Goal: Task Accomplishment & Management: Manage account settings

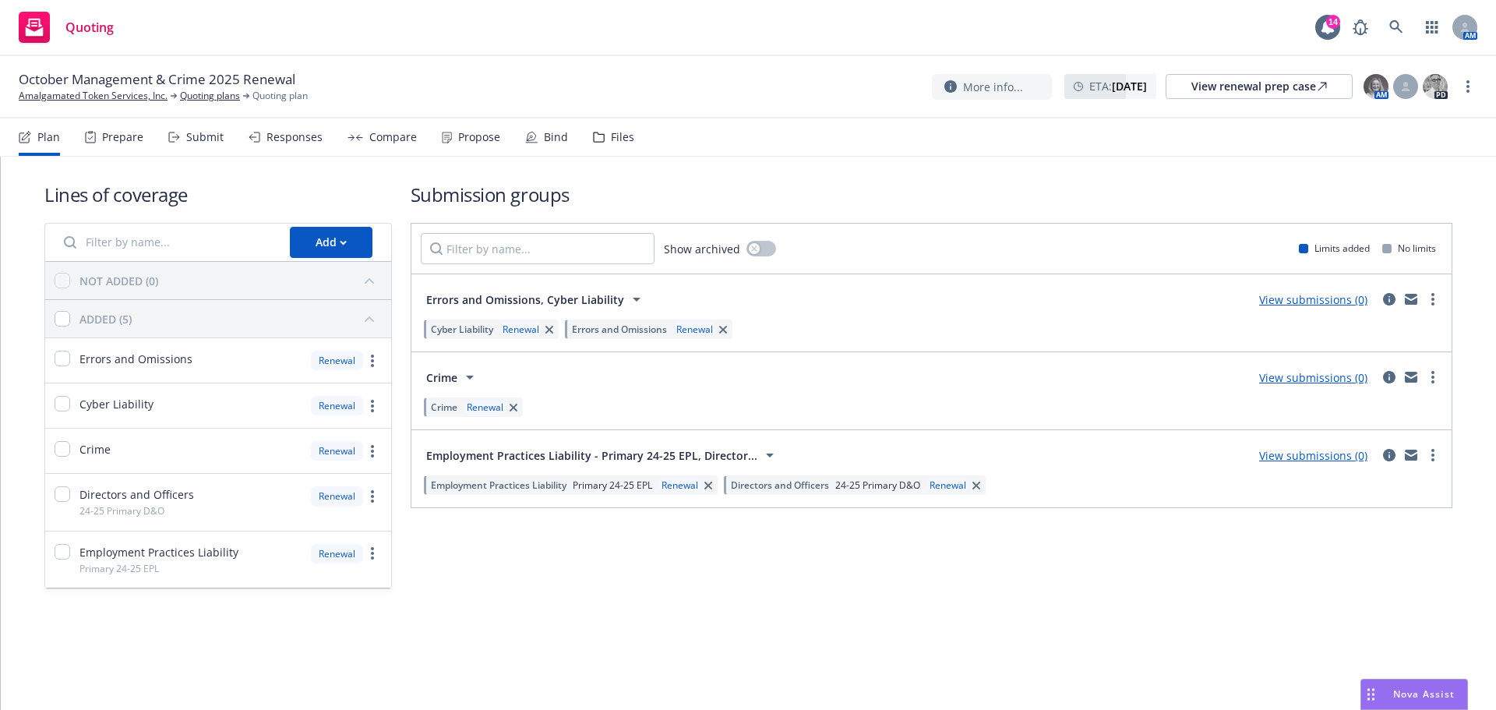
click at [1311, 452] on link "View submissions (0)" at bounding box center [1313, 455] width 108 height 15
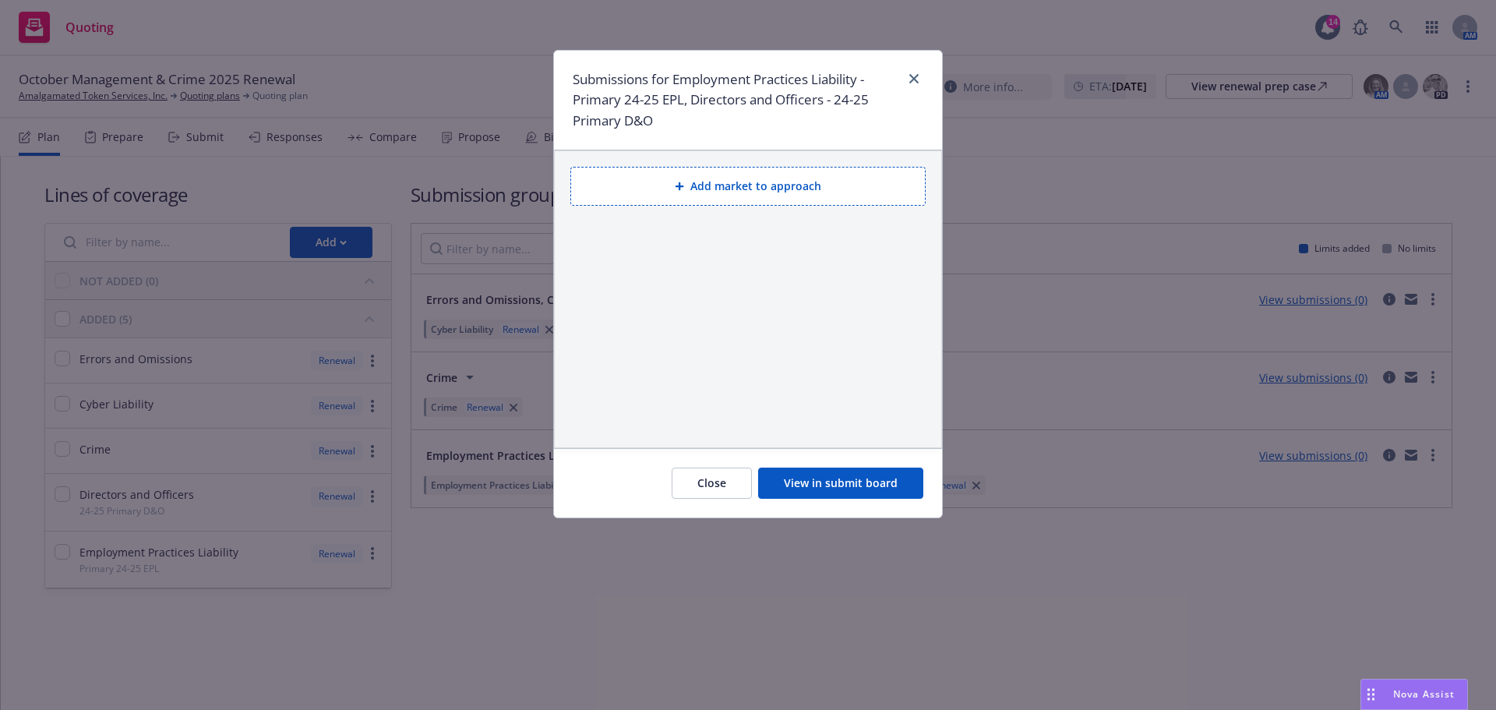
click at [864, 485] on button "View in submit board" at bounding box center [840, 483] width 165 height 31
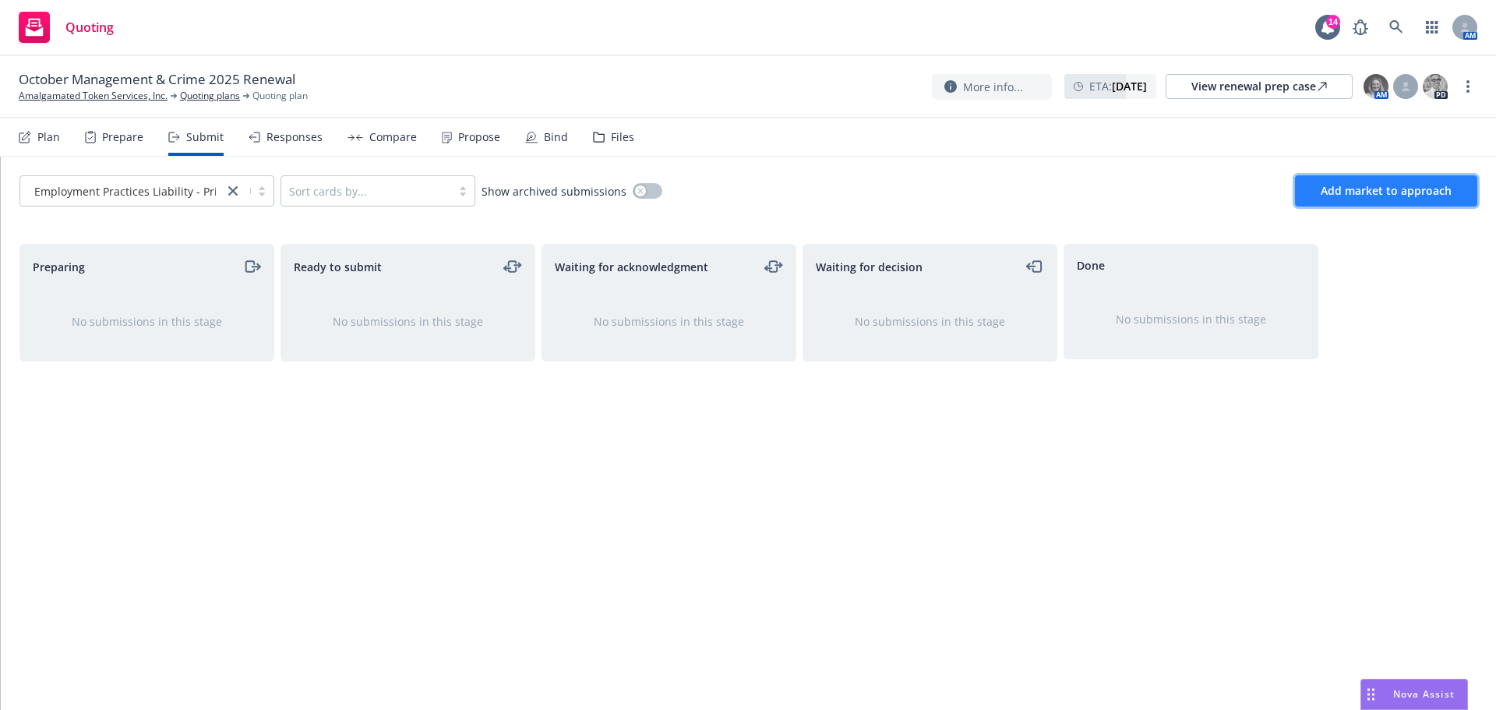
click at [1338, 190] on span "Add market to approach" at bounding box center [1386, 190] width 131 height 15
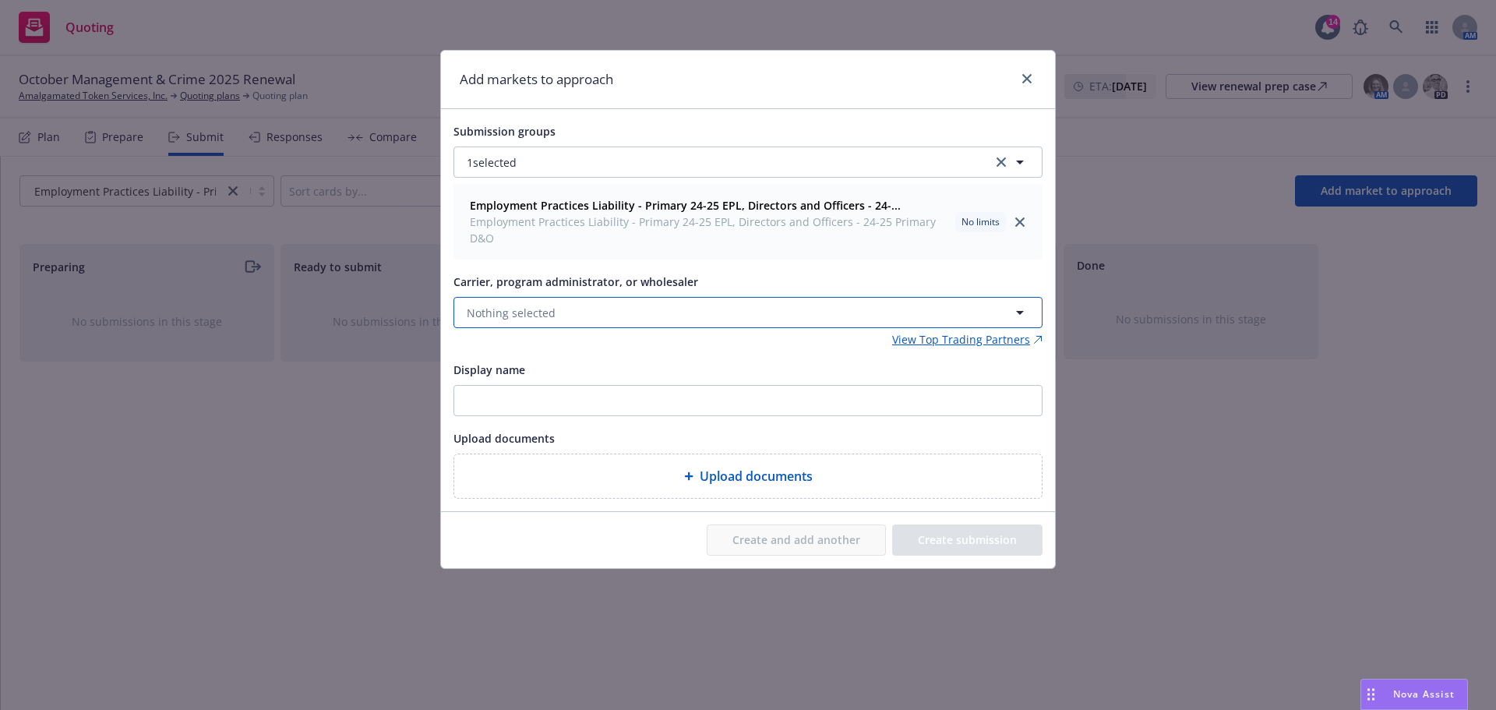
click at [557, 314] on button "Nothing selected" at bounding box center [748, 312] width 589 height 31
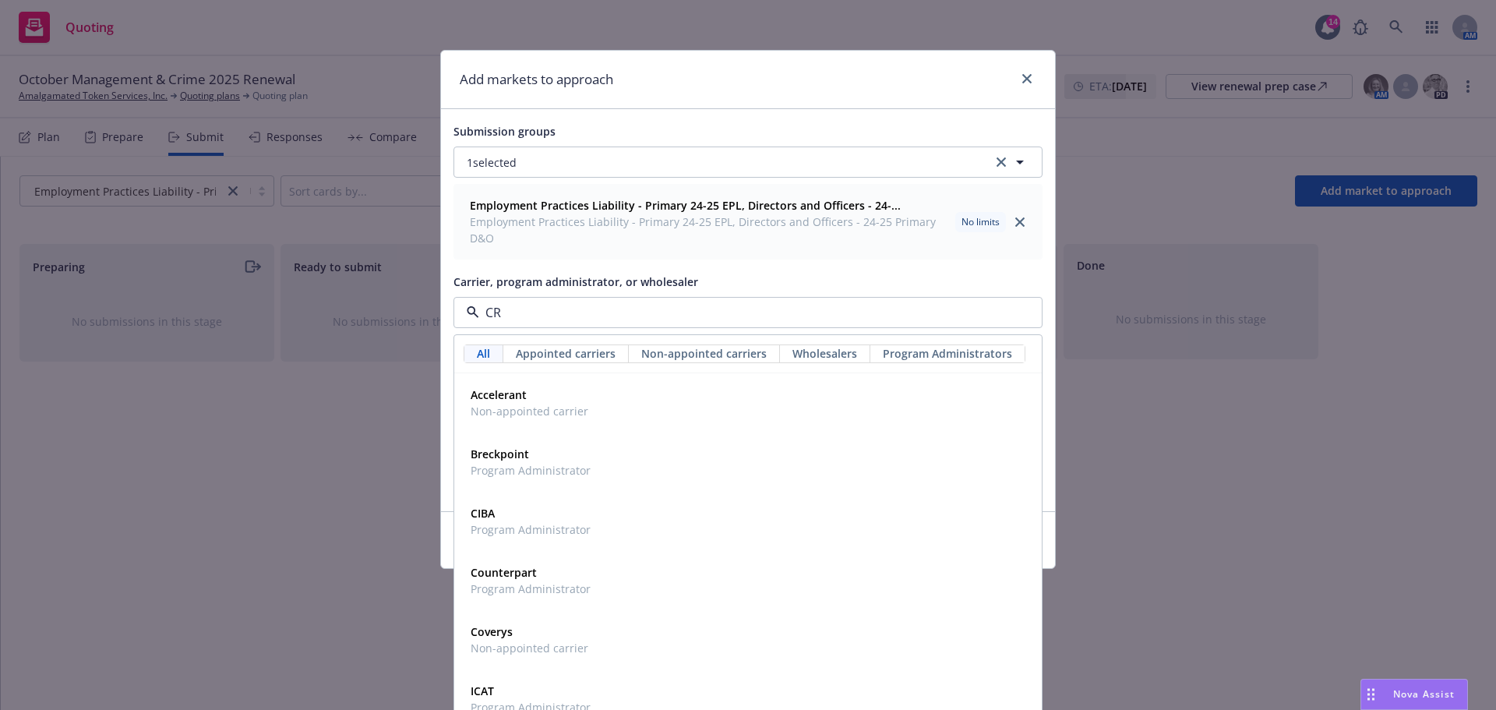
type input "CRC"
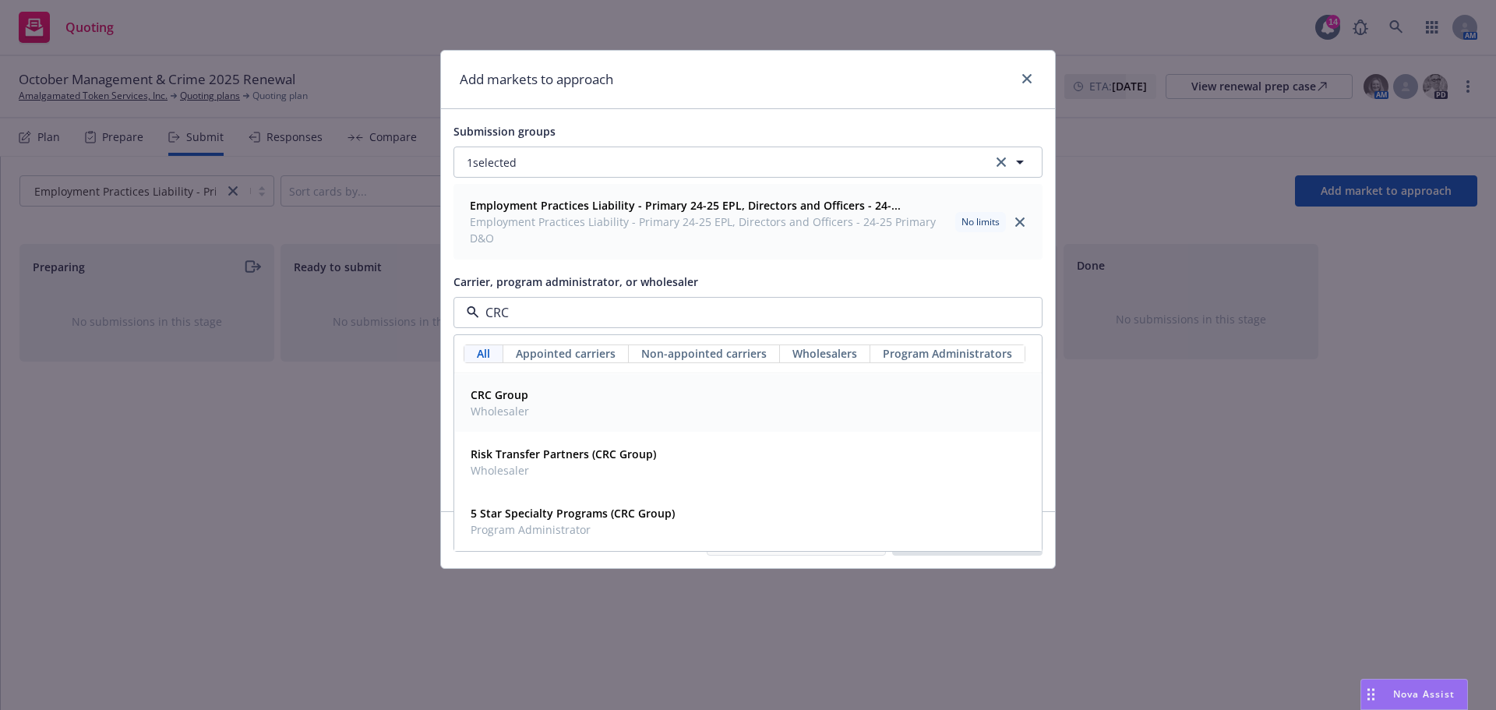
click at [513, 391] on strong "CRC Group" at bounding box center [500, 394] width 58 height 15
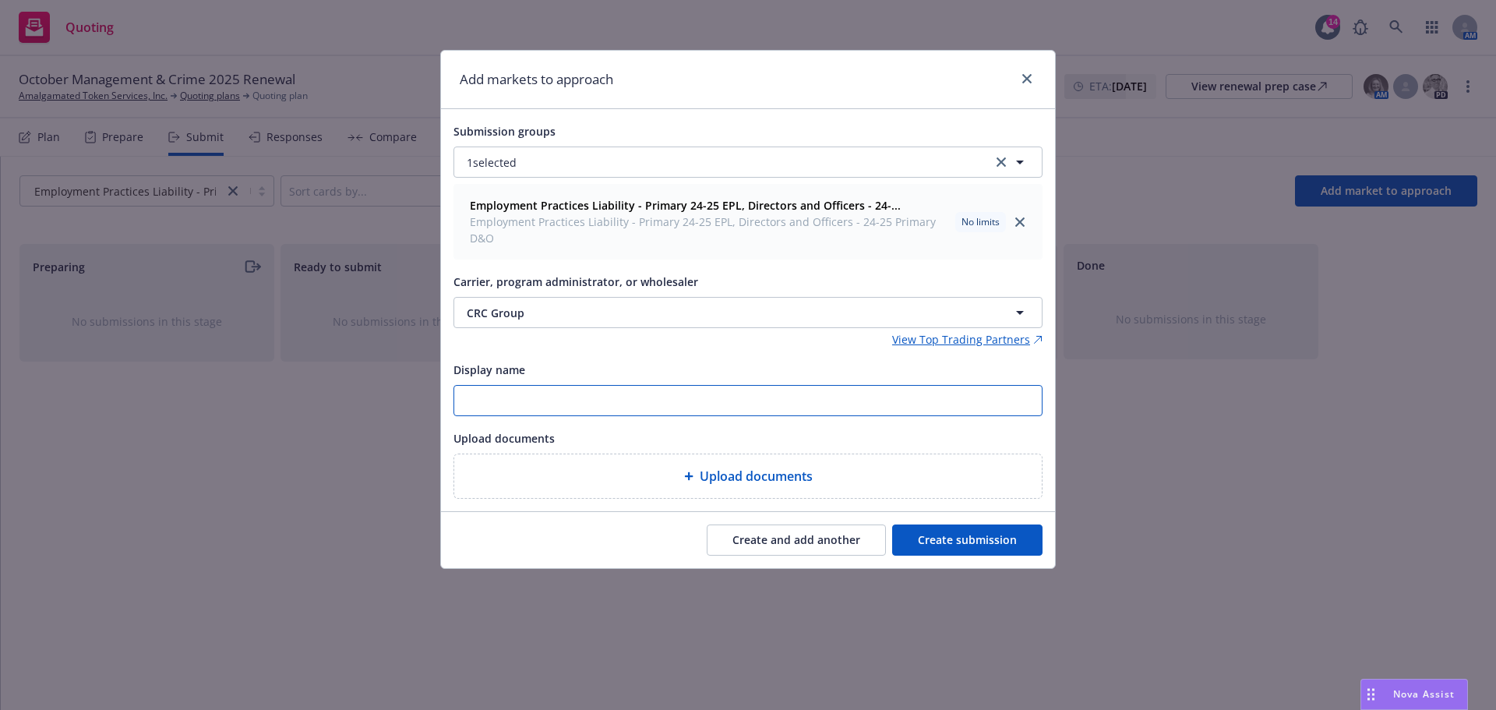
click at [494, 400] on input "Display name" at bounding box center [748, 401] width 588 height 30
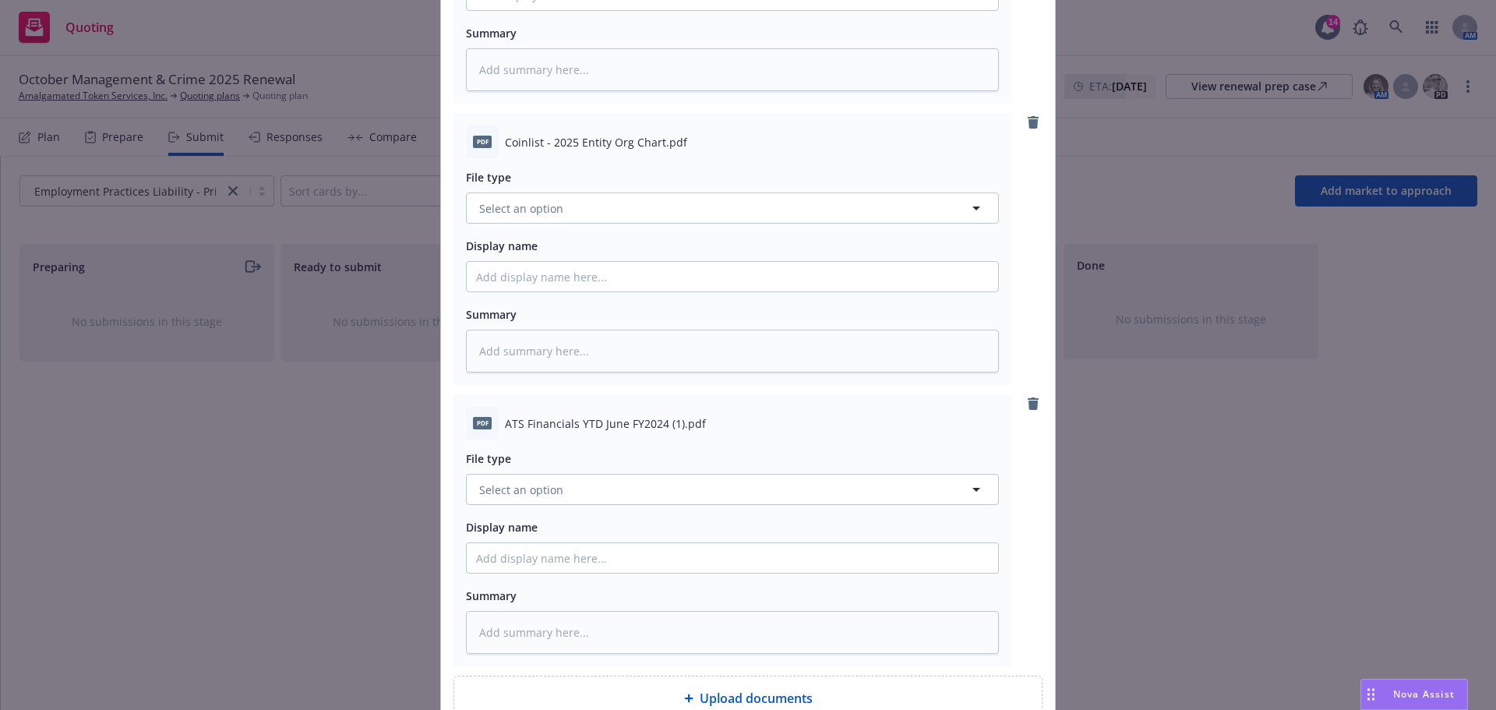
scroll to position [753, 0]
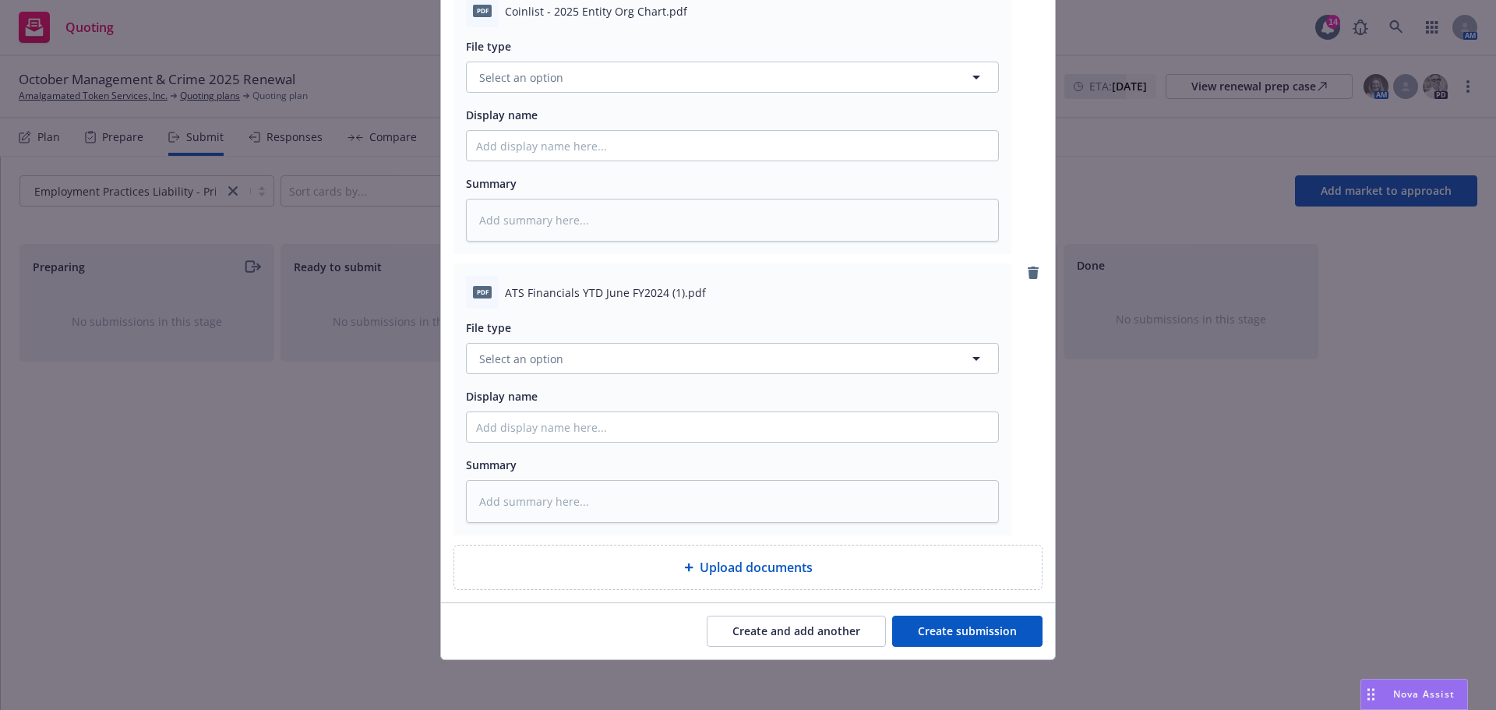
type textarea "x"
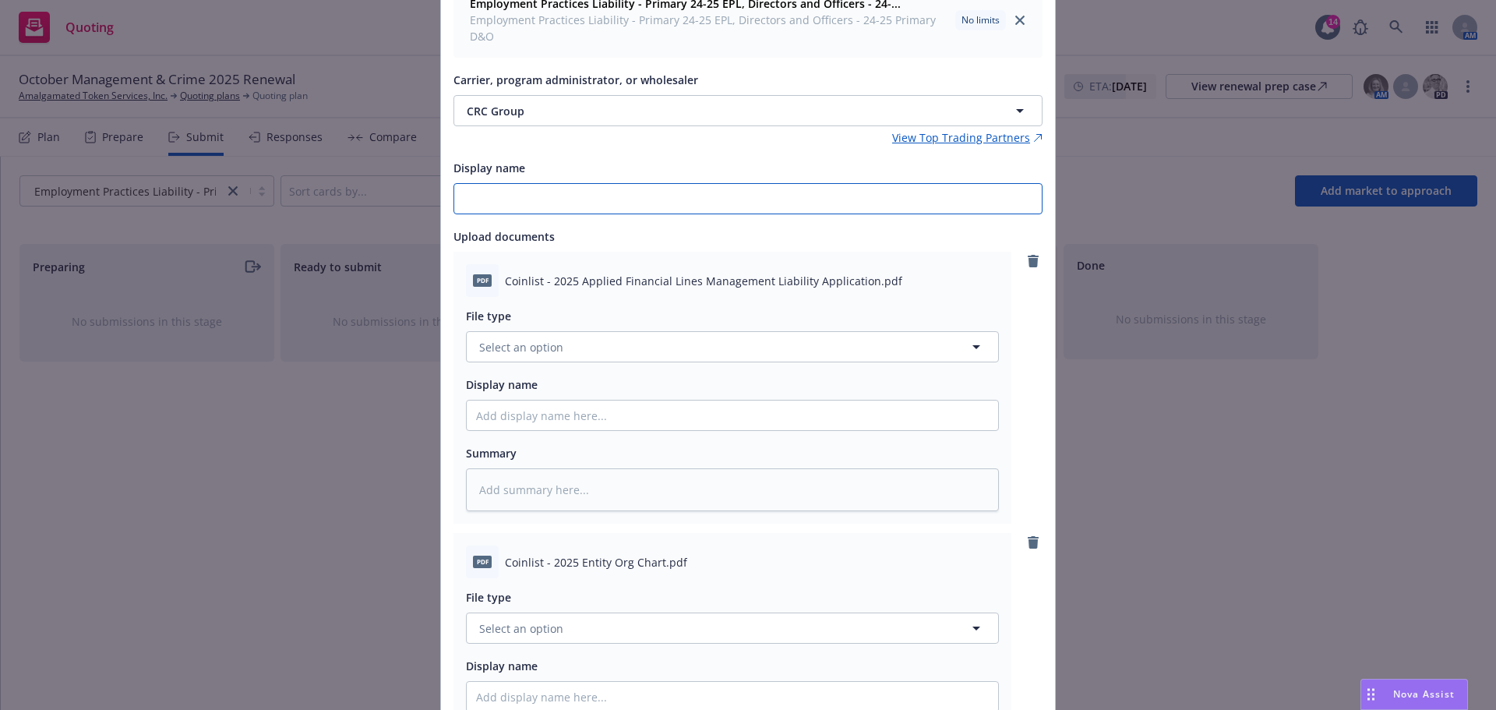
scroll to position [234, 0]
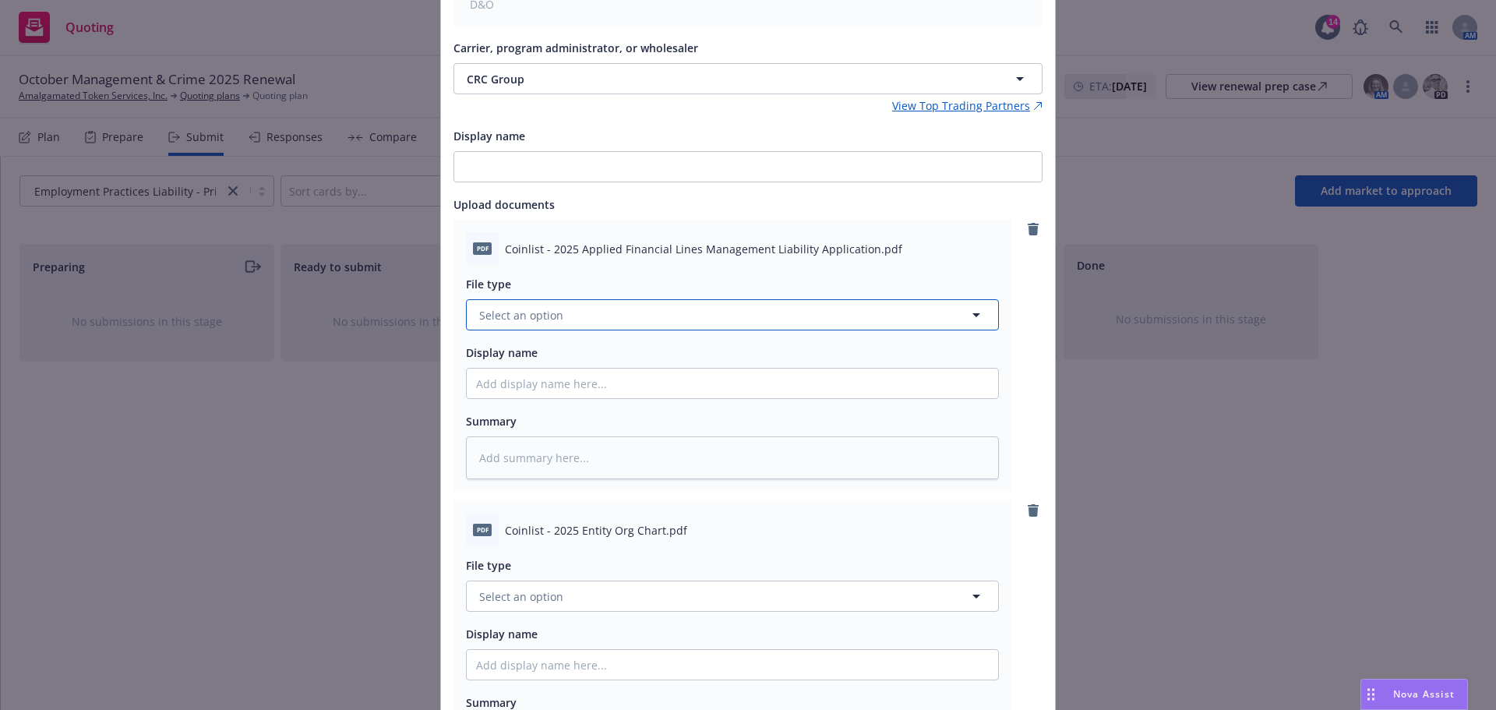
click at [549, 313] on span "Select an option" at bounding box center [521, 315] width 84 height 16
type input "appl"
click at [548, 350] on div "Application" at bounding box center [732, 358] width 513 height 23
drag, startPoint x: 510, startPoint y: 366, endPoint x: 480, endPoint y: 380, distance: 33.1
click at [505, 369] on div "Display name" at bounding box center [732, 371] width 533 height 56
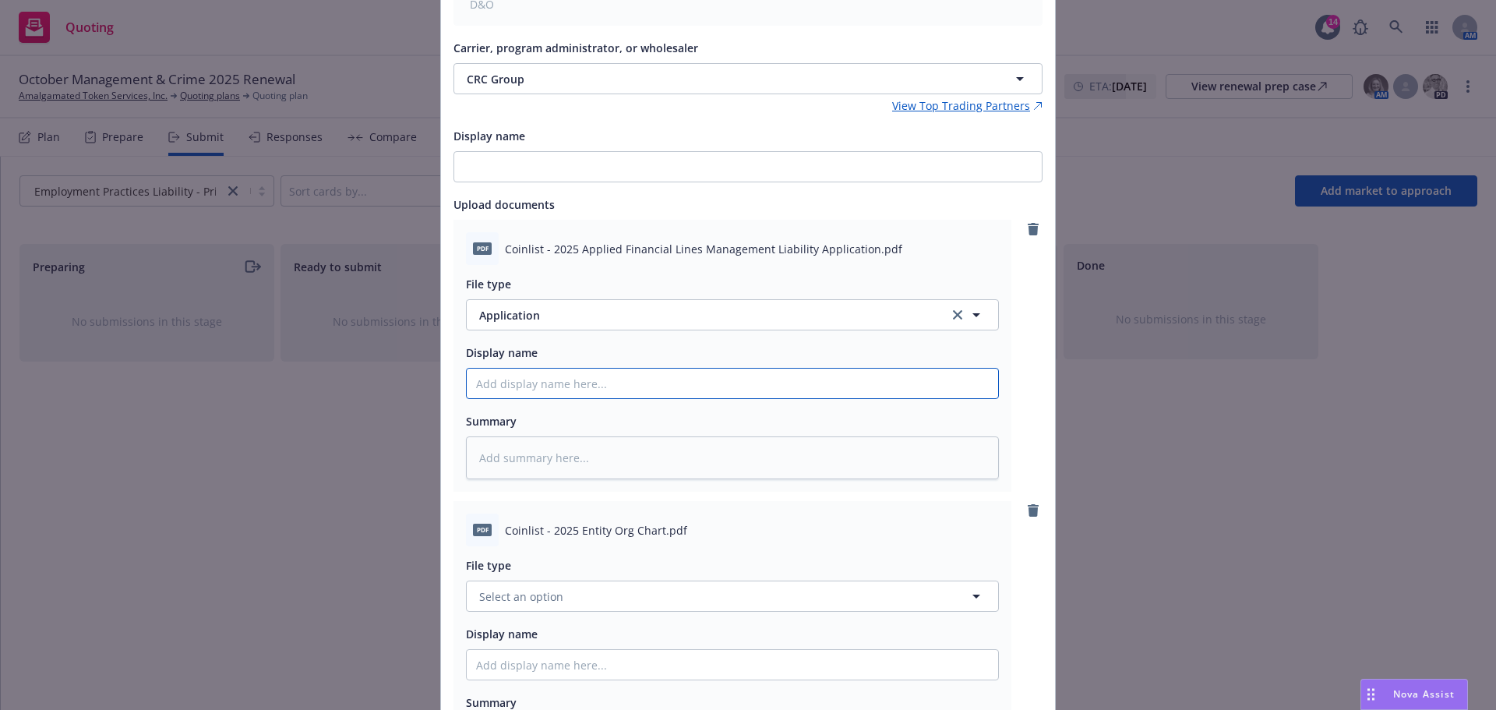
click at [477, 383] on input "Display name" at bounding box center [733, 384] width 532 height 30
type textarea "x"
type input "2"
type textarea "x"
type input "25"
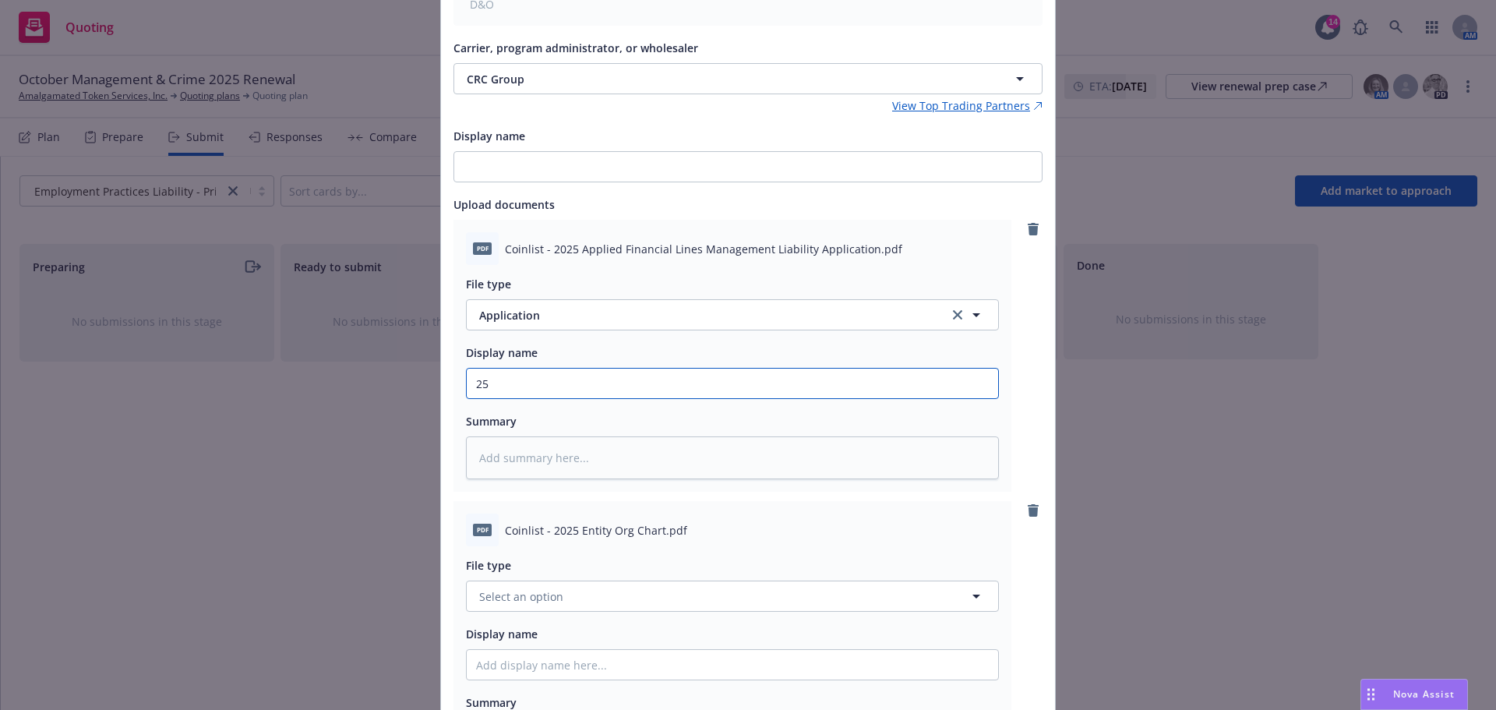
type textarea "x"
type input "25-"
type textarea "x"
type input "25-2"
type textarea "x"
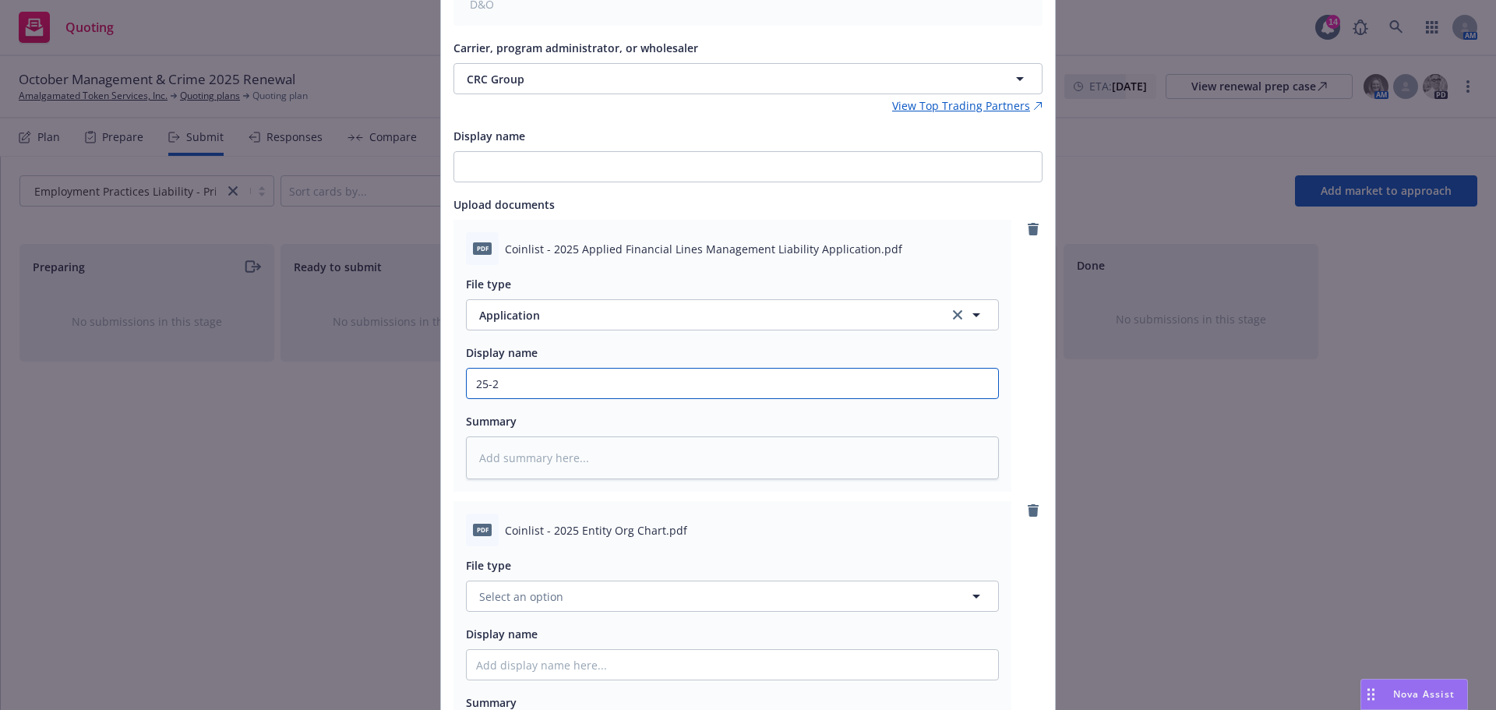
type input "25-26"
type textarea "x"
type input "25-26"
type textarea "x"
type input "25-26 M"
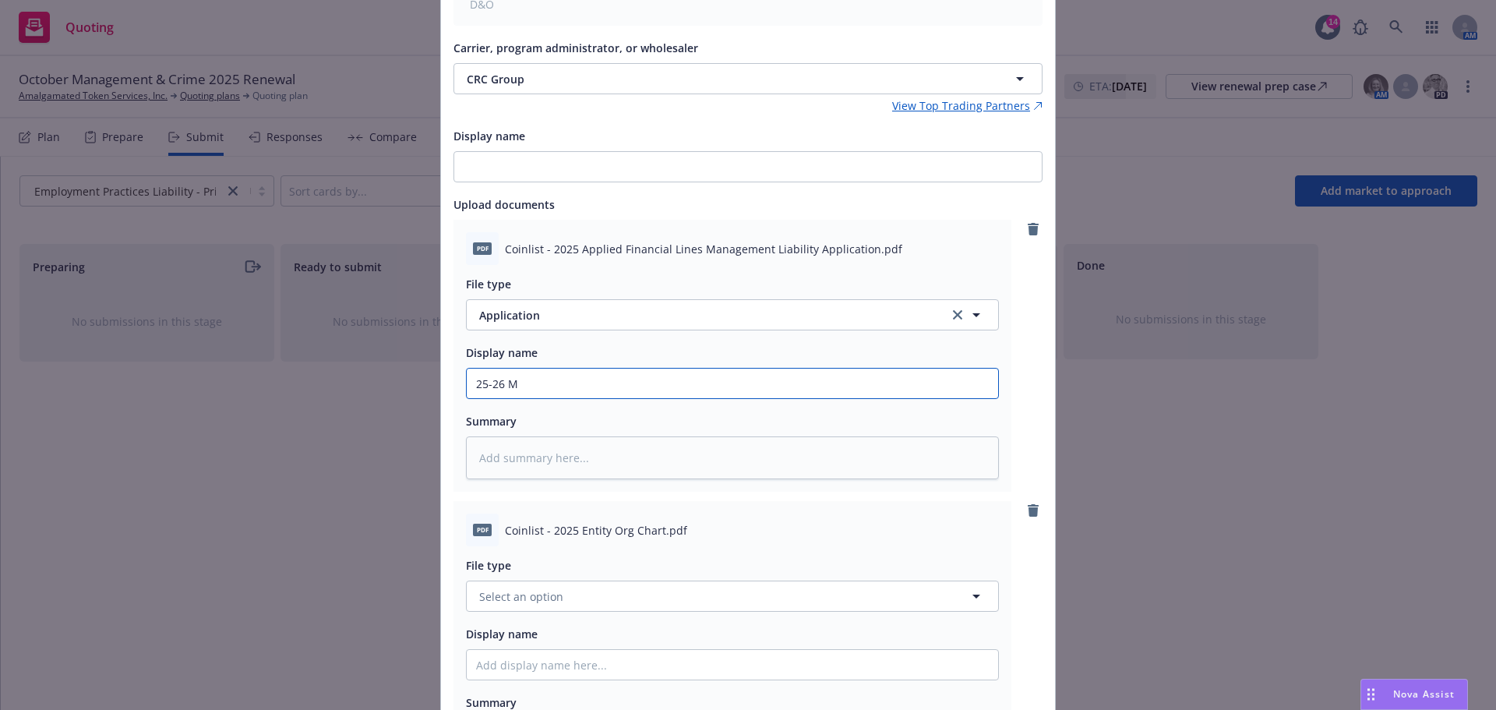
type textarea "x"
type input "25-26 Mg"
type textarea "x"
type input "25-26 Mgm"
type textarea "x"
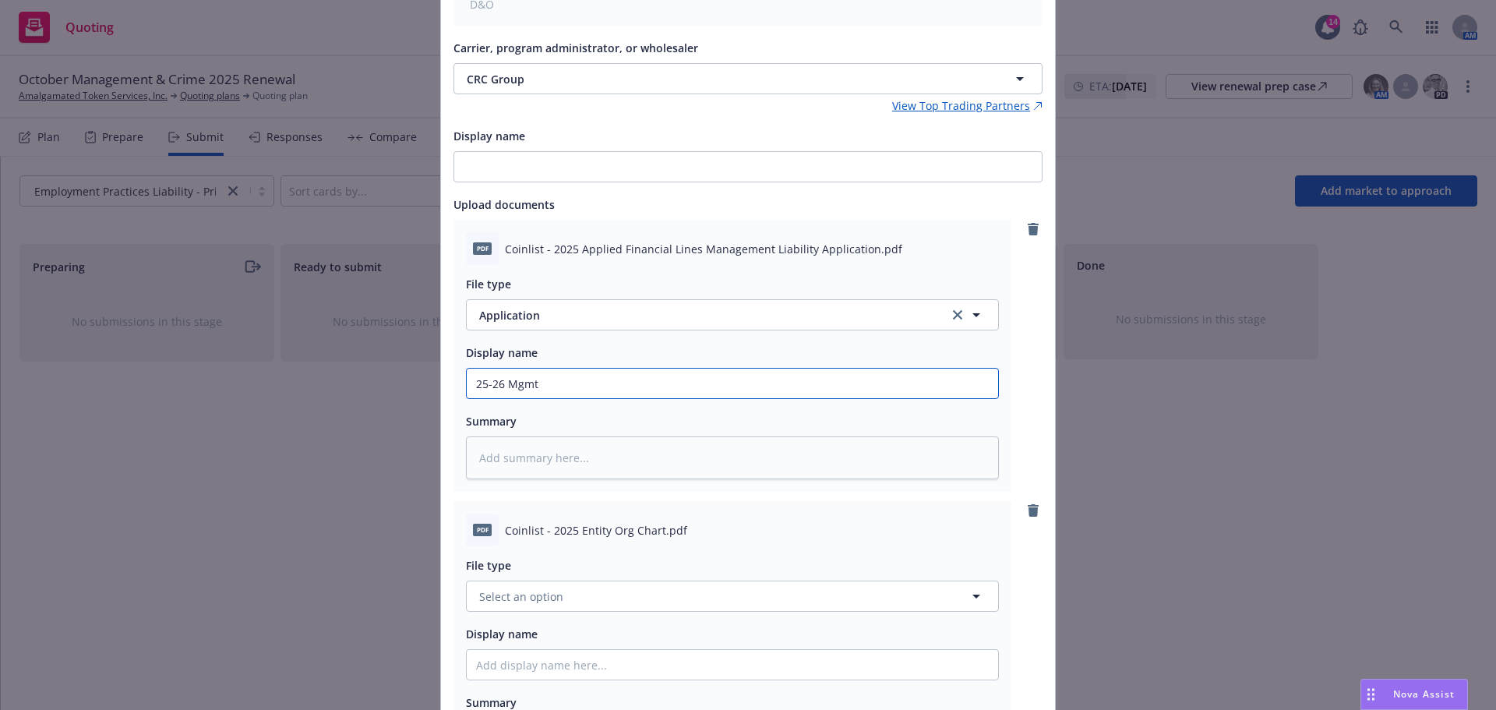
type input "25-26 Mgmt"
type textarea "x"
type input "25-26 Mgmt L"
type textarea "x"
type input "25-26 Mgmt Li"
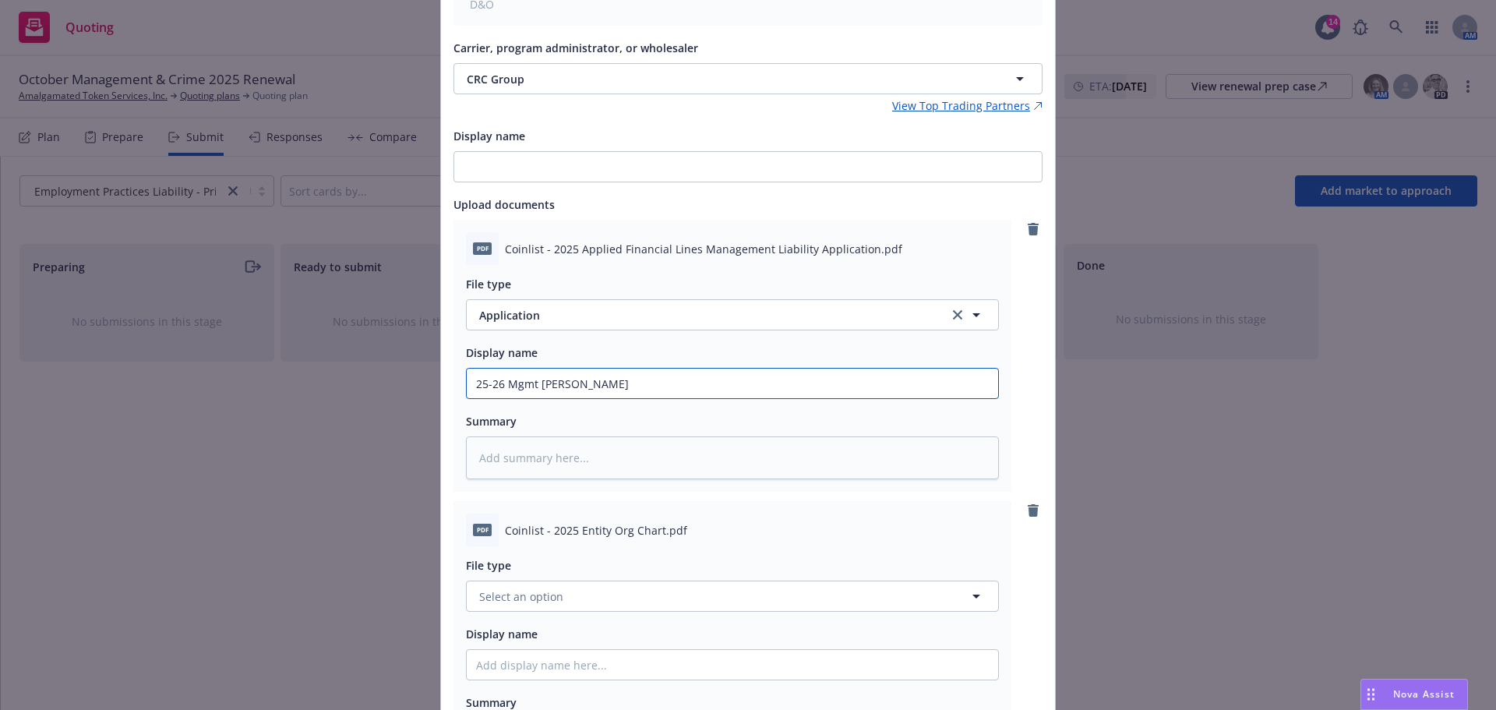
type textarea "x"
type input "25-26 Mgmt Lia"
type textarea "x"
type input "25-26 Mgmt Liab"
type textarea "x"
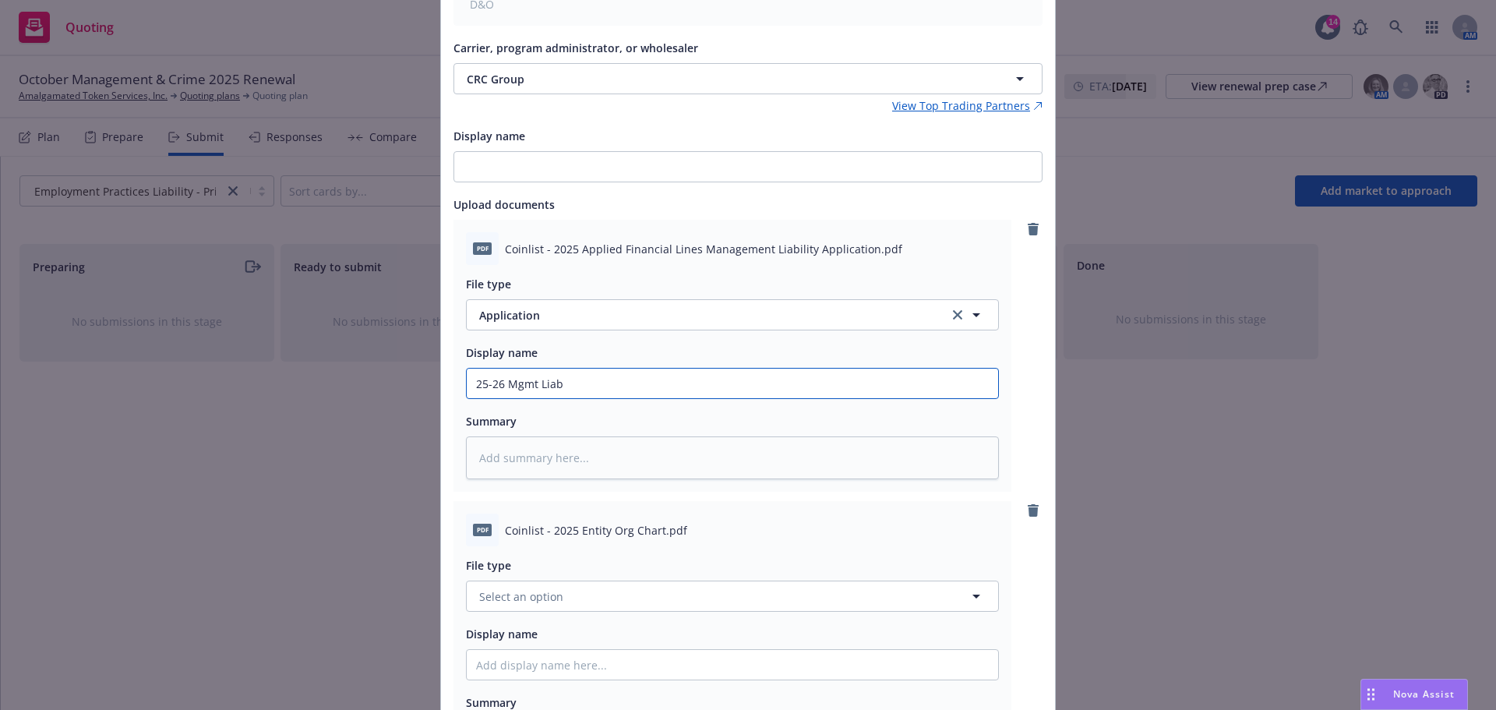
type input "25-26 Mgmt Liab"
type textarea "x"
type input "25-26 Mgmt Liab a"
type textarea "x"
type input "25-26 Mgmt Liab ap"
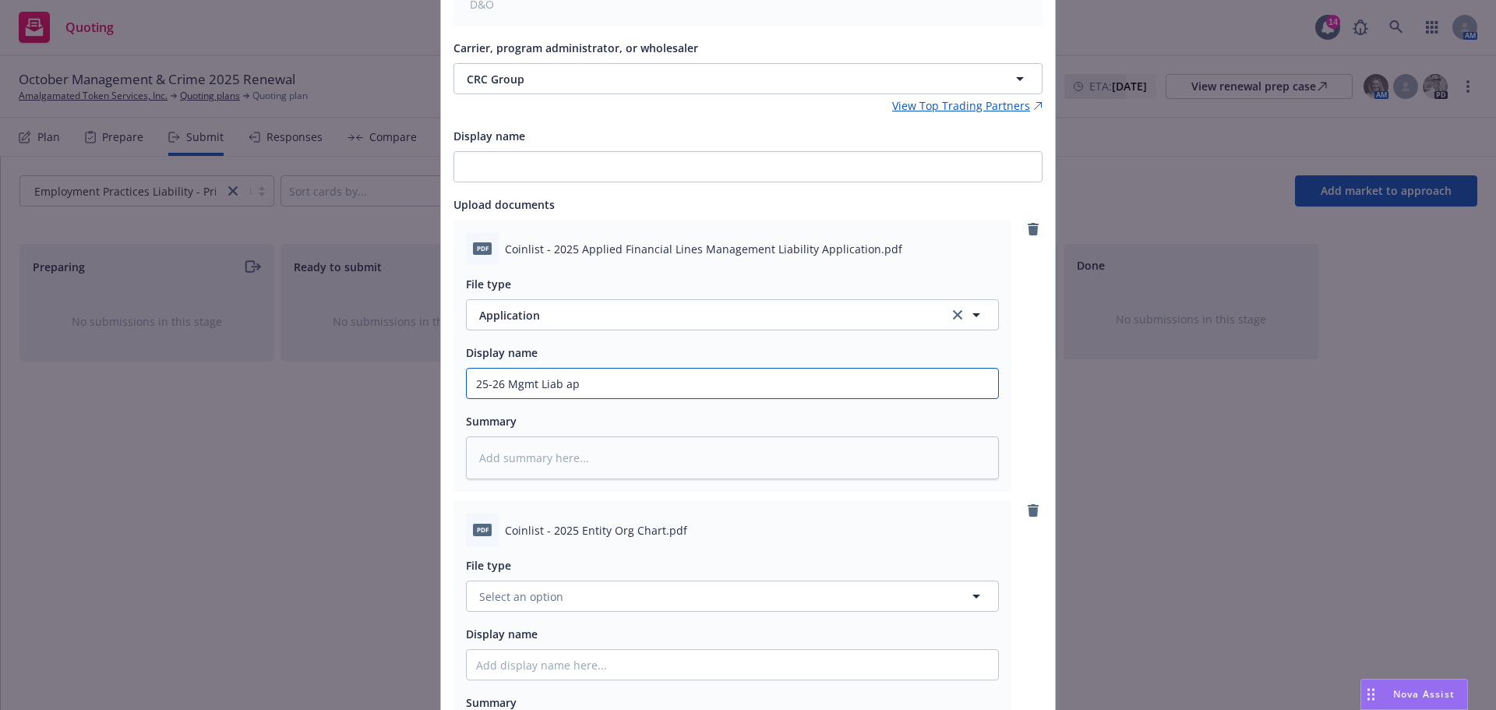
type textarea "x"
type input "25-26 Mgmt Liab app"
type textarea "x"
type input "25-26 Mgmt Liab appl"
type textarea "x"
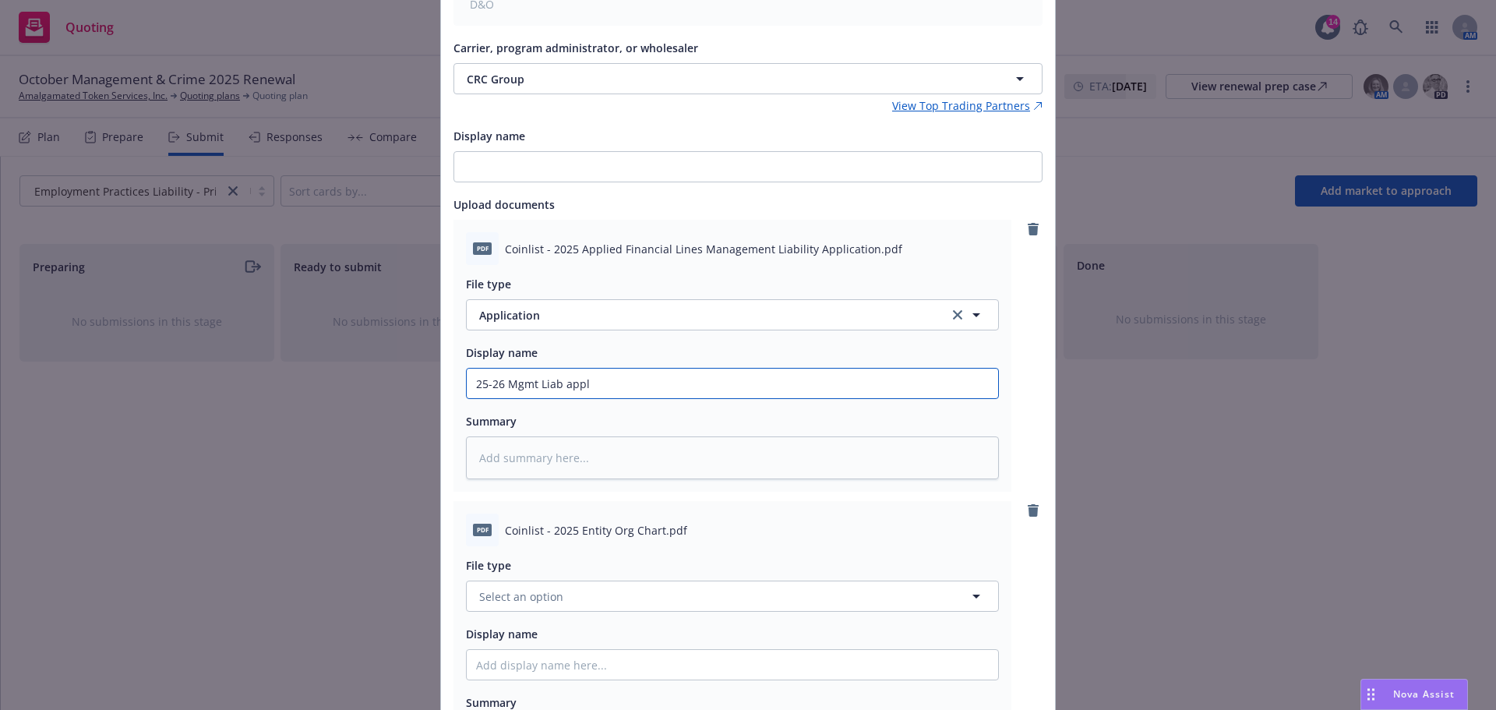
type input "25-26 Mgmt Liab appli"
type textarea "x"
type input "25-26 Mgmt Liab applic"
type textarea "x"
type input "25-26 Mgmt Liab applict"
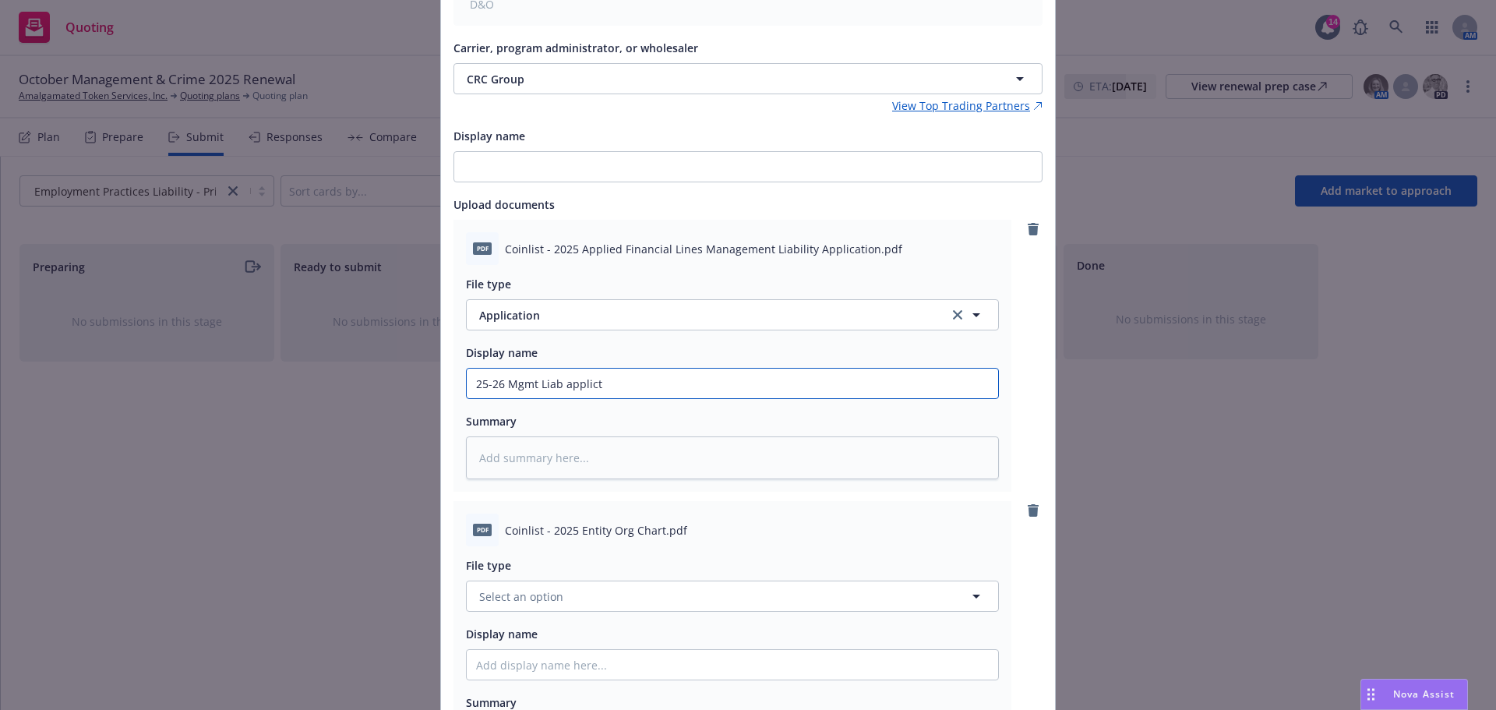
type textarea "x"
type input "25-26 Mgmt Liab applicta"
type textarea "x"
type input "25-26 Mgmt Liab applictai"
type textarea "x"
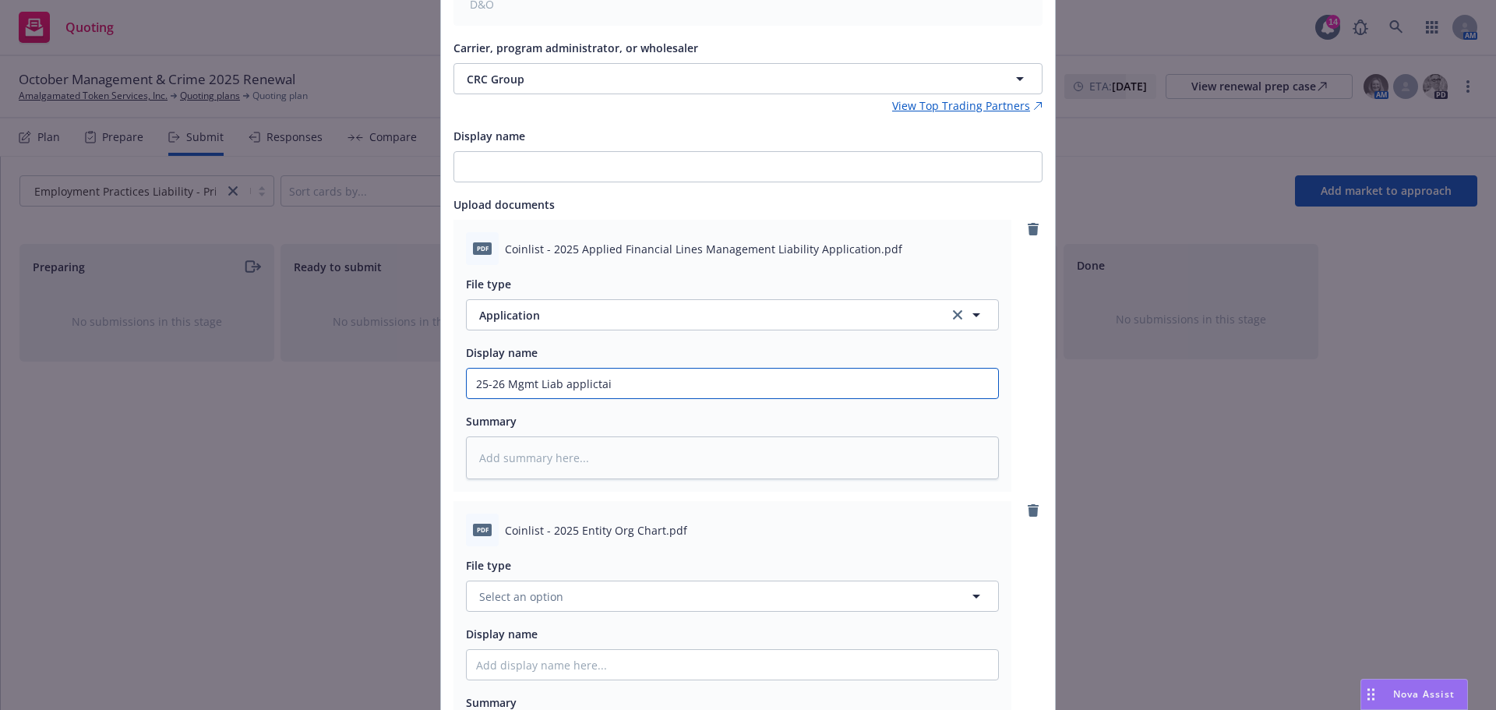
type input "25-26 Mgmt Liab applictaio"
type textarea "x"
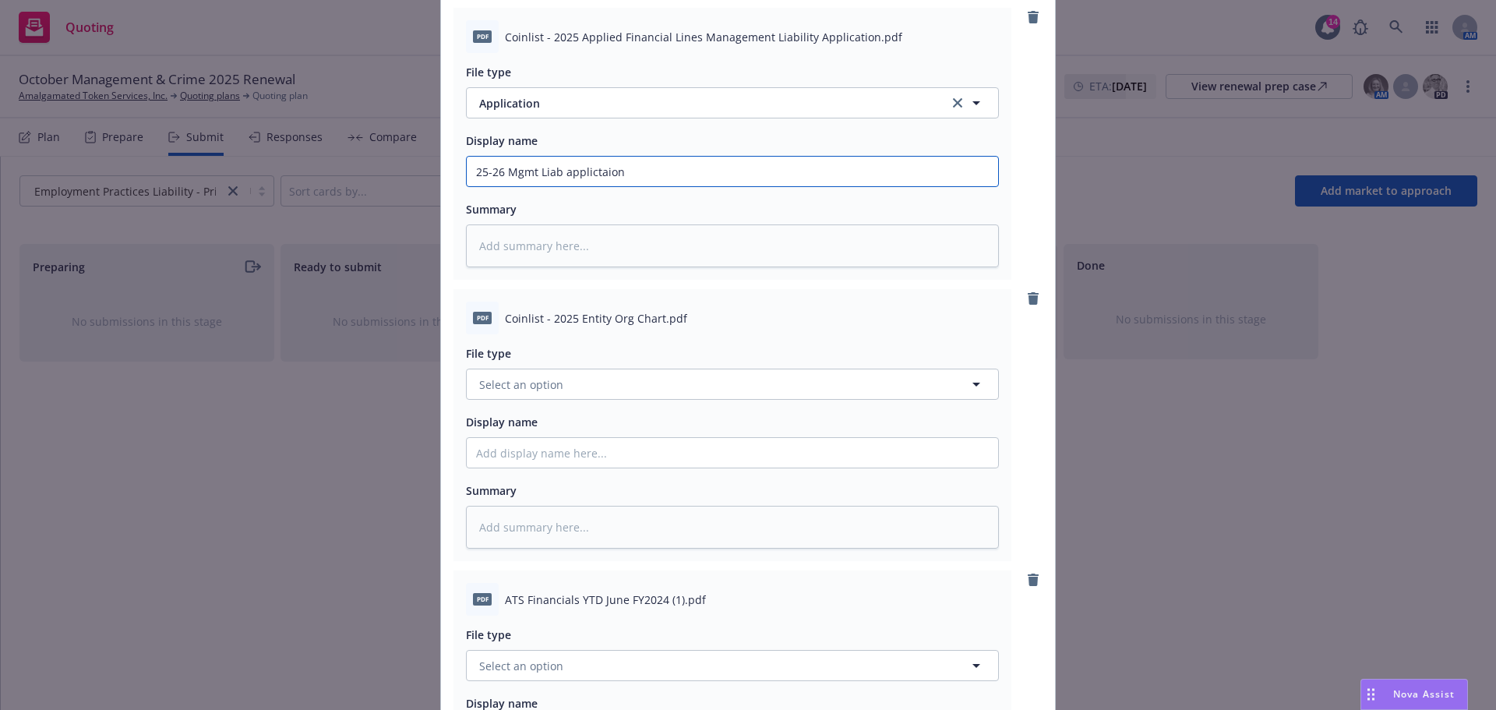
scroll to position [468, 0]
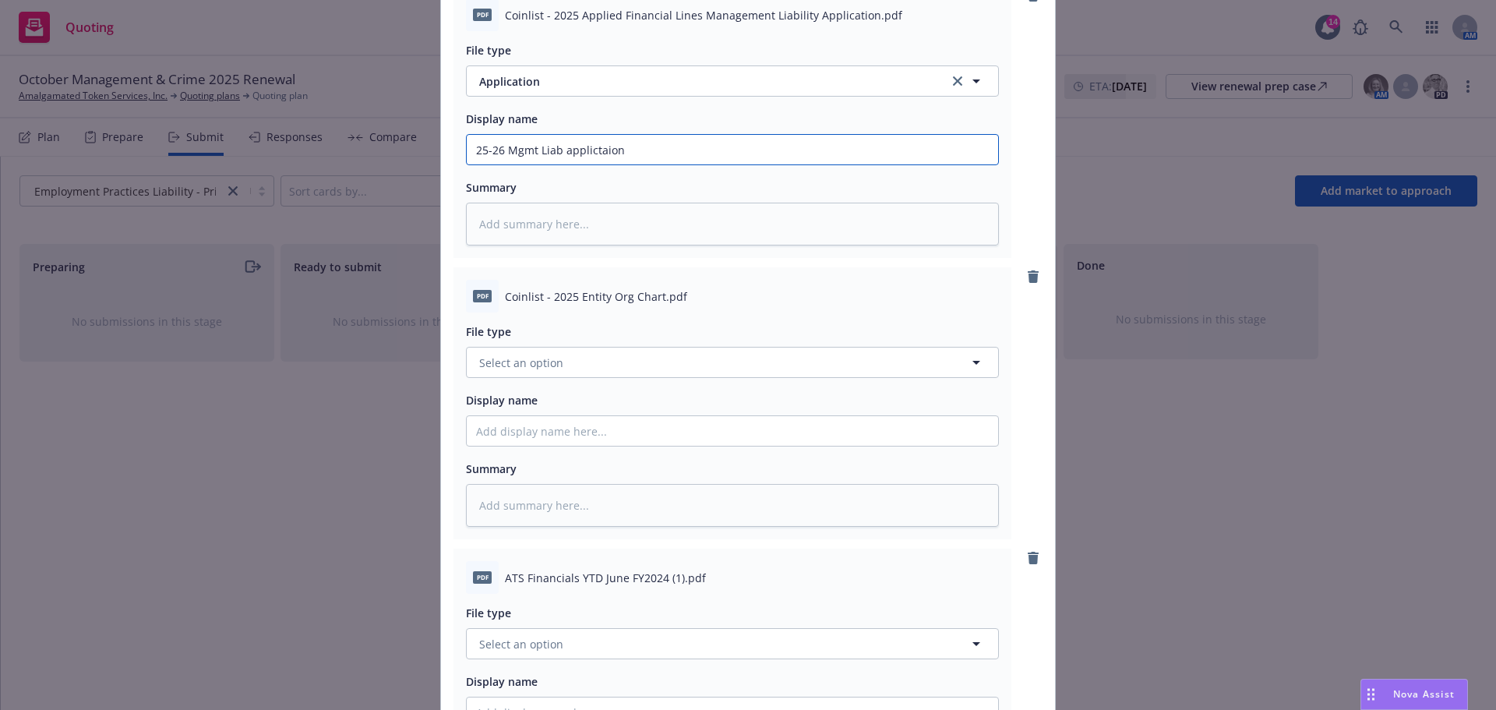
type input "25-26 Mgmt Liab applictaion"
click at [514, 358] on span "Select an option" at bounding box center [521, 363] width 84 height 16
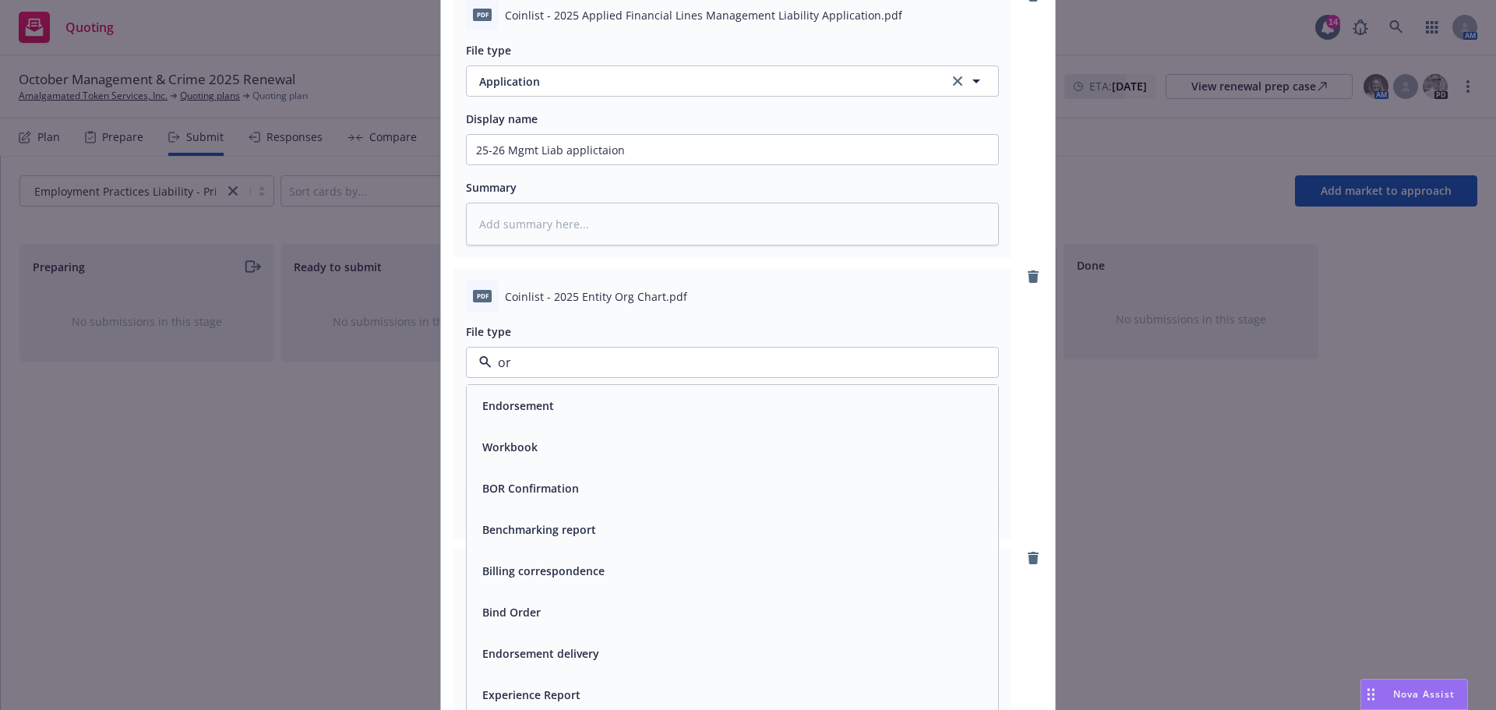
type input "org"
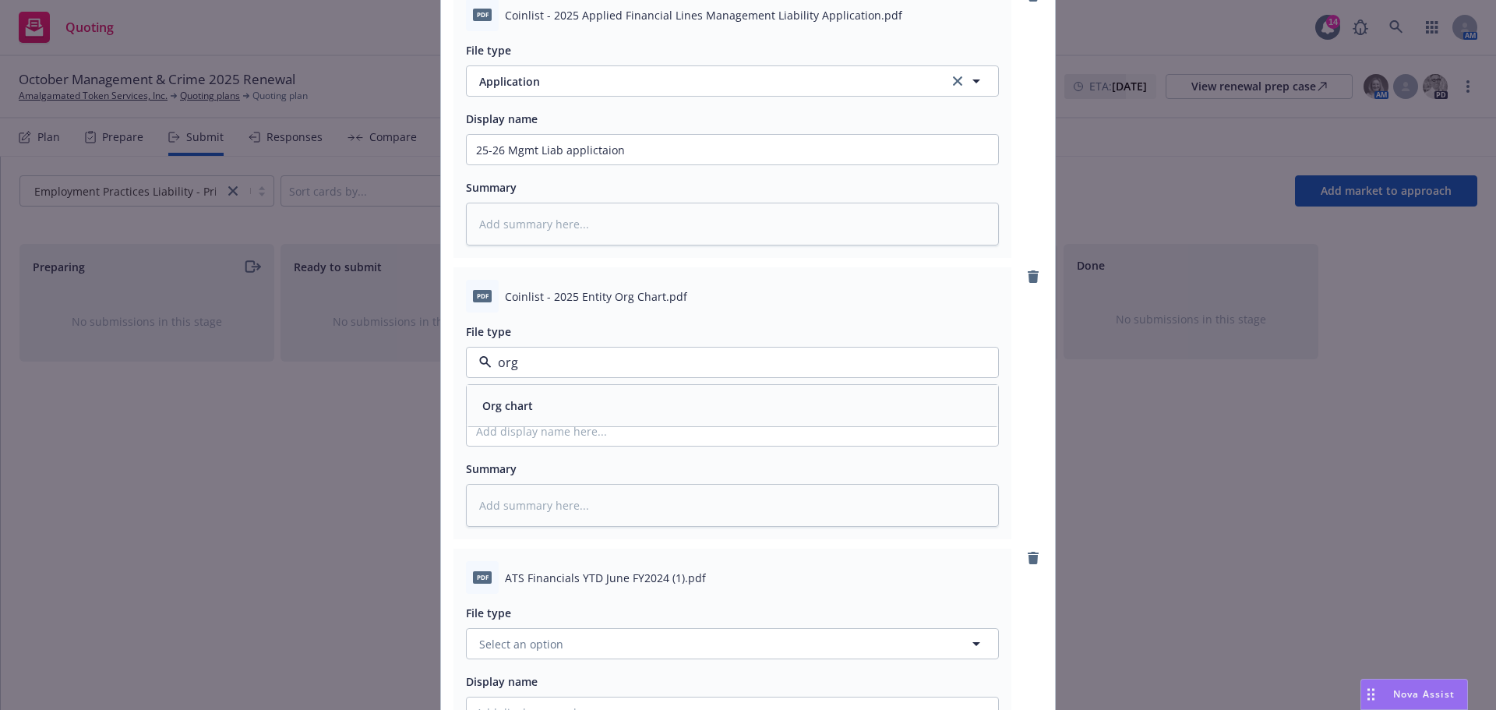
click at [508, 409] on span "Org chart" at bounding box center [507, 405] width 51 height 16
type textarea "x"
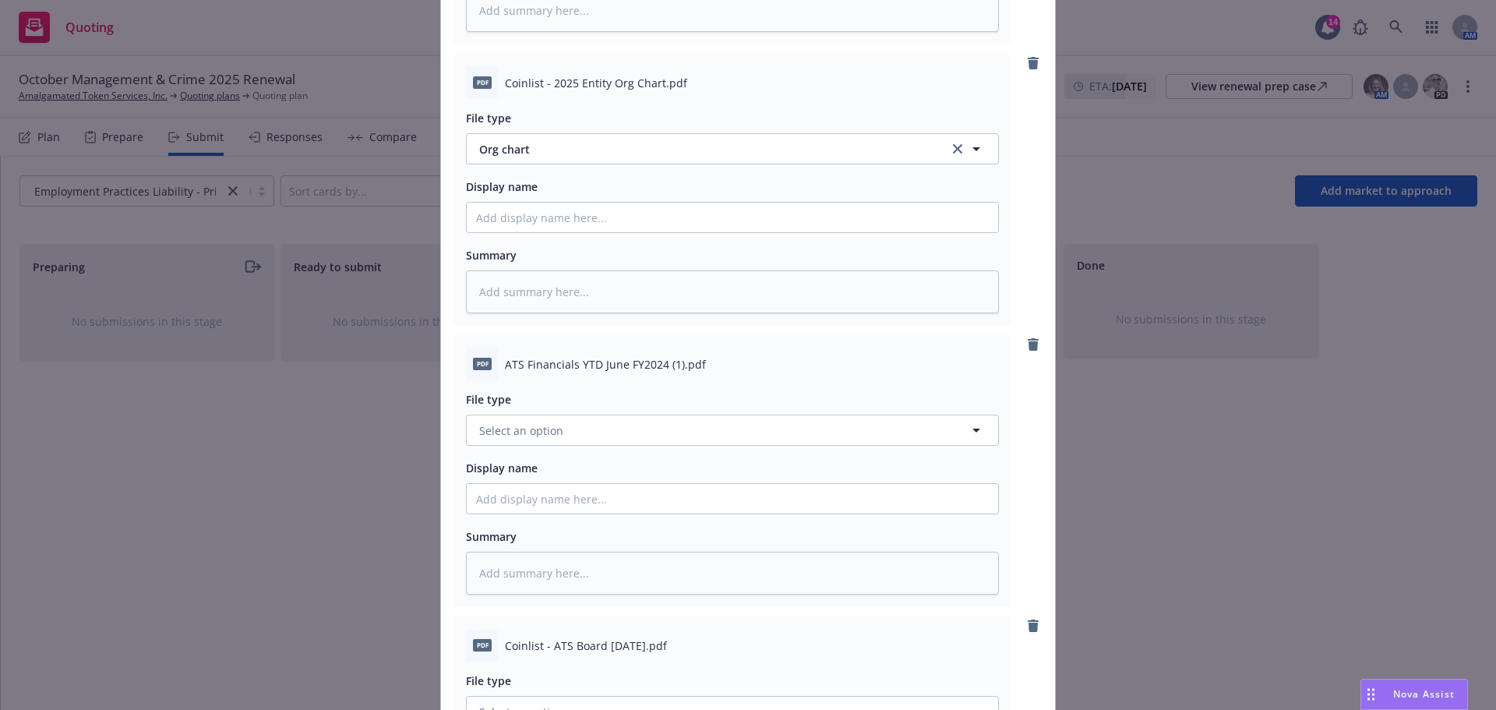
scroll to position [701, 0]
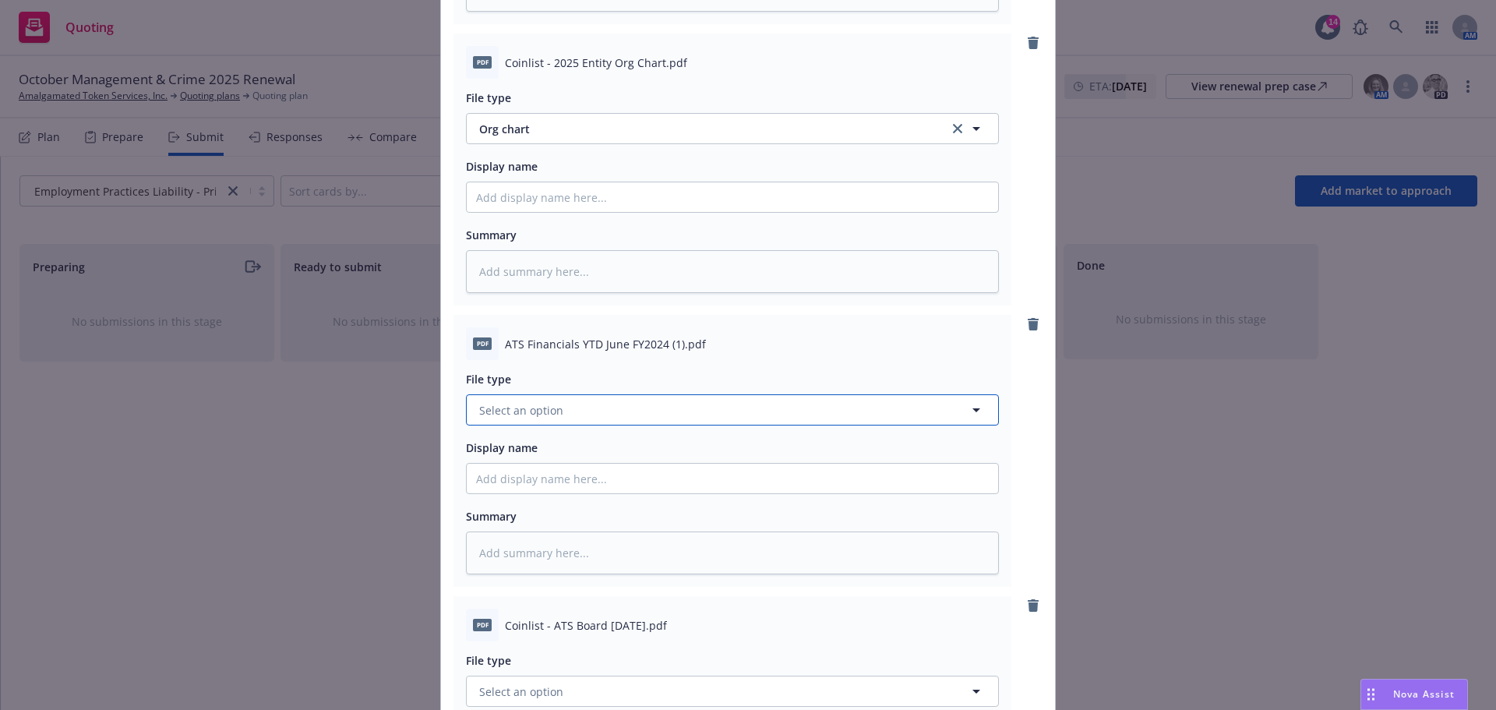
click at [530, 411] on span "Select an option" at bounding box center [521, 410] width 84 height 16
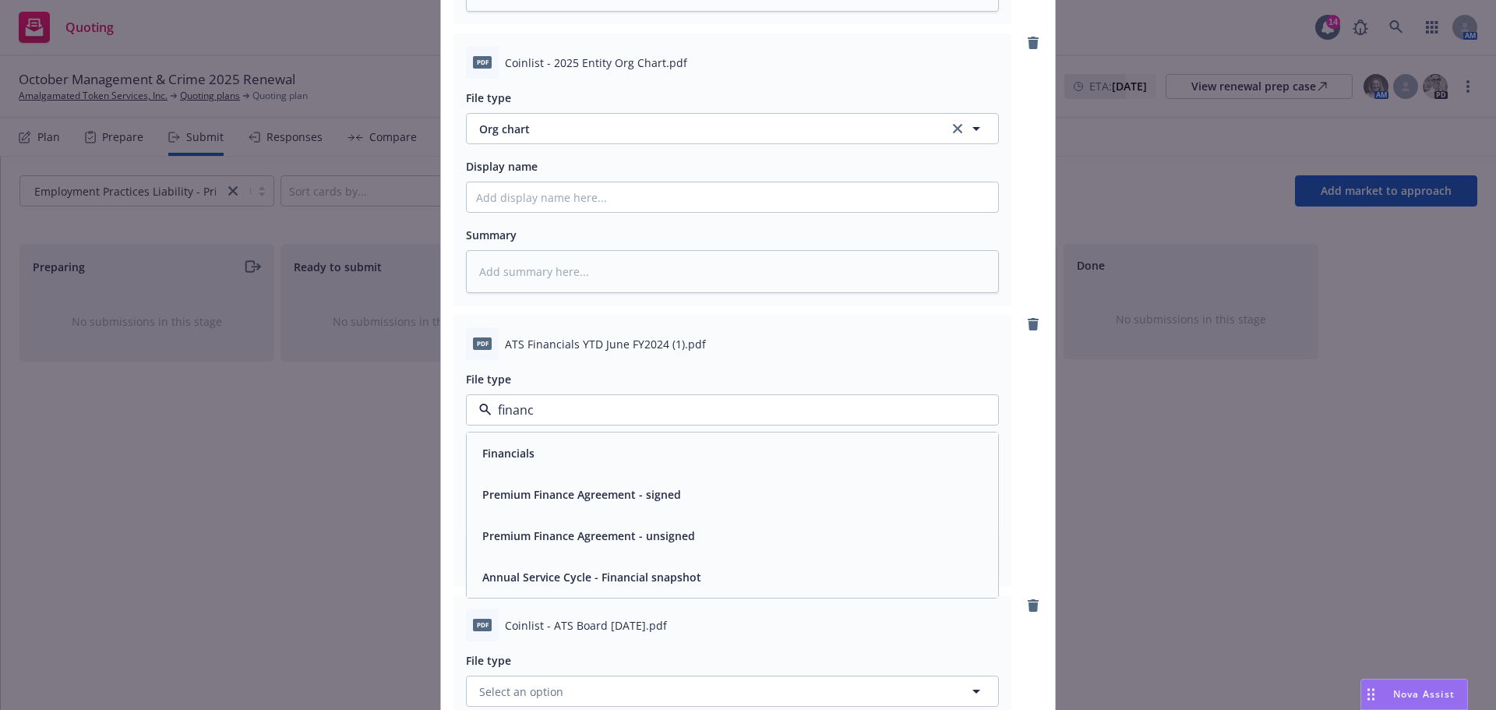
type input "financi"
click at [507, 446] on span "Financials" at bounding box center [508, 453] width 52 height 16
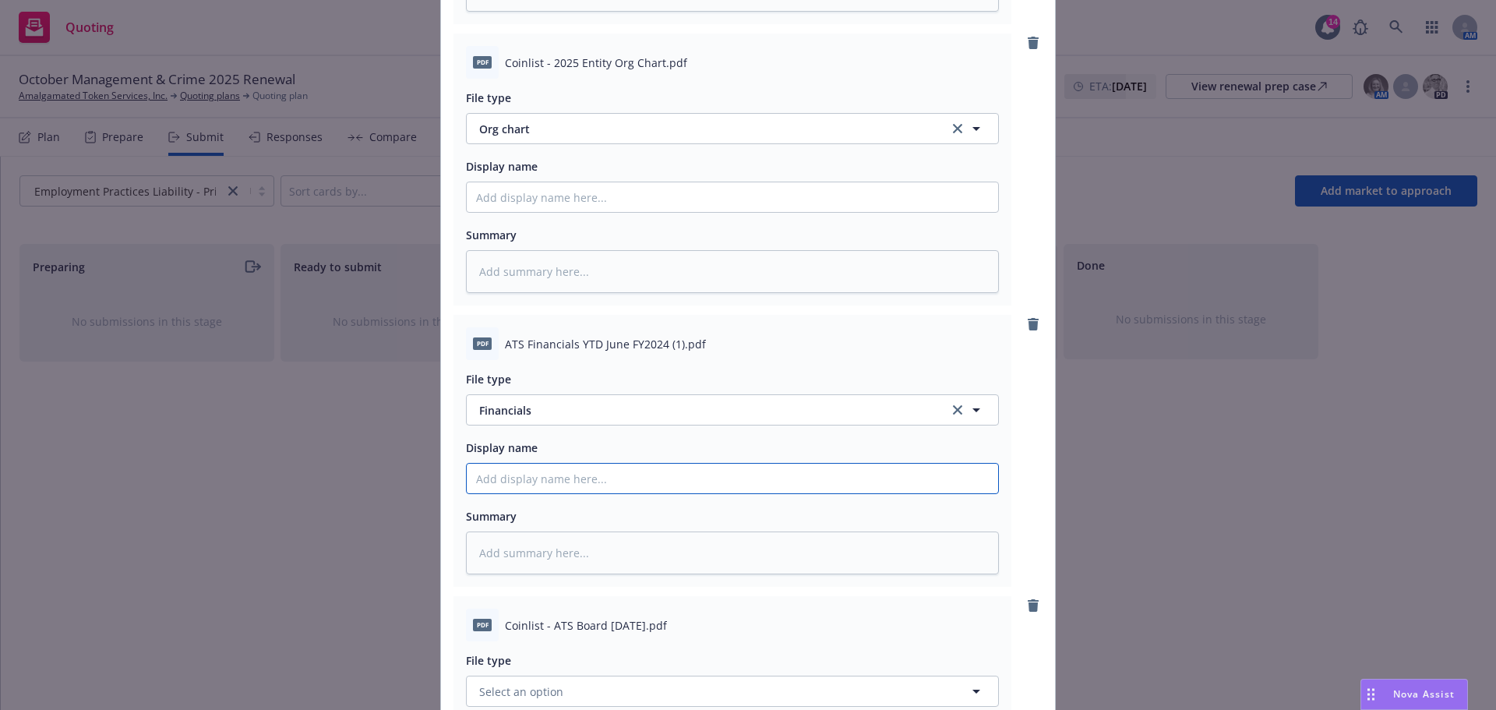
click at [531, 482] on input "Display name" at bounding box center [733, 479] width 532 height 30
type textarea "x"
type input "2"
type textarea "x"
type input "20"
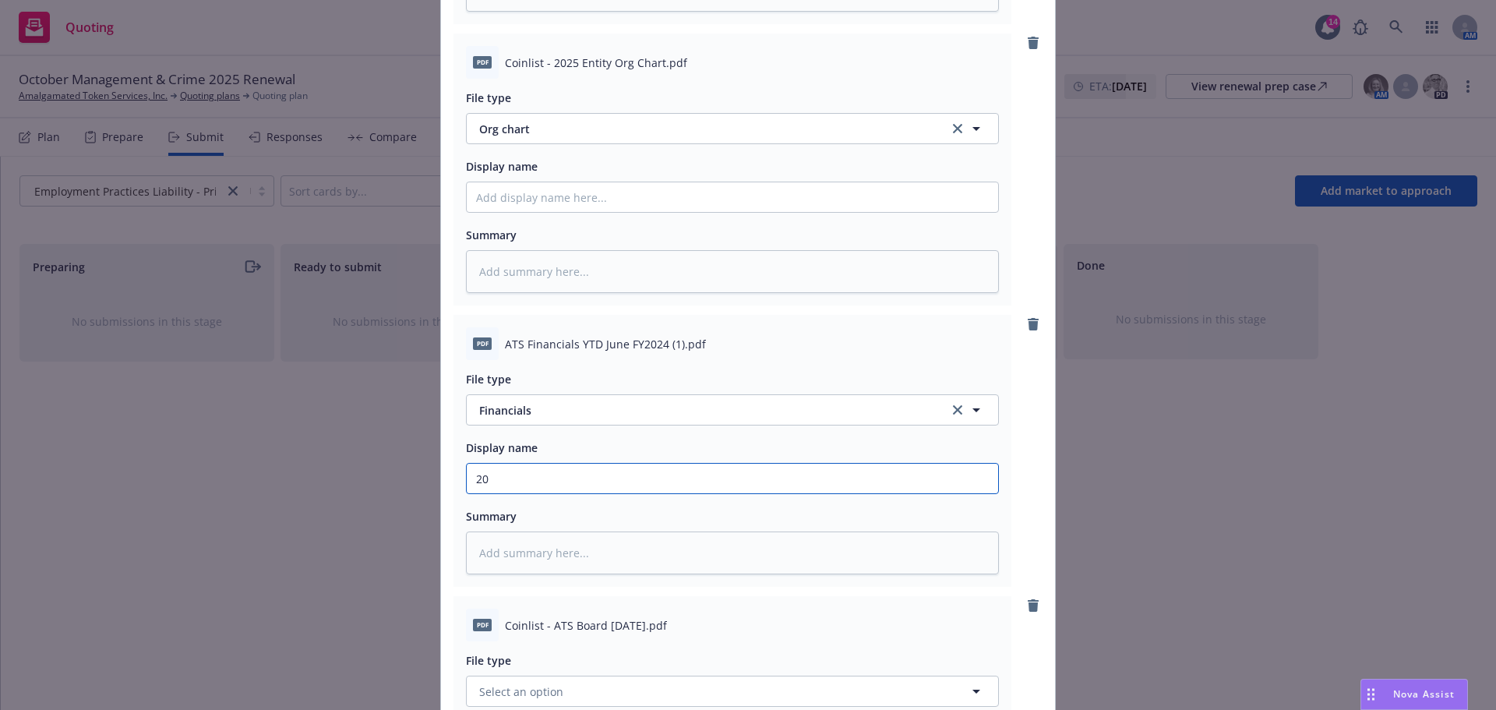
type textarea "x"
type input "202"
type textarea "x"
type input "2021"
type textarea "x"
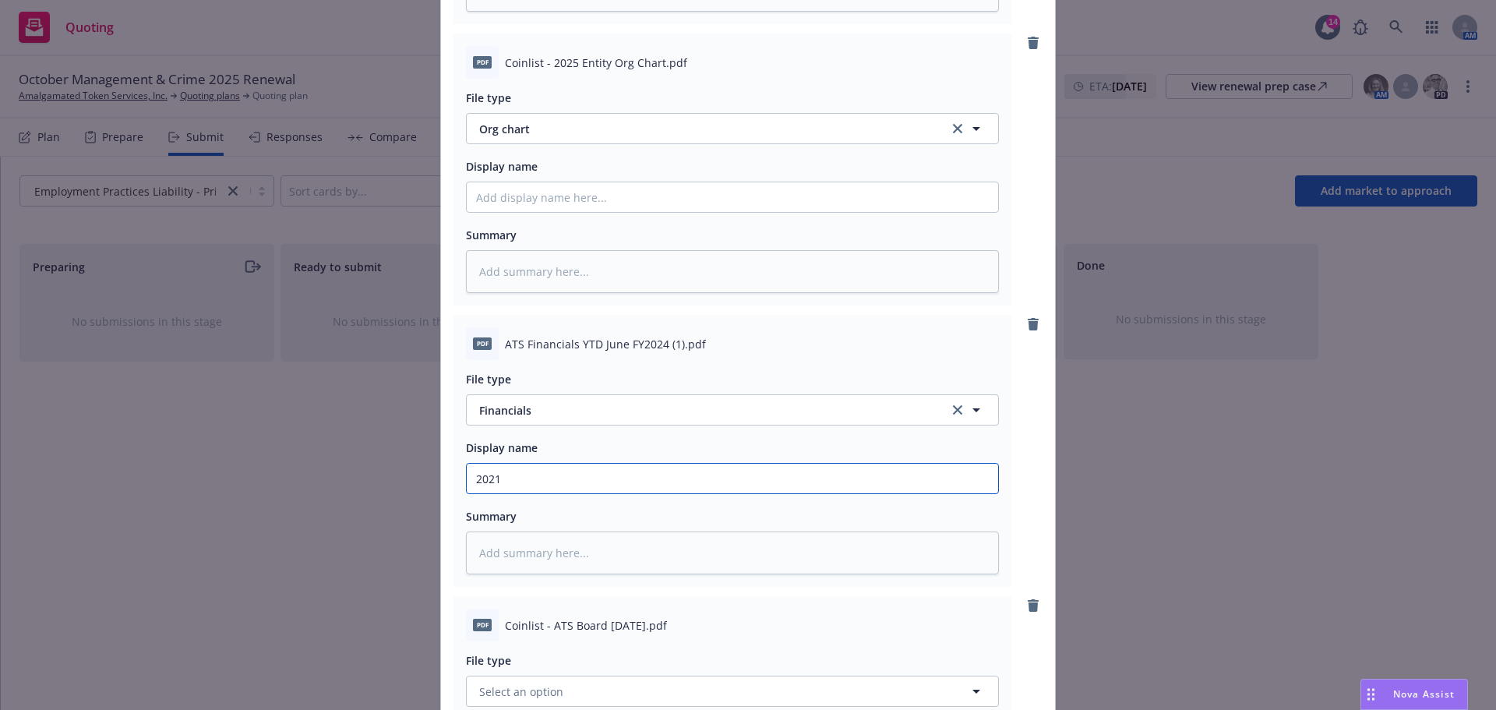
type input "2021"
type textarea "x"
type input "2021 -"
type textarea "x"
type input "2021 -"
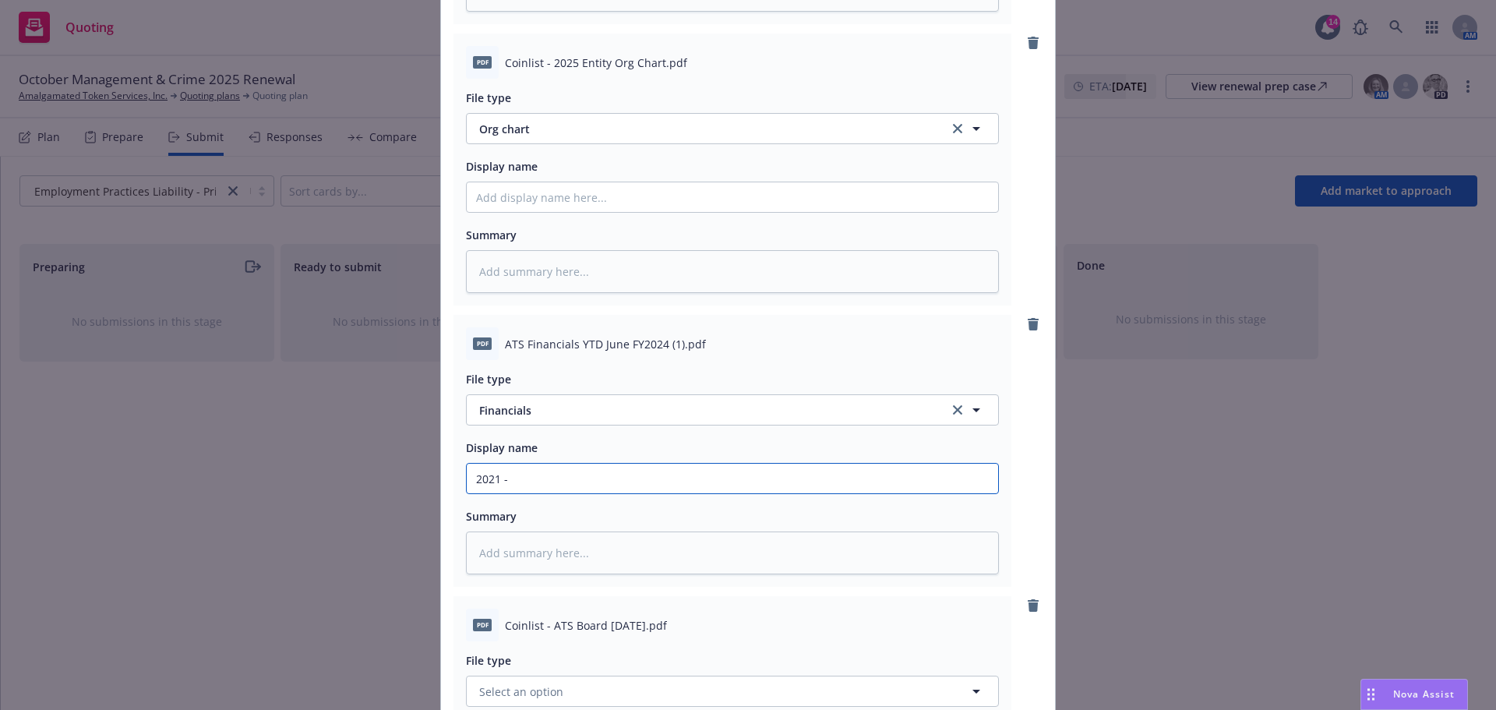
type textarea "x"
type input "2021 - 2"
type textarea "x"
type input "2021 - 20"
type textarea "x"
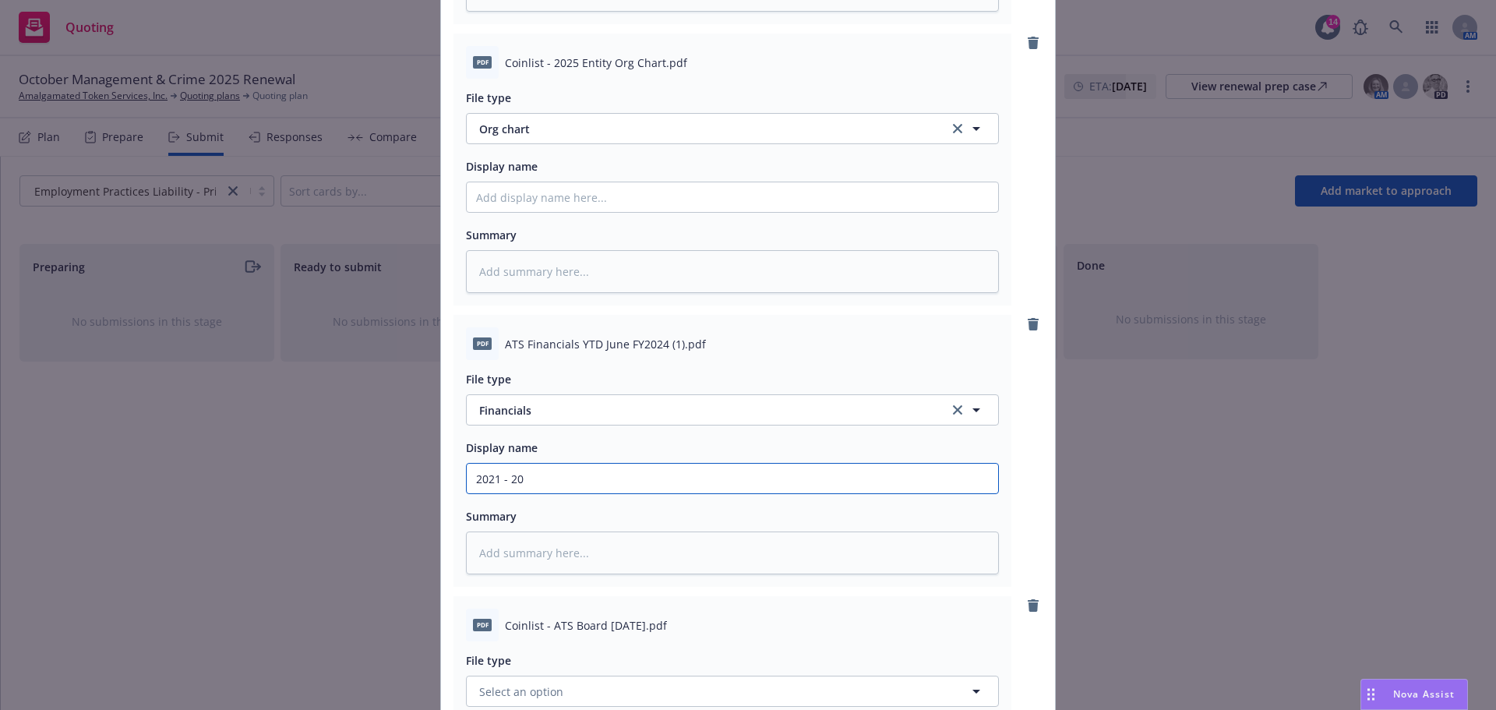
type input "2021 - 202"
type textarea "x"
type input "2021 - 2023"
type textarea "x"
type input "2021 - 2023"
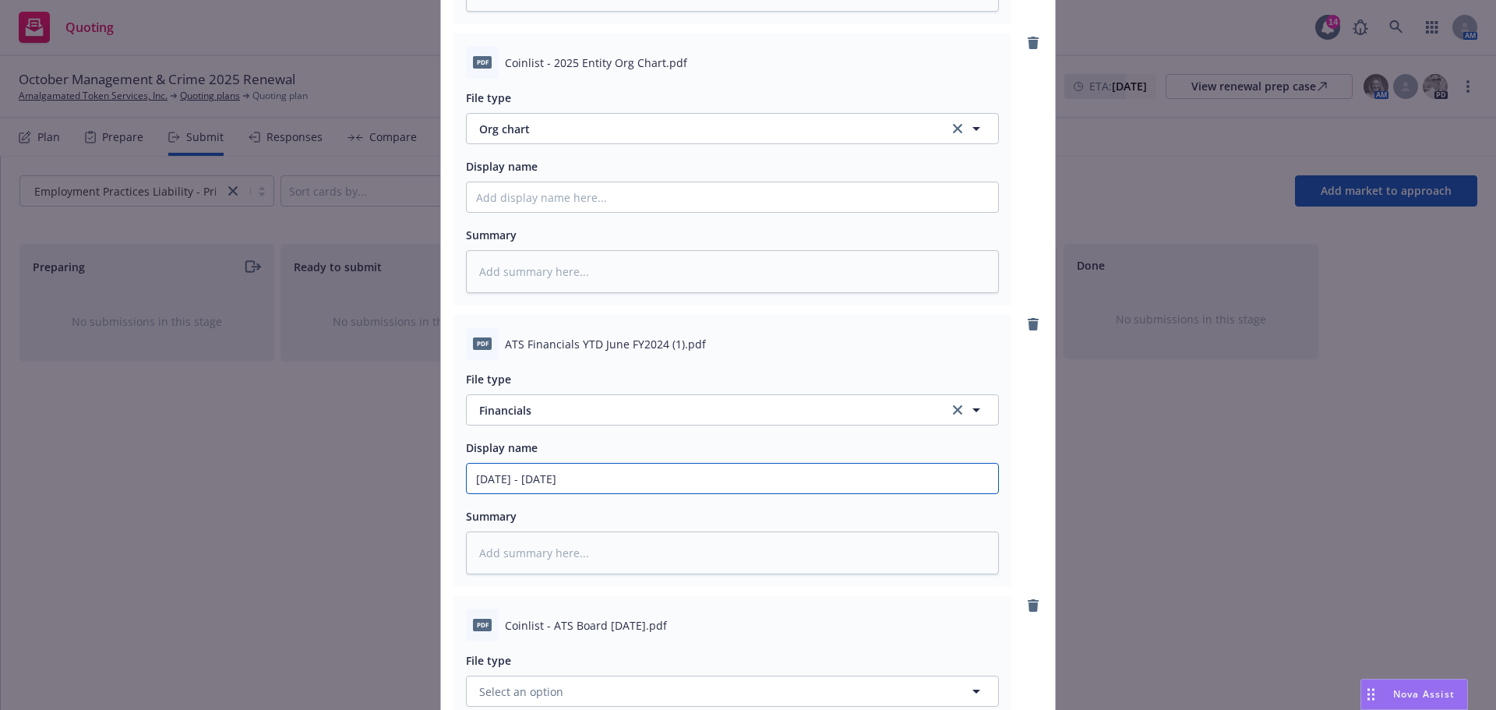
type textarea "x"
type input "2021 - 2023 F"
type textarea "x"
type input "2021 - 2023 Fi"
type textarea "x"
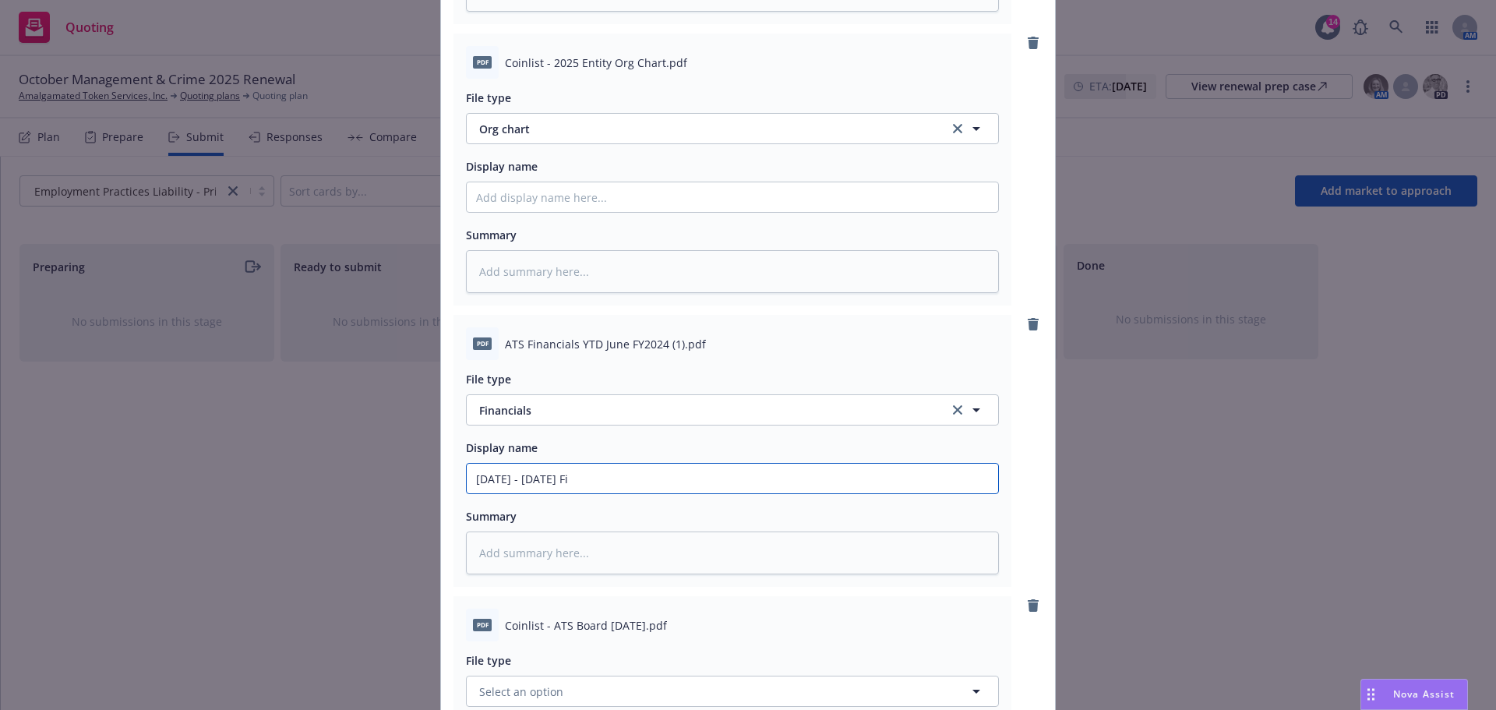
type input "2021 - 2023 Fin"
type textarea "x"
type input "2021 - 2023 Fina"
type textarea "x"
type input "2021 - 2023 Finan"
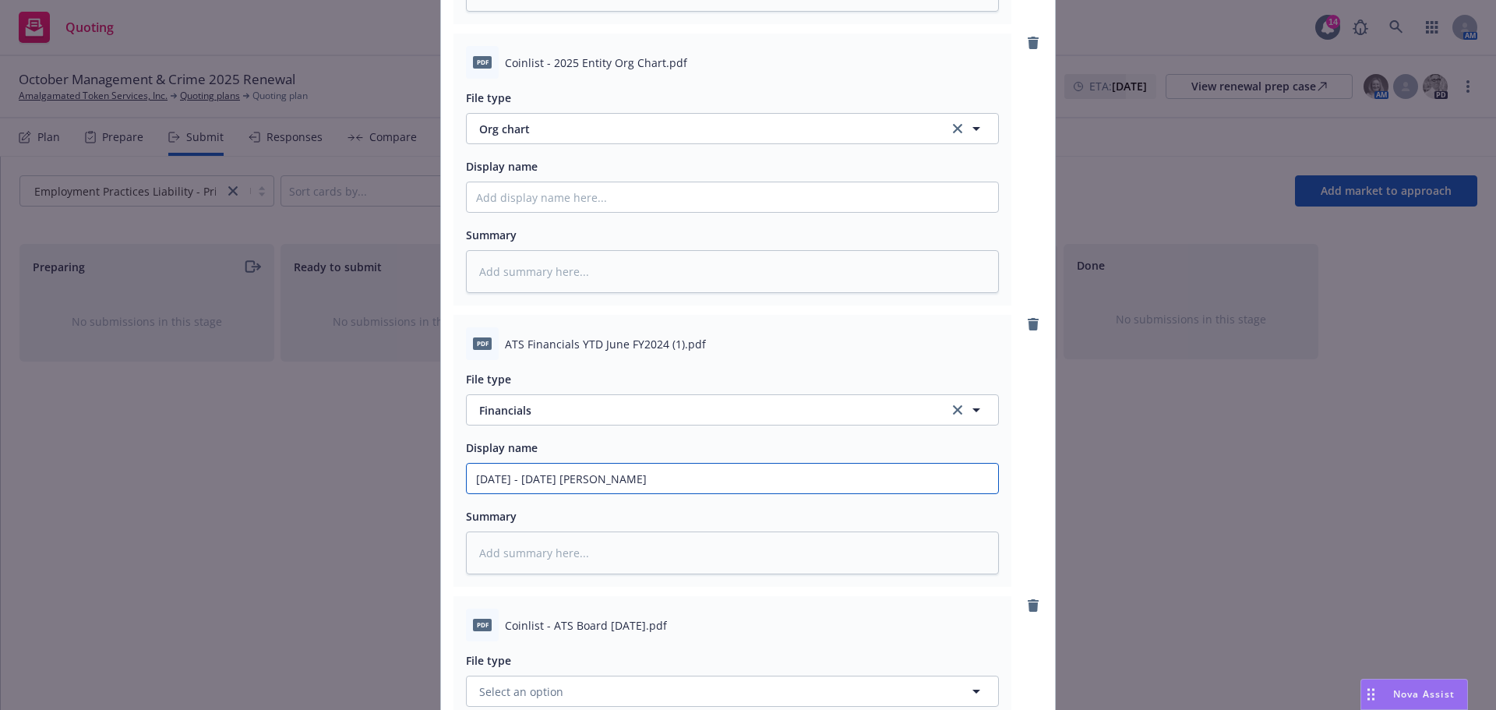
type textarea "x"
type input "2021 - 2023 Financi"
type textarea "x"
type input "2021 - 2023 Financial"
type textarea "x"
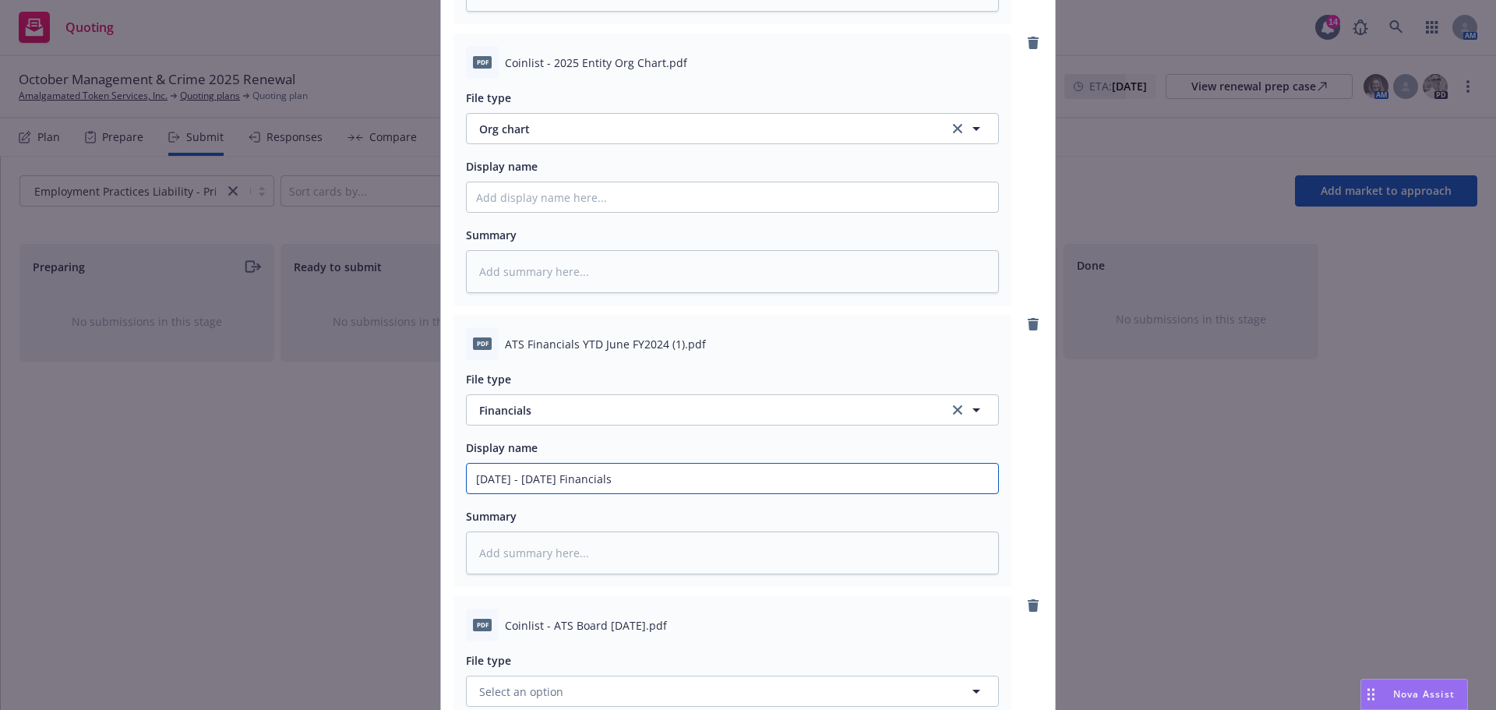
type input "2021 - 2023 Financials"
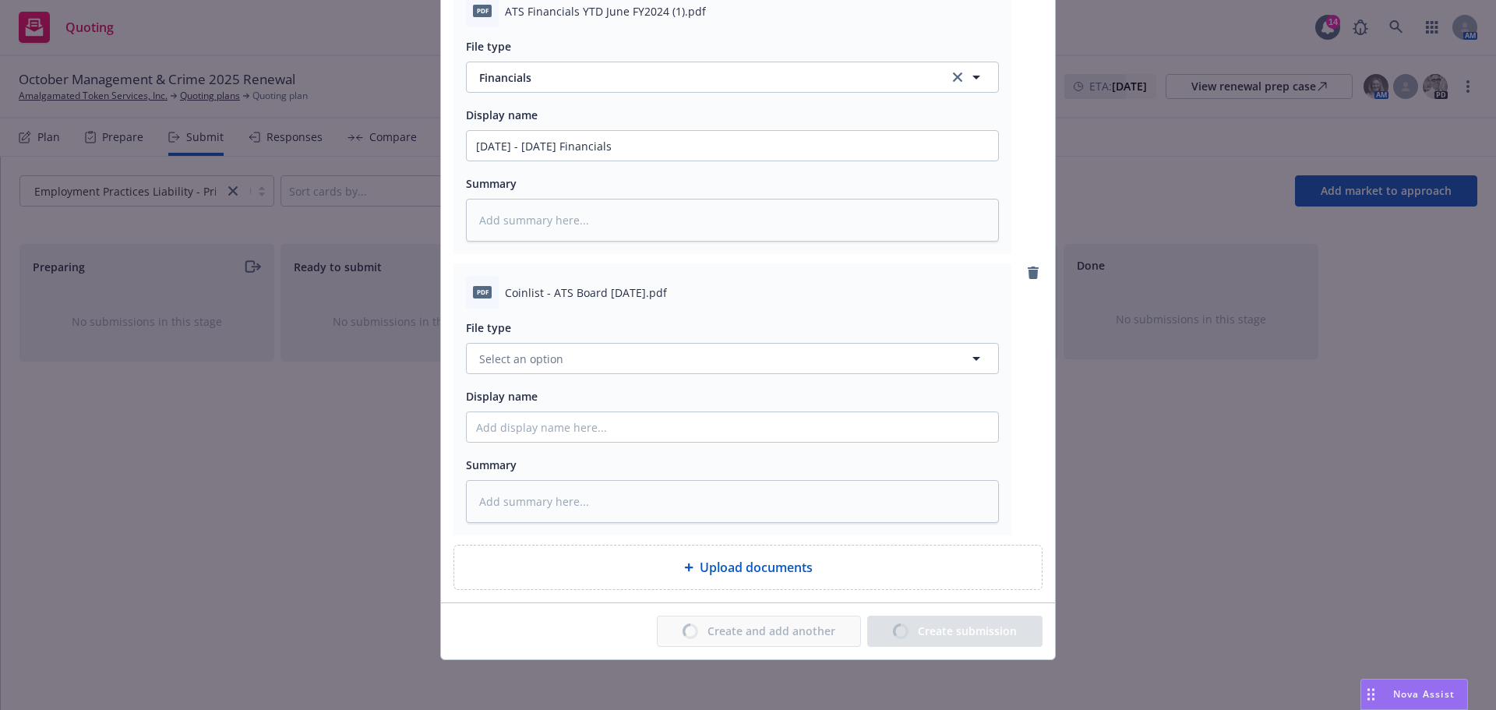
scroll to position [0, 0]
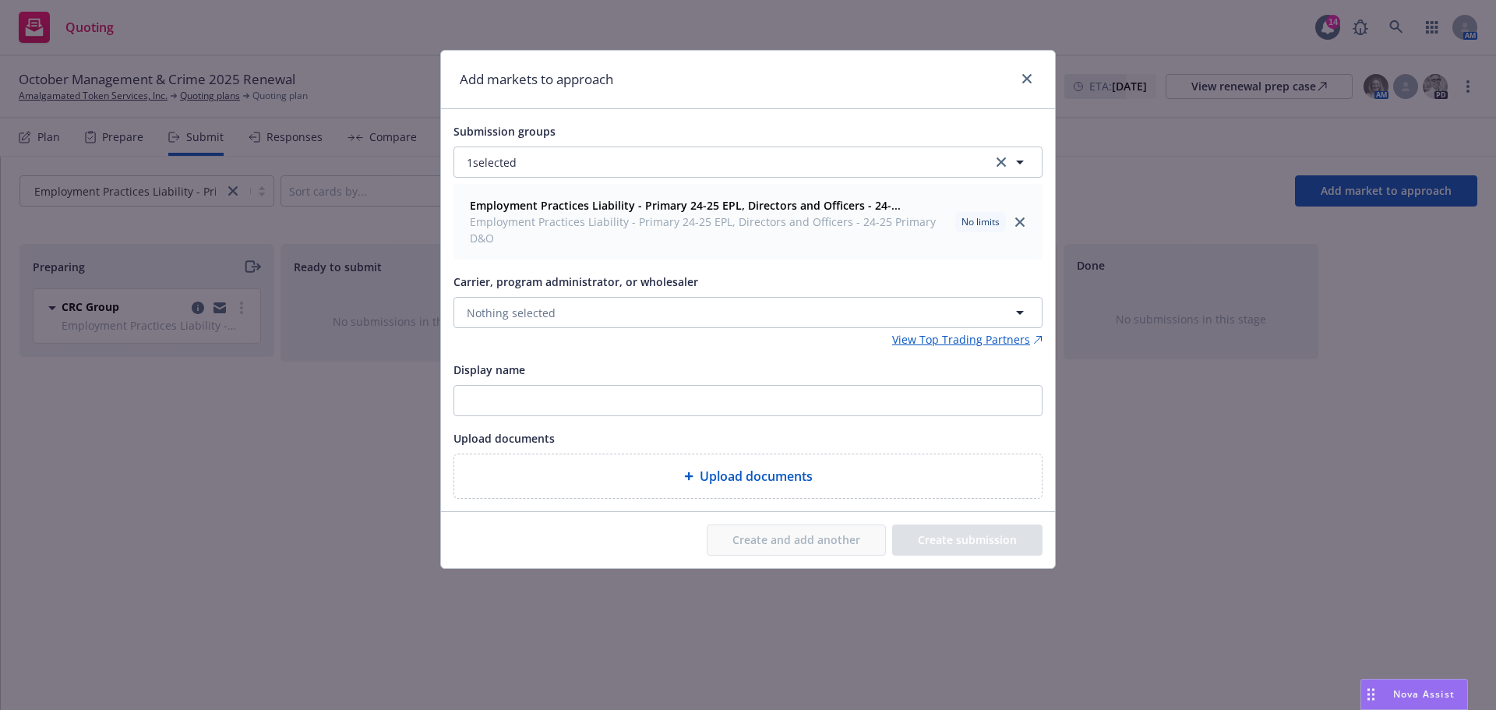
type textarea "x"
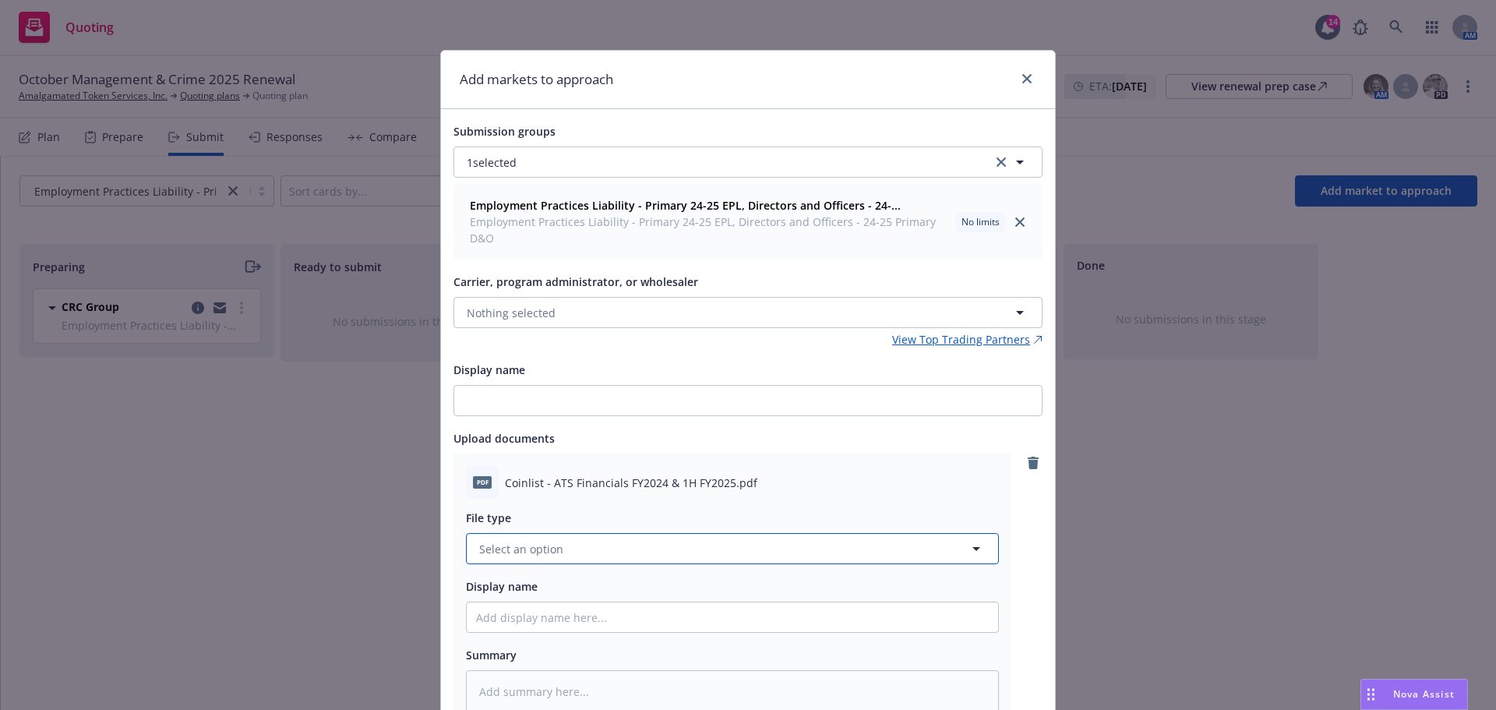
click at [498, 544] on span "Select an option" at bounding box center [521, 549] width 84 height 16
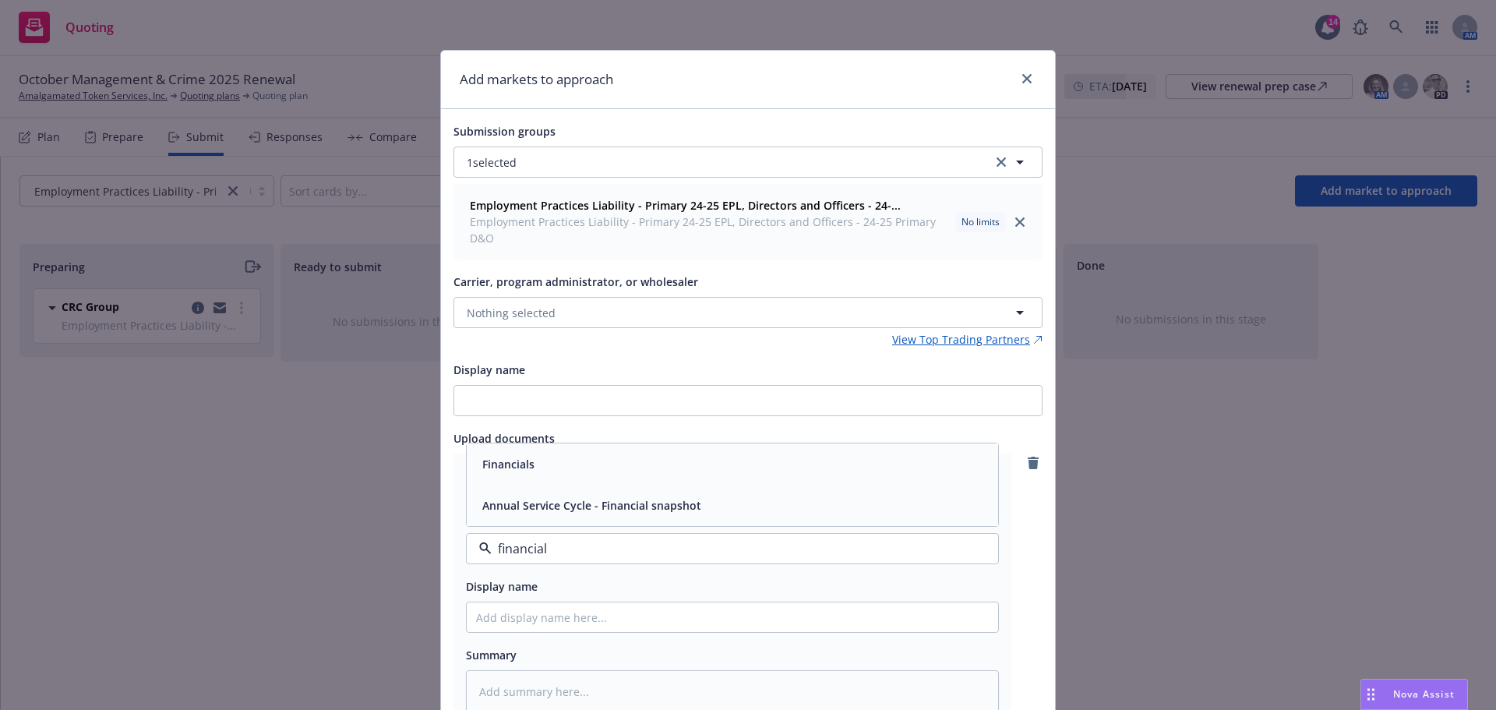
type input "financials"
click at [517, 467] on span "Financials" at bounding box center [508, 464] width 52 height 16
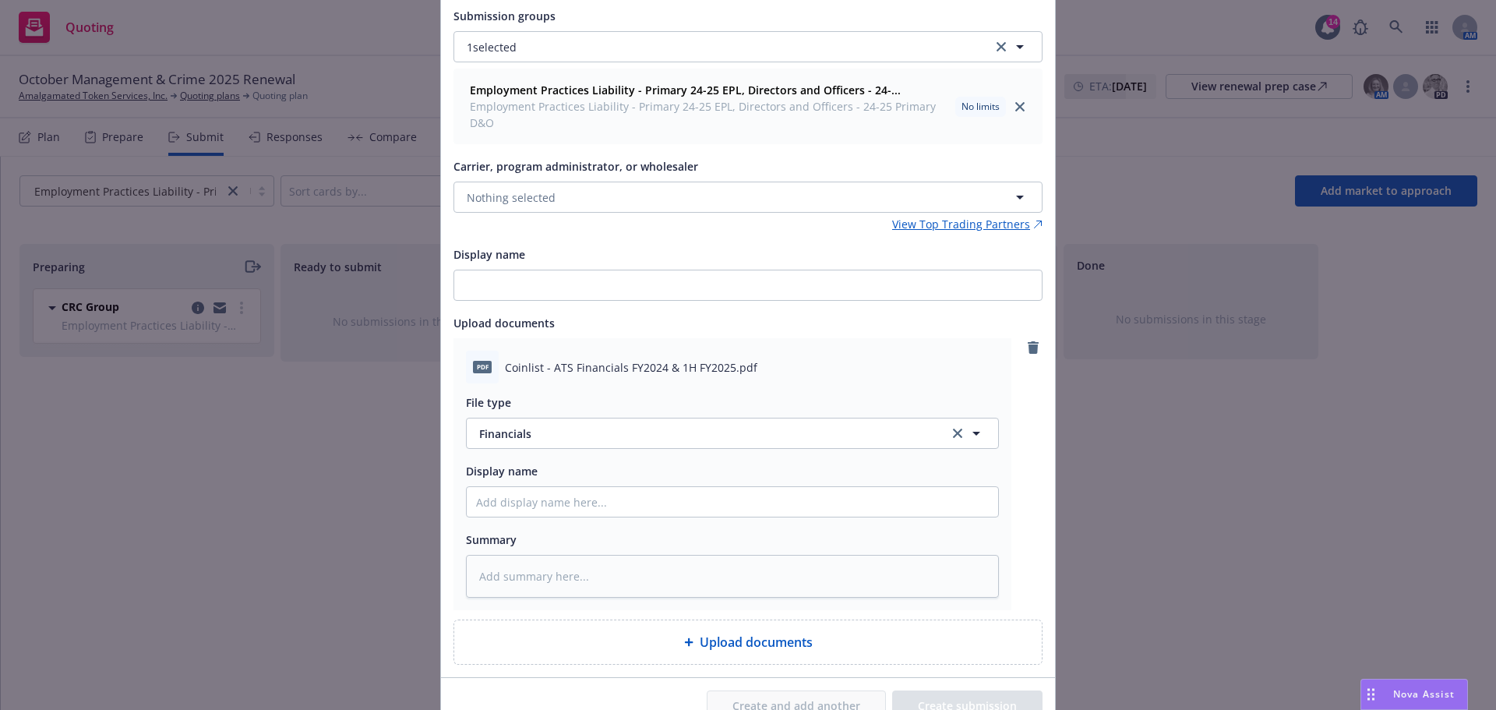
scroll to position [156, 0]
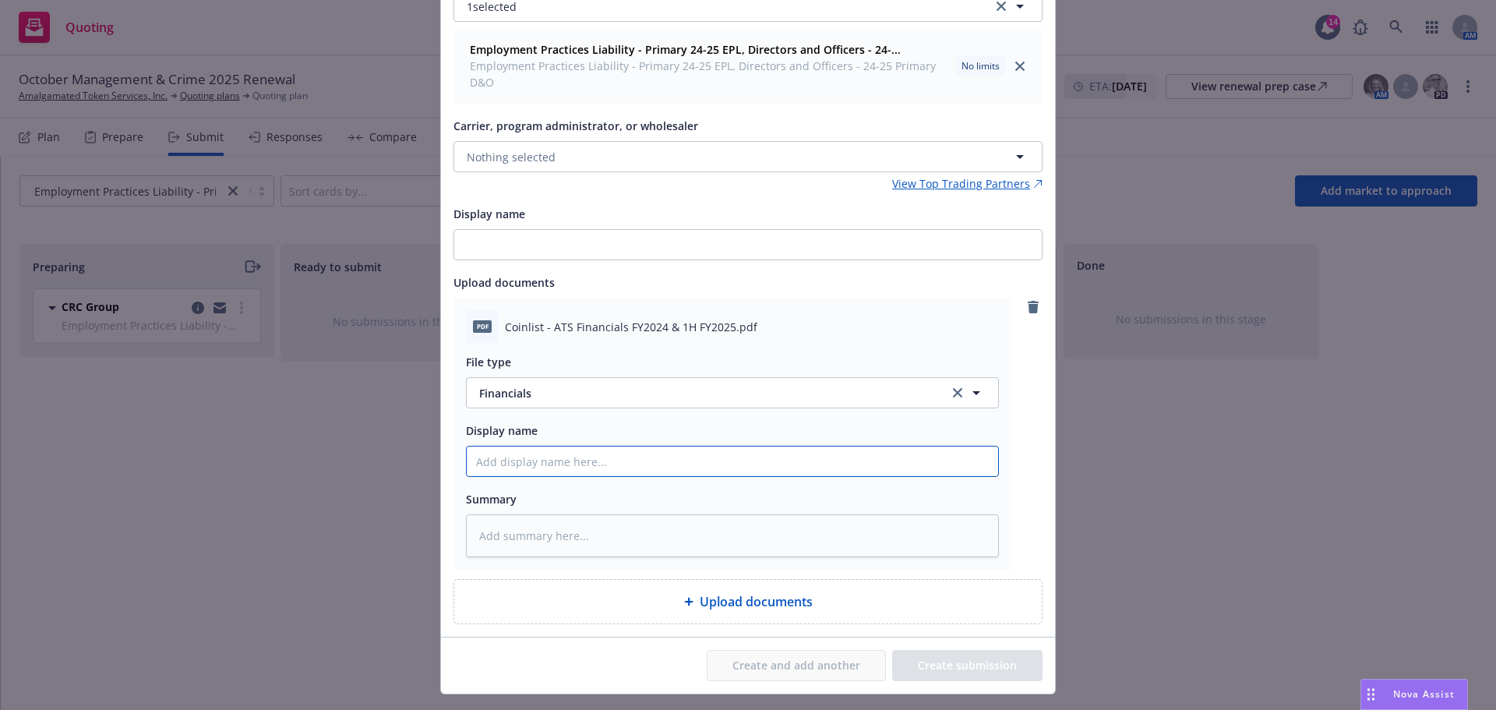
click at [509, 460] on input "Display name" at bounding box center [733, 462] width 532 height 30
type textarea "x"
type input "Y"
type textarea "x"
type input "YE"
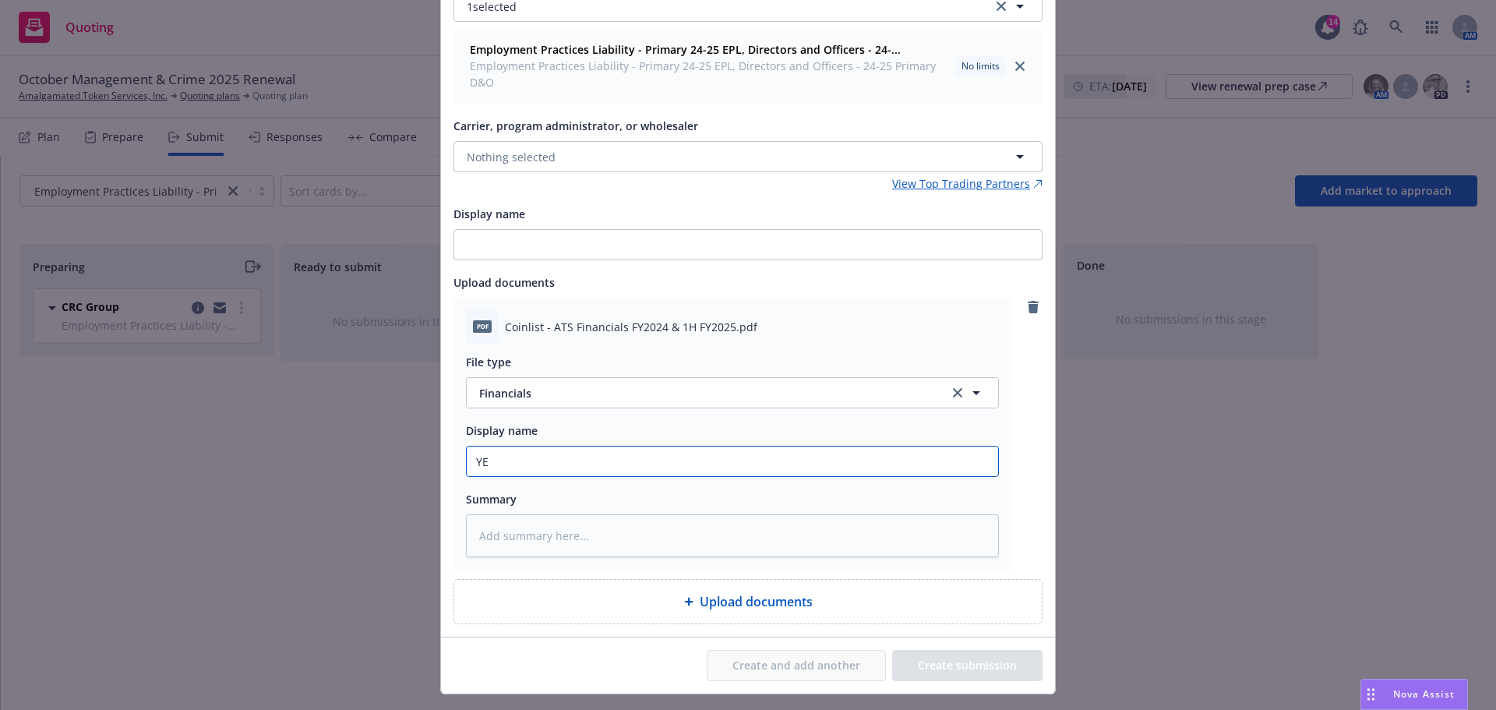
type textarea "x"
type input "YE"
type textarea "x"
type input "YE 2"
type textarea "x"
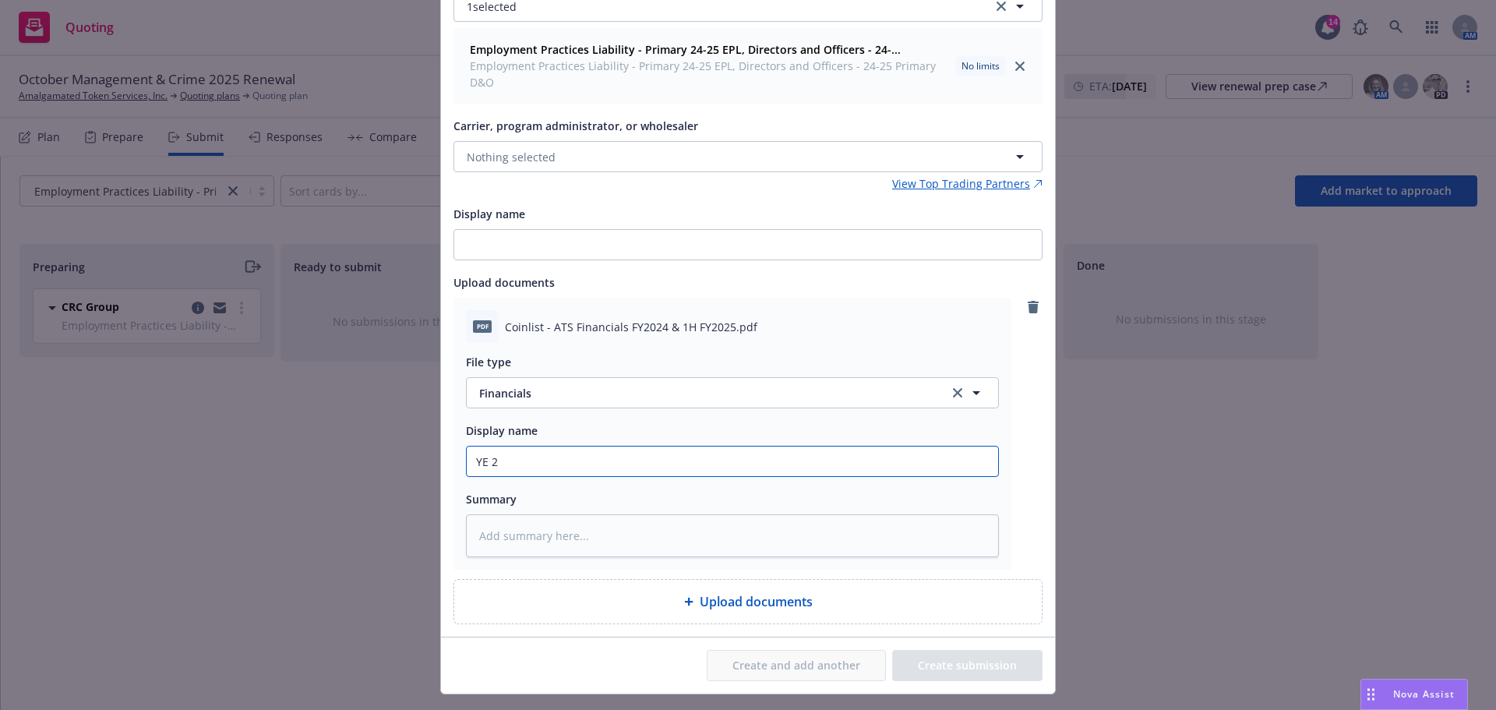
type input "YE 24"
type textarea "x"
type input "YE 24"
type textarea "x"
type input "YE 24 6"
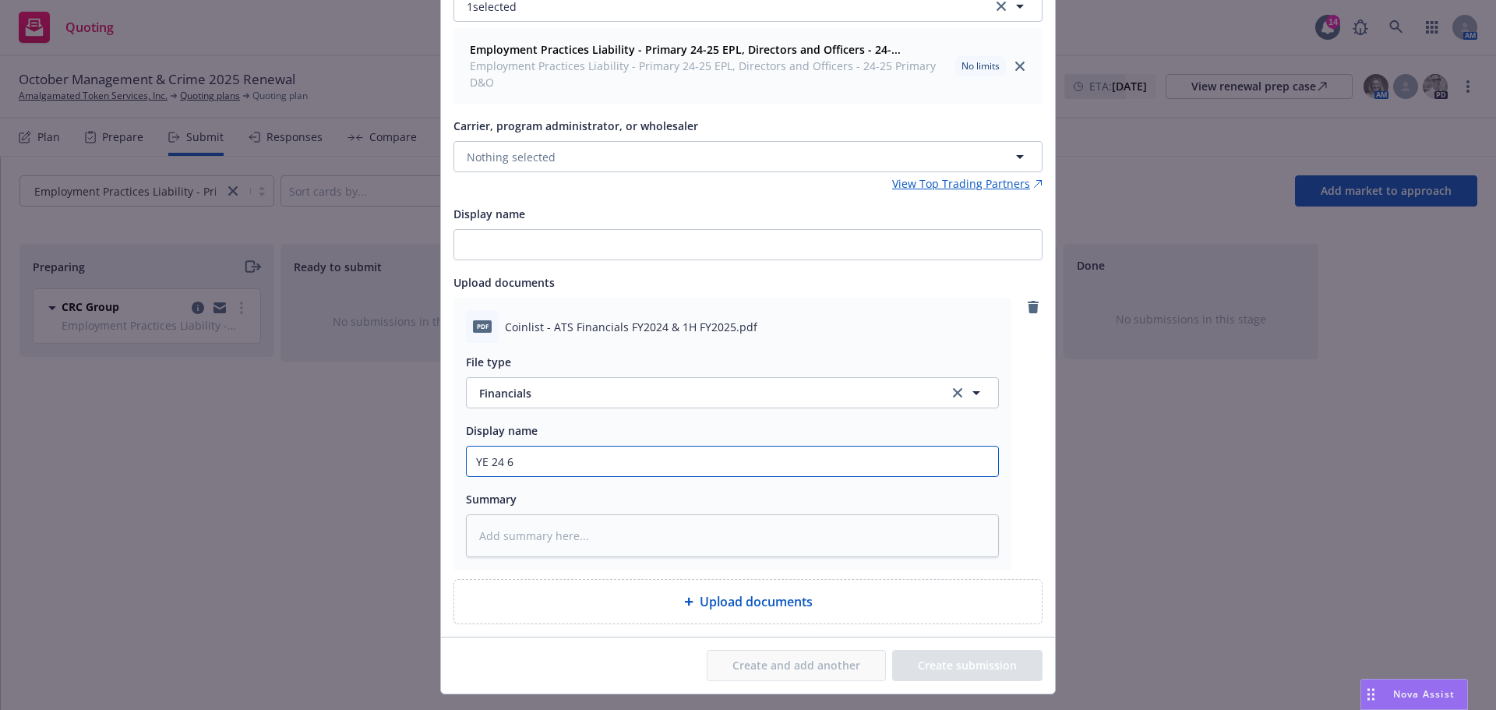
type textarea "x"
type input "YE 24 6"
type textarea "x"
type input "YE 24 6 m"
type textarea "x"
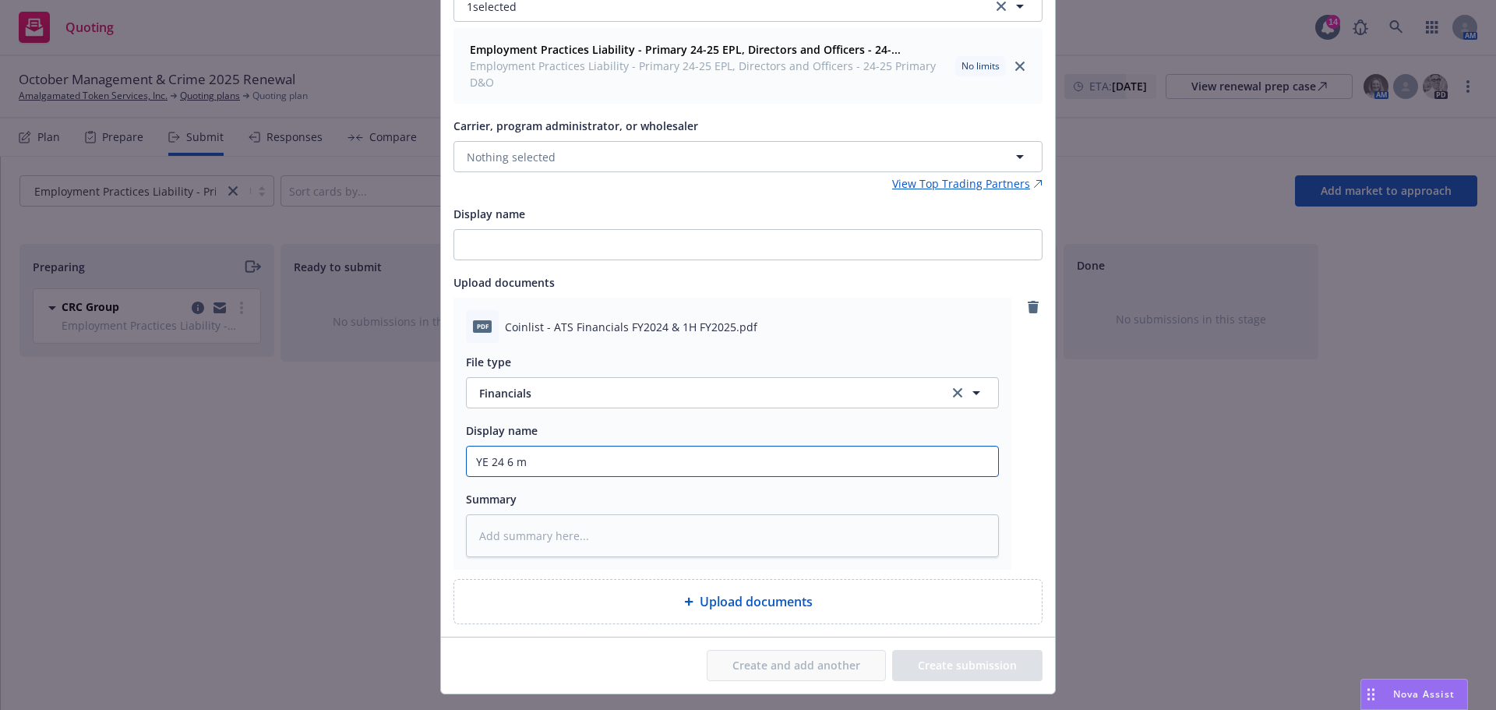
type input "YE 24 6 mo"
type textarea "x"
type input "YE 24 6 mos"
type textarea "x"
type input "YE 24 6 mos"
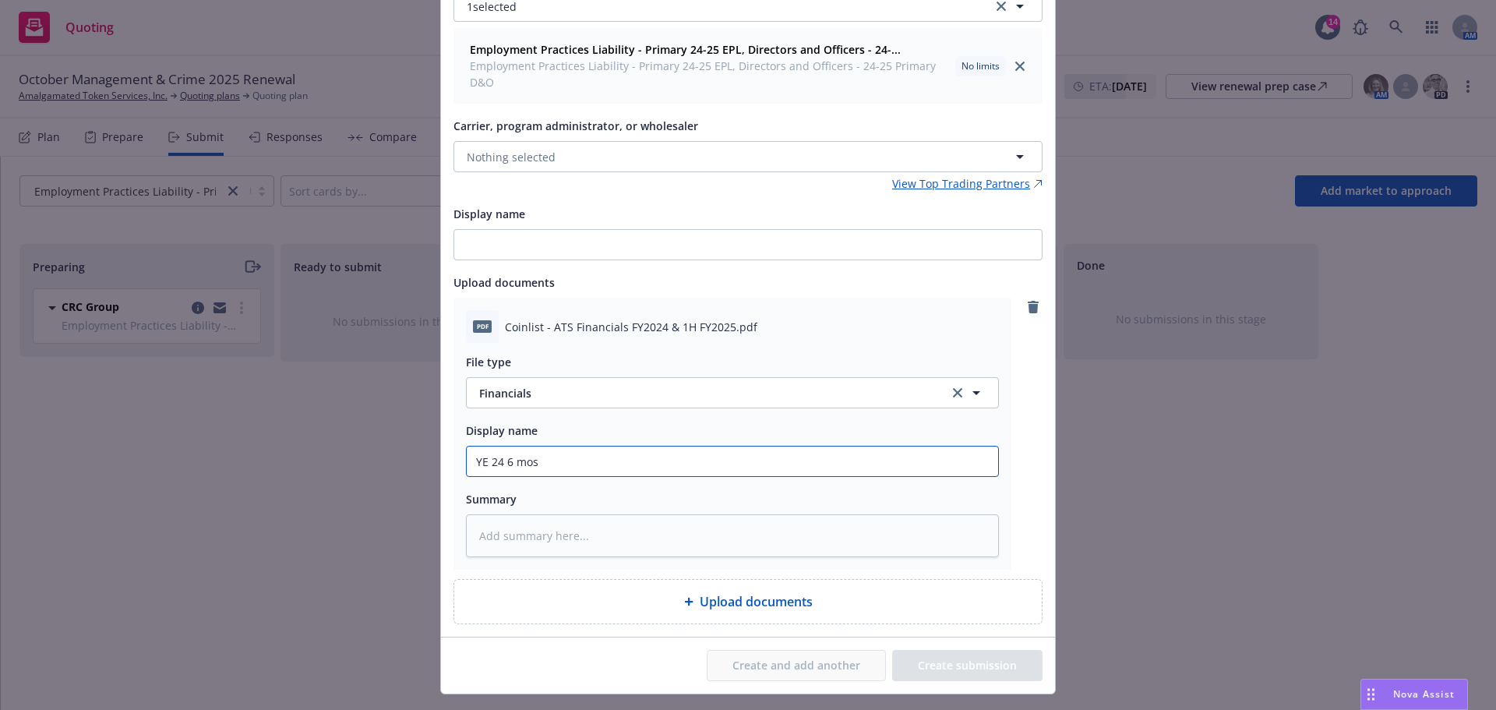
type textarea "x"
type input "YE 24 6 mos e"
type textarea "x"
type input "YE 24 6 mos en"
type textarea "x"
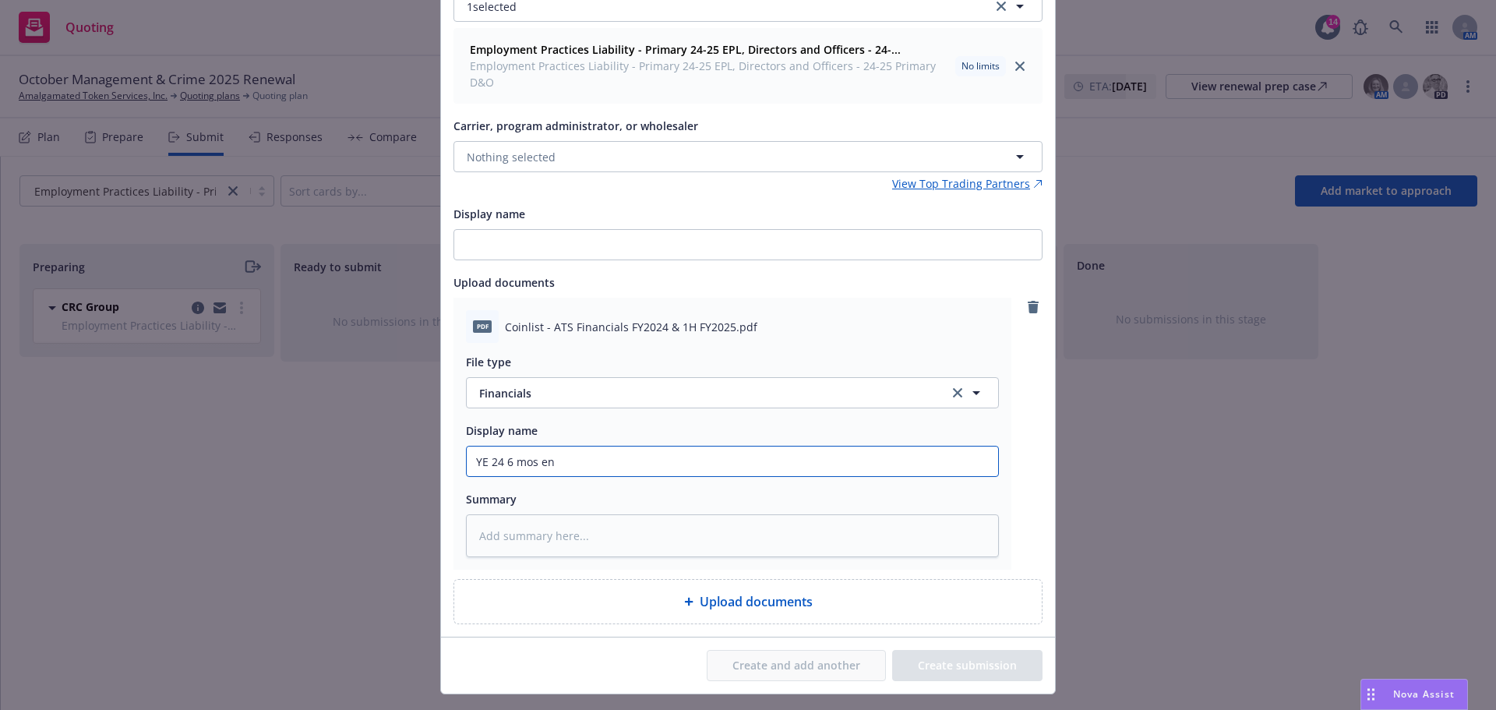
type input "YE 24 6 mos end"
type textarea "x"
type input "YE 24 6 mos end"
type textarea "x"
type input "YE 24 6 mos end 2"
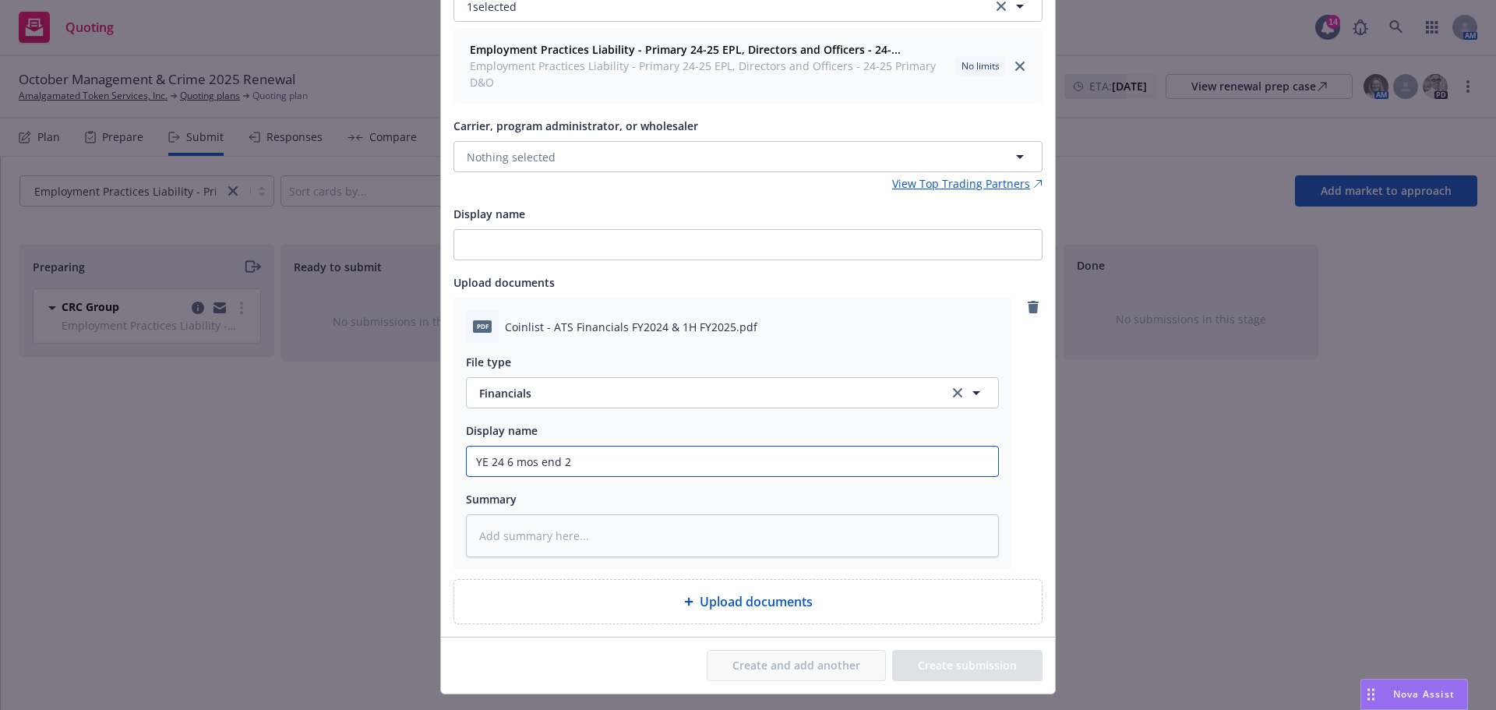
type textarea "x"
type input "YE 24 6 mos end 25"
type textarea "x"
type input "YE 24 6 mos end 25"
type textarea "x"
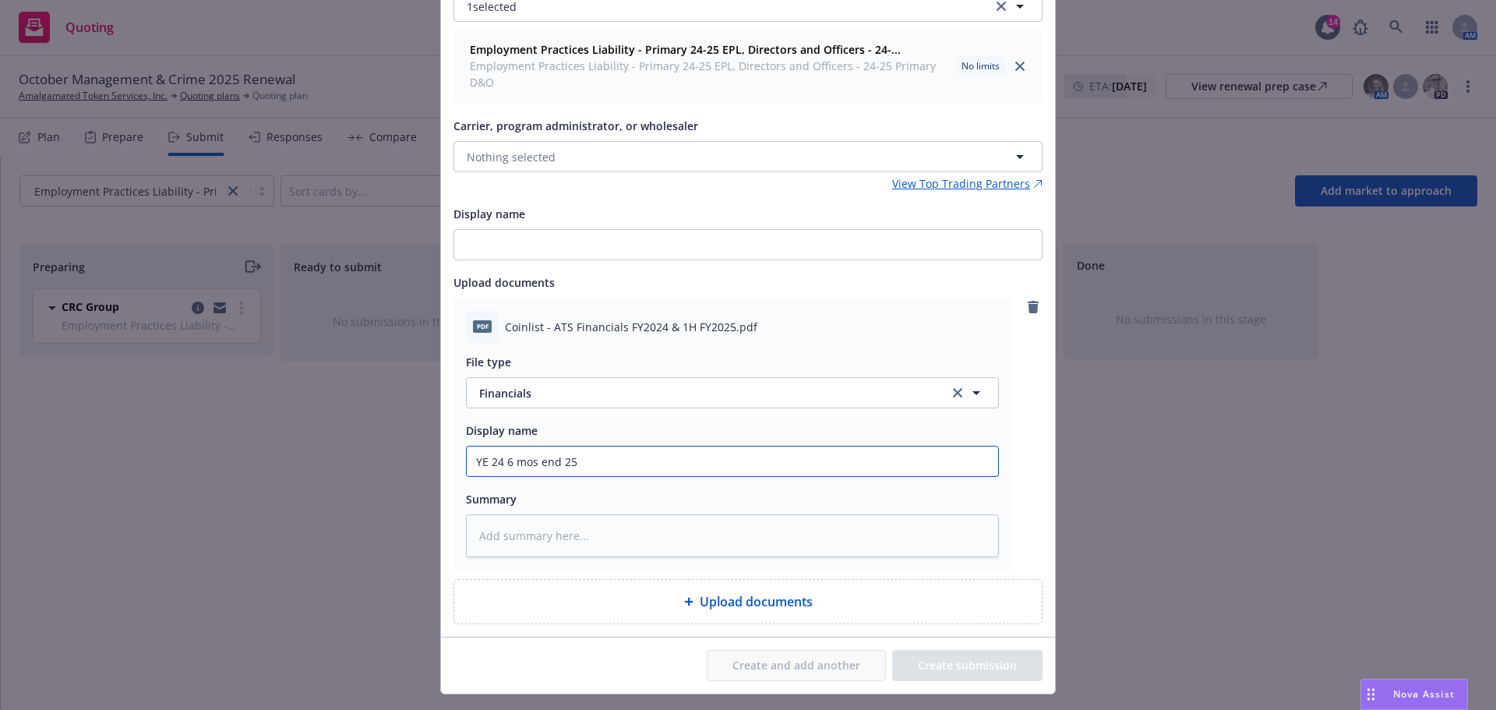
type input "YE 24 6 mos end 25 f"
type textarea "x"
type input "YE 24 6 mos end 25 fi"
type textarea "x"
type input "YE 24 6 mos end 25 fina"
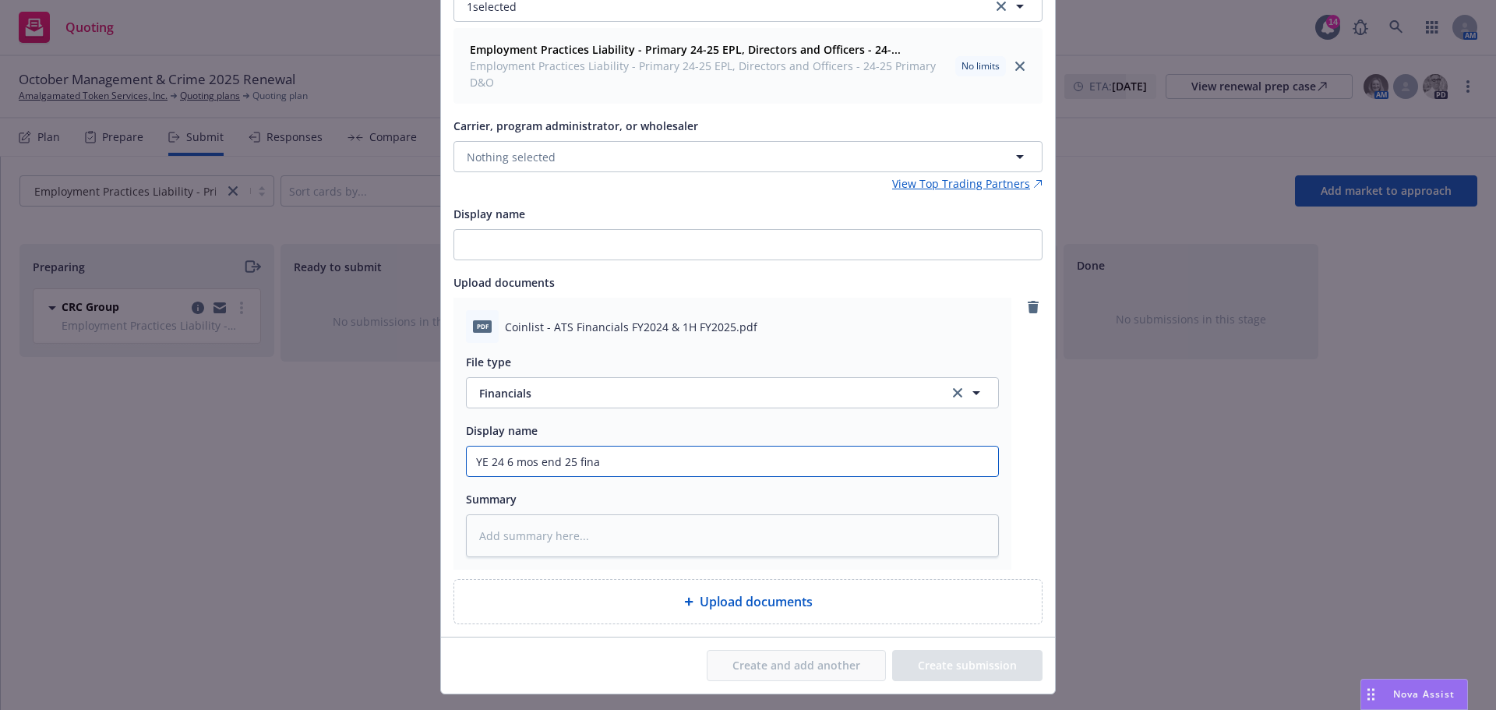
type textarea "x"
type input "YE 24 6 mos end 25 finan"
type textarea "x"
type input "YE 24 6 mos end 25 financ"
type textarea "x"
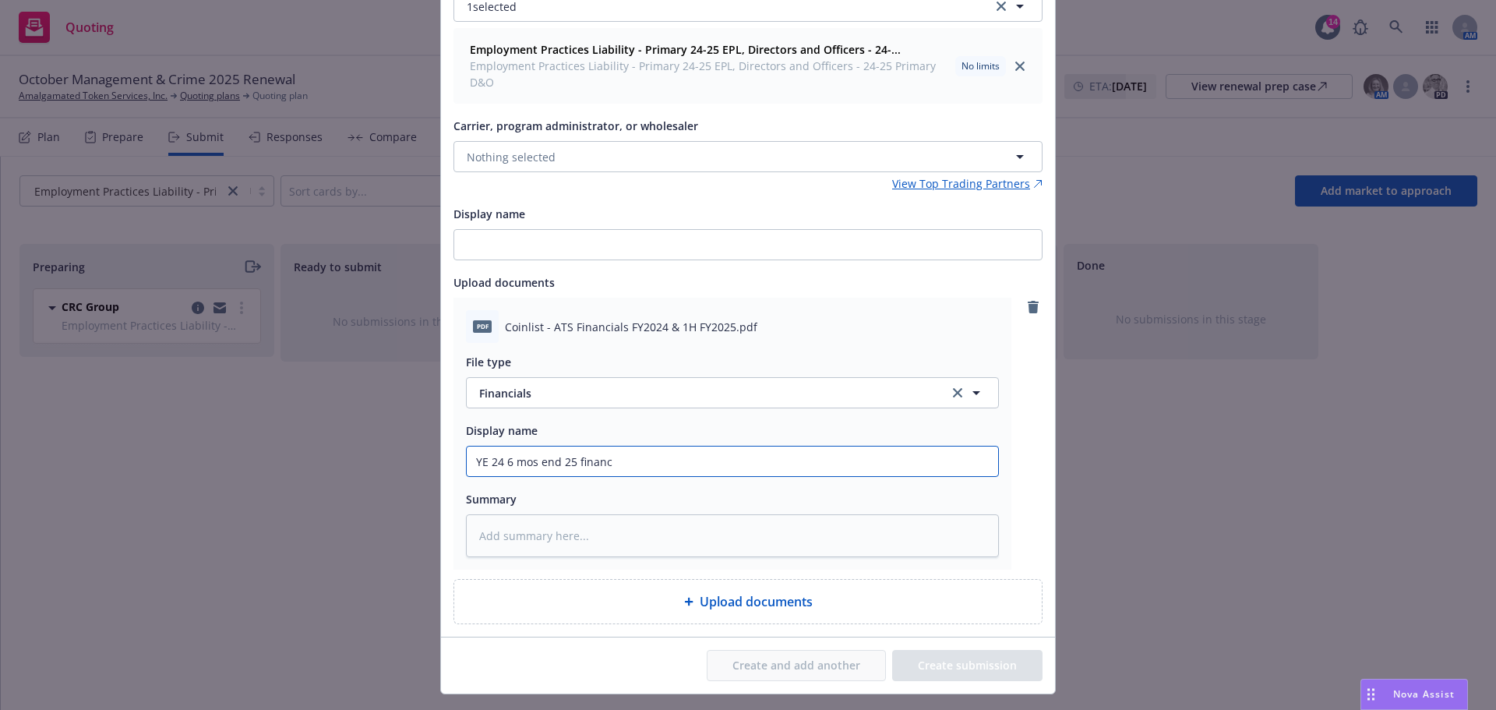
type input "YE 24 6 mos end 25 financi"
type textarea "x"
type input "YE 24 6 mos end 25 financia"
type textarea "x"
type input "YE 24 6 mos end 25 financial"
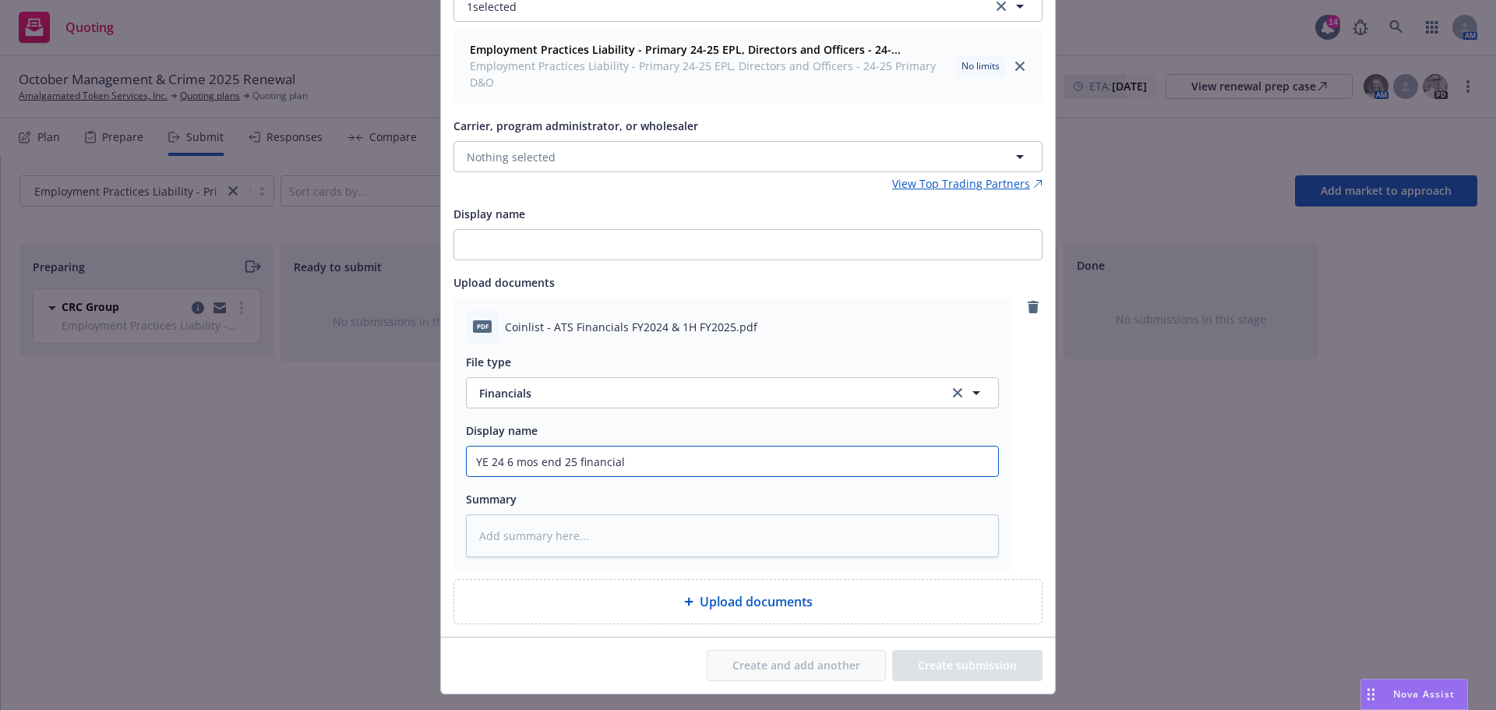
type textarea "x"
type input "YE 24 6 mos end 25 financial"
type textarea "x"
type input "YE 24 6 mos end 25 financial s"
type textarea "x"
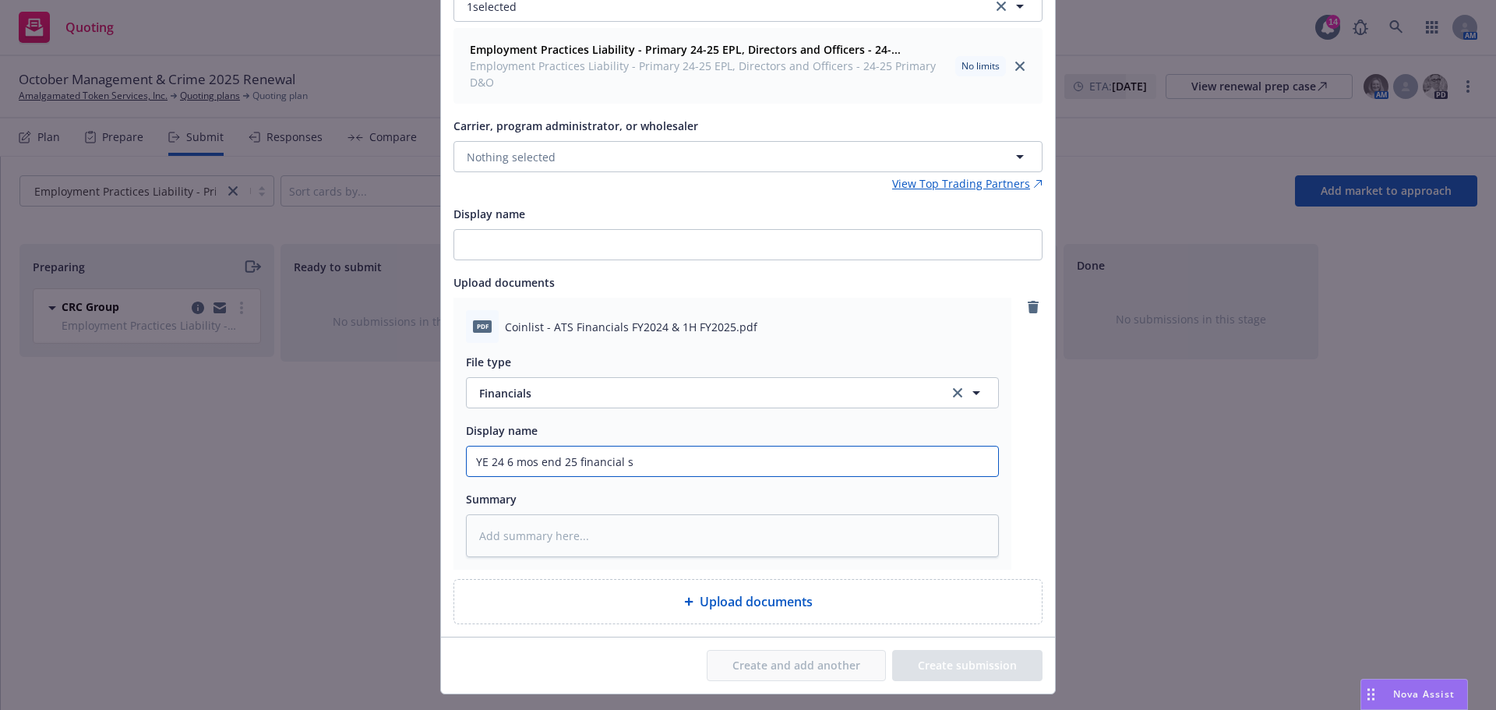
type input "YE 24 6 mos end 25 financial st"
type textarea "x"
type input "YE 24 6 mos end 25 financial sta"
type textarea "x"
type input "YE 24 6 mos end 25 financial stat"
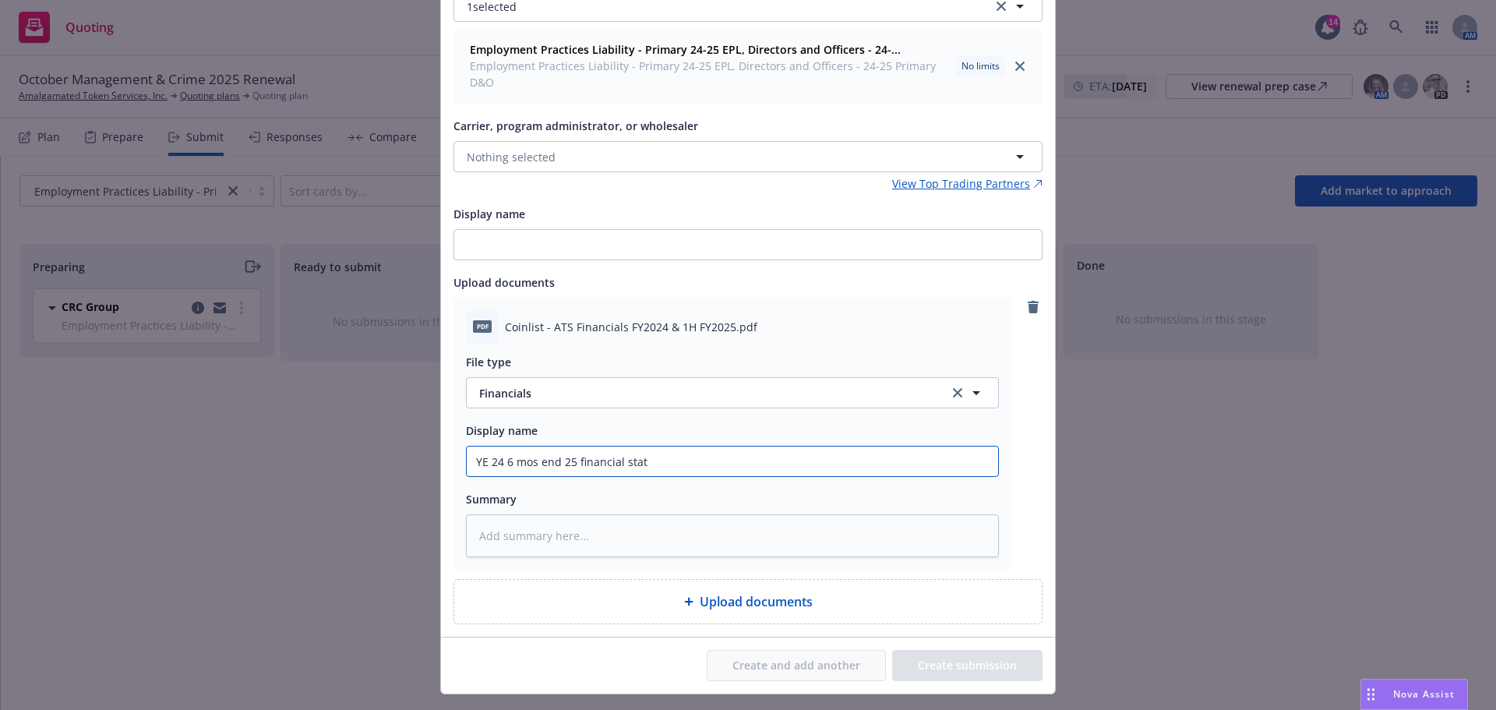
type textarea "x"
type input "YE 24 6 mos end 25 financial state"
type textarea "x"
type input "YE 24 6 mos end 25 financial statem"
type textarea "x"
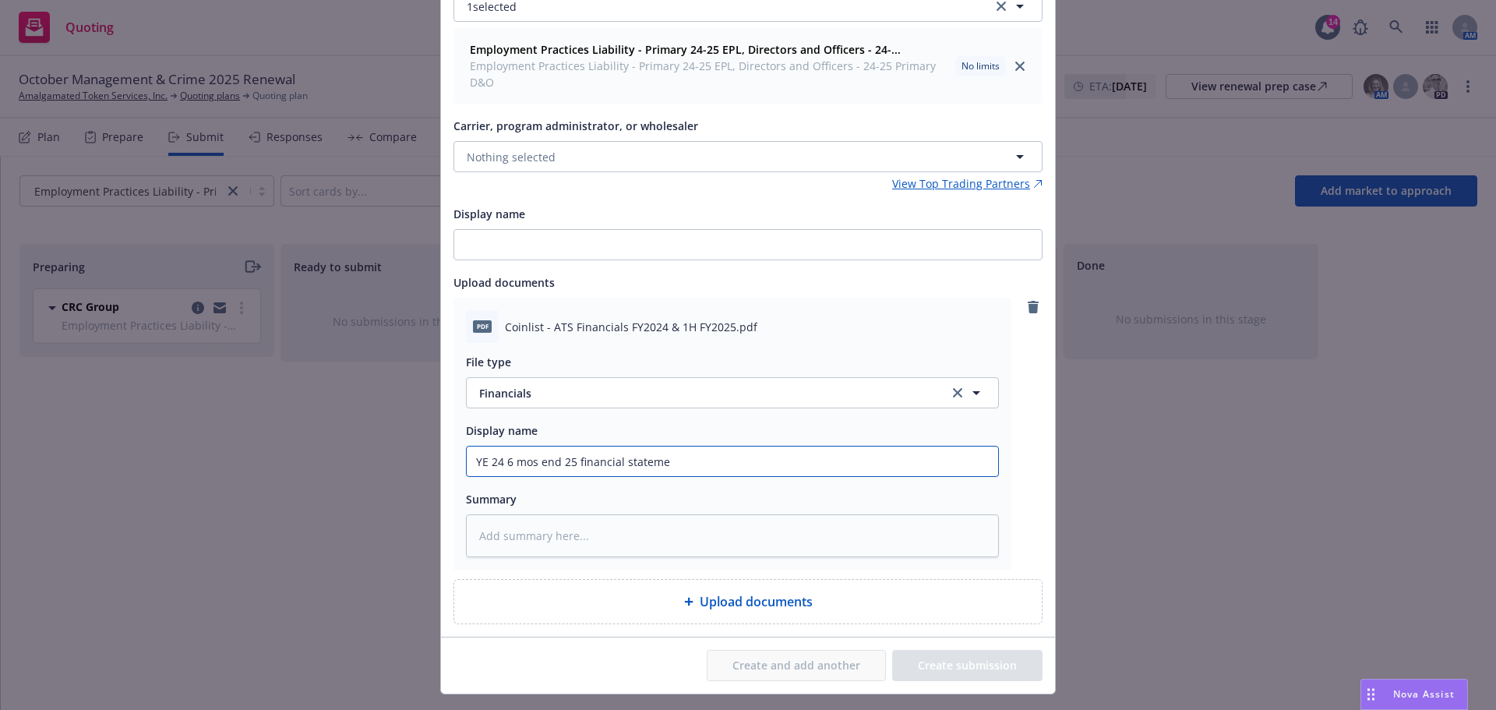
type input "YE 24 6 mos end 25 financial statemen"
type textarea "x"
type input "YE 24 6 mos end 25 financial statement"
click at [499, 461] on input "YE 24 6 mos end 25 financial statement" at bounding box center [733, 462] width 532 height 30
type textarea "x"
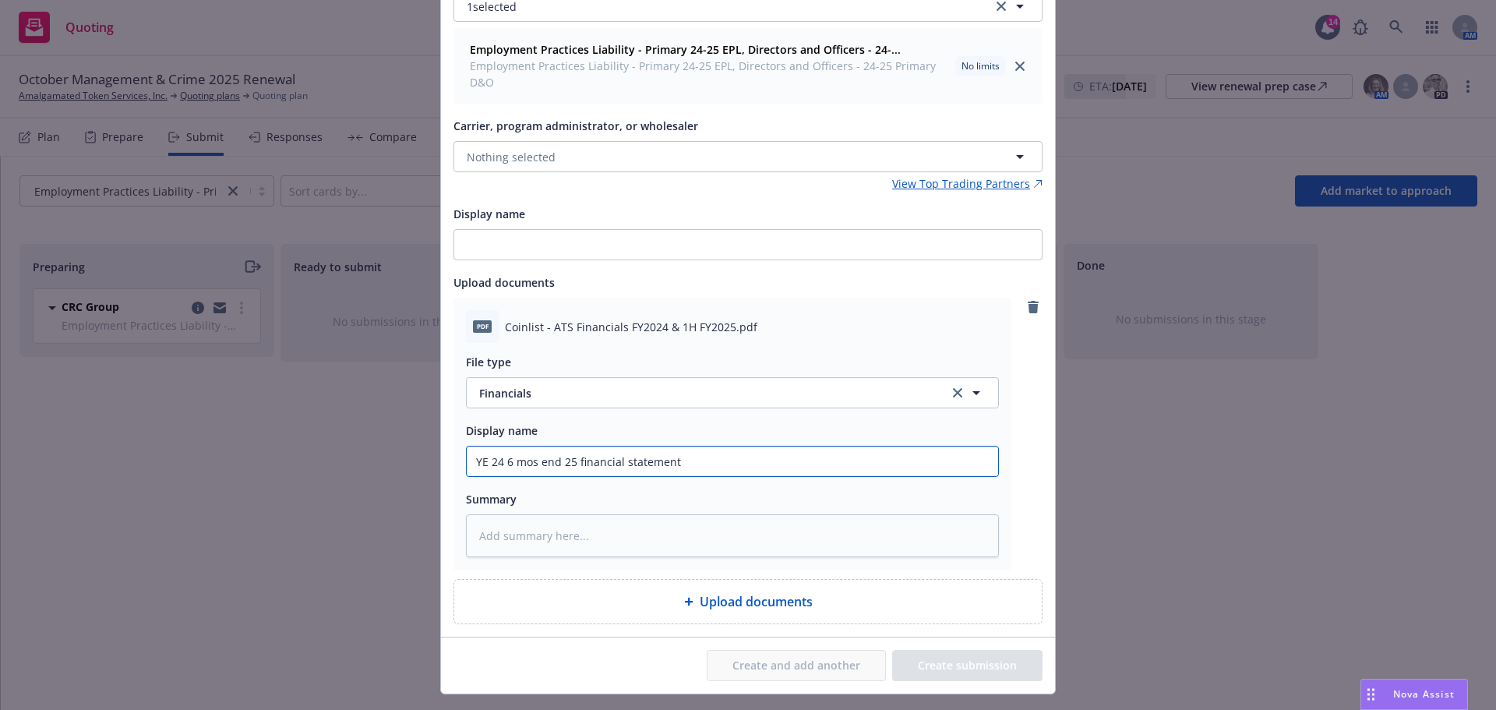
type input "YE 24/ 6 mos end 25 financial statement"
click at [499, 461] on input "YE 24/ 6 mos end 25 financial statement" at bounding box center [733, 462] width 532 height 30
type textarea "x"
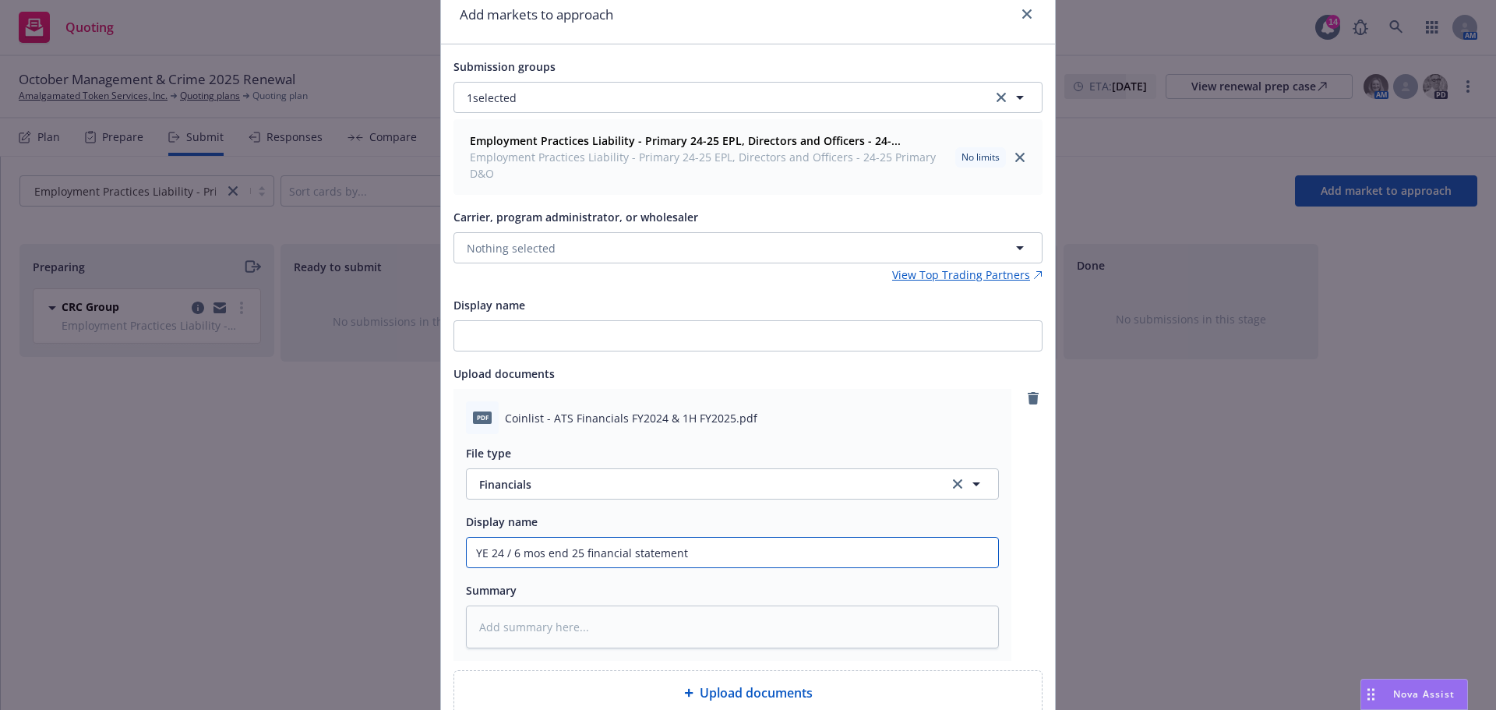
scroll to position [0, 0]
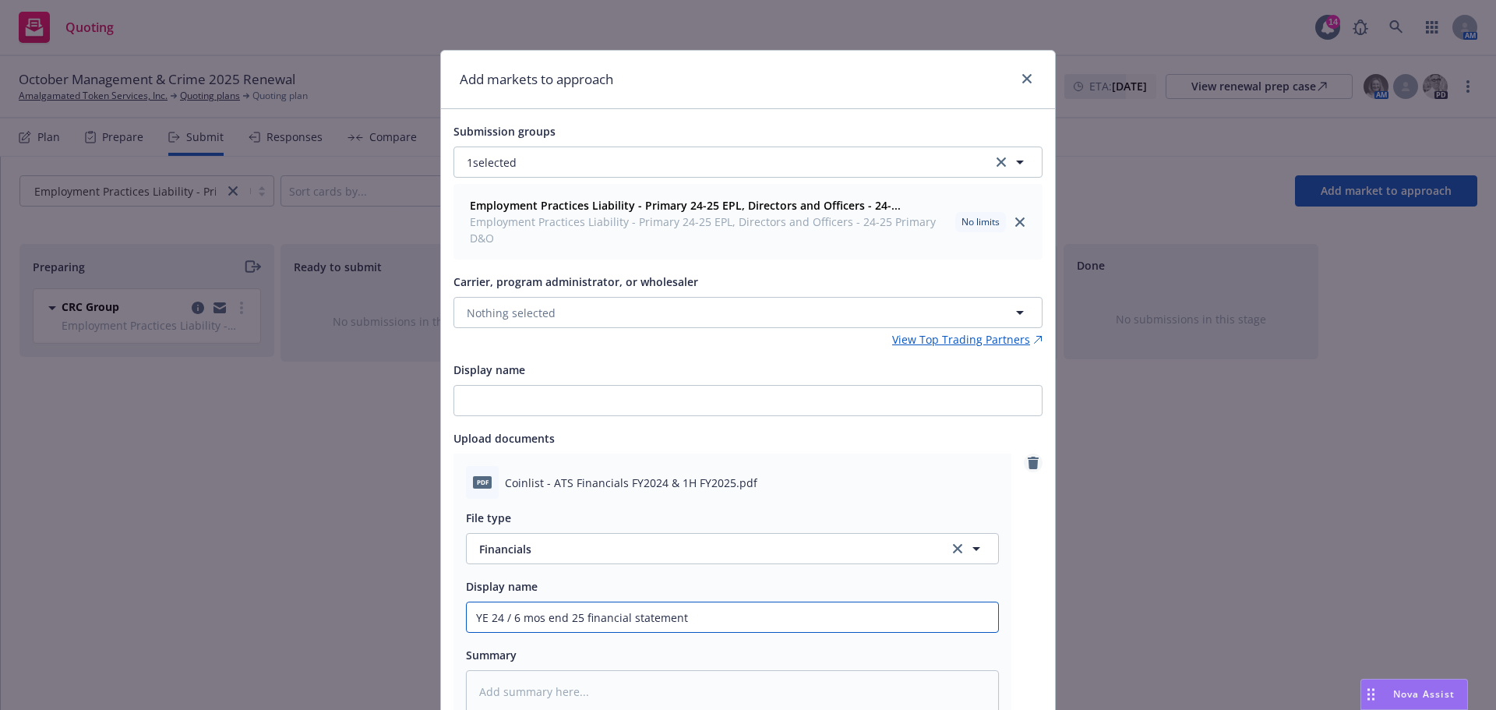
type input "YE 24 / 6 mos end 25 financial statement"
click at [1030, 461] on icon "remove" at bounding box center [1033, 463] width 11 height 12
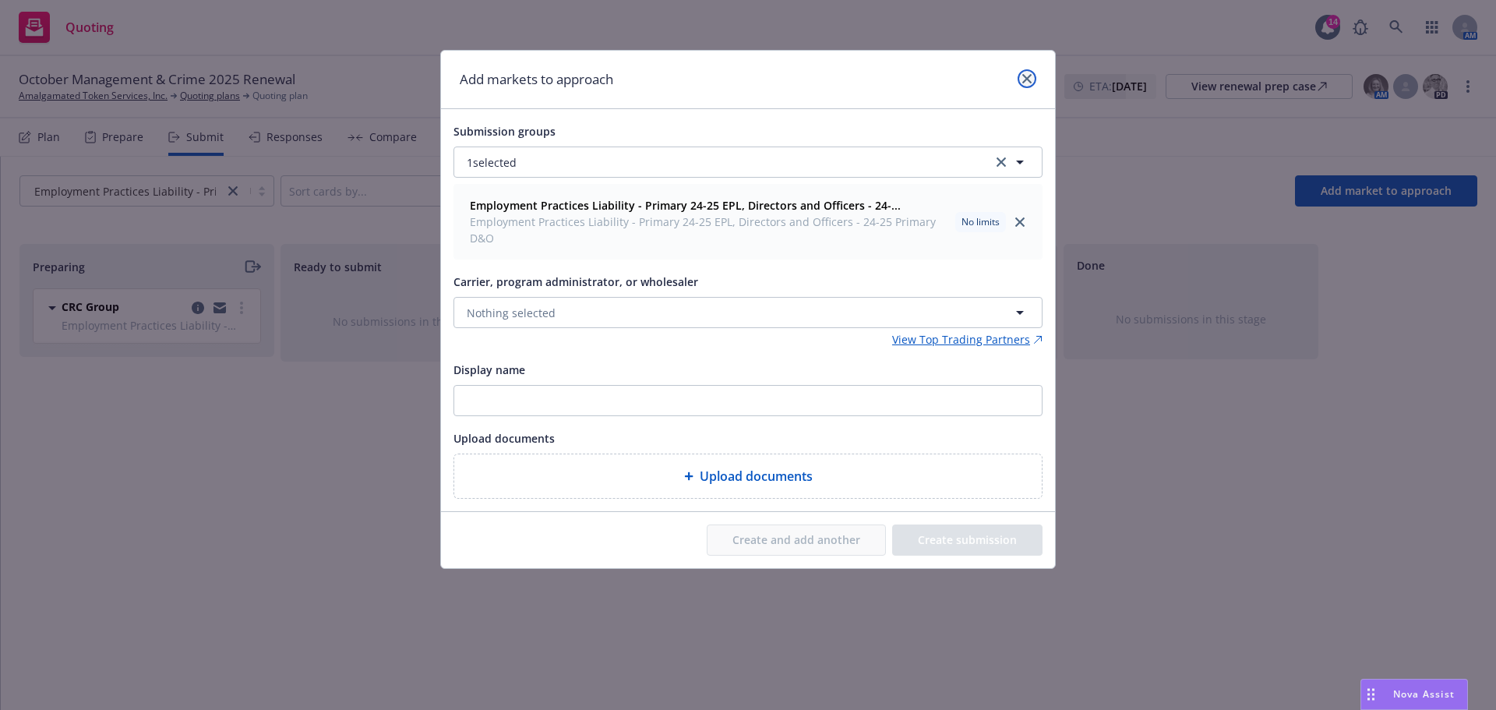
click at [1029, 78] on icon "close" at bounding box center [1026, 78] width 9 height 9
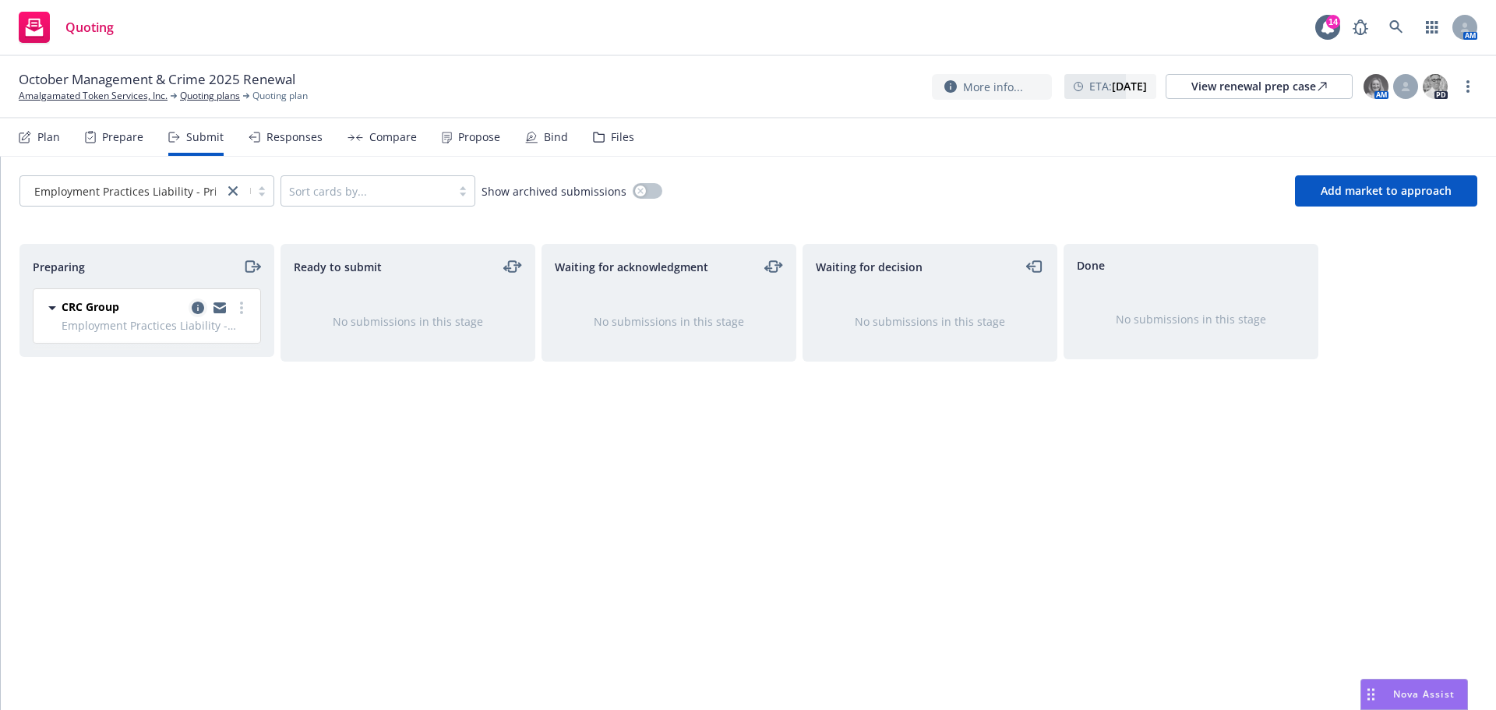
click at [199, 307] on icon "copy logging email" at bounding box center [198, 308] width 12 height 12
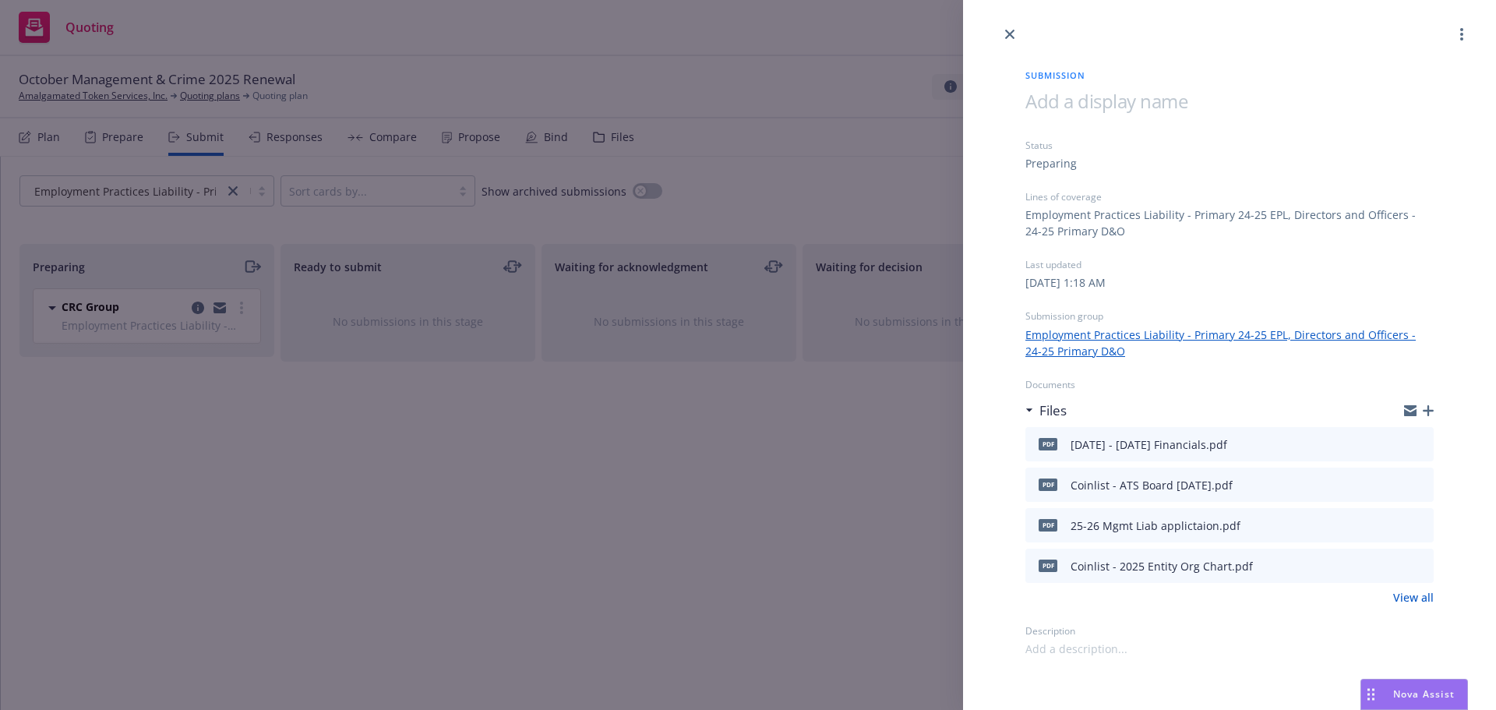
click at [1417, 600] on link "View all" at bounding box center [1413, 597] width 41 height 16
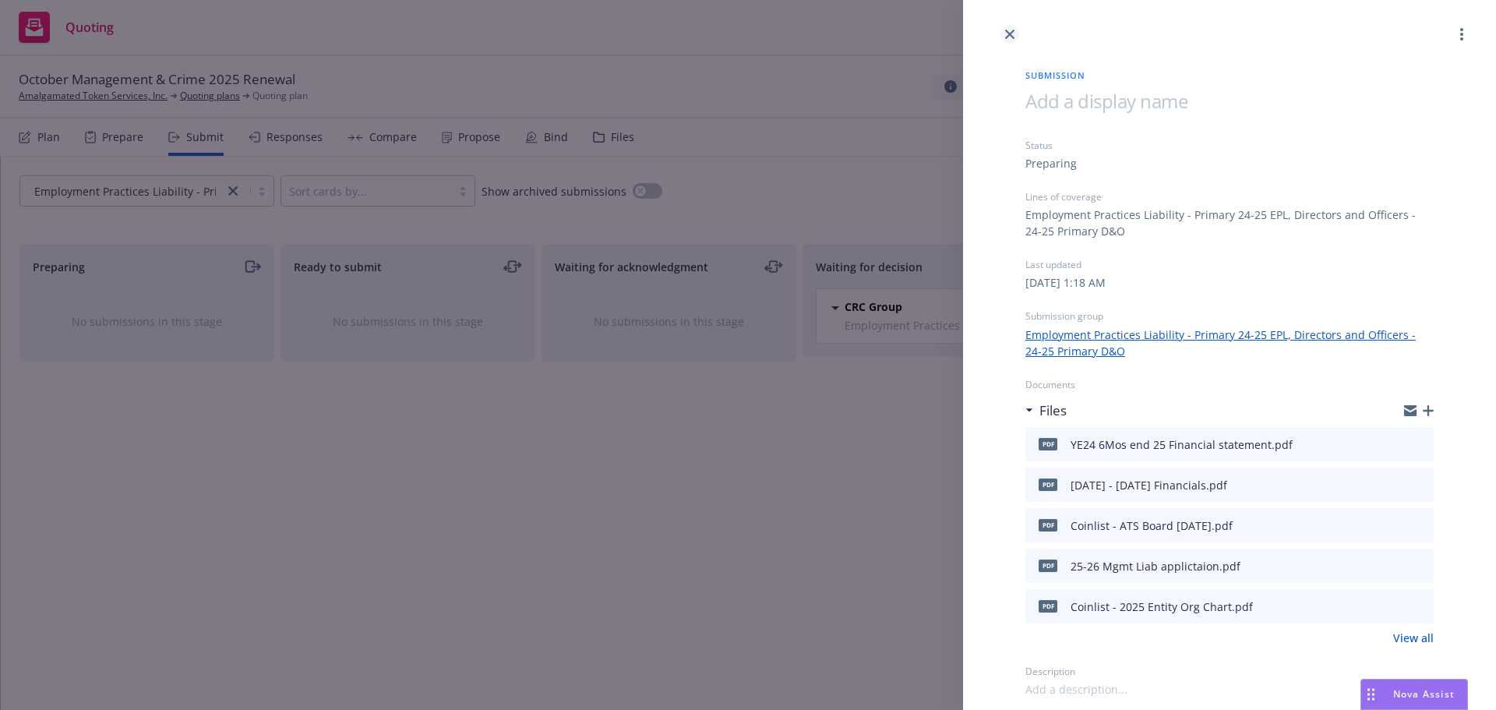
click at [1007, 35] on icon "close" at bounding box center [1009, 34] width 9 height 9
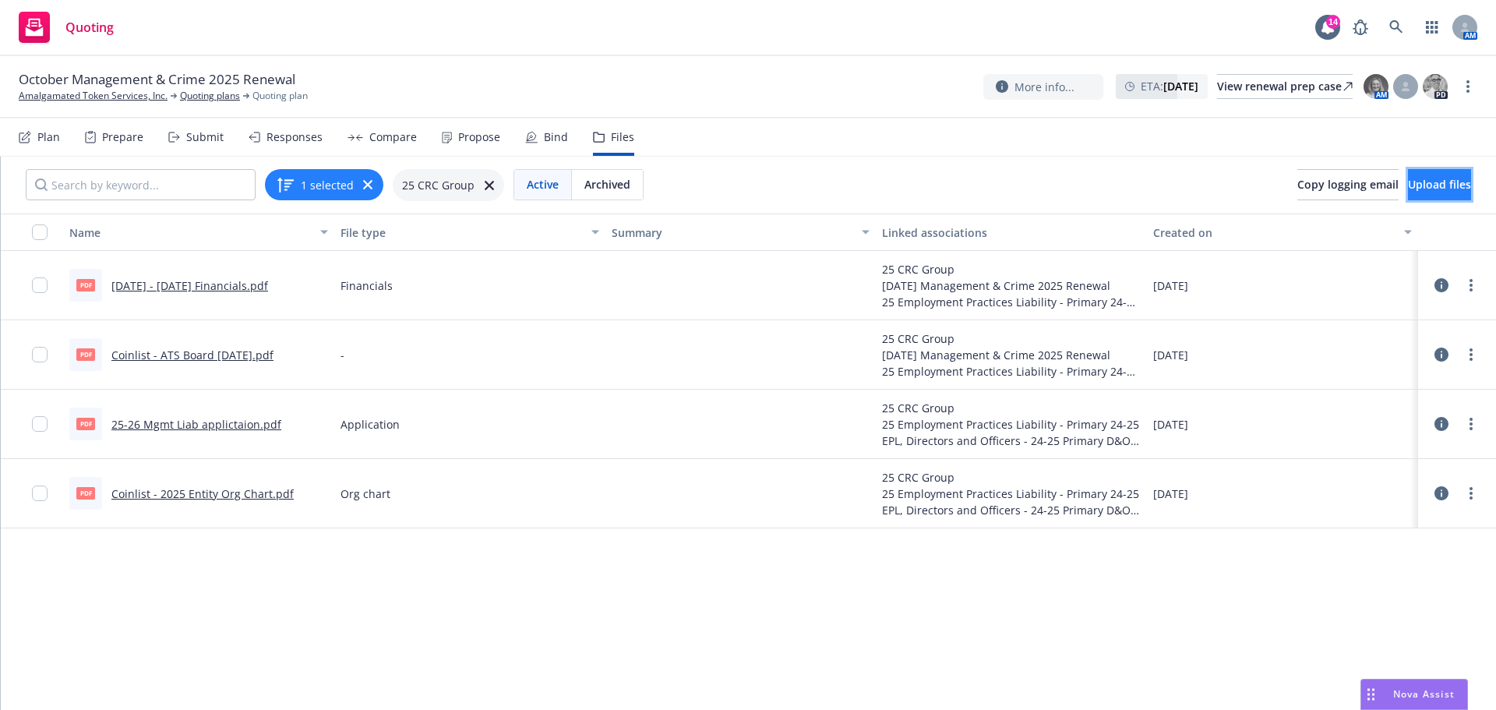
click at [1432, 191] on span "Upload files" at bounding box center [1439, 184] width 63 height 15
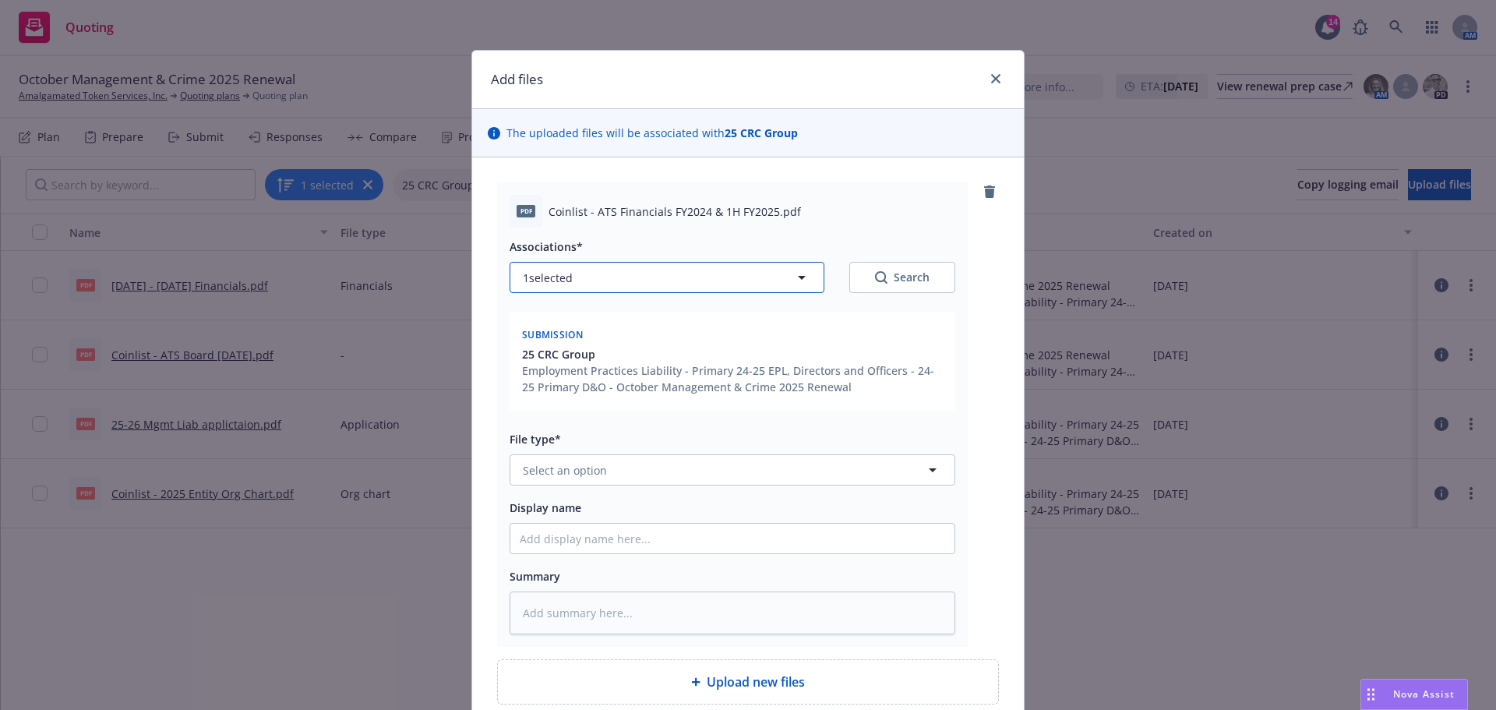
click at [795, 280] on icon "button" at bounding box center [802, 277] width 19 height 19
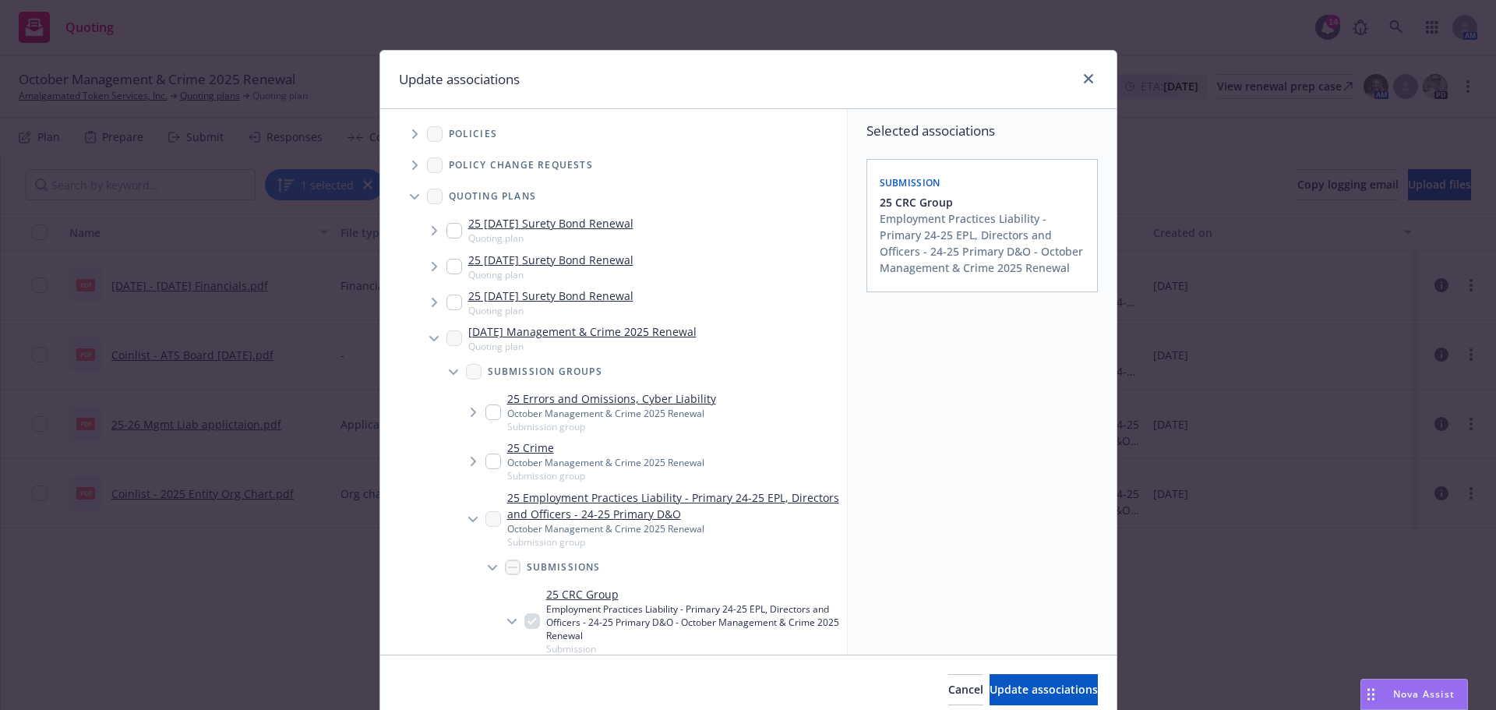
scroll to position [234, 0]
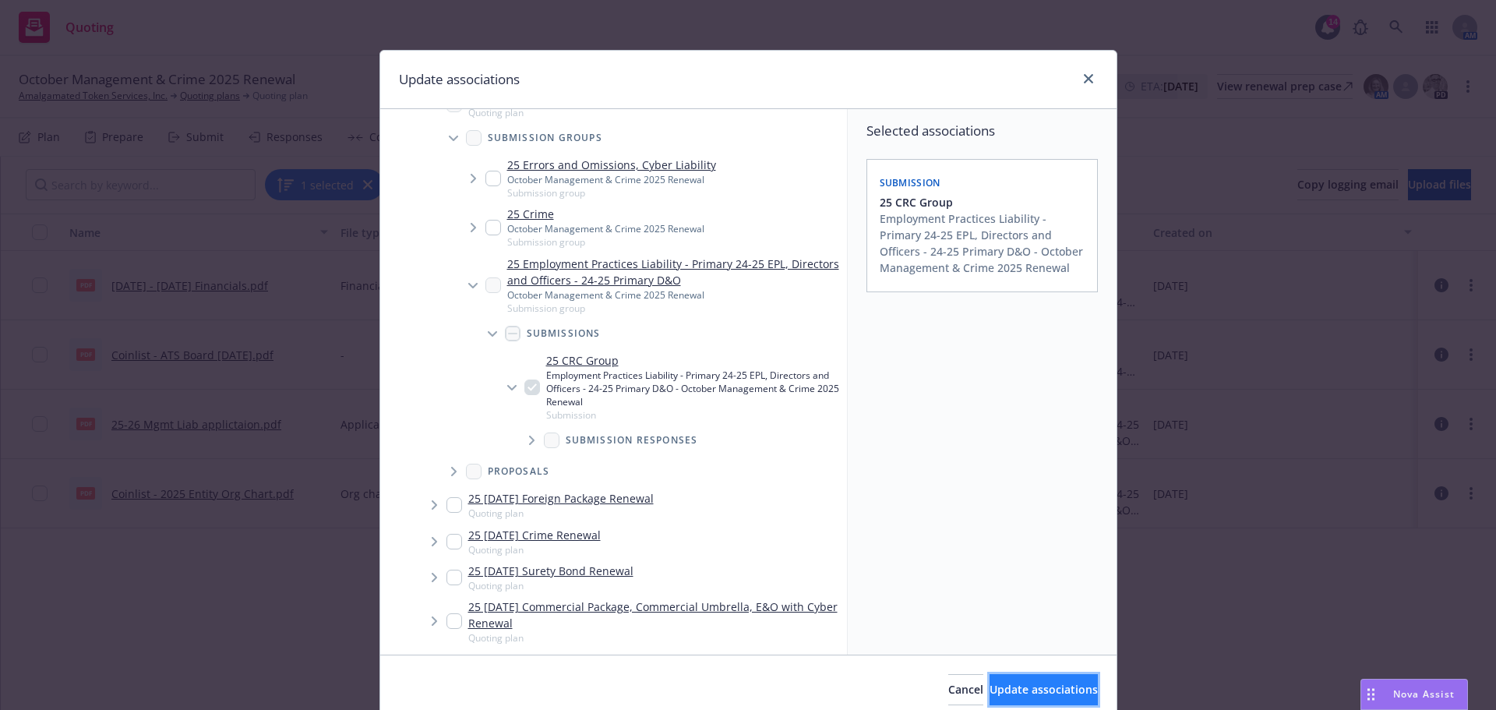
click at [1019, 689] on span "Update associations" at bounding box center [1044, 689] width 108 height 15
type textarea "x"
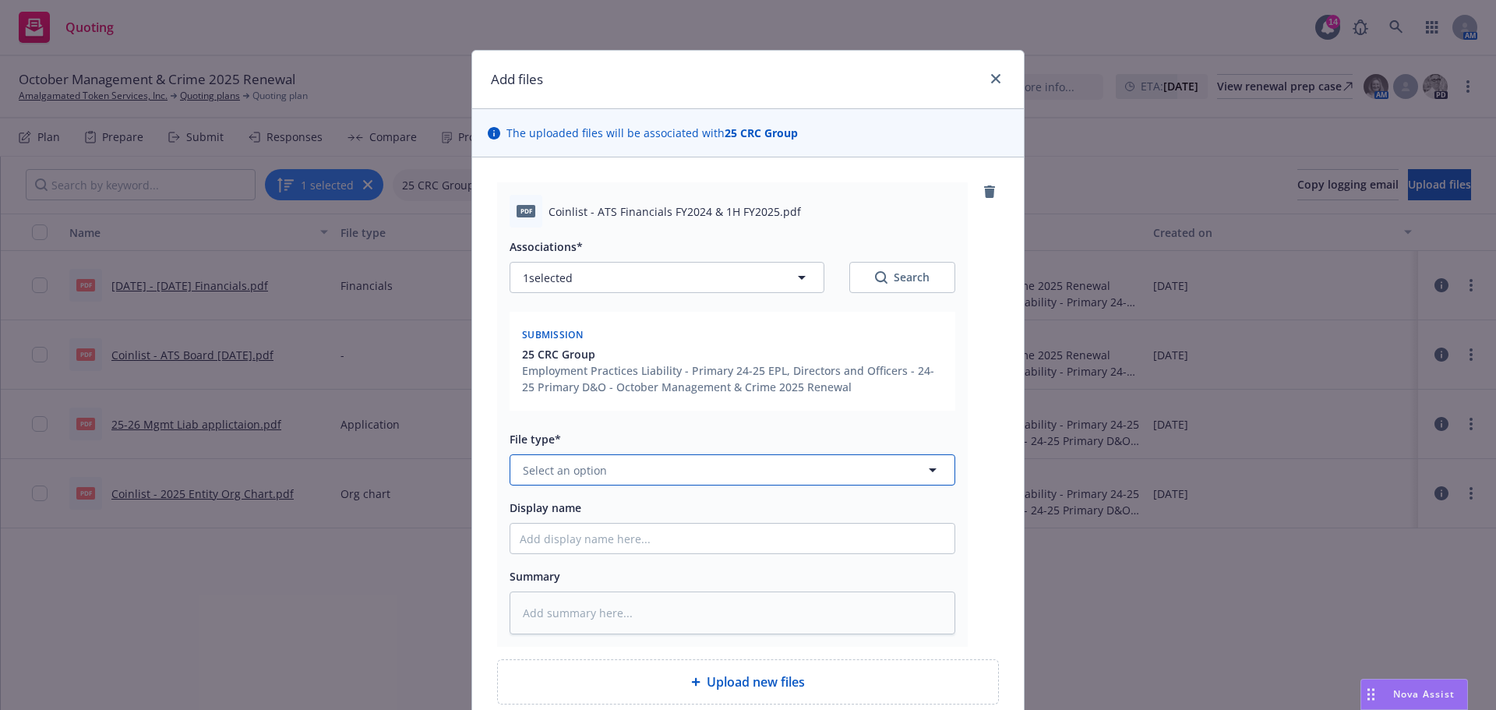
click at [626, 473] on button "Select an option" at bounding box center [733, 469] width 446 height 31
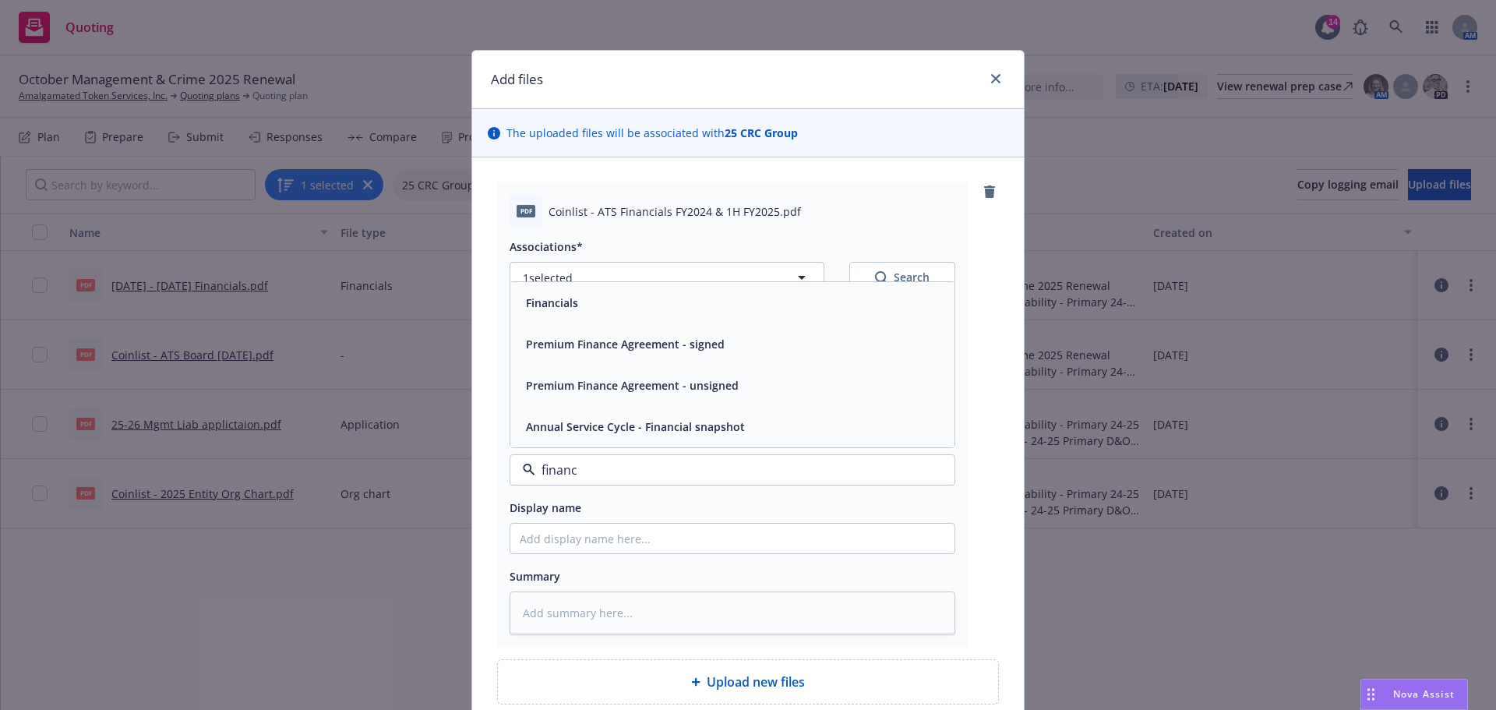
type input "financi"
click at [573, 391] on div "Financials" at bounding box center [551, 385] width 62 height 23
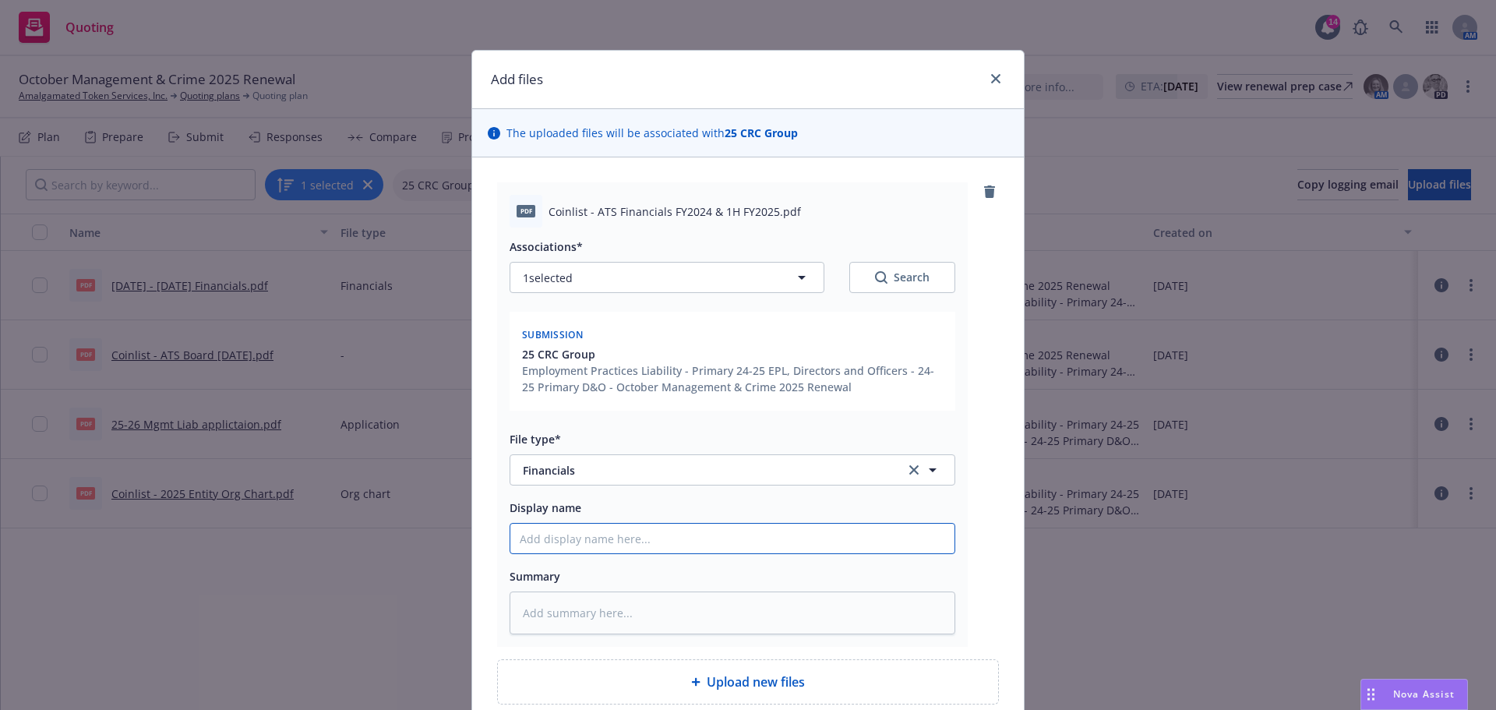
click at [567, 542] on input "Display name" at bounding box center [732, 539] width 444 height 30
type textarea "x"
type input "Y"
type textarea "x"
type input "YE"
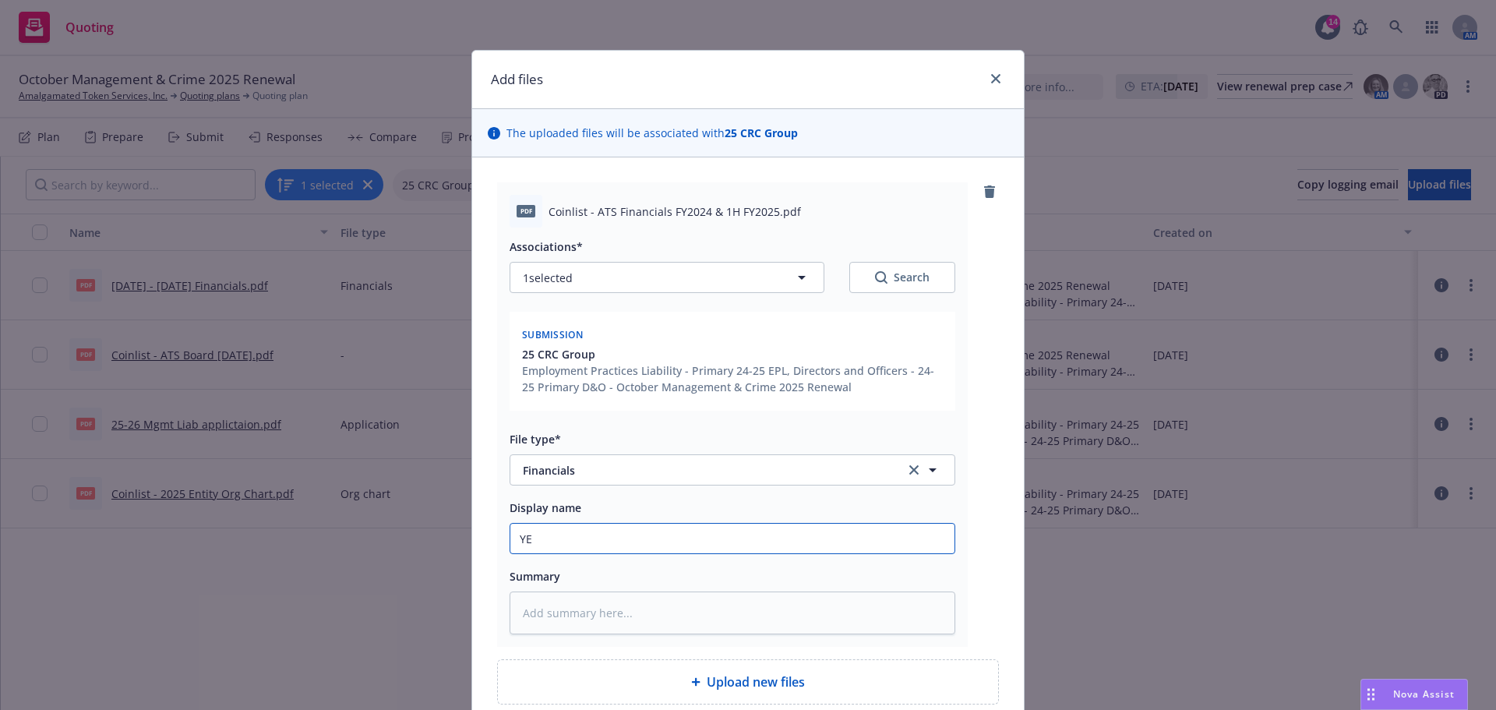
type textarea "x"
type input "YE2"
type textarea "x"
type input "YE24"
type textarea "x"
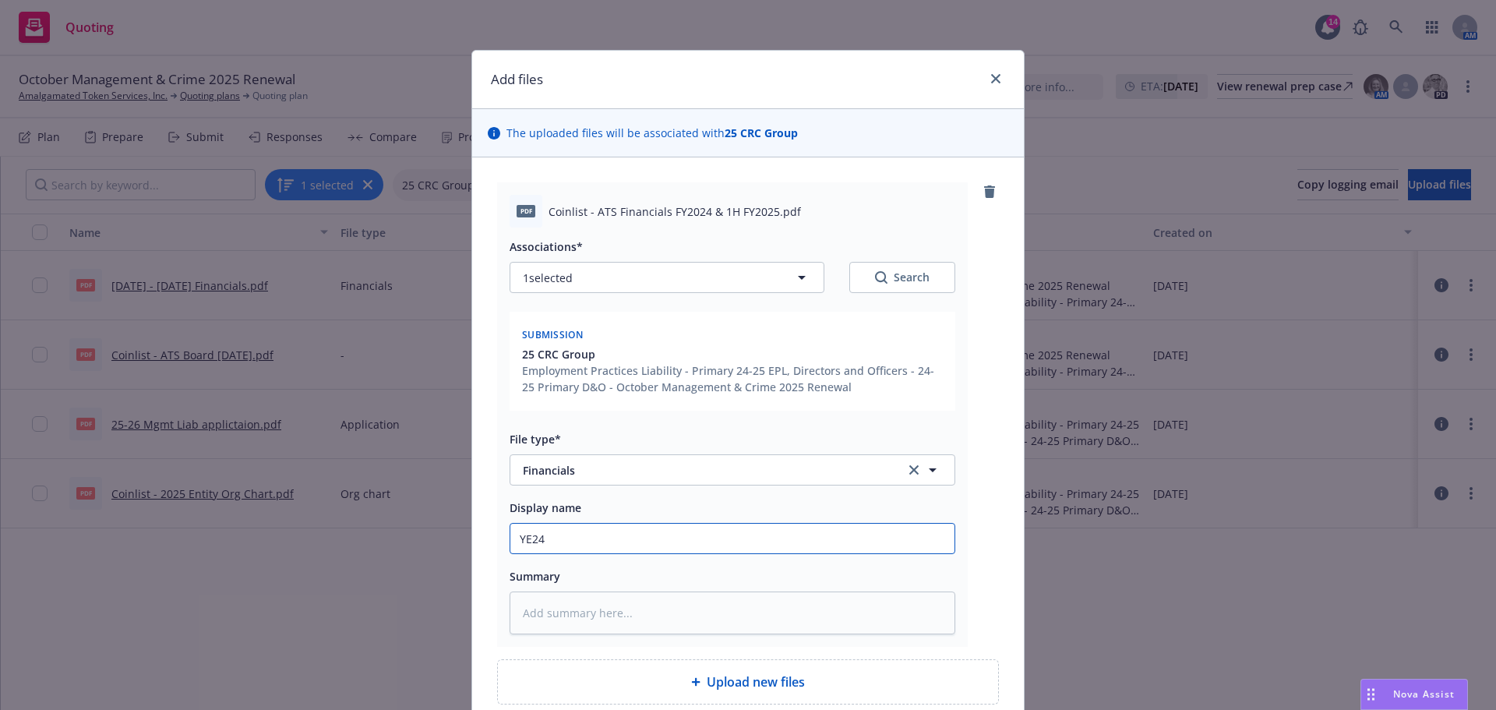
type input "YE24"
type textarea "x"
type input "YE24 6"
type textarea "x"
type input "YE24 6M"
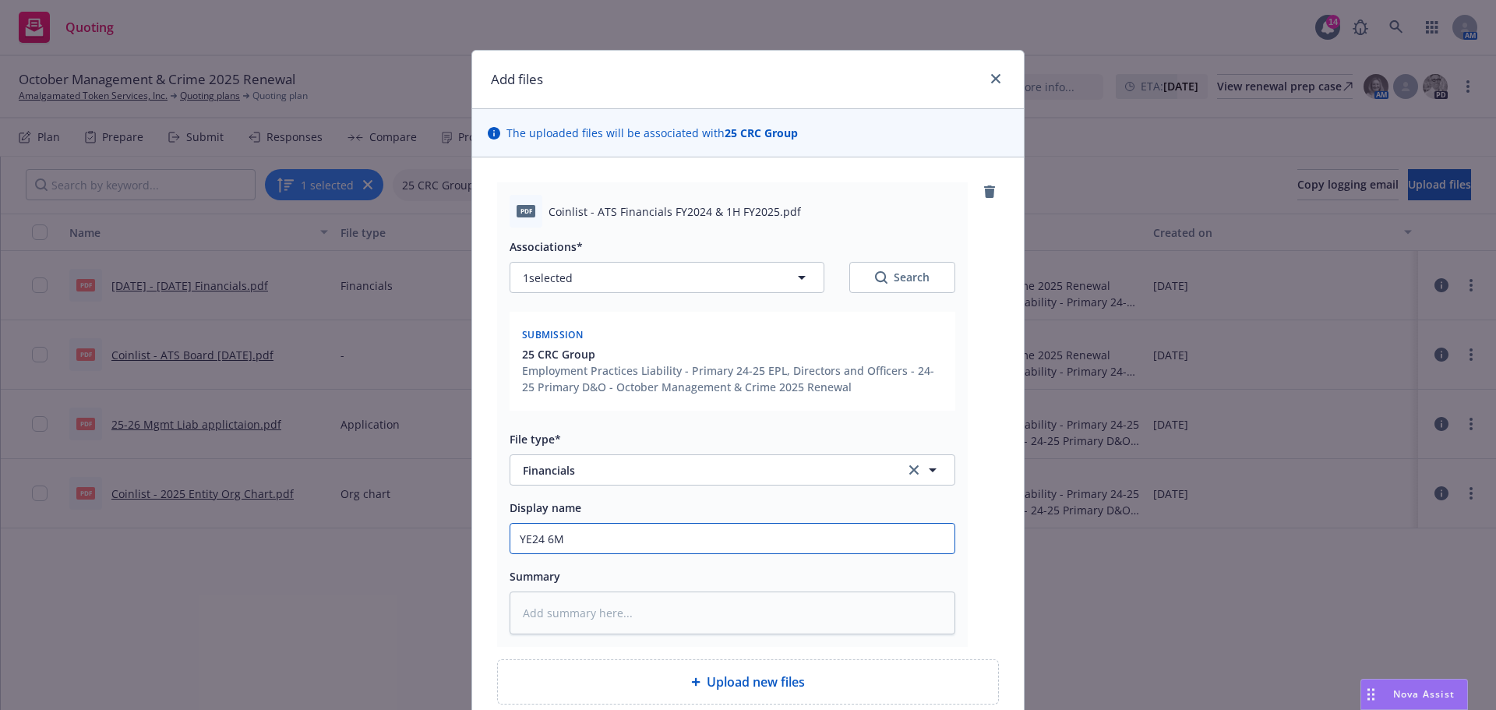
type textarea "x"
type input "YE24 6Mo"
type textarea "x"
type input "YE24 6Mos"
type textarea "x"
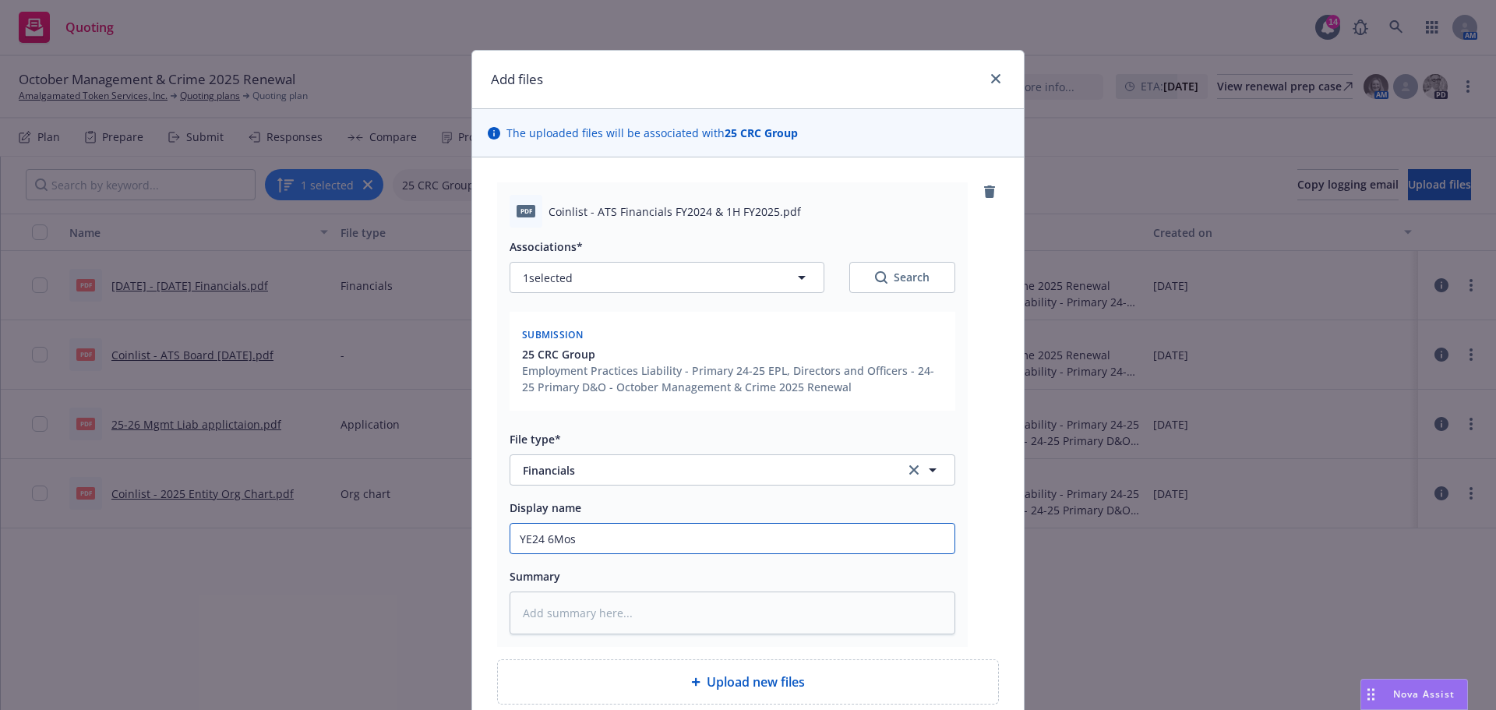
type input "YE24 6Mos"
type textarea "x"
type input "YE24 6Mos e"
type textarea "x"
type input "YE24 6Mos en"
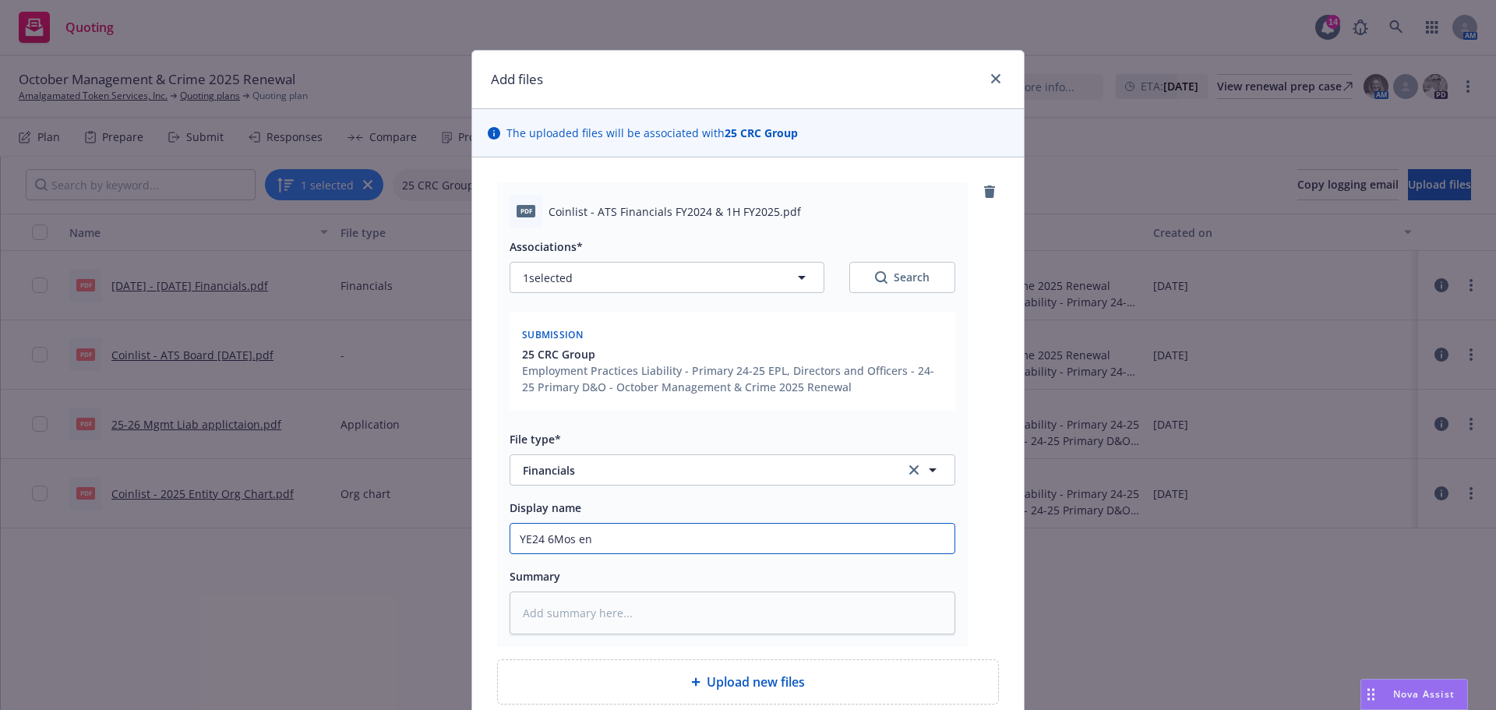
type textarea "x"
type input "YE24 6Mos end"
type textarea "x"
type input "YE24 6Mos end 2"
type textarea "x"
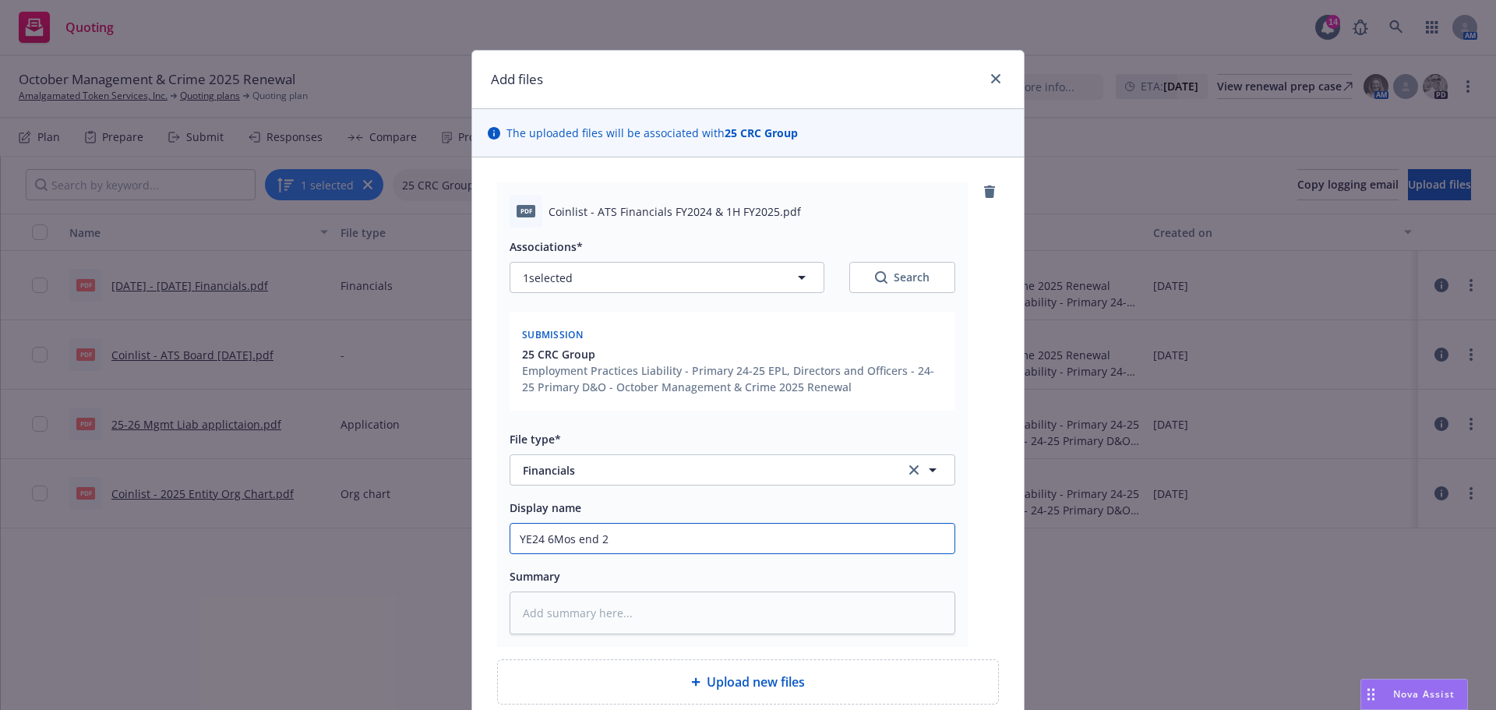
type input "YE24 6Mos end 25"
type textarea "x"
type input "YE24 6Mos end 25"
type textarea "x"
type input "YE24 6Mos end 25 F"
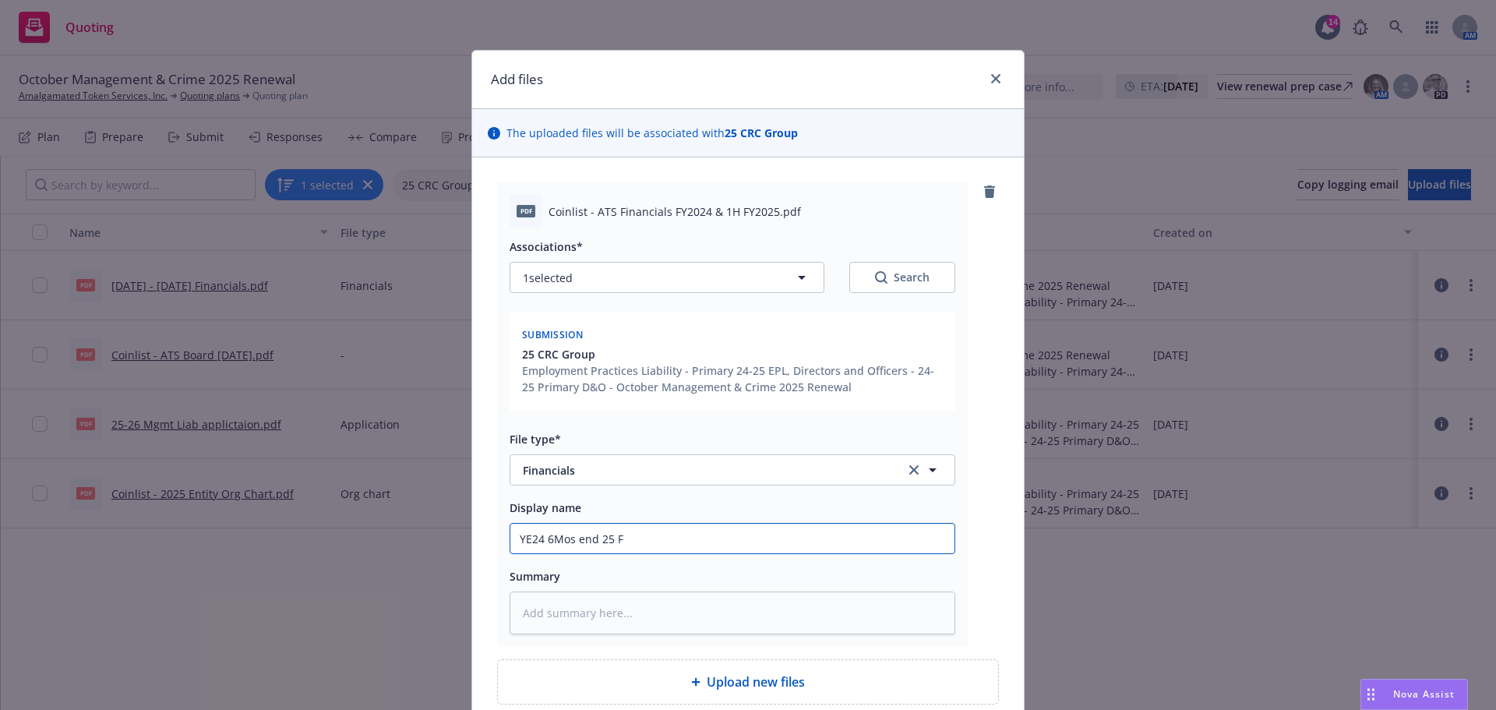
type textarea "x"
type input "YE24 6Mos end 25 Fi"
type textarea "x"
type input "YE24 6Mos end 25 Fin"
type textarea "x"
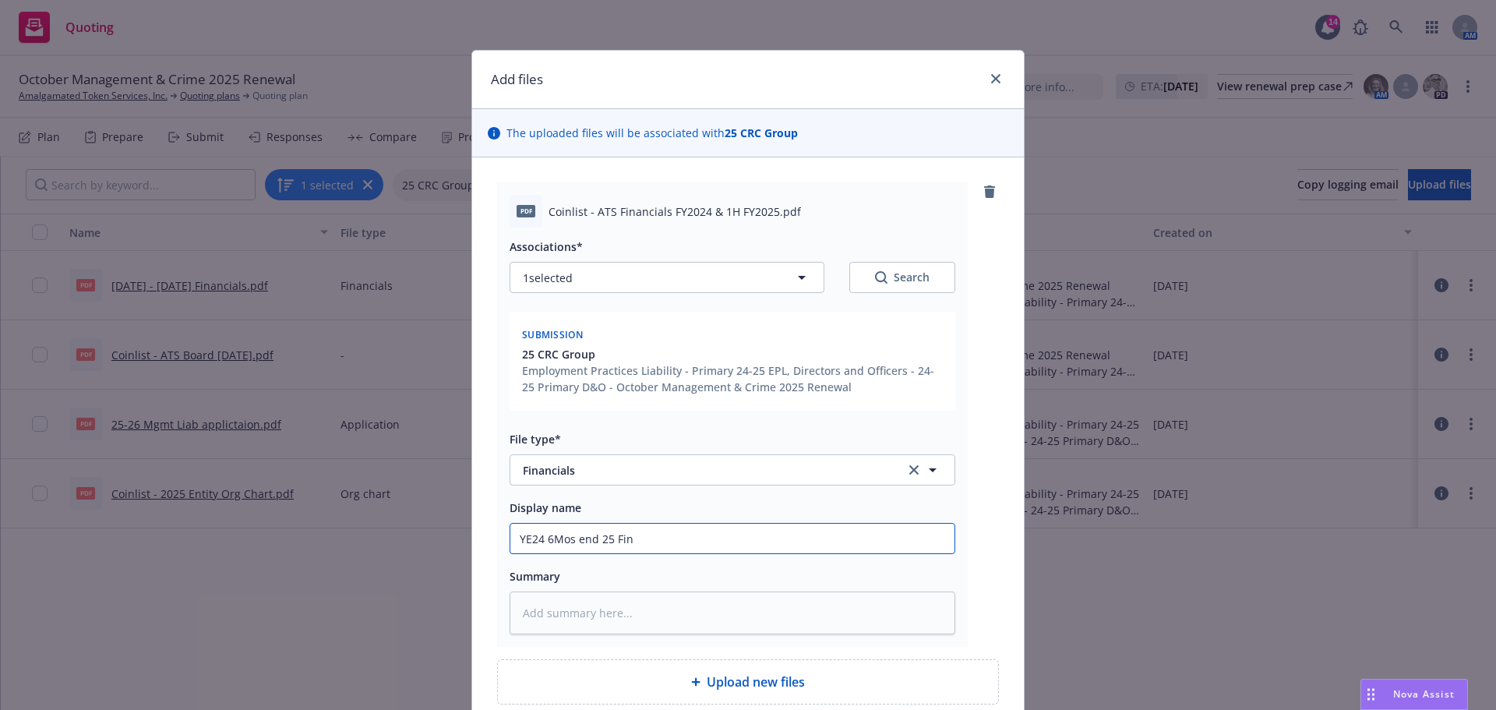
type input "YE24 6Mos end 25 Fina"
type textarea "x"
type input "YE24 6Mos end 25 Finan"
type textarea "x"
type input "YE24 6Mos end 25 Financ"
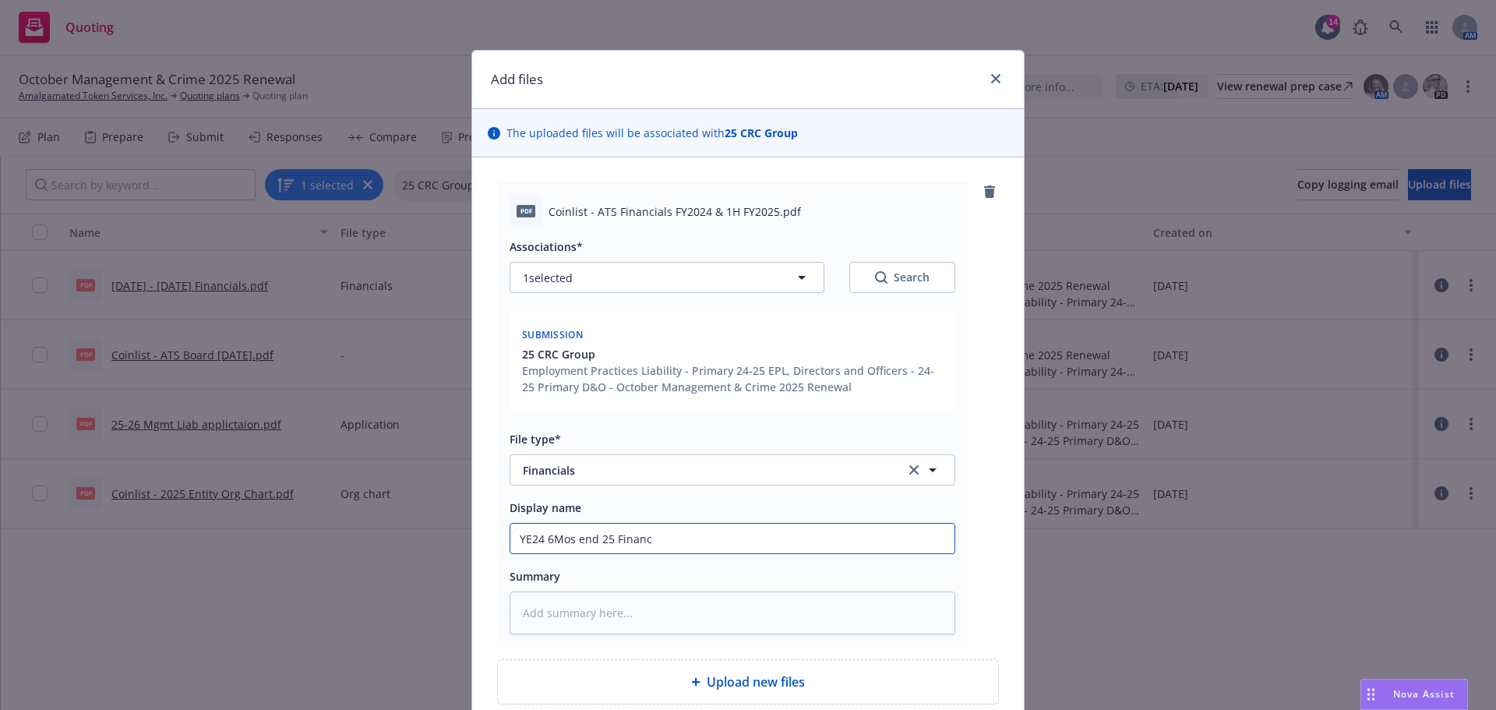
type textarea "x"
type input "YE24 6Mos end 25 Financi"
type textarea "x"
type input "YE24 6Mos end 25 Financia"
type textarea "x"
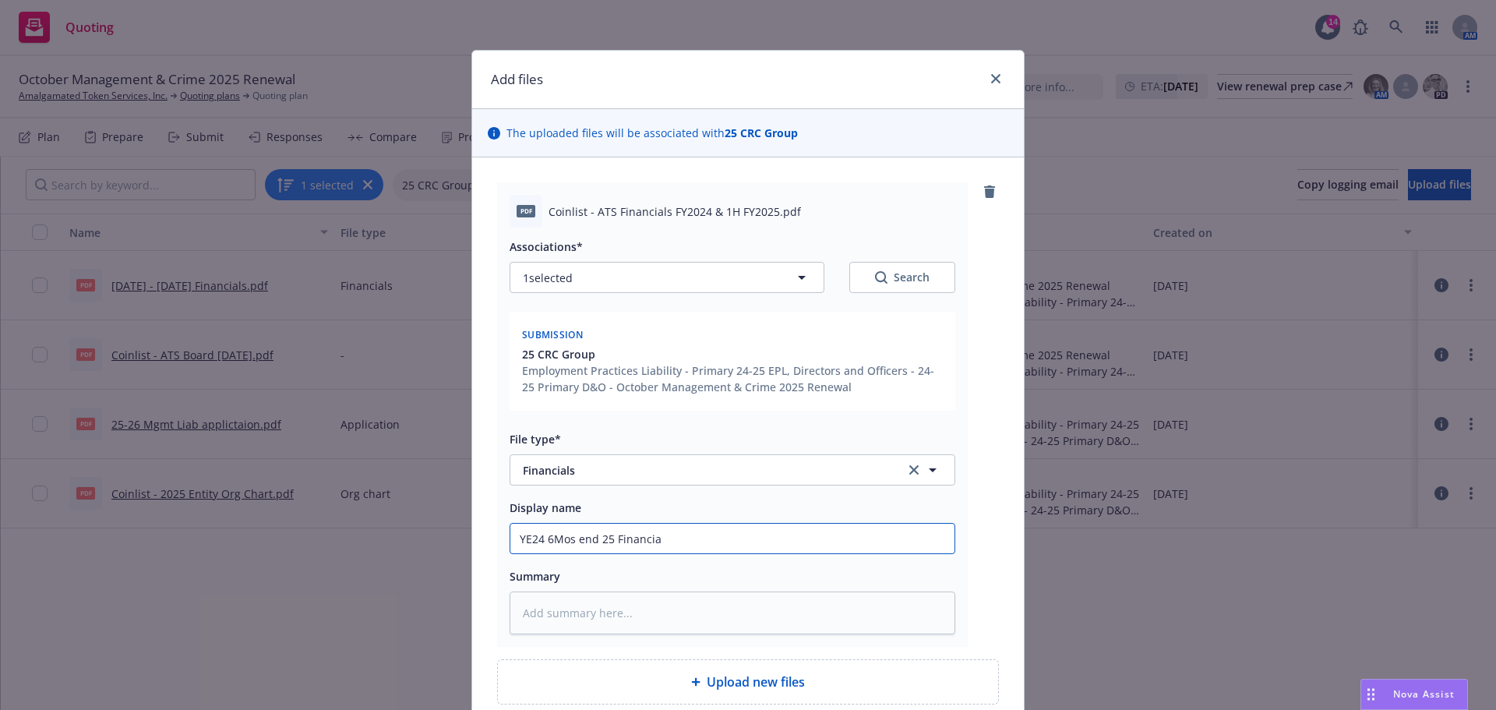
type input "YE24 6Mos end 25 Financial"
type textarea "x"
type input "YE24 6Mos end 25 Financial"
type textarea "x"
type input "YE24 6Mos end 25 Financial s"
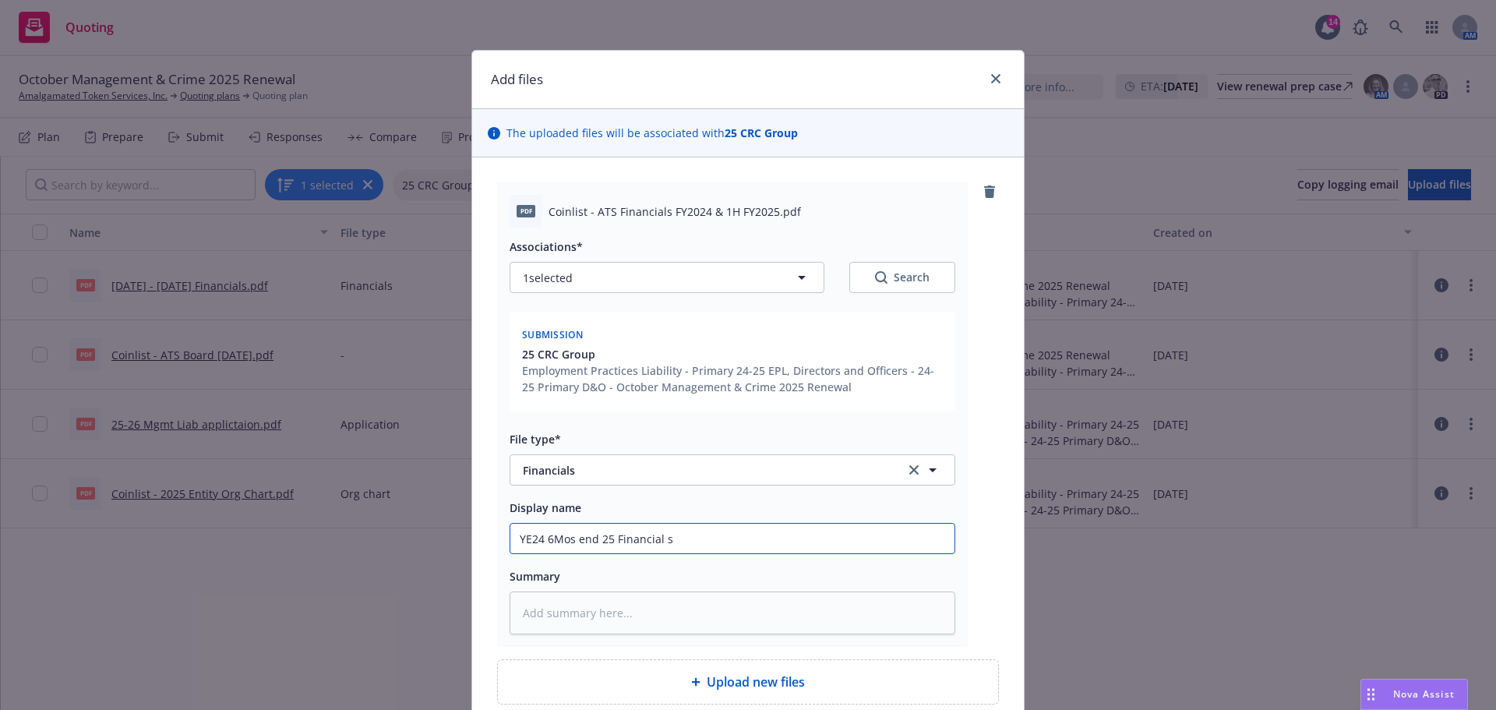
type textarea "x"
type input "YE24 6Mos end 25 Financial sta"
type textarea "x"
type input "YE24 6Mos end 25 Financial stat"
type textarea "x"
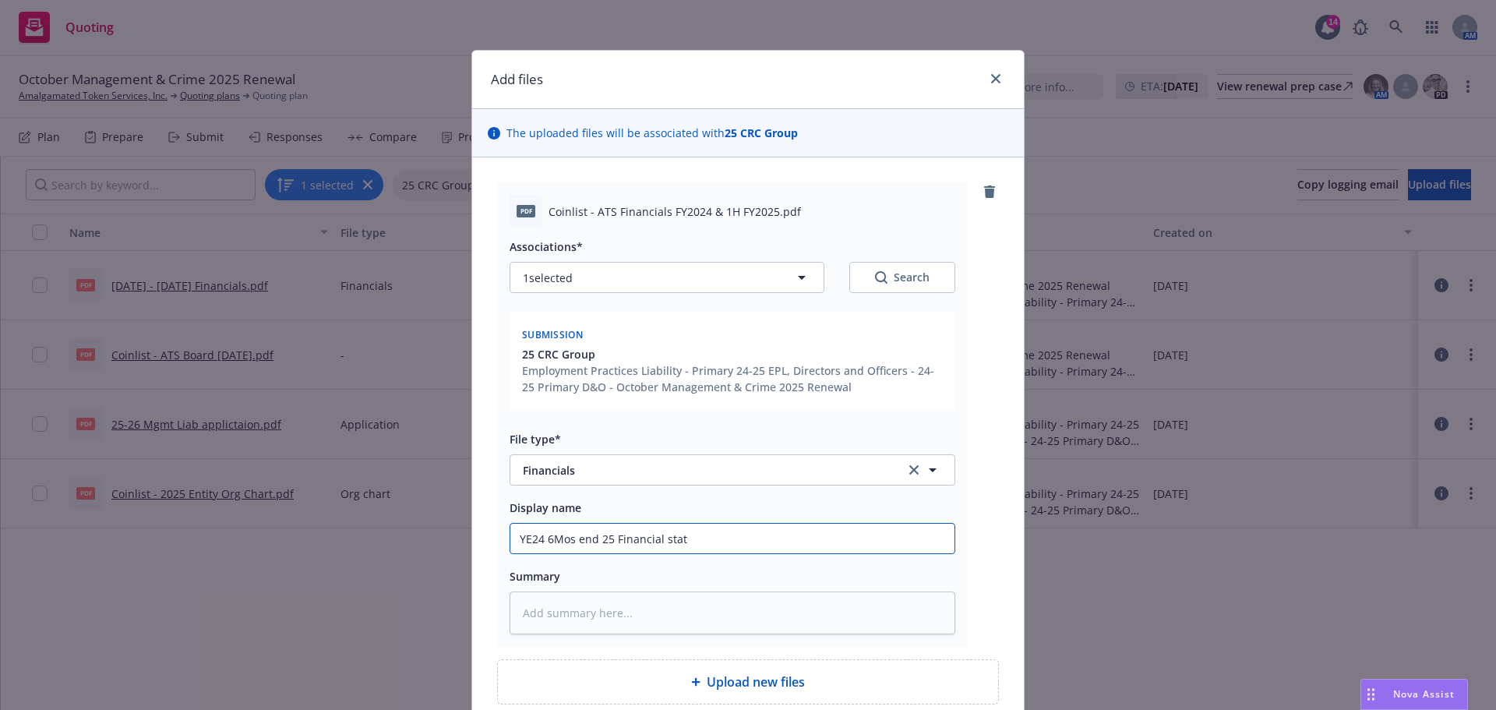
type input "YE24 6Mos end 25 Financial state"
type textarea "x"
type input "YE24 6Mos end 25 Financial stateme"
type textarea "x"
type input "YE24 6Mos end 25 Financial statement"
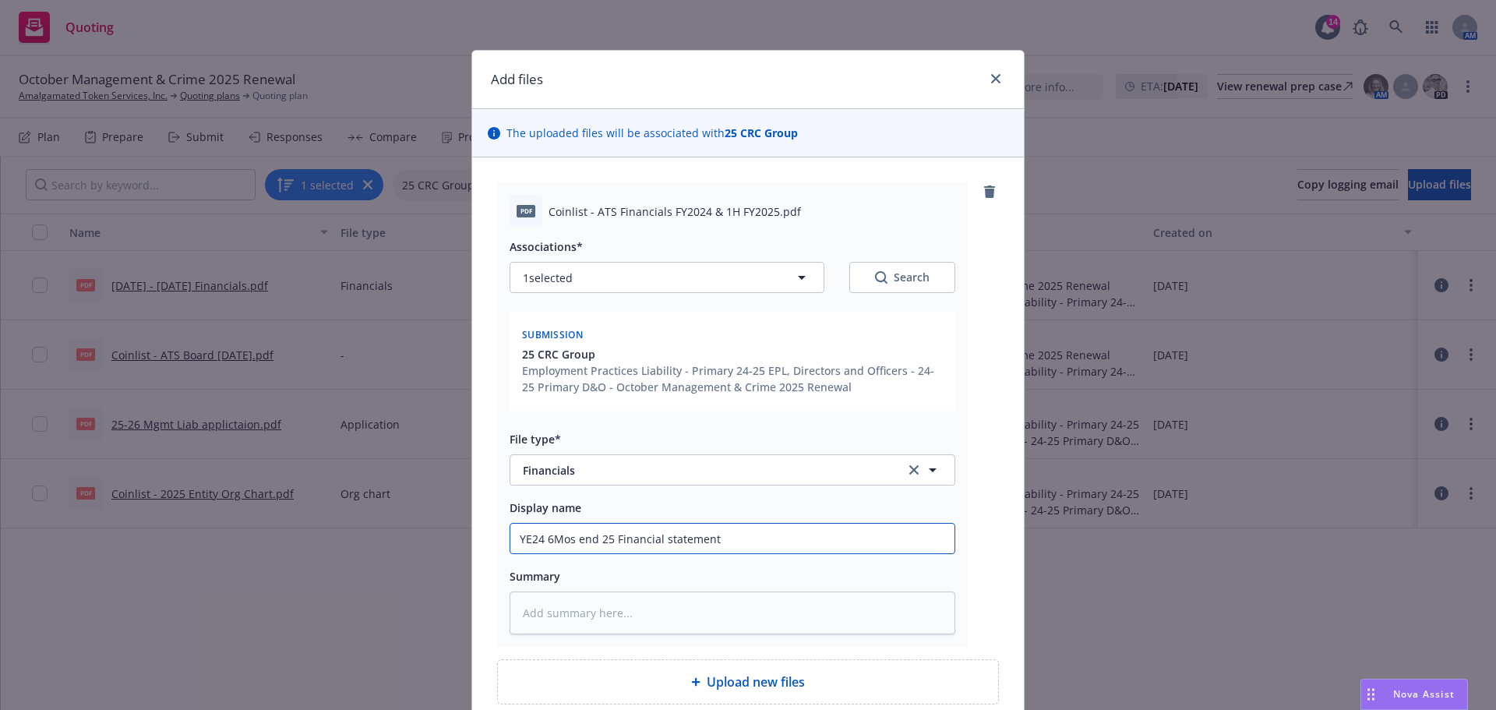
type textarea "x"
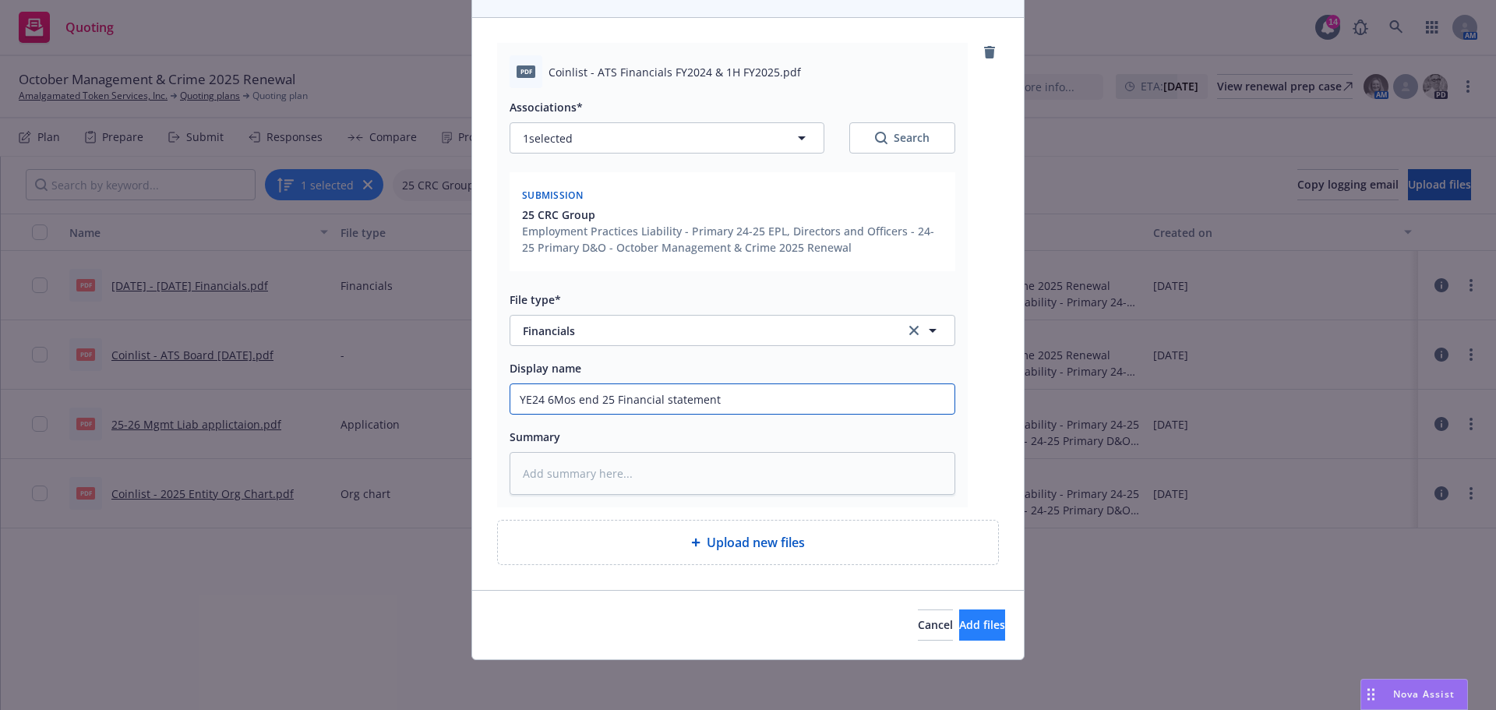
type input "YE24 6Mos end 25 Financial statement"
click at [959, 624] on span "Add files" at bounding box center [982, 624] width 46 height 15
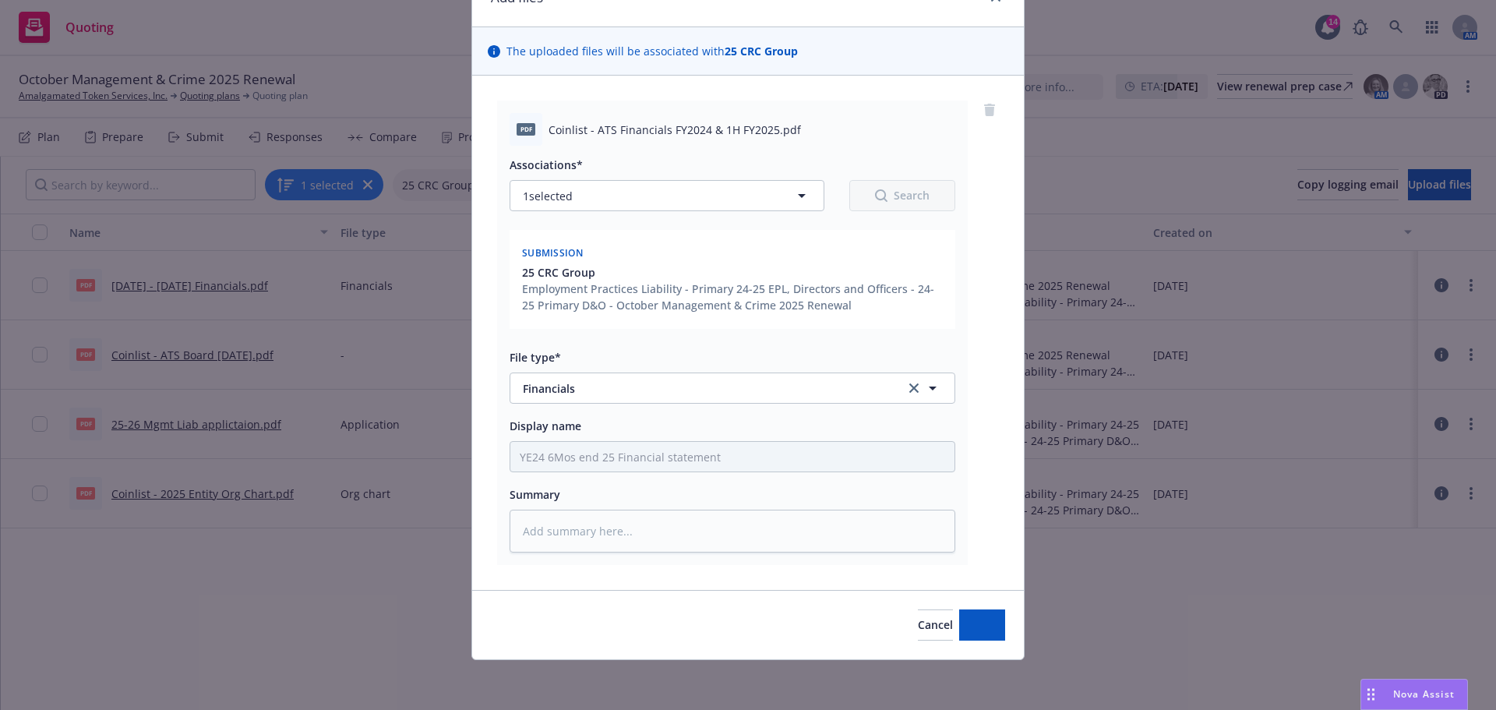
scroll to position [82, 0]
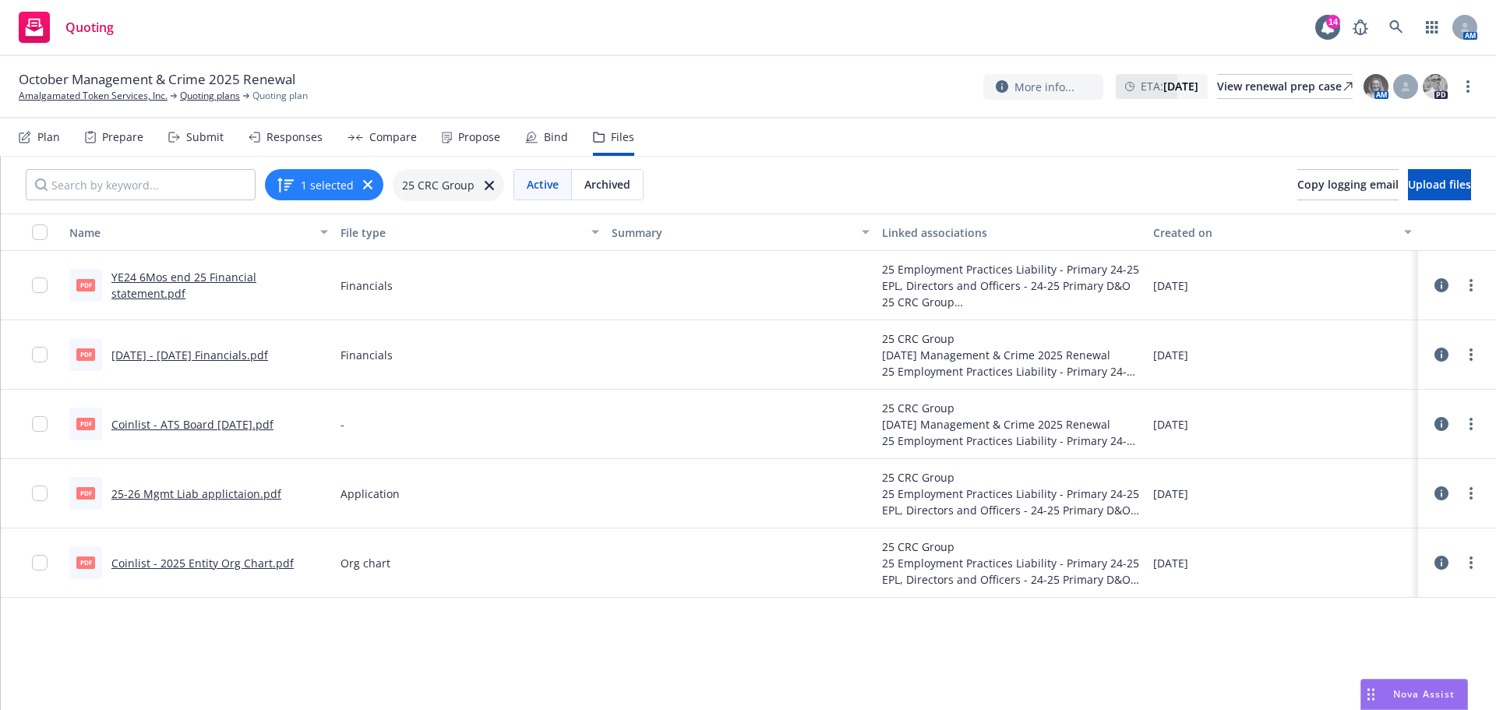
click at [1435, 426] on icon at bounding box center [1442, 424] width 14 height 14
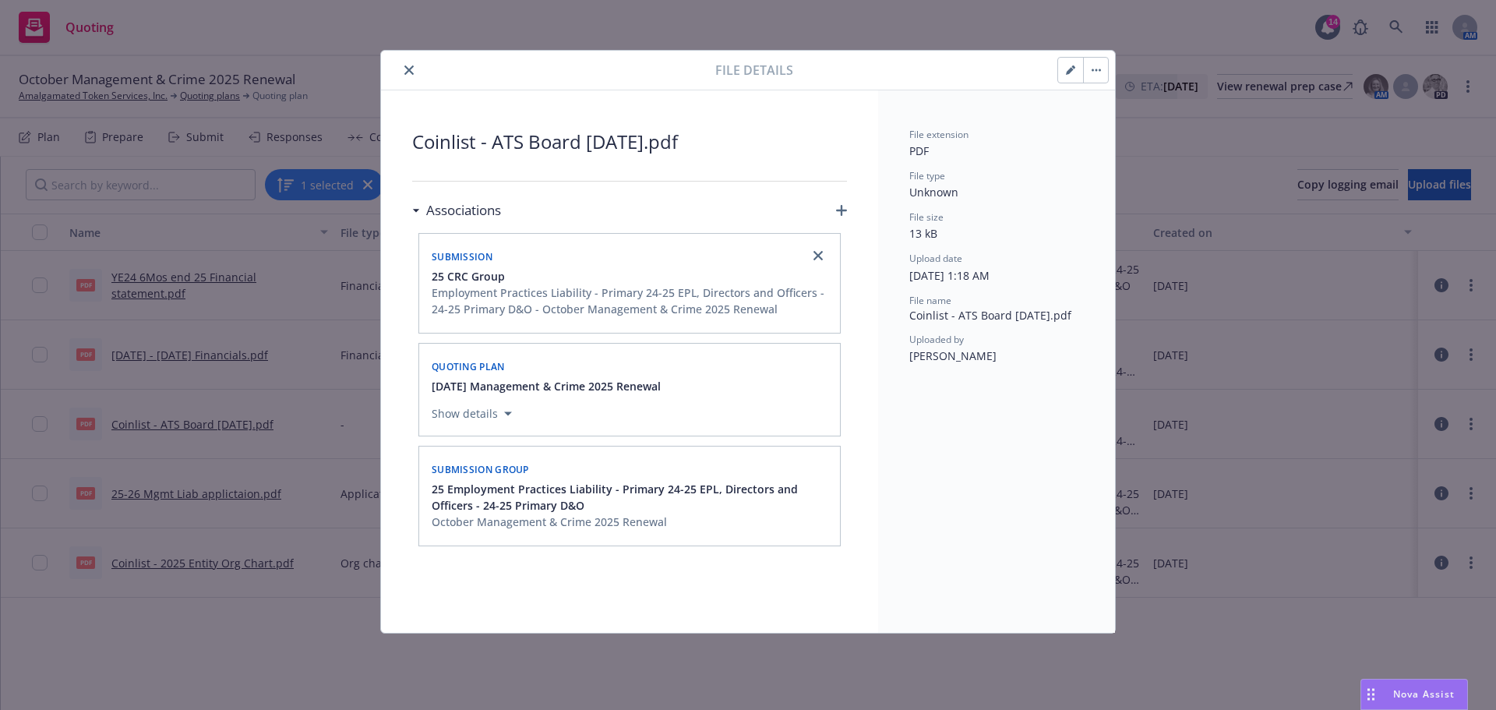
click at [1068, 72] on icon "button" at bounding box center [1070, 71] width 8 height 8
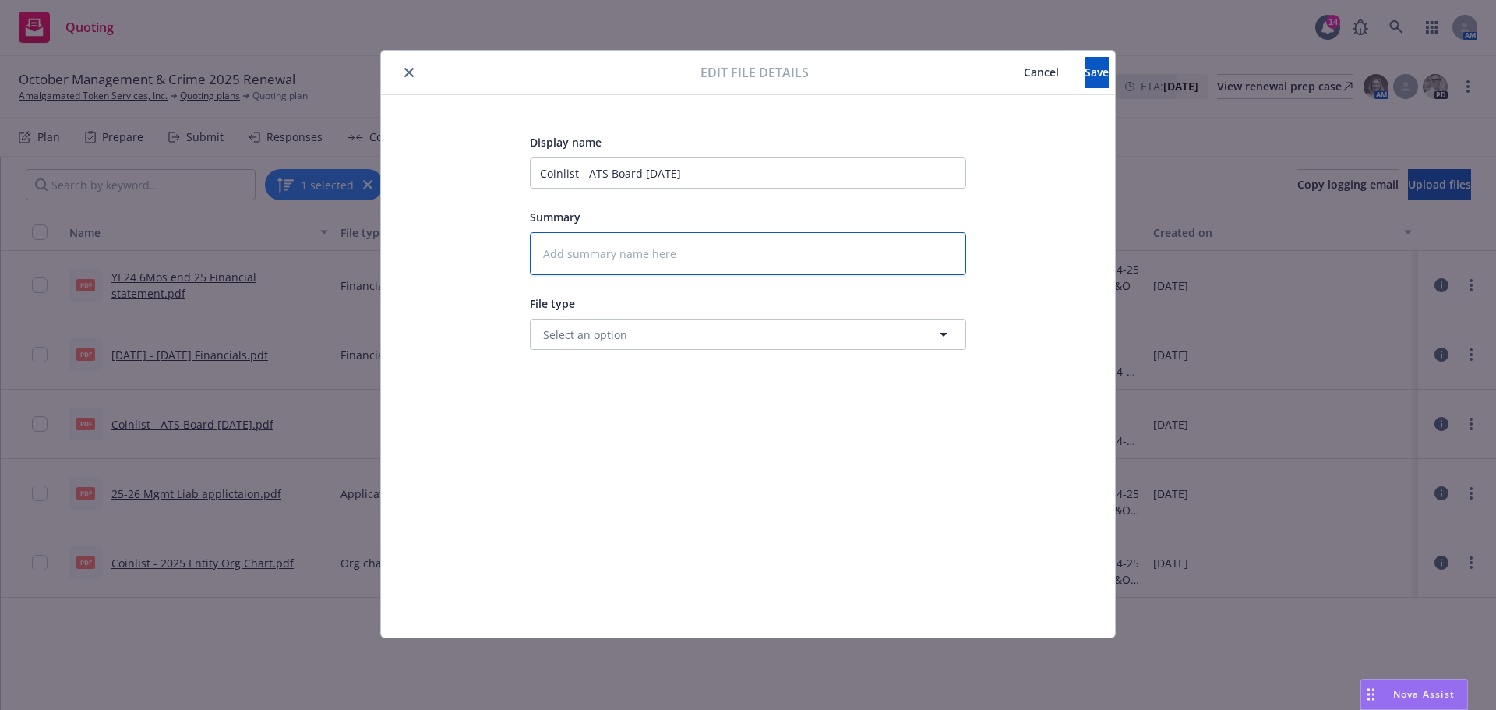
click at [638, 253] on textarea at bounding box center [748, 253] width 436 height 43
type textarea "x"
type textarea "B"
type textarea "x"
type textarea "Bo"
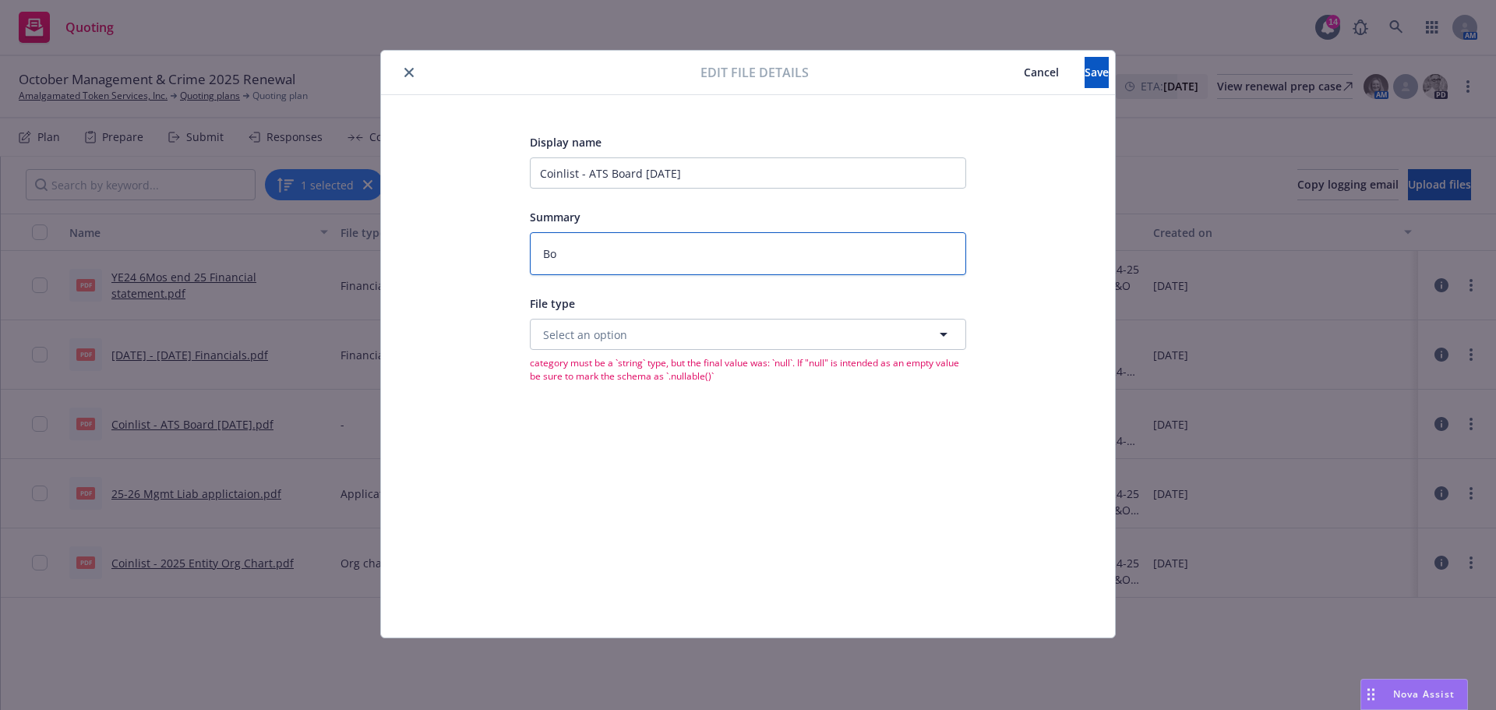
type textarea "x"
type textarea "Boa"
type textarea "x"
type textarea "Boar"
type textarea "x"
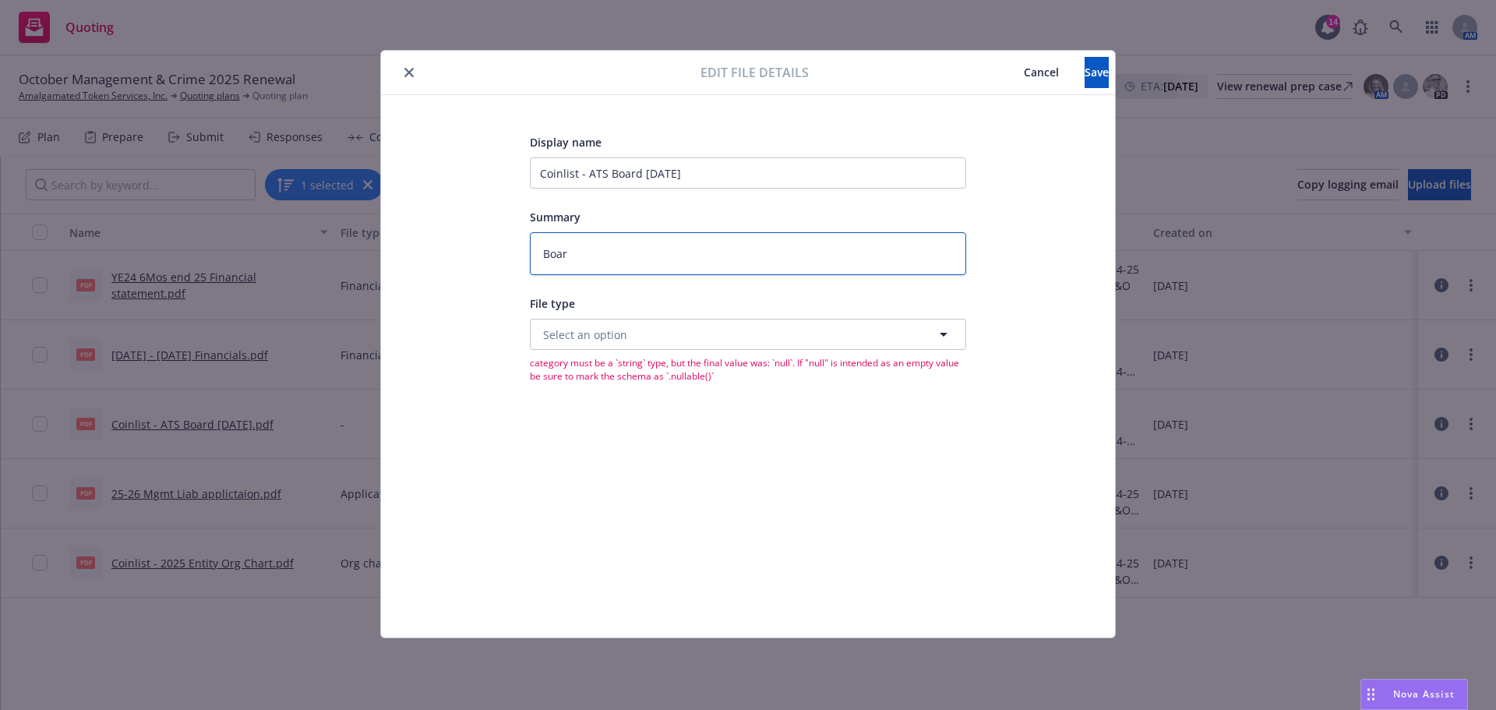
type textarea "Board"
type textarea "x"
type textarea "Board"
type textarea "x"
type textarea "Board L"
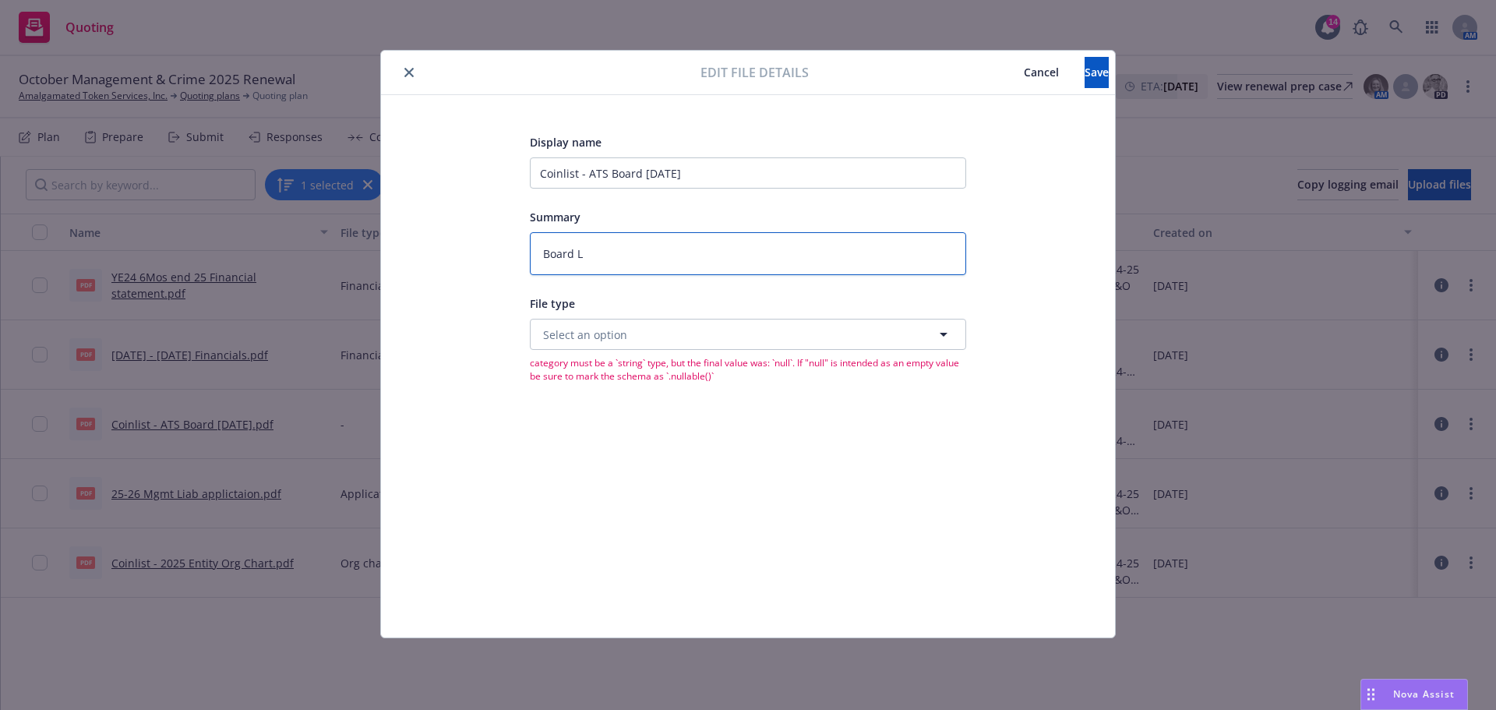
type textarea "x"
type textarea "Board Li"
type textarea "x"
type textarea "Board Liu"
type textarea "x"
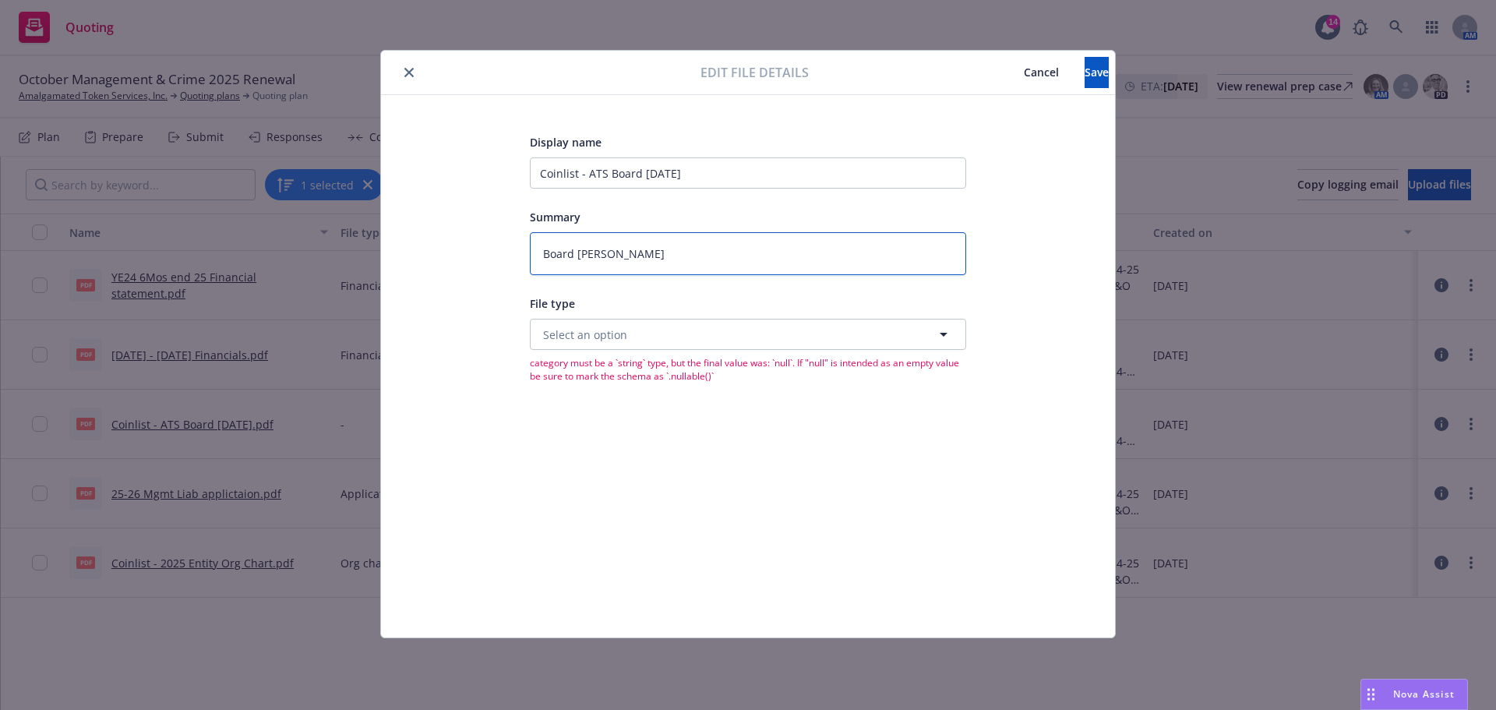
type textarea "Board Lius"
type textarea "x"
type textarea "Board Liust"
type textarea "x"
type textarea "Board Liusti"
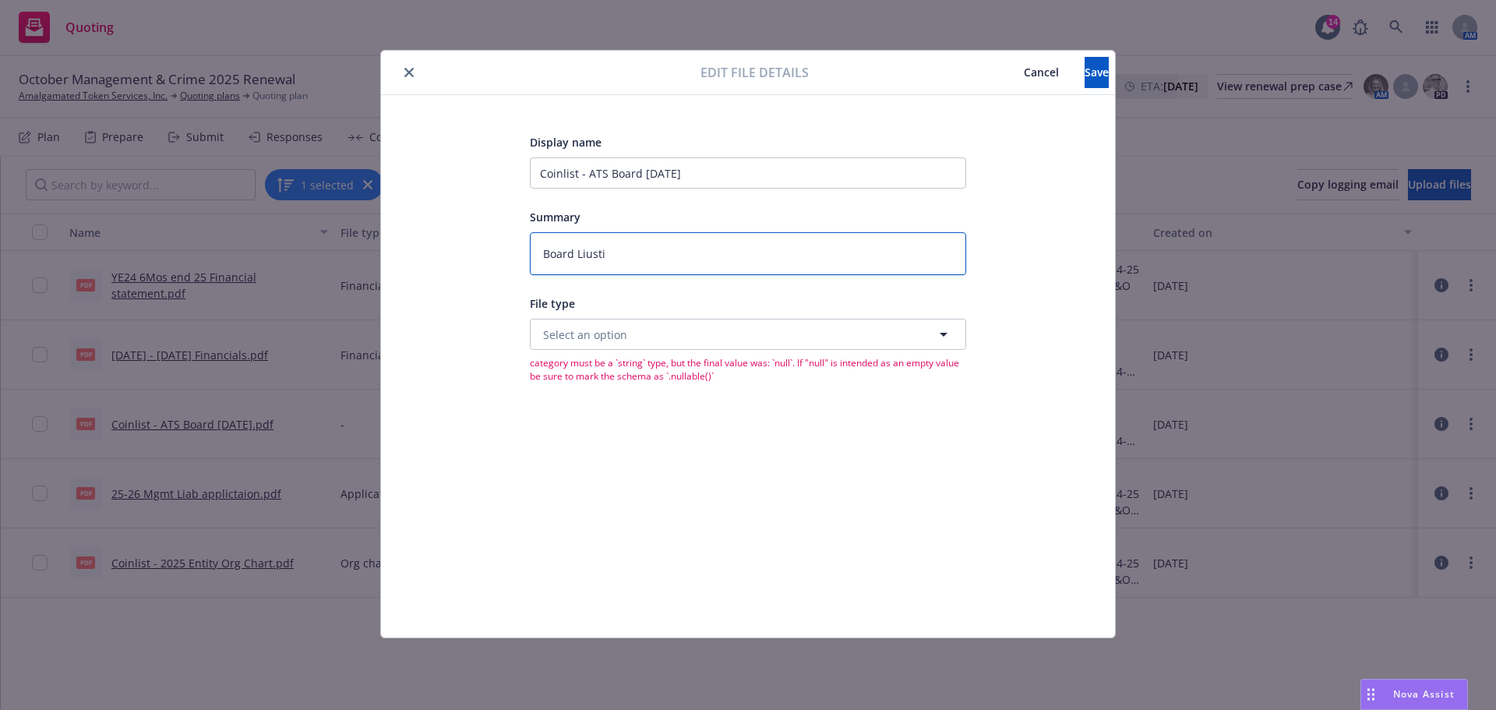
type textarea "x"
type textarea "Board Liustin"
type textarea "x"
type textarea "Board Liusting"
type textarea "x"
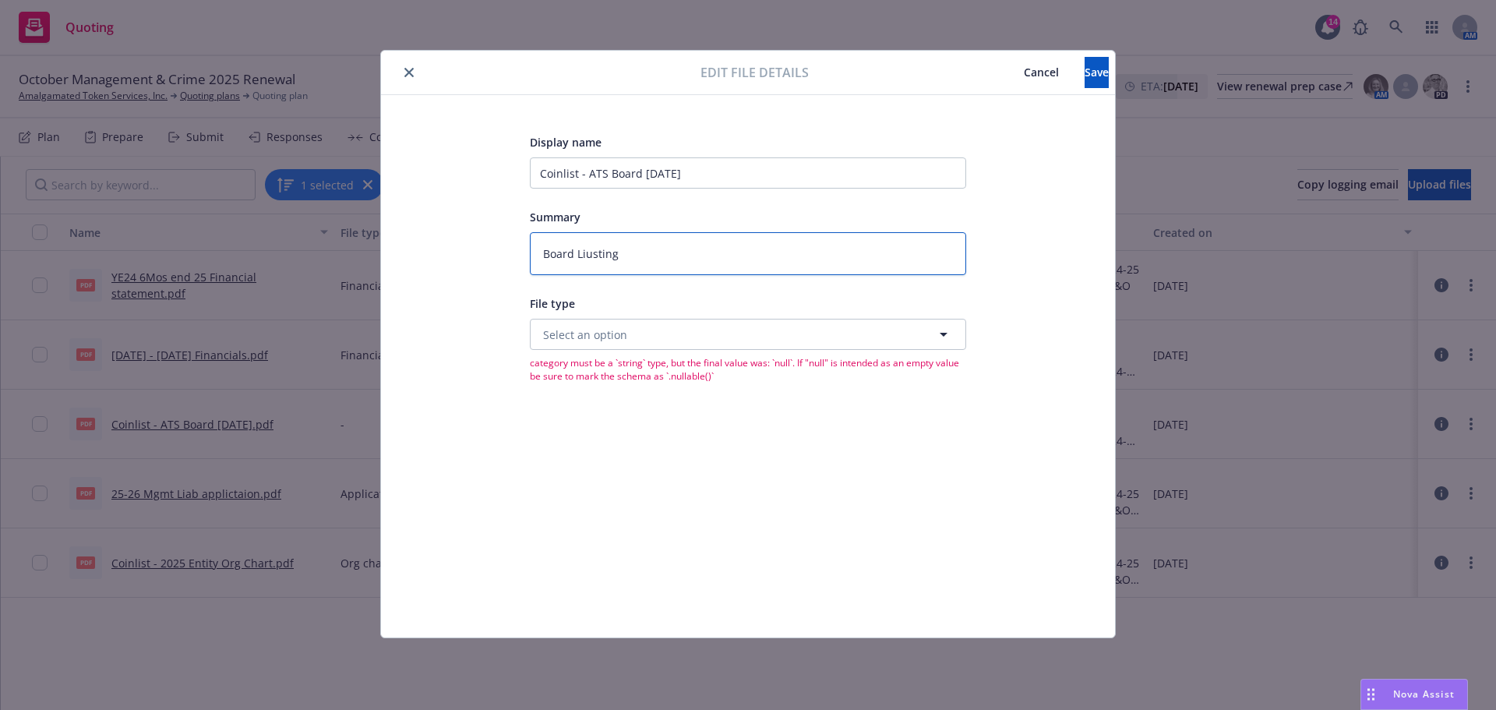
type textarea "Board Liusting"
type textarea "x"
type textarea "Board Liusting 2"
type textarea "x"
type textarea "Board Liusting 20"
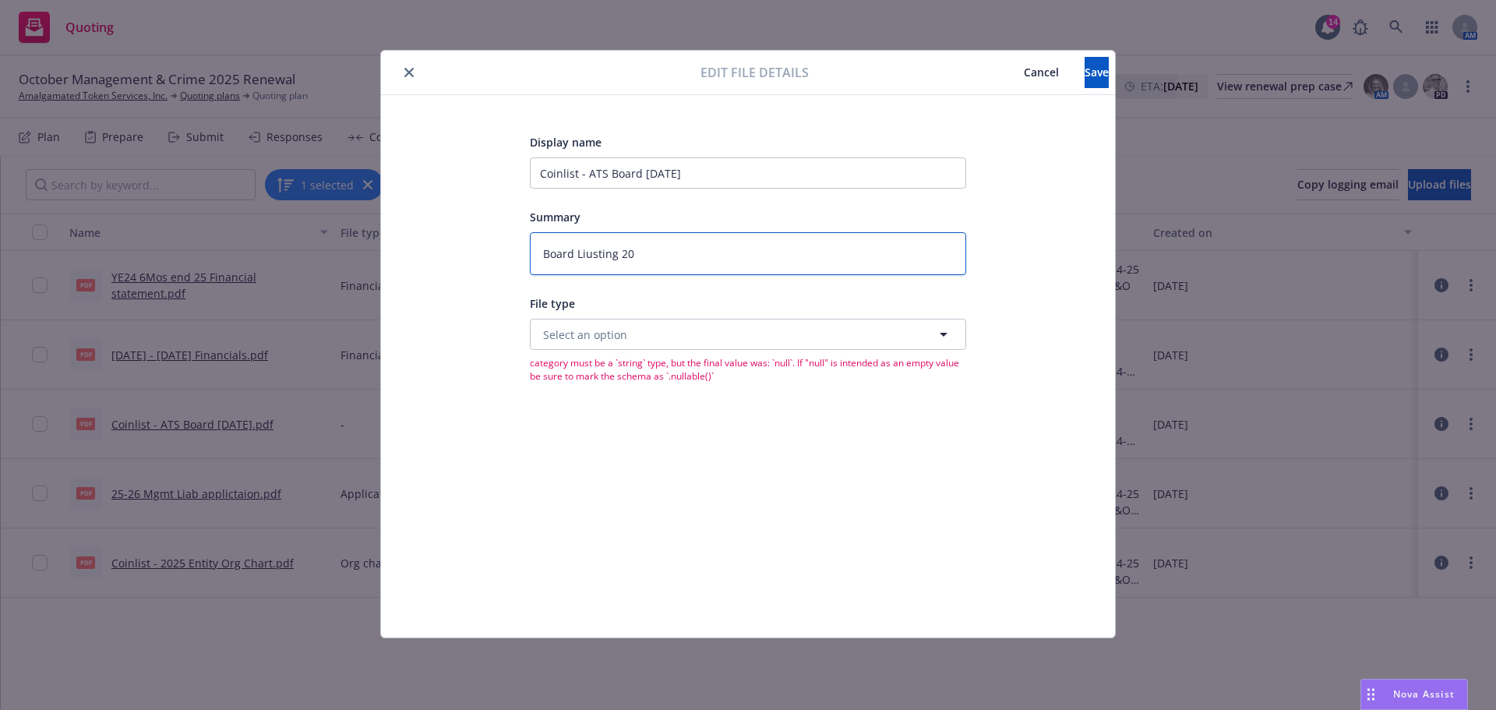
type textarea "x"
type textarea "Board Liusting 202"
type textarea "x"
type textarea "Board Liusting 2025"
type textarea "x"
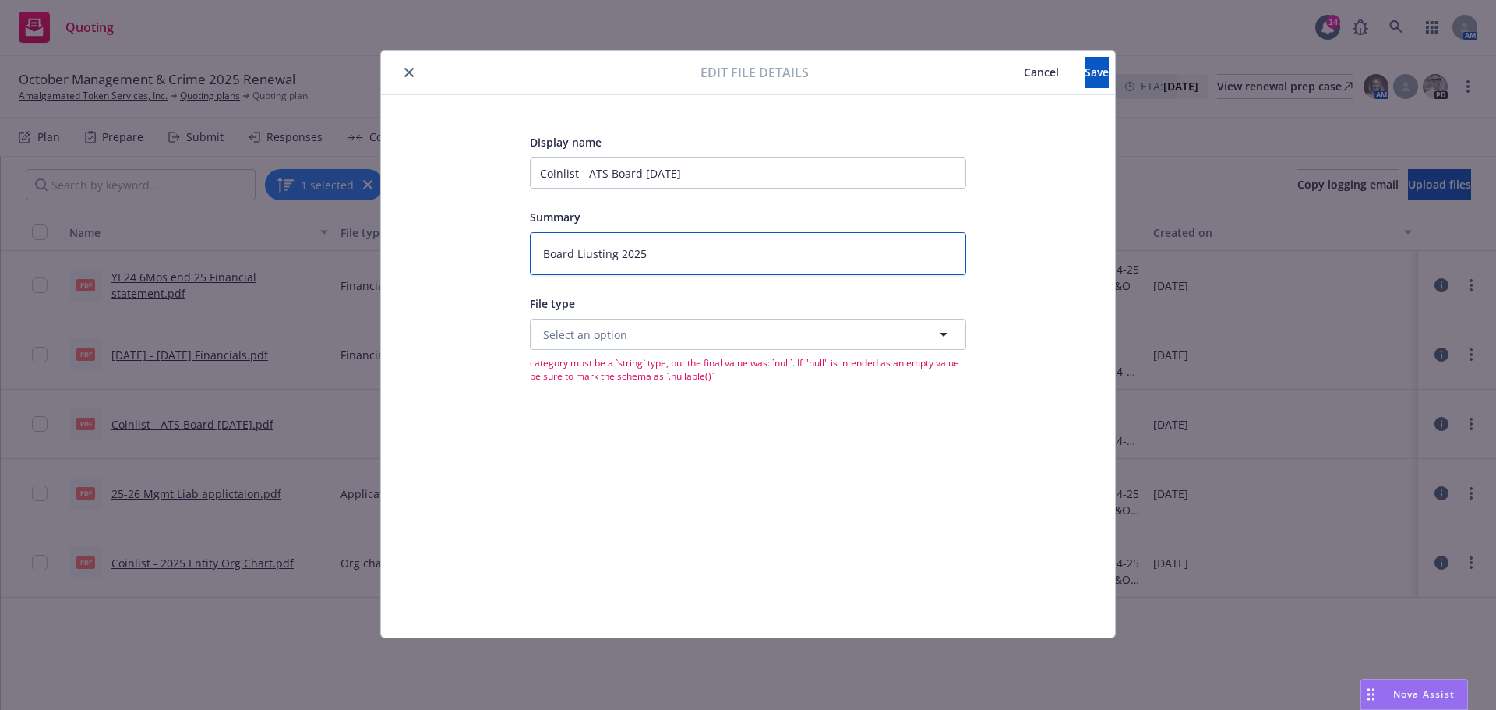
type textarea "Board Liusting 202"
type textarea "x"
type textarea "Board Liusting 2024"
click at [588, 253] on textarea "Board Liusting 2024" at bounding box center [748, 253] width 436 height 43
type textarea "x"
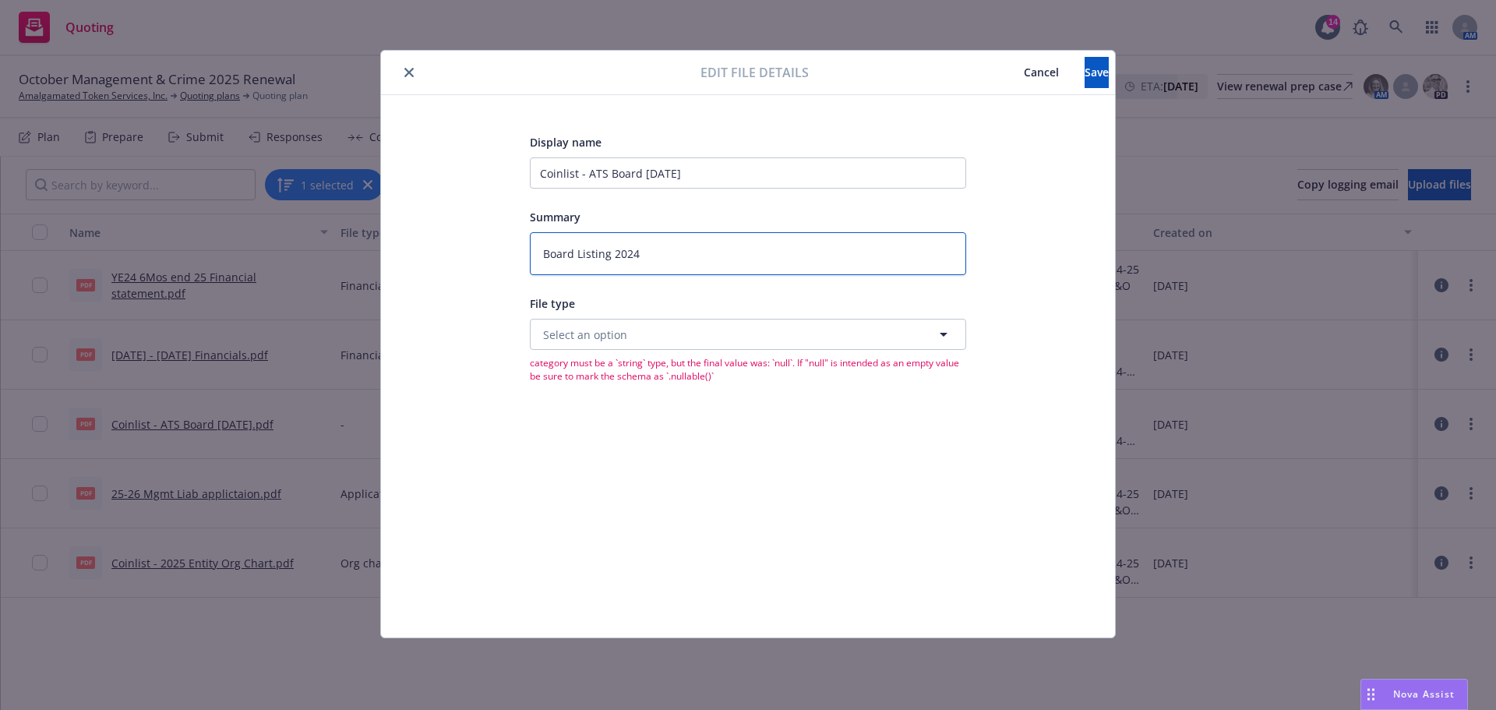
type textarea "Board Listing 2024"
click at [658, 336] on button "Select an option" at bounding box center [748, 334] width 436 height 31
type input "other"
click at [556, 380] on span "Other" at bounding box center [561, 377] width 31 height 16
click at [1085, 83] on button "Save" at bounding box center [1097, 72] width 24 height 31
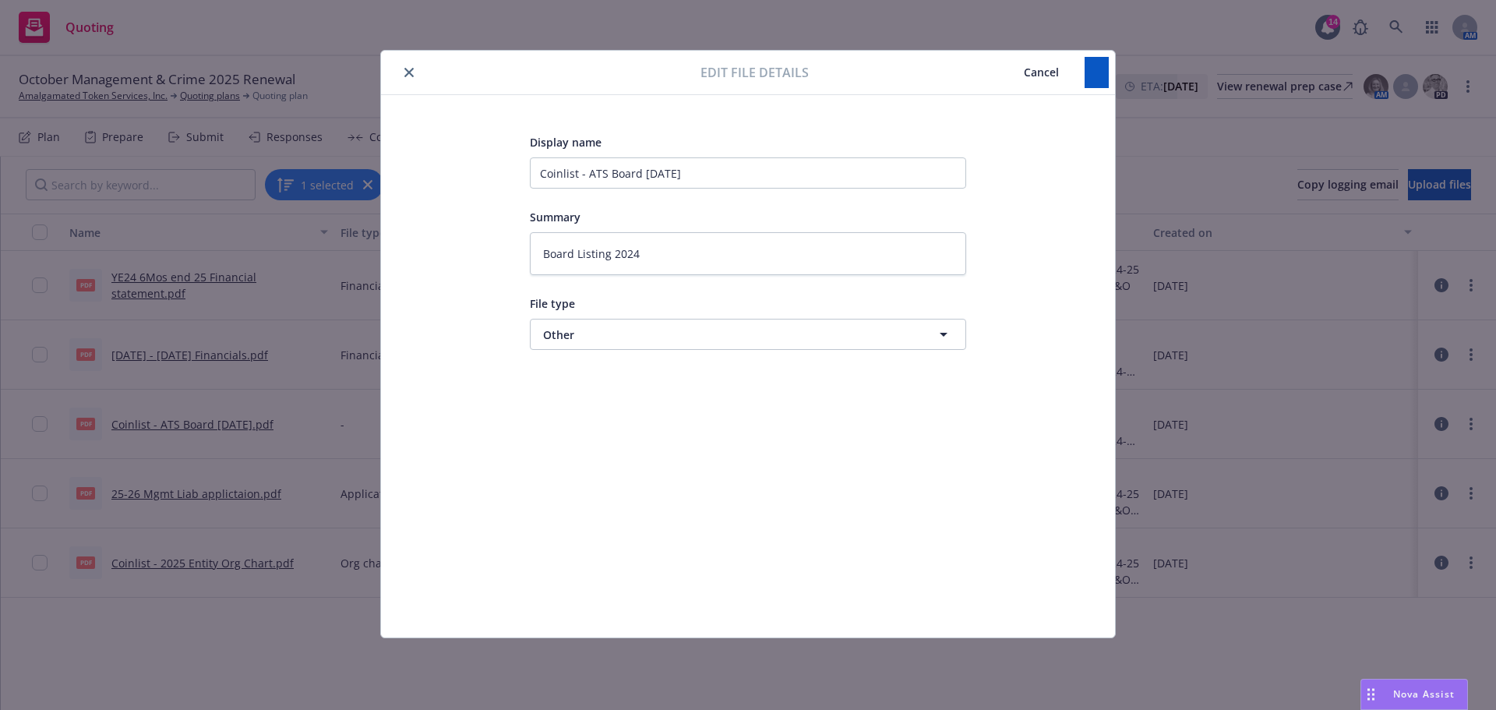
type textarea "x"
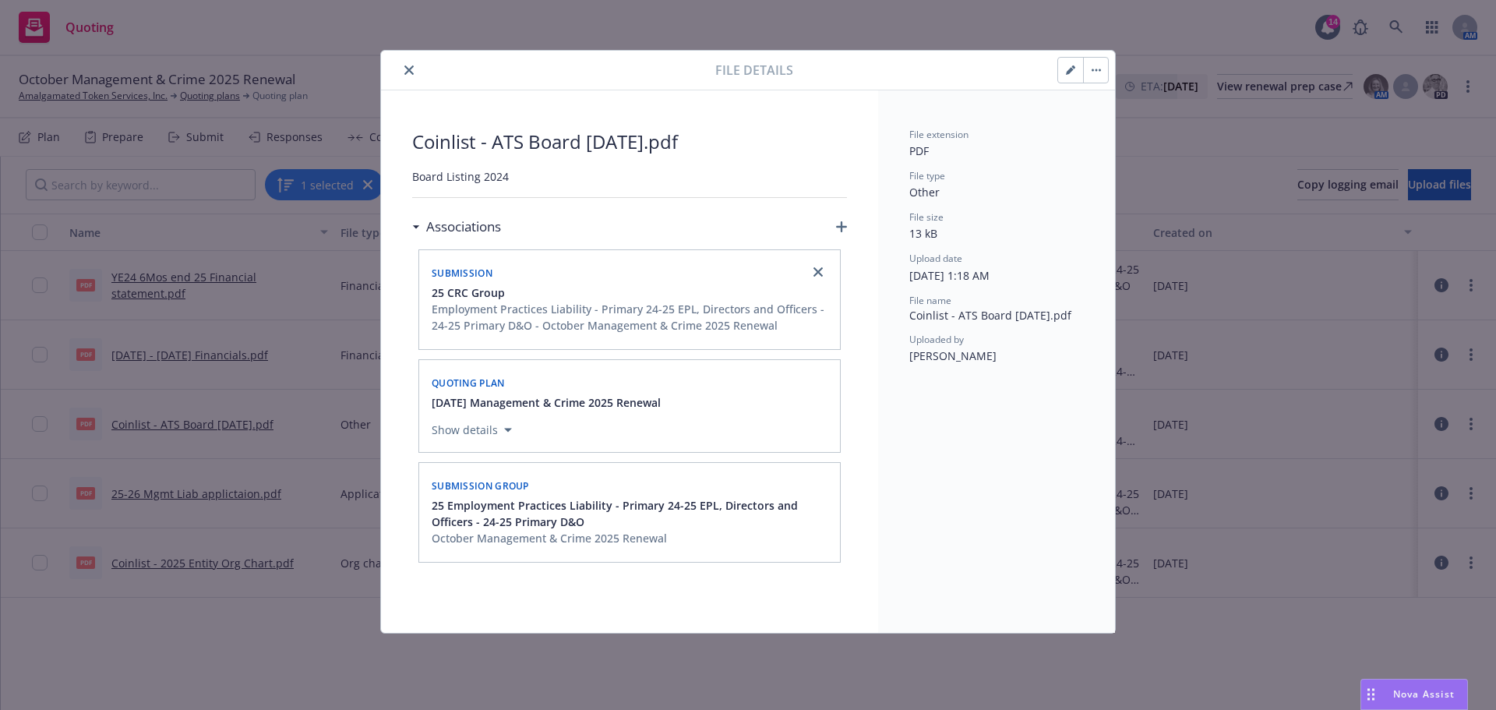
click at [408, 70] on icon "close" at bounding box center [408, 69] width 9 height 9
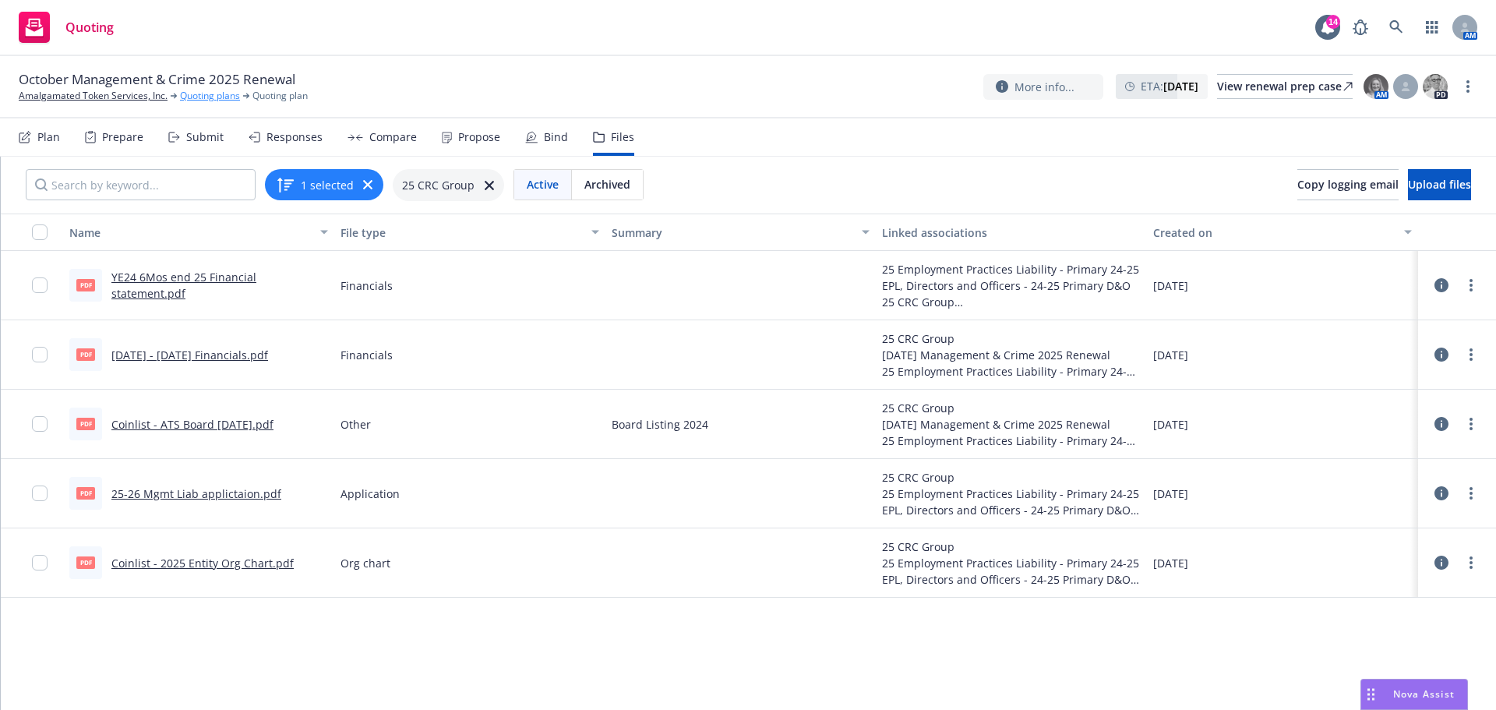
click at [207, 94] on link "Quoting plans" at bounding box center [210, 96] width 60 height 14
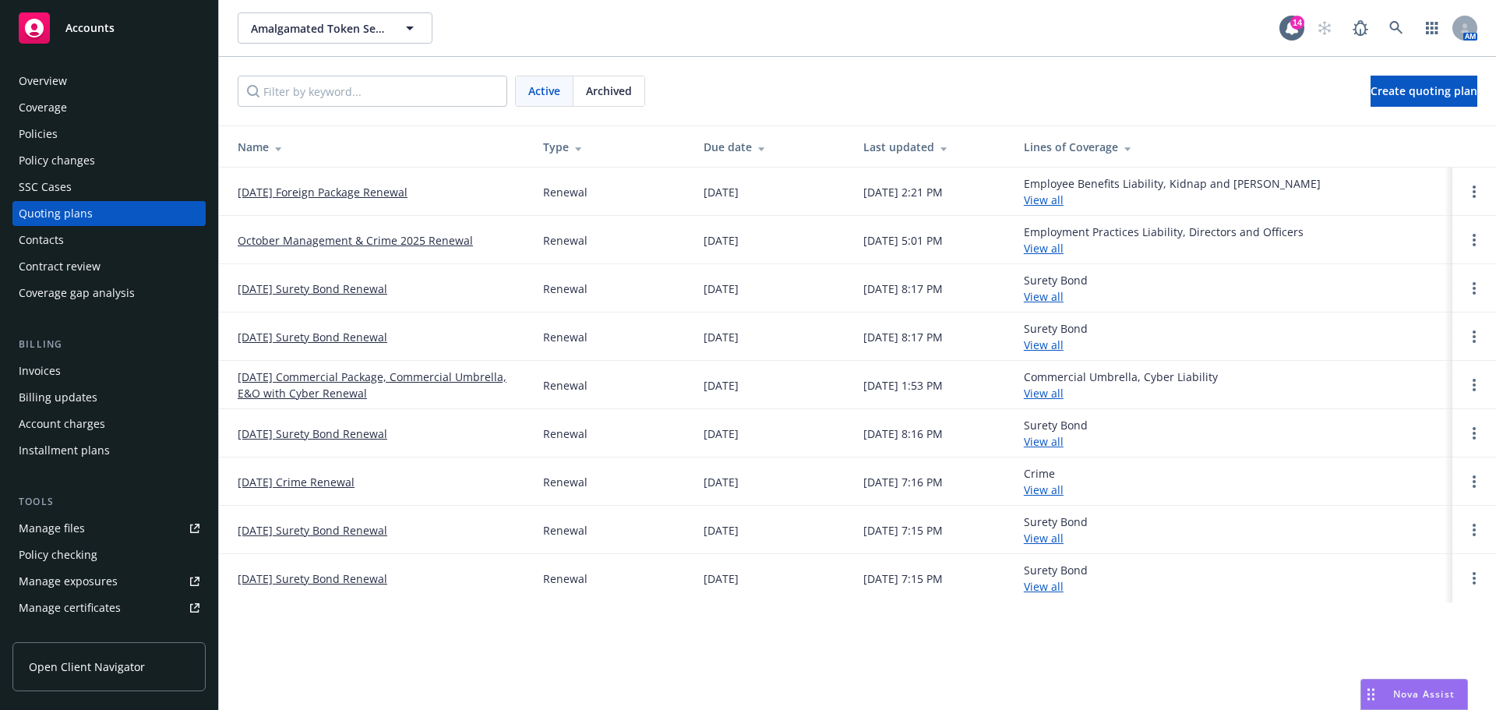
click at [346, 239] on link "October Management & Crime 2025 Renewal" at bounding box center [355, 240] width 235 height 16
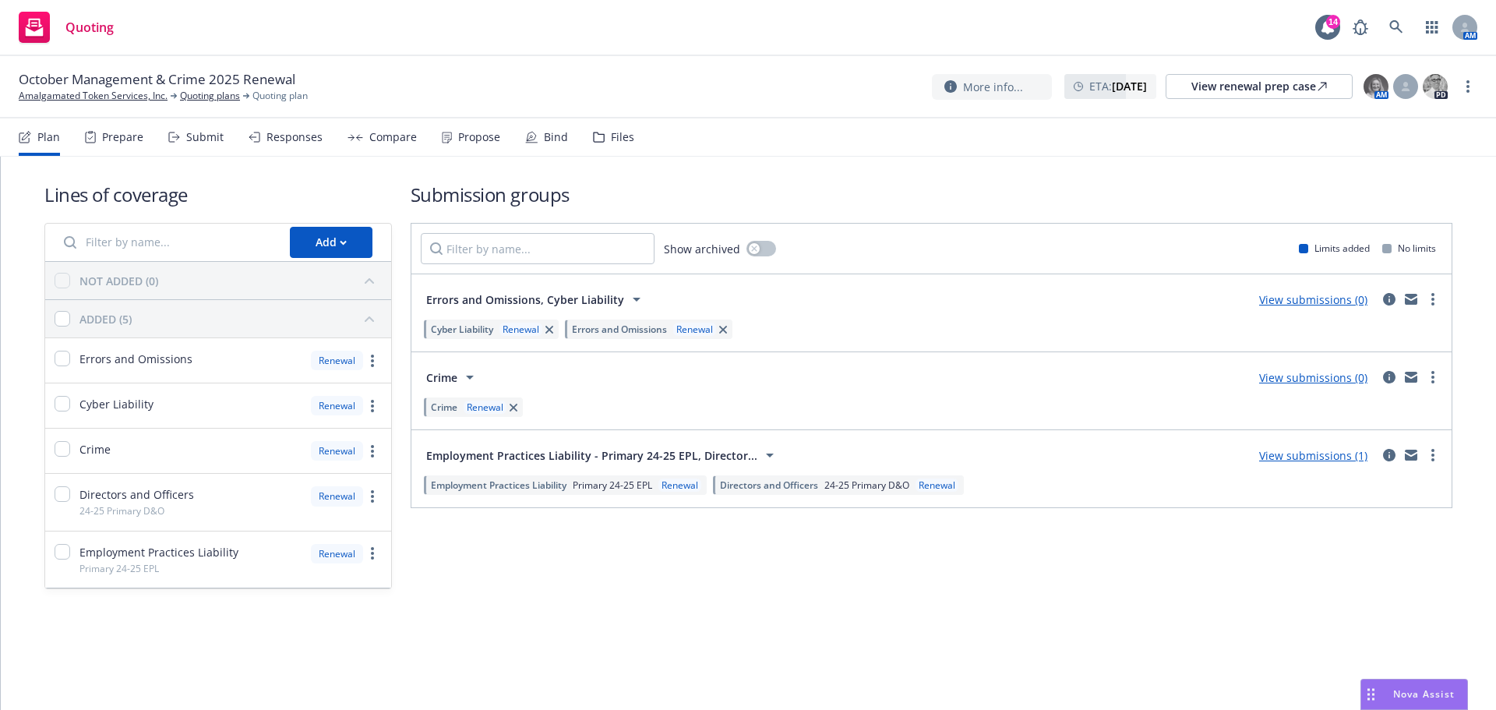
click at [1327, 378] on link "View submissions (0)" at bounding box center [1313, 377] width 108 height 15
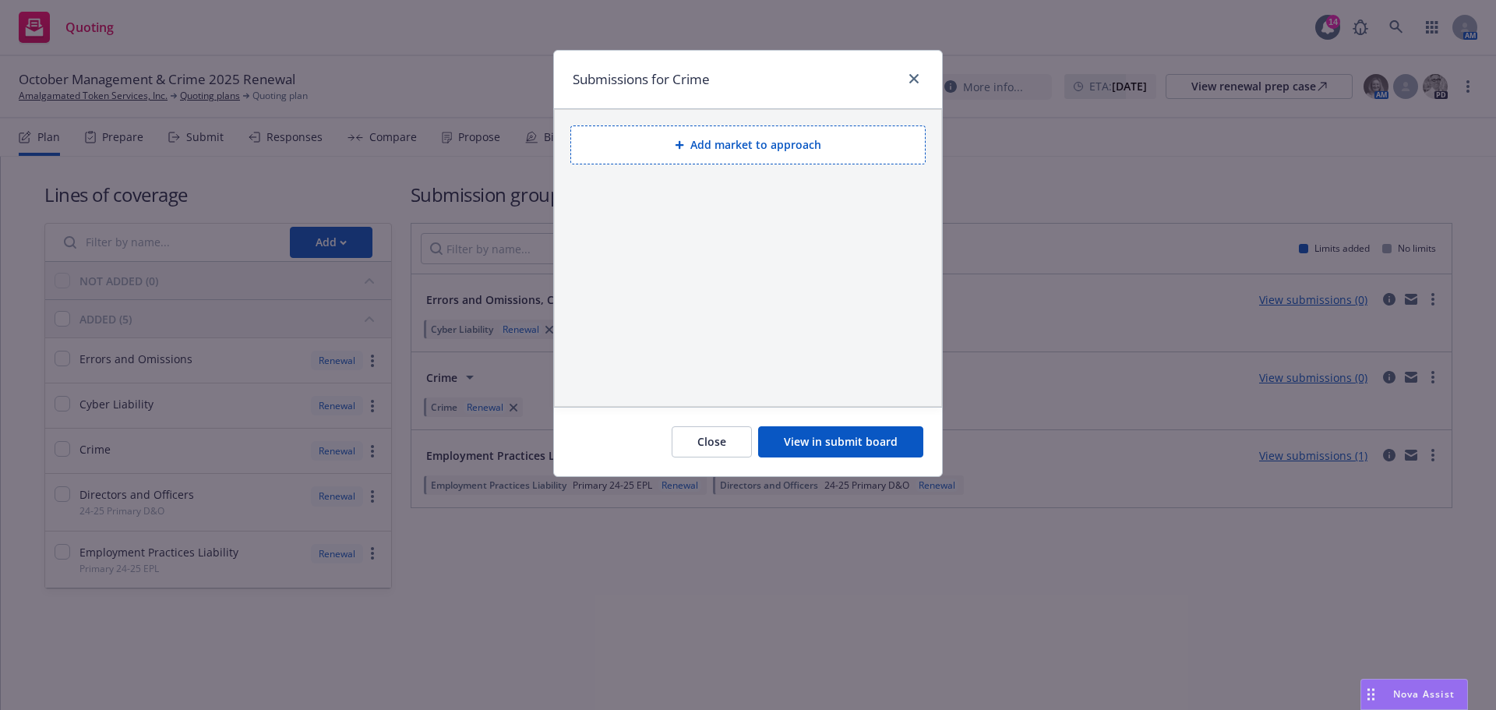
click at [878, 441] on button "View in submit board" at bounding box center [840, 441] width 165 height 31
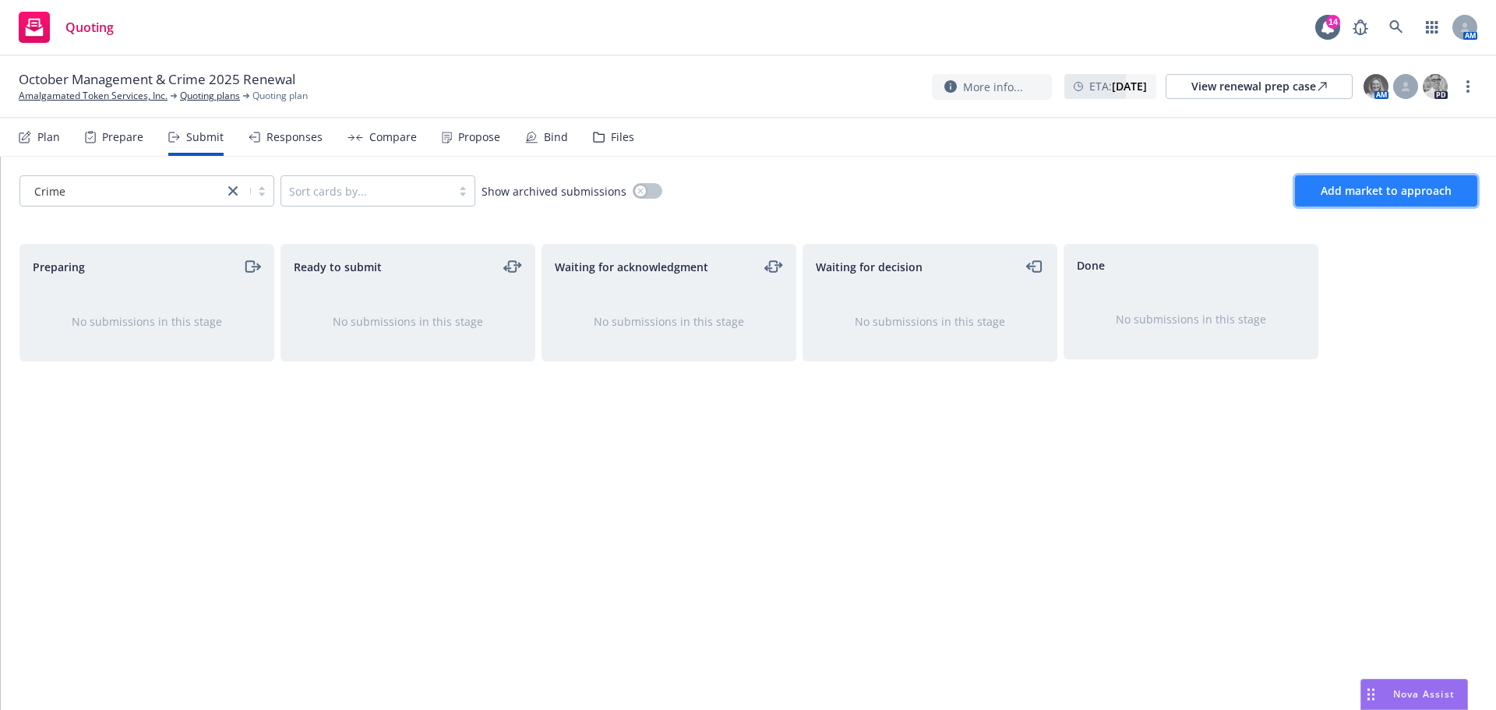
click at [1369, 198] on button "Add market to approach" at bounding box center [1386, 190] width 182 height 31
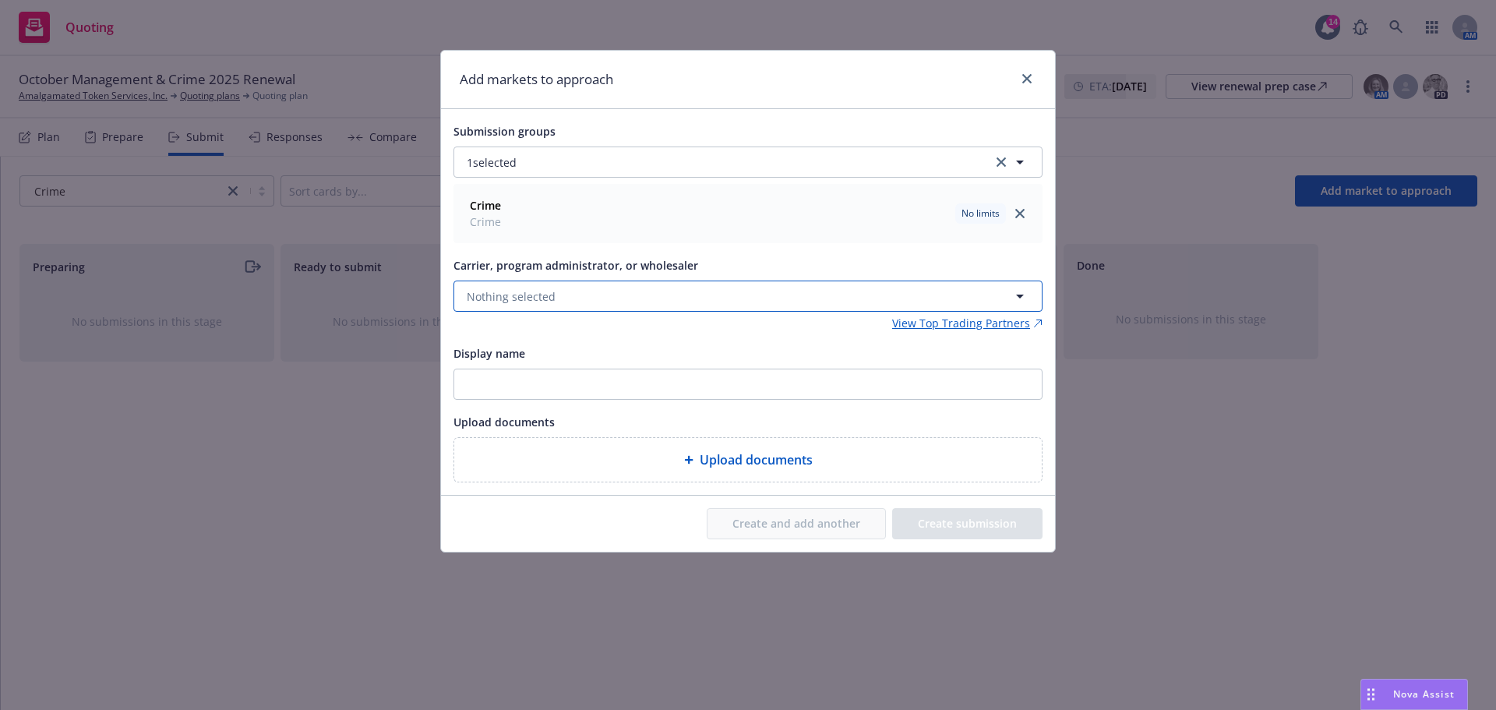
click at [517, 298] on span "Nothing selected" at bounding box center [511, 296] width 89 height 16
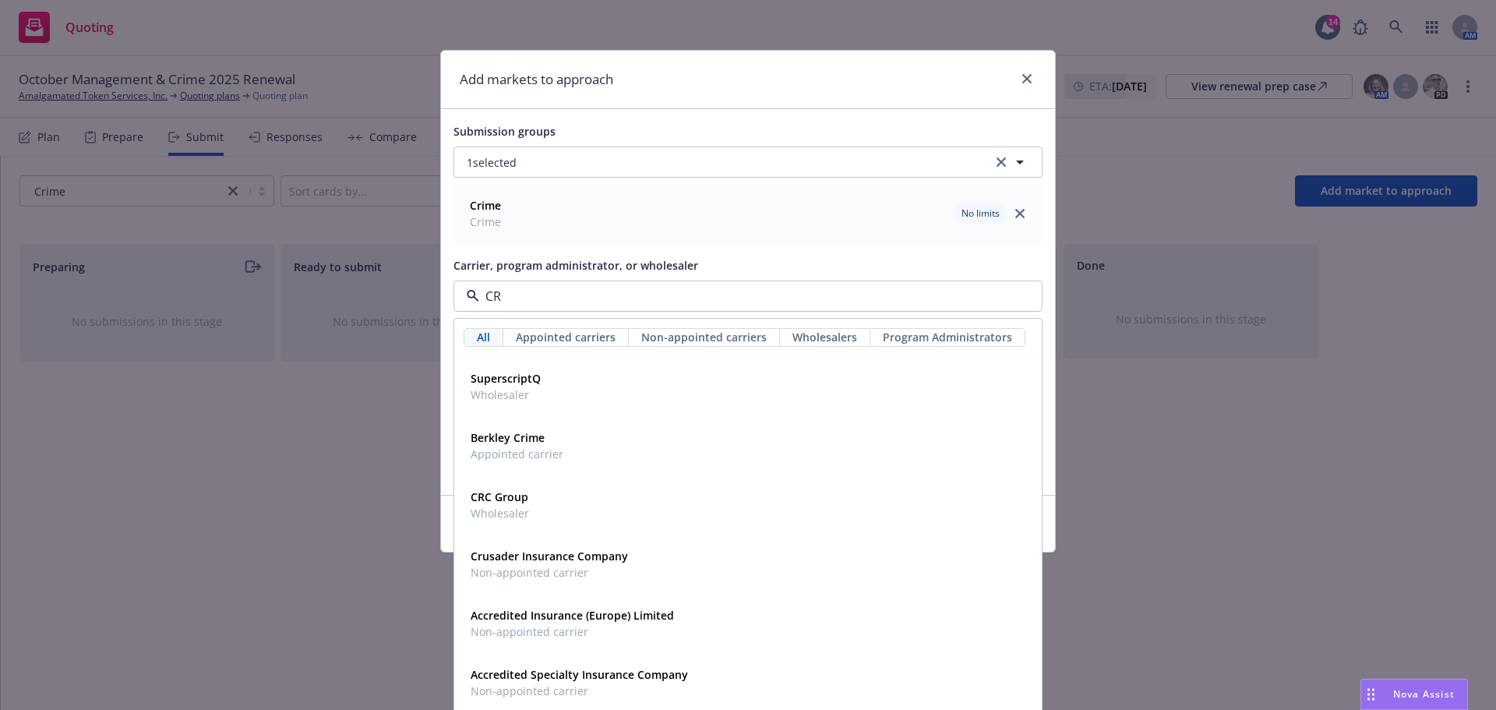
type input "CRC"
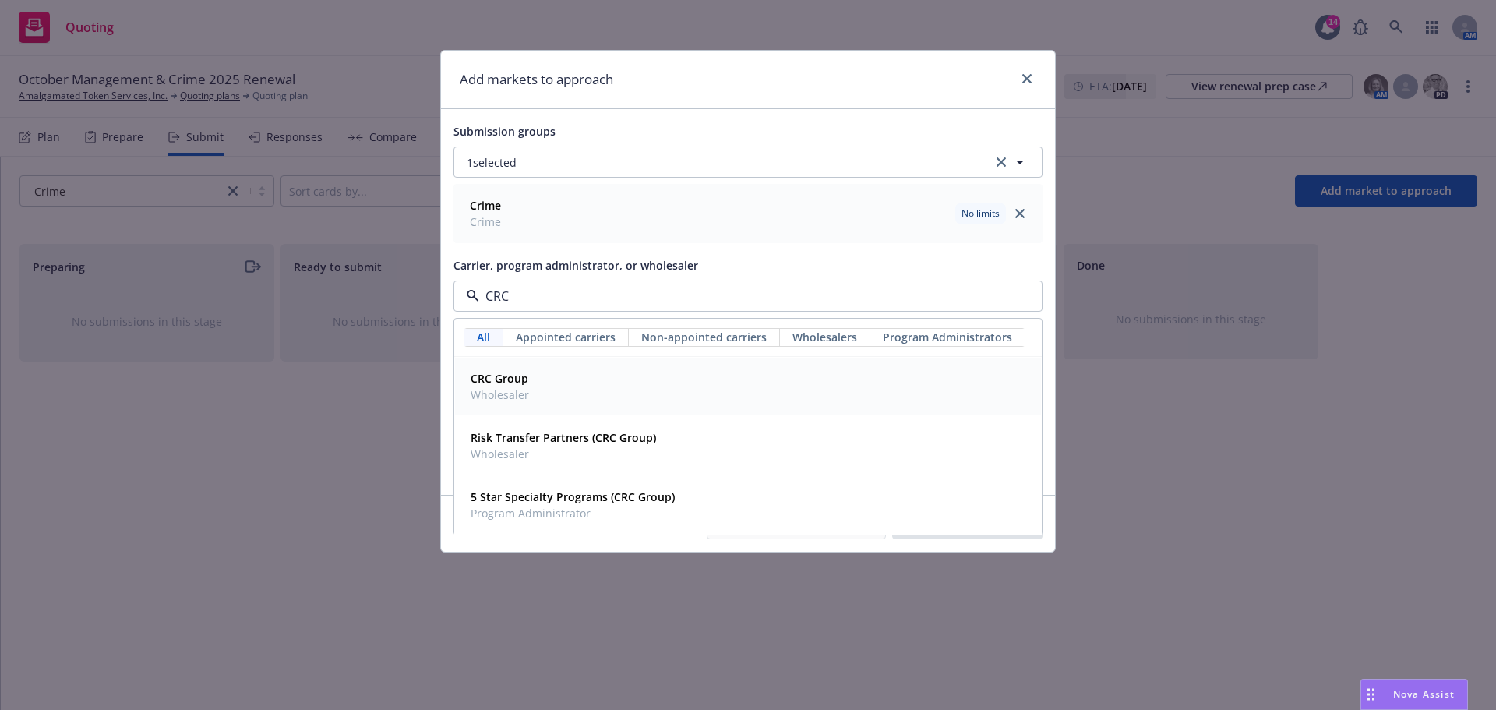
click at [514, 382] on strong "CRC Group" at bounding box center [500, 378] width 58 height 15
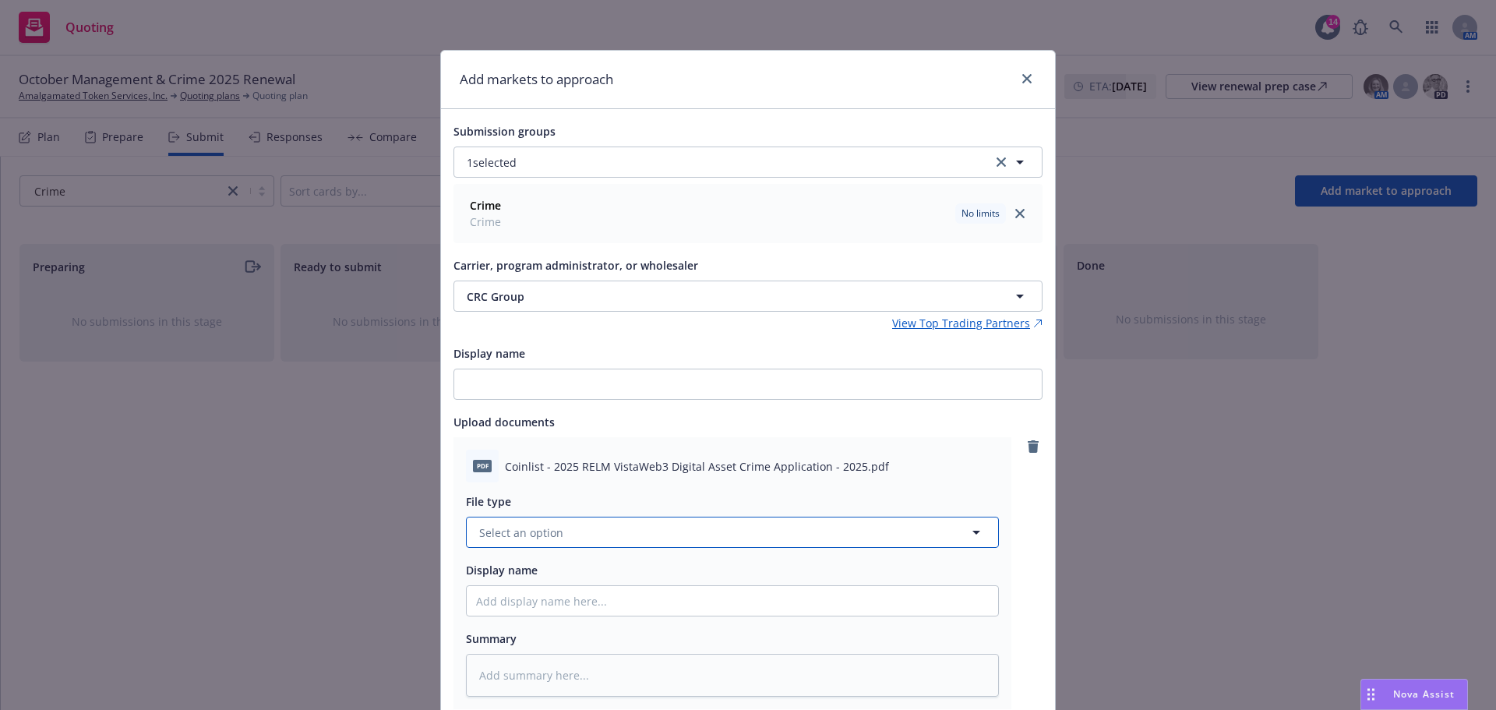
click at [556, 528] on button "Select an option" at bounding box center [732, 532] width 533 height 31
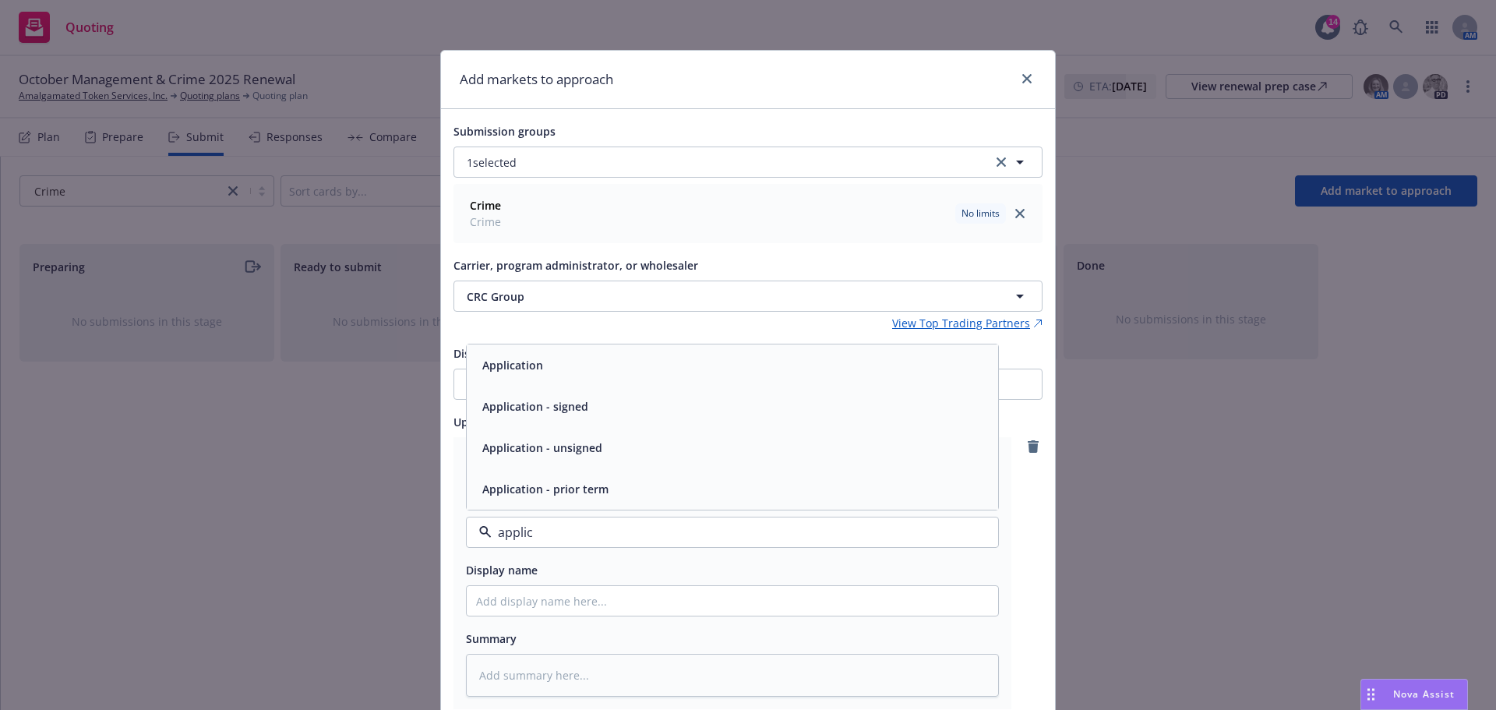
type input "applica"
click at [532, 366] on span "Application" at bounding box center [512, 365] width 61 height 16
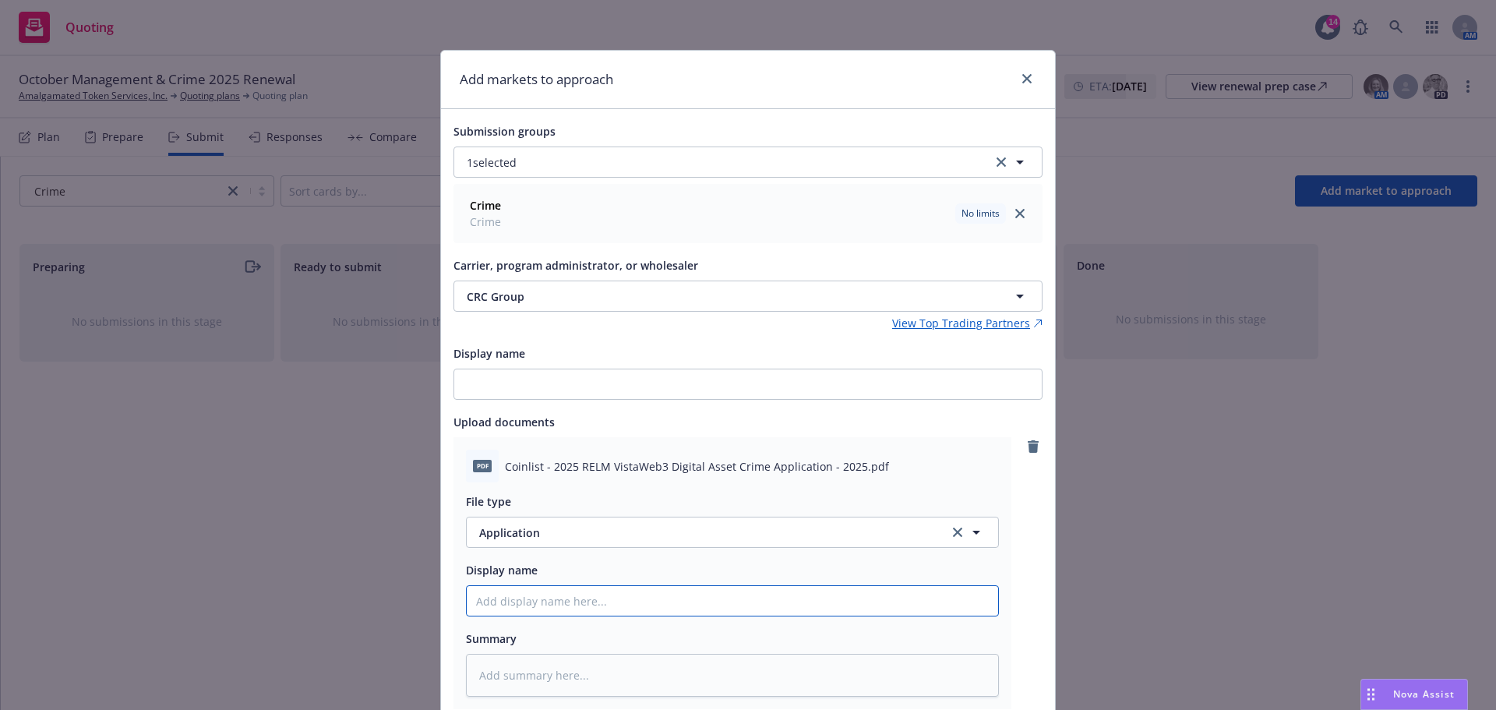
click at [510, 599] on input "Display name" at bounding box center [733, 601] width 532 height 30
type textarea "x"
type input "2"
type textarea "x"
type input "25"
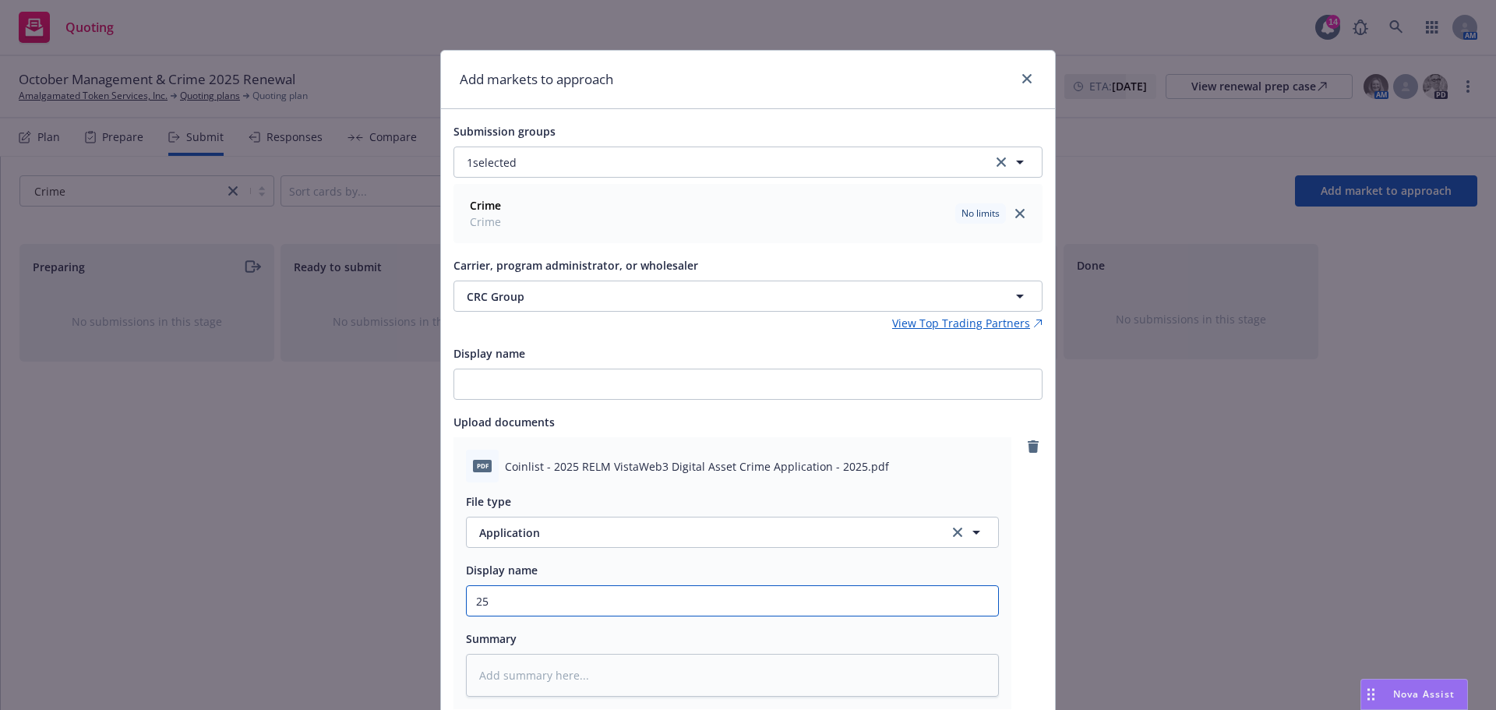
type textarea "x"
type input "25-"
type textarea "x"
type input "25-2"
type textarea "x"
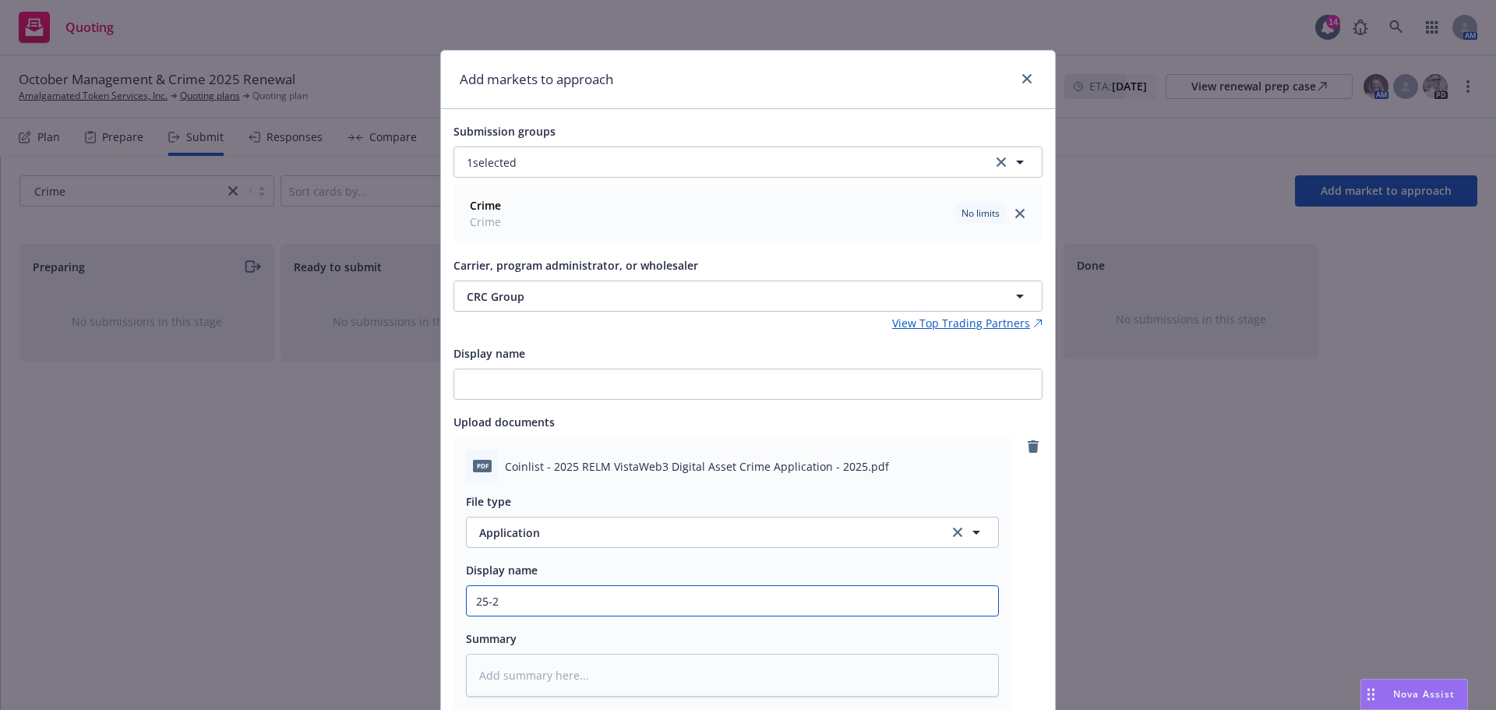
type input "25-26"
type textarea "x"
type input "25-26"
type textarea "x"
type input "25-26 C"
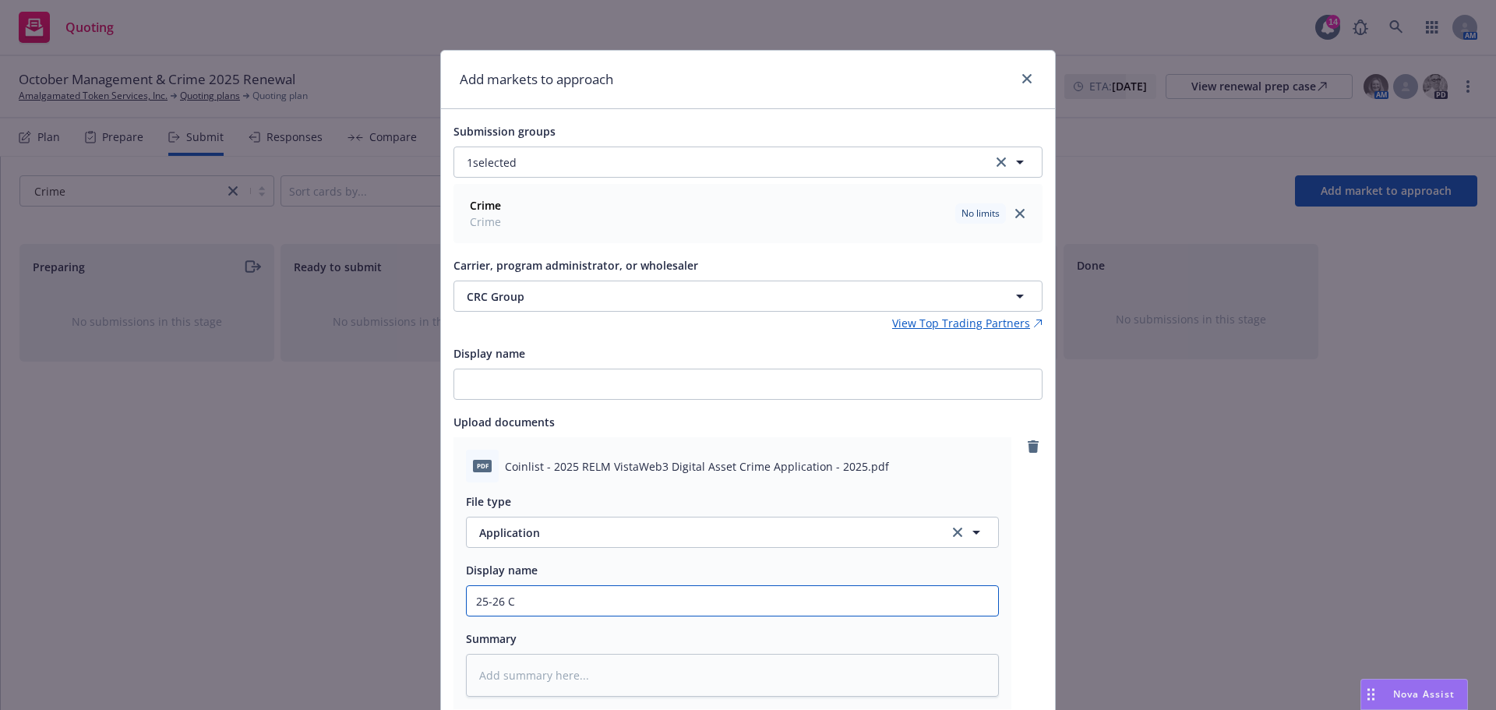
type textarea "x"
type input "25-26 Cr"
type textarea "x"
type input "25-26 Cri"
type textarea "x"
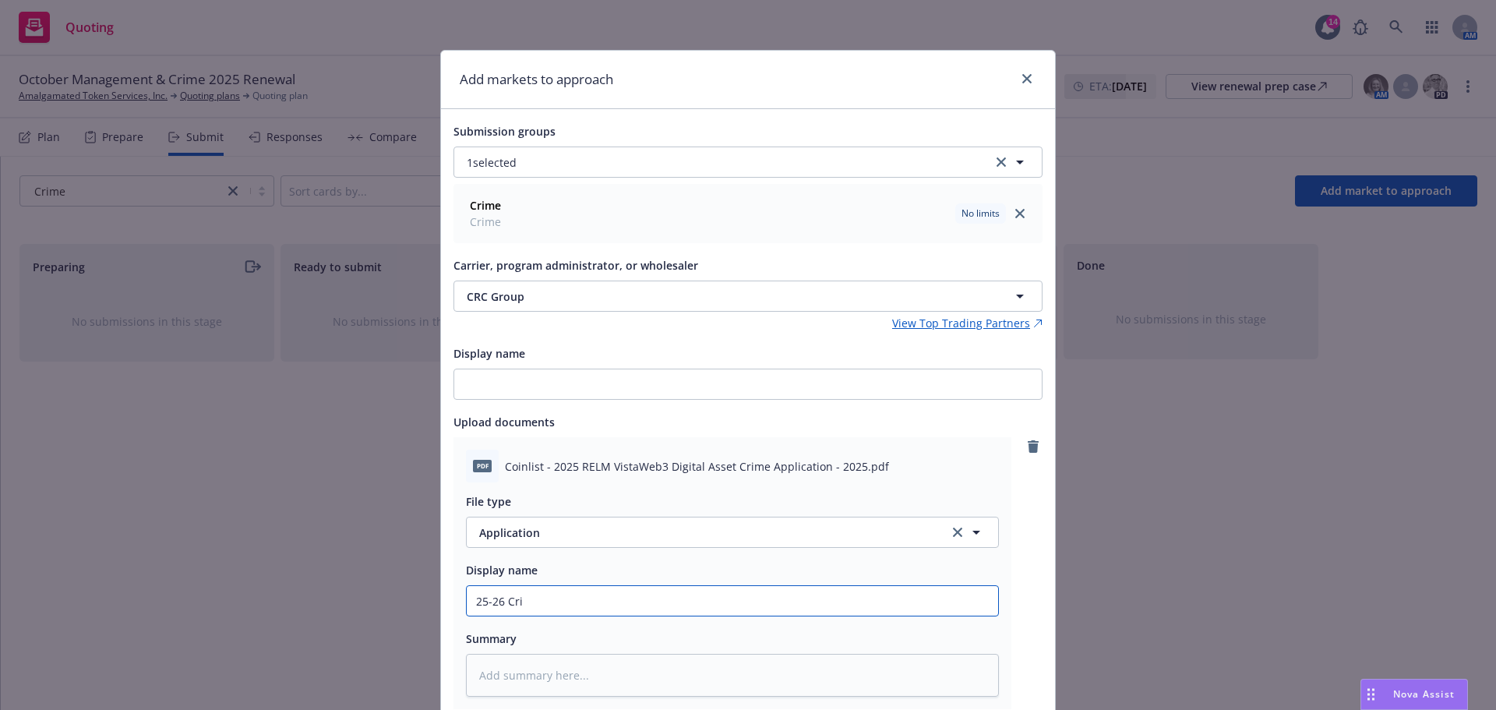
type input "25-26 Crim"
type textarea "x"
type input "25-26 Crime"
type textarea "x"
type input "25-26 Crime"
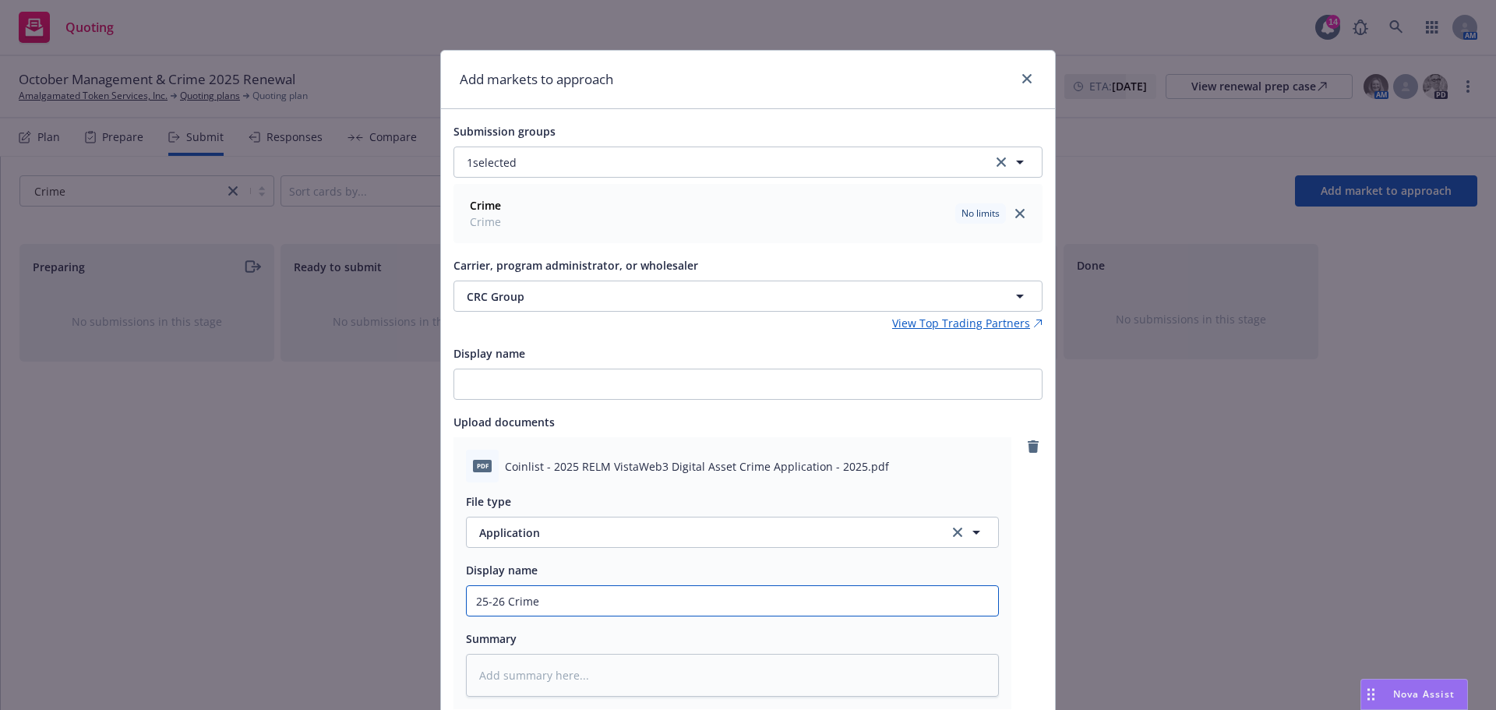
type textarea "x"
type input "25-26 Crime a"
type textarea "x"
type input "25-26 Crime ap"
type textarea "x"
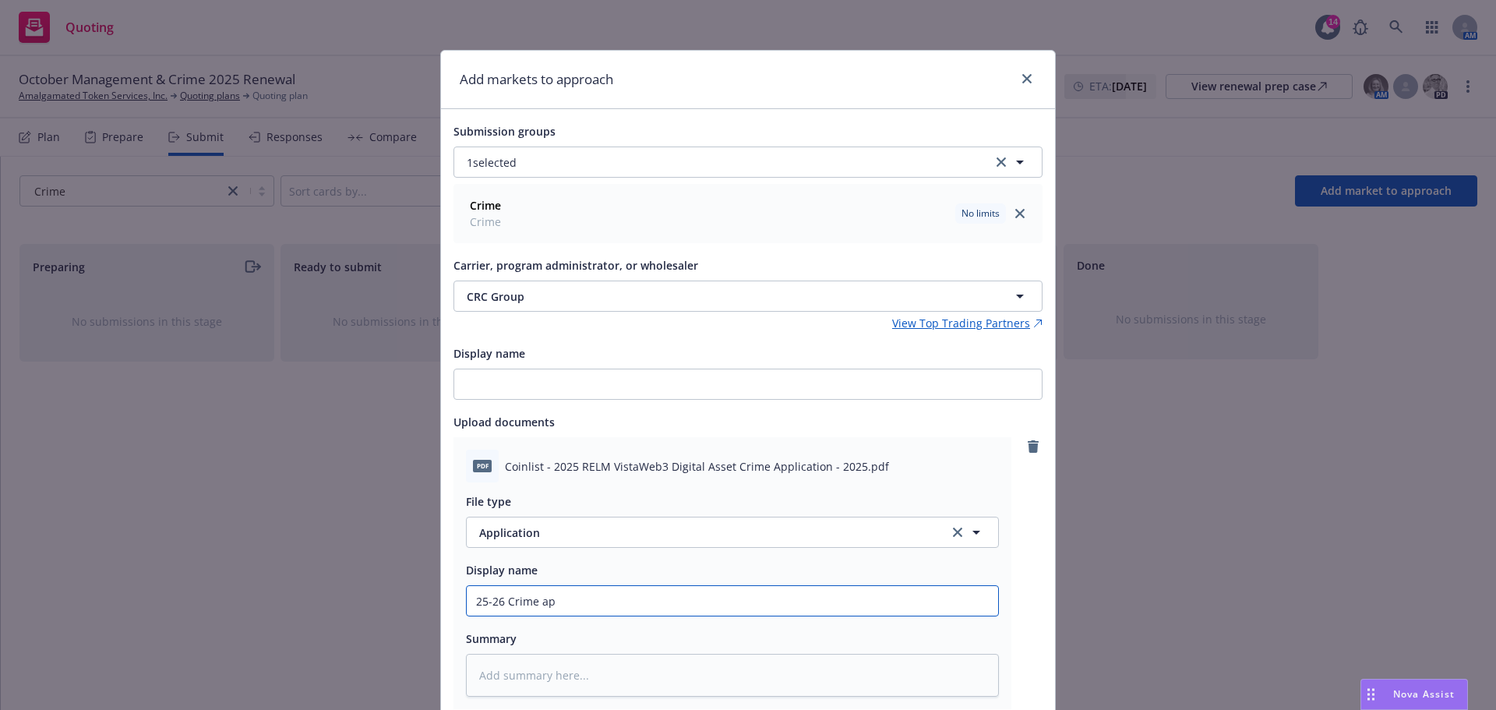
type input "25-26 Crime app"
type textarea "x"
type input "25-26 Crime appl"
type textarea "x"
type input "25-26 Crime appli"
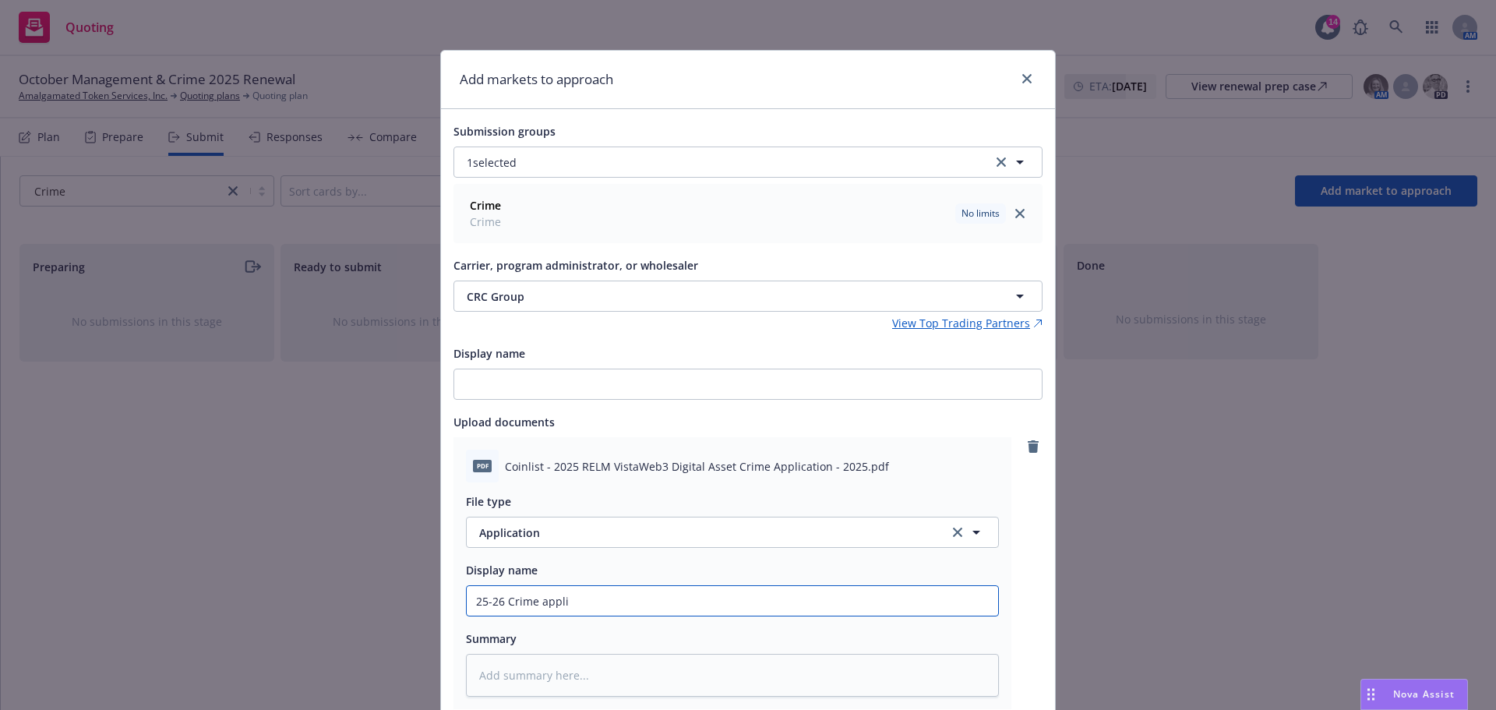
type textarea "x"
type input "25-26 Crime applic"
type textarea "x"
type input "25-26 Crime applict"
type textarea "x"
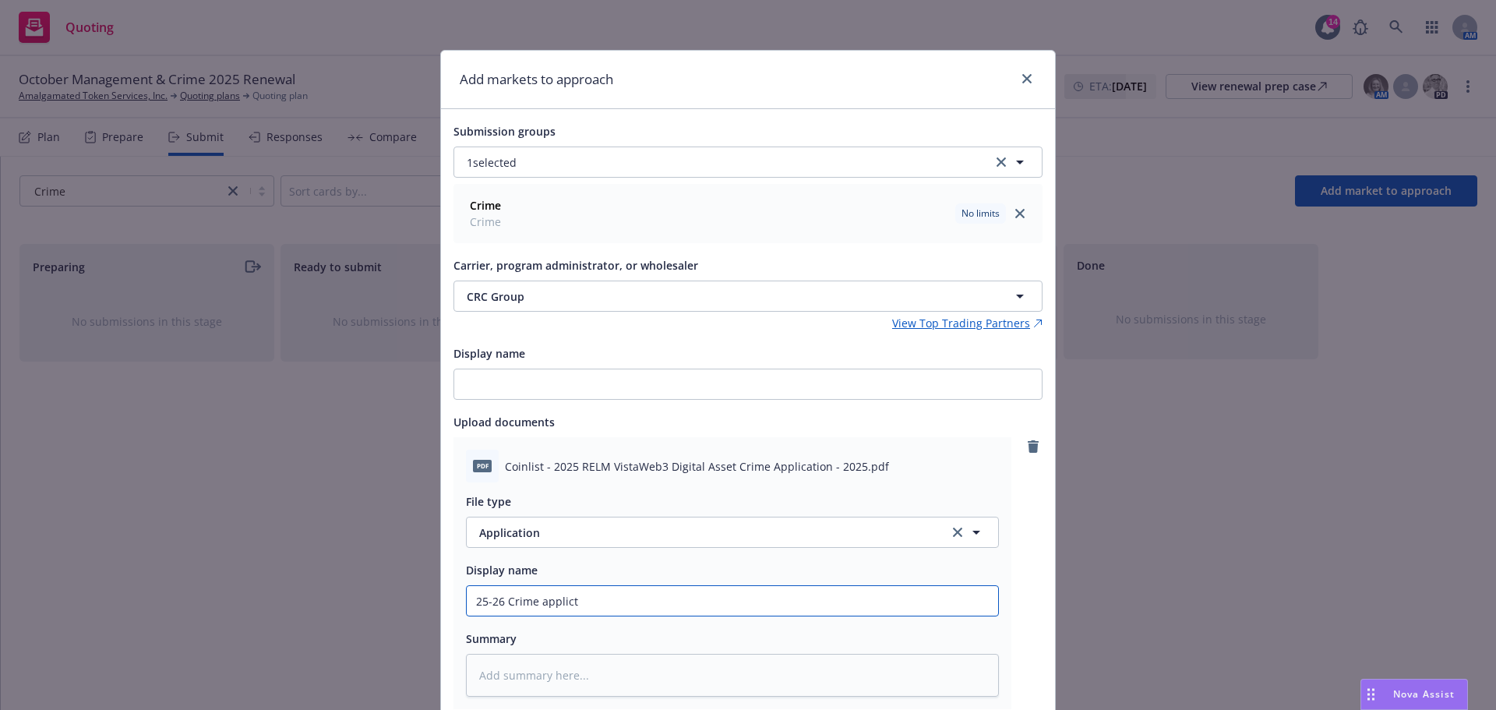
type input "25-26 Crime applicta"
type textarea "x"
type input "25-26 Crime applictai"
type textarea "x"
type input "25-26 Crime applictaio"
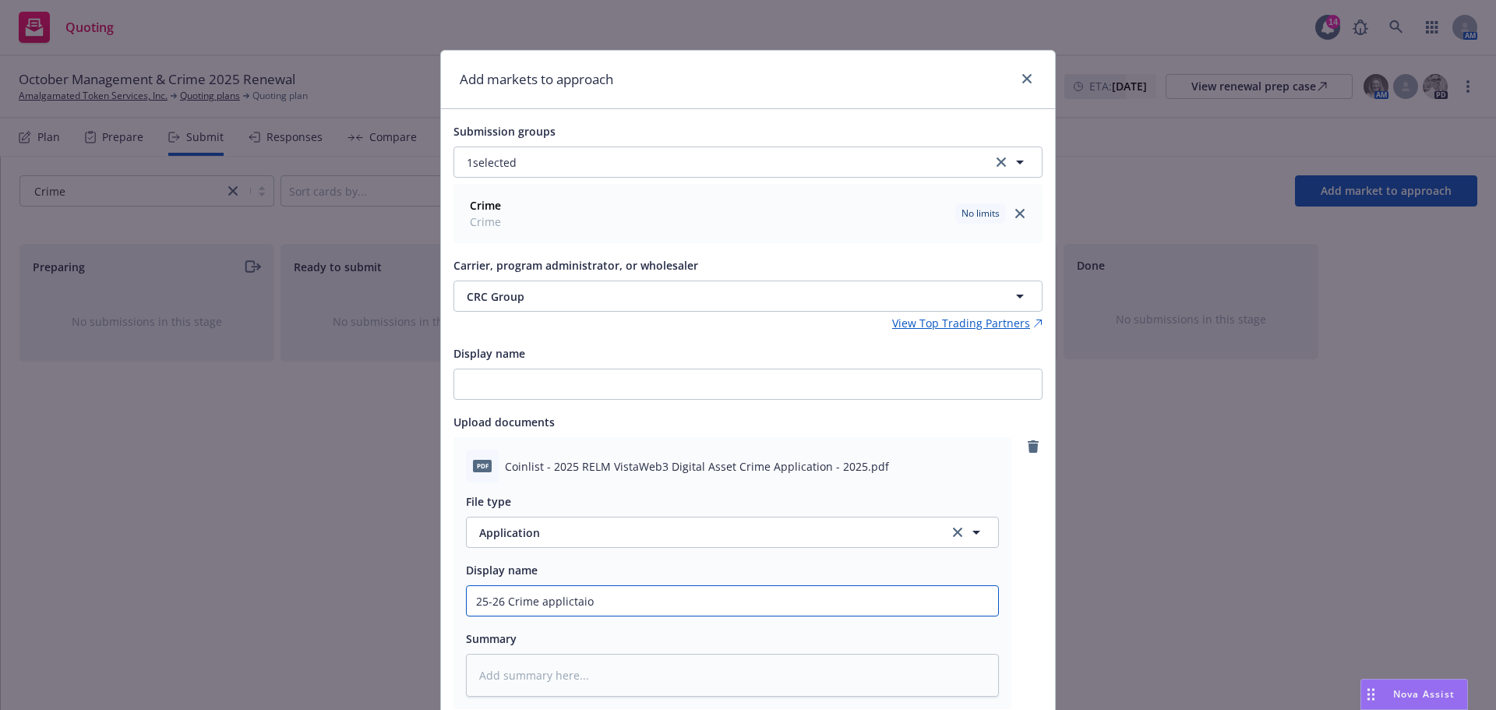
type textarea "x"
type input "25-26 Crime applictaion"
type textarea "x"
type input "25-26 Crime applictaio"
type textarea "x"
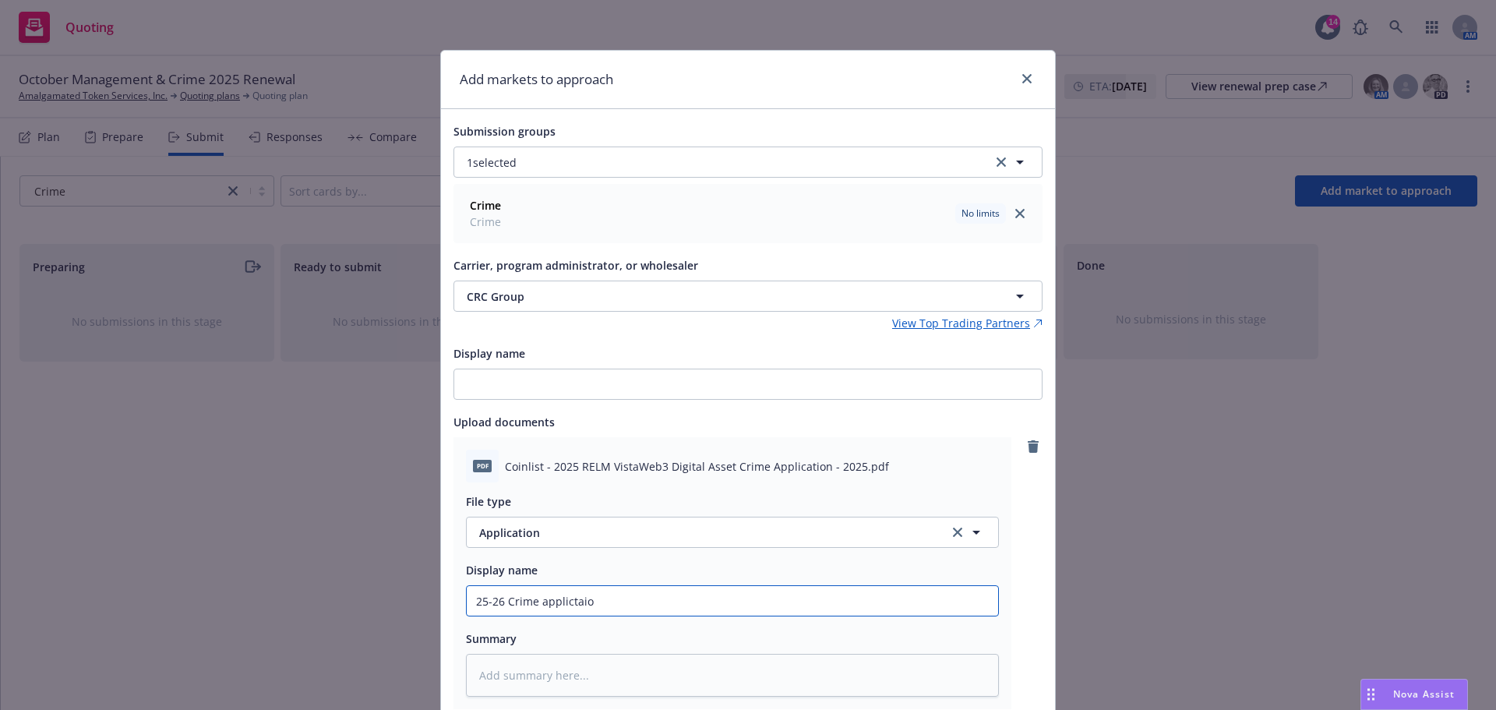
type input "25-26 Crime applictai"
type textarea "x"
type input "25-26 Crime applicta"
type textarea "x"
type input "25-26 Crime applict"
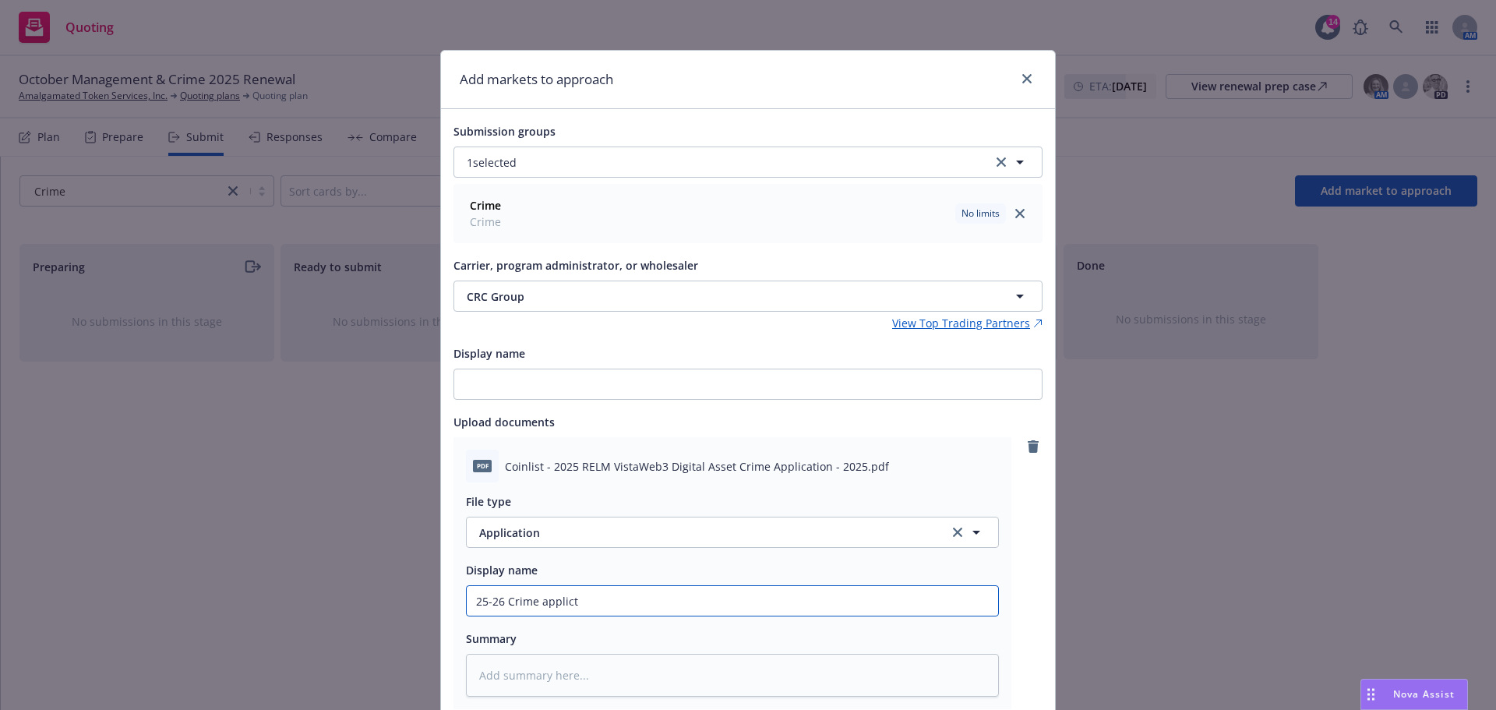
type textarea "x"
type input "25-26 Crime applic"
type textarea "x"
type input "25-26 Crime applica"
type textarea "x"
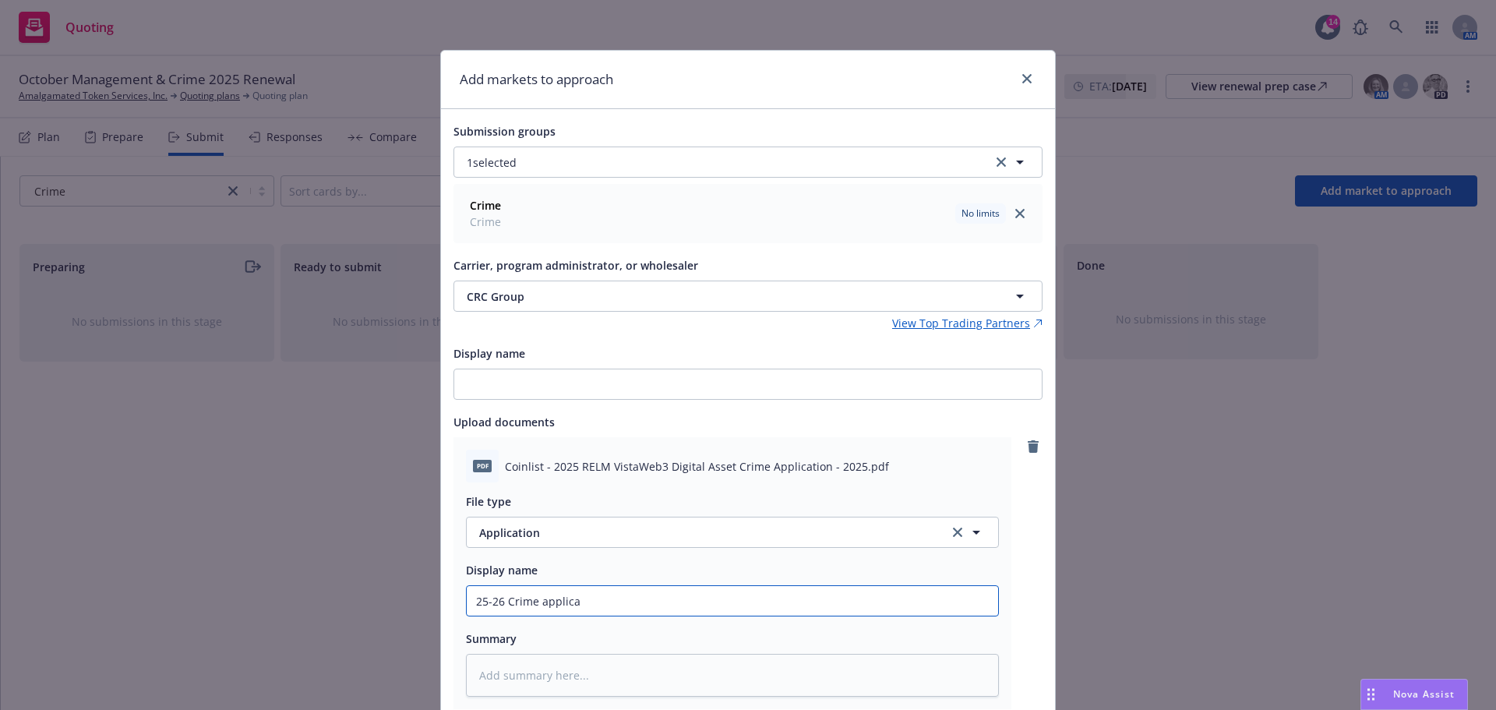
type input "25-26 Crime applicat"
type textarea "x"
type input "25-26 Crime applicati"
type textarea "x"
type input "25-26 Crime applicatio"
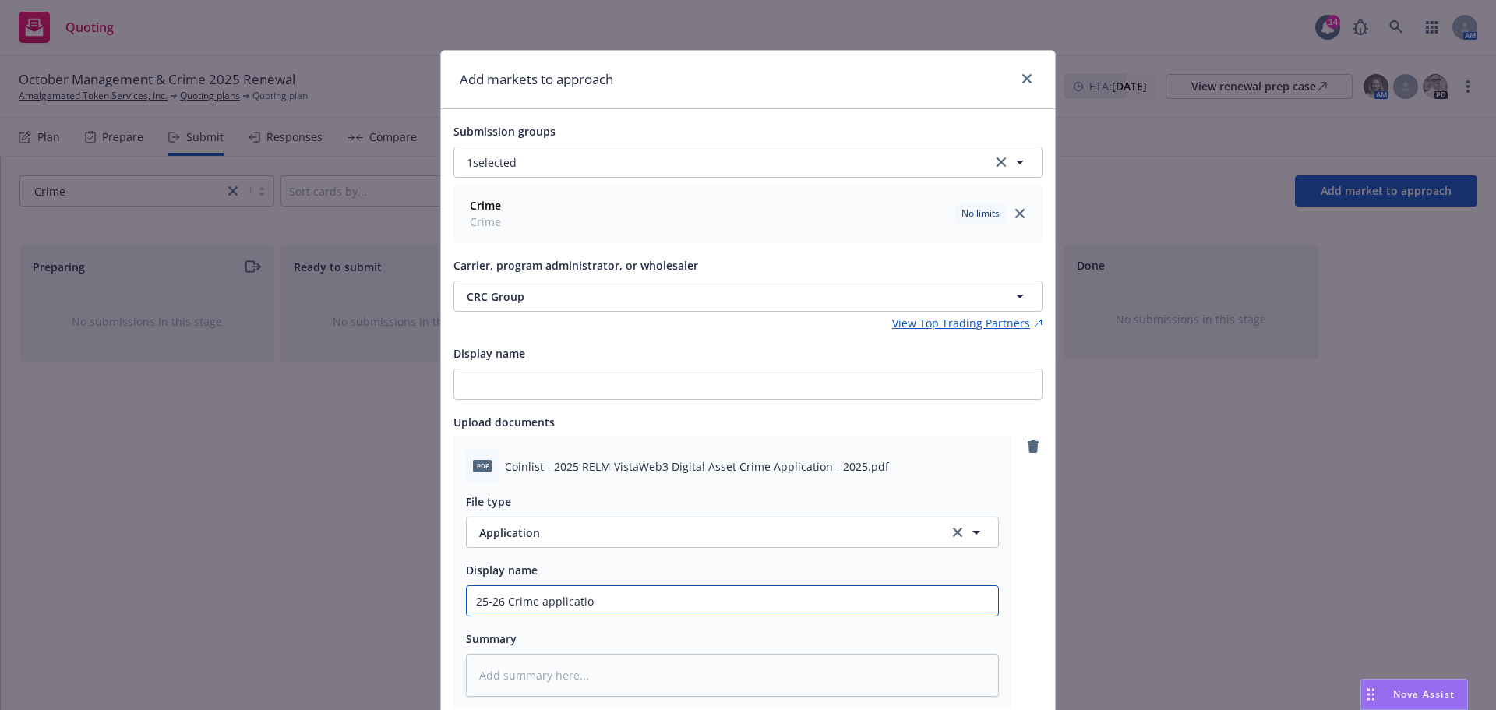
type textarea "x"
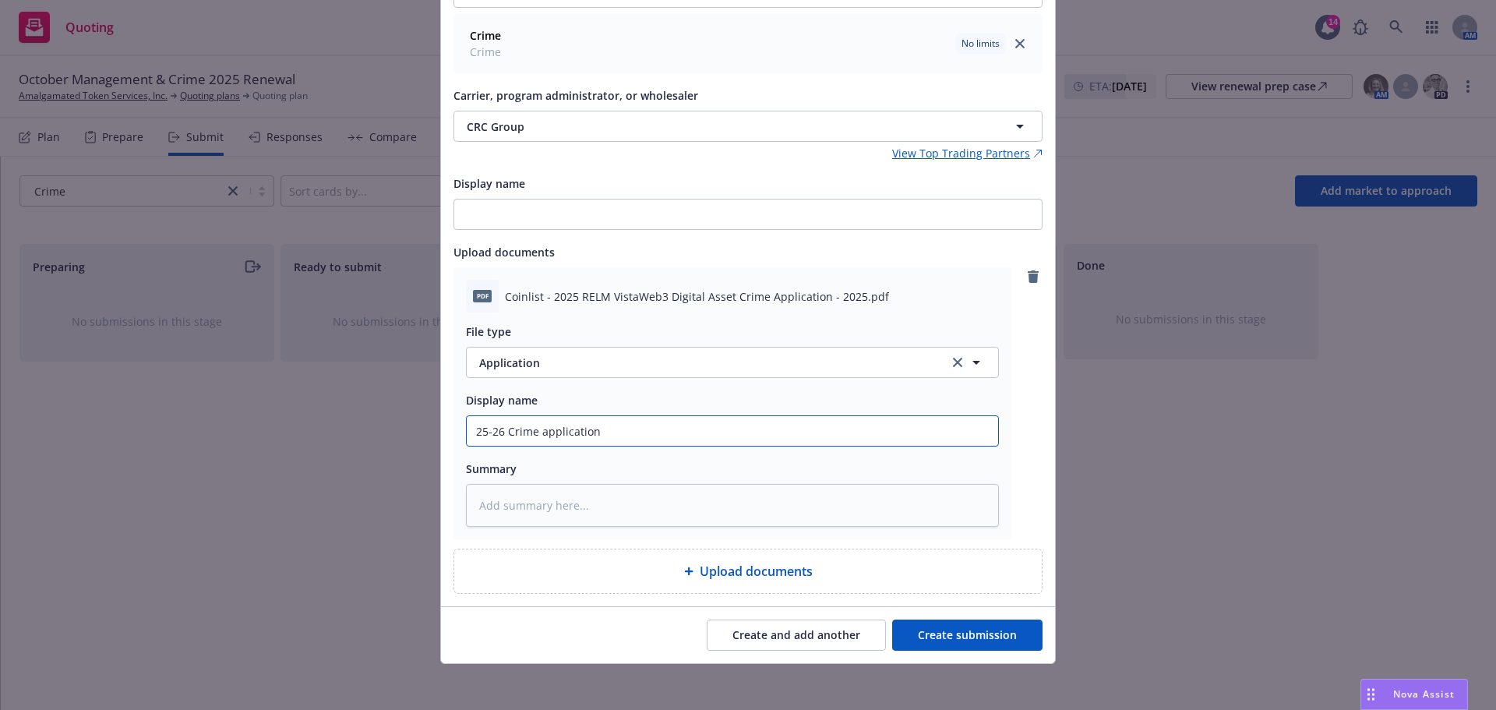
scroll to position [174, 0]
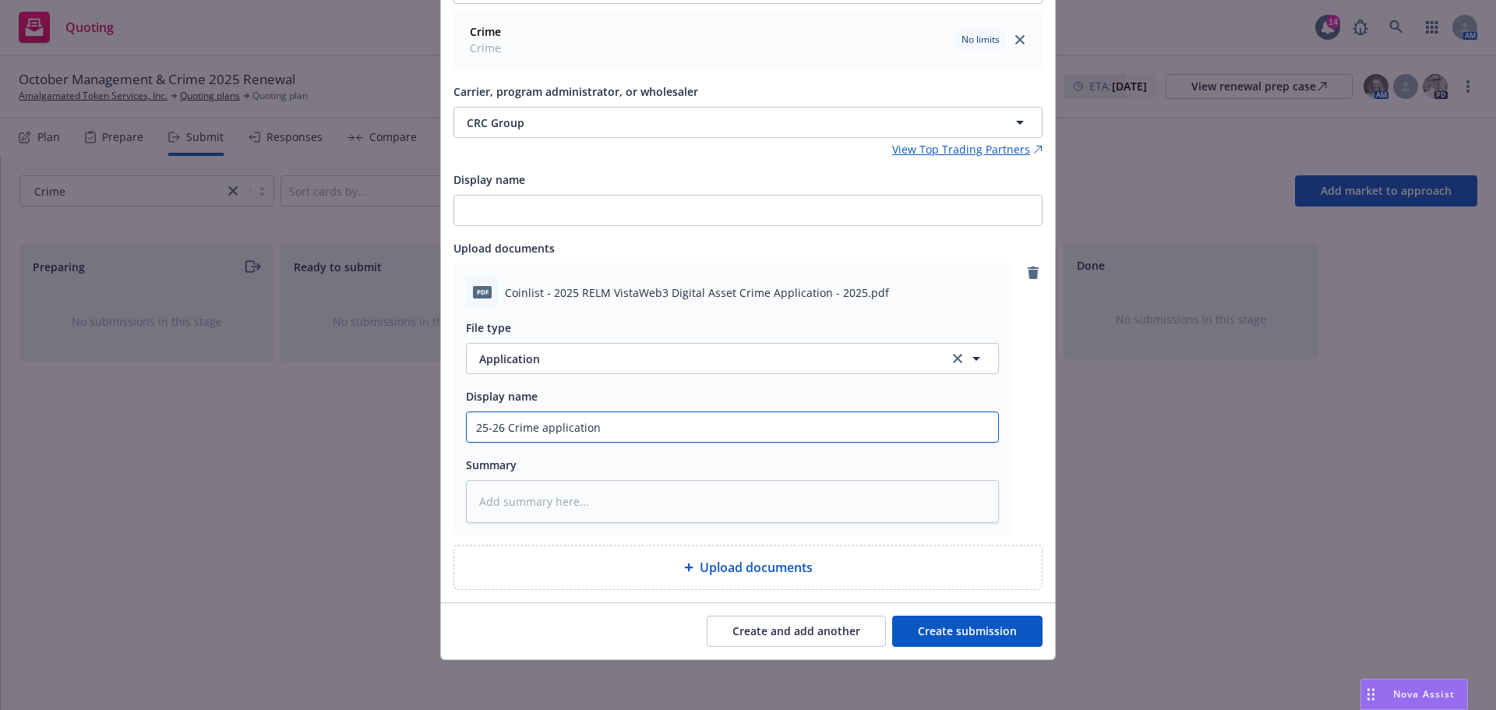
type input "25-26 Crime application"
click at [970, 629] on button "Create submission" at bounding box center [967, 631] width 150 height 31
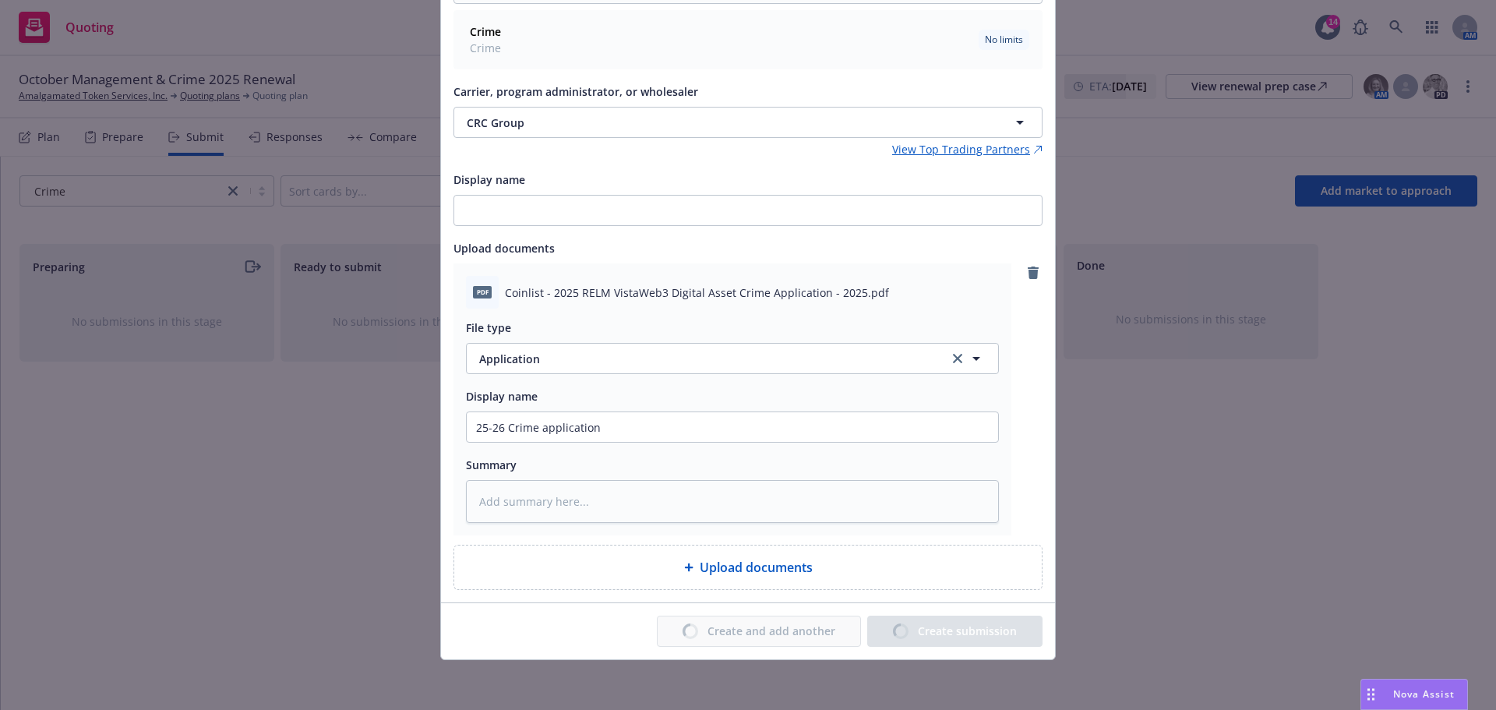
type textarea "x"
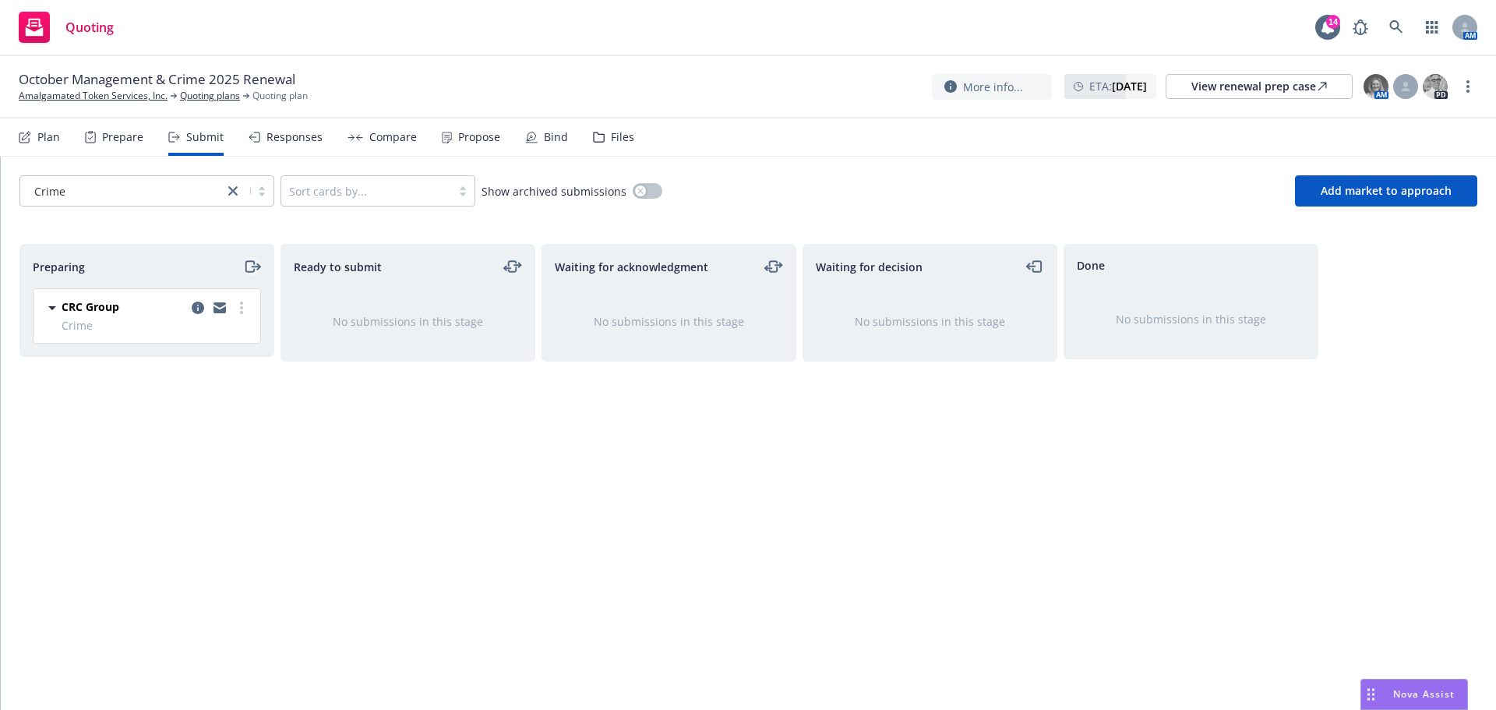
click at [252, 268] on icon "moveRight" at bounding box center [252, 266] width 18 height 19
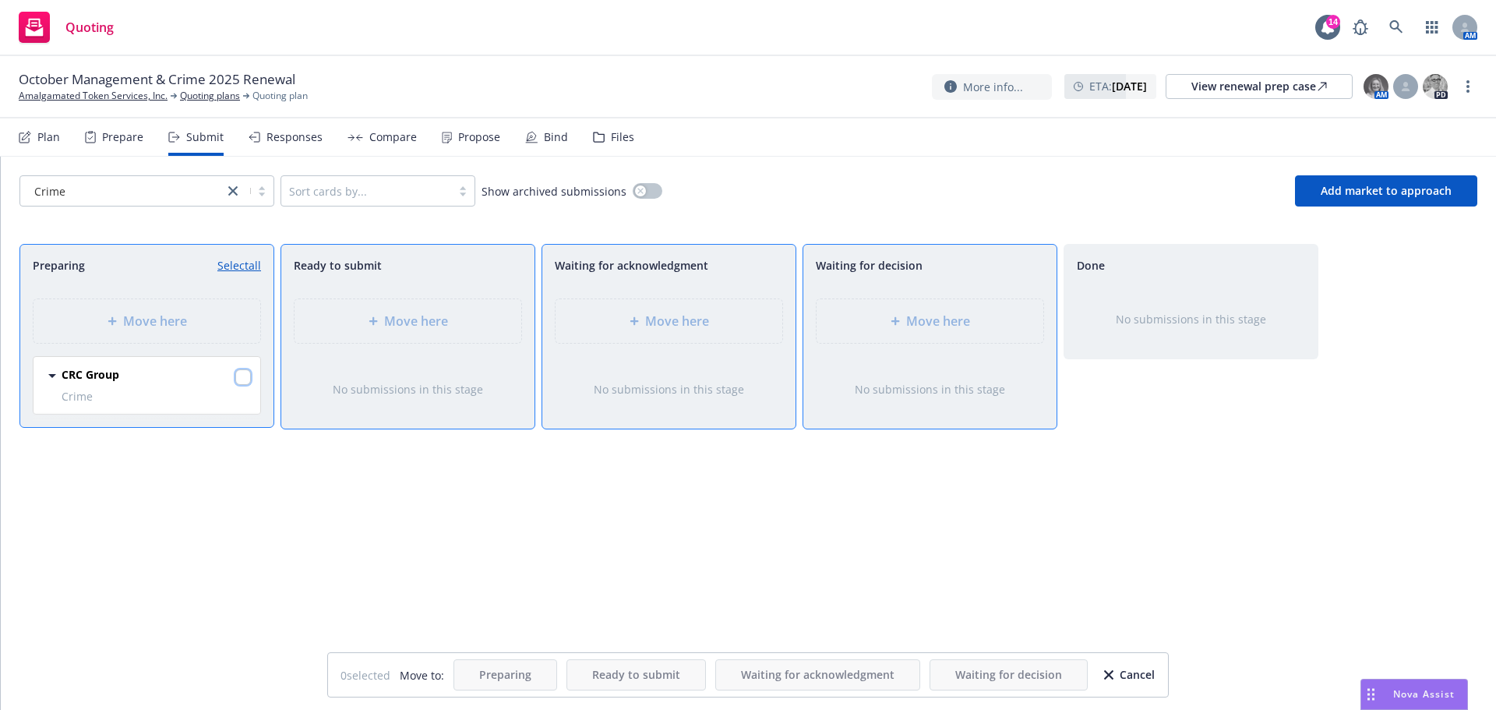
click at [243, 376] on input "checkbox" at bounding box center [243, 377] width 16 height 16
checkbox input "true"
click at [924, 322] on span "Move here" at bounding box center [938, 321] width 64 height 19
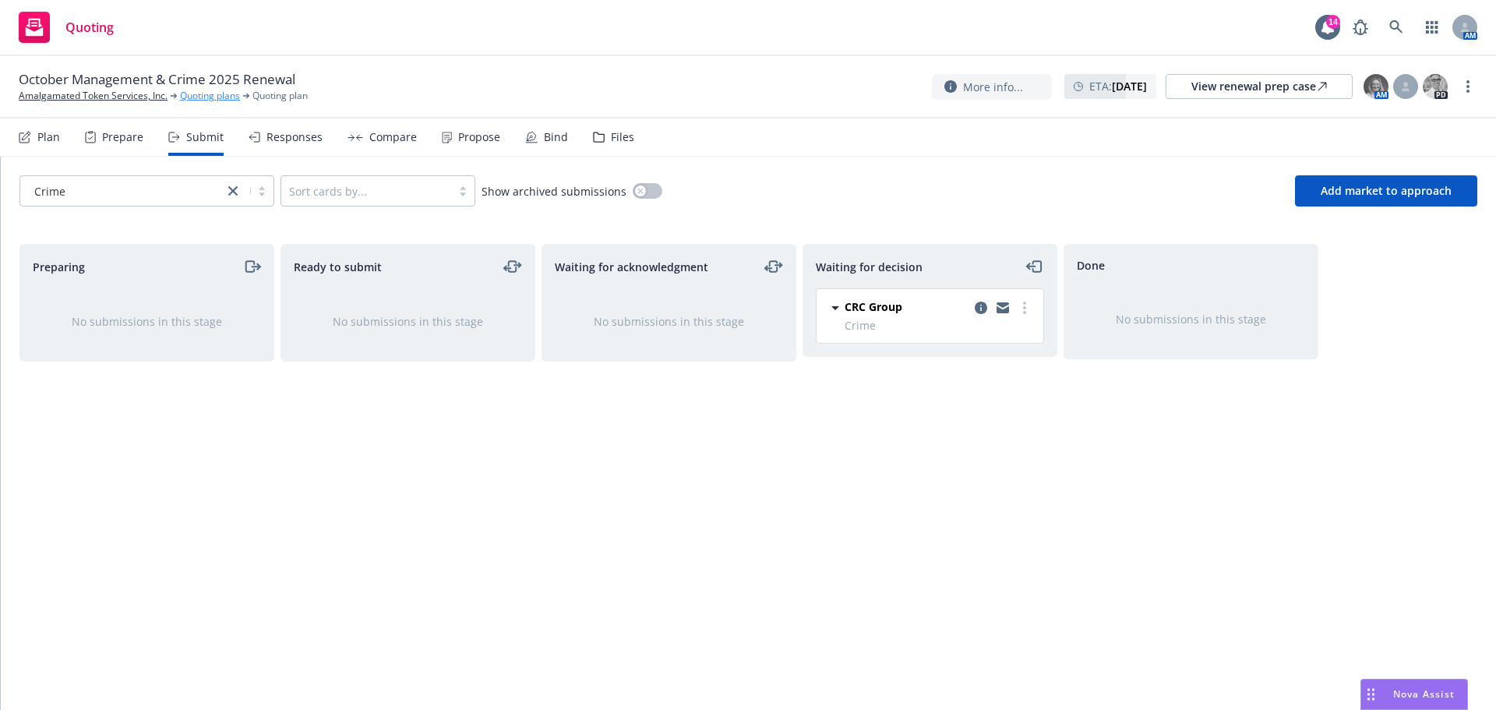
click at [208, 97] on link "Quoting plans" at bounding box center [210, 96] width 60 height 14
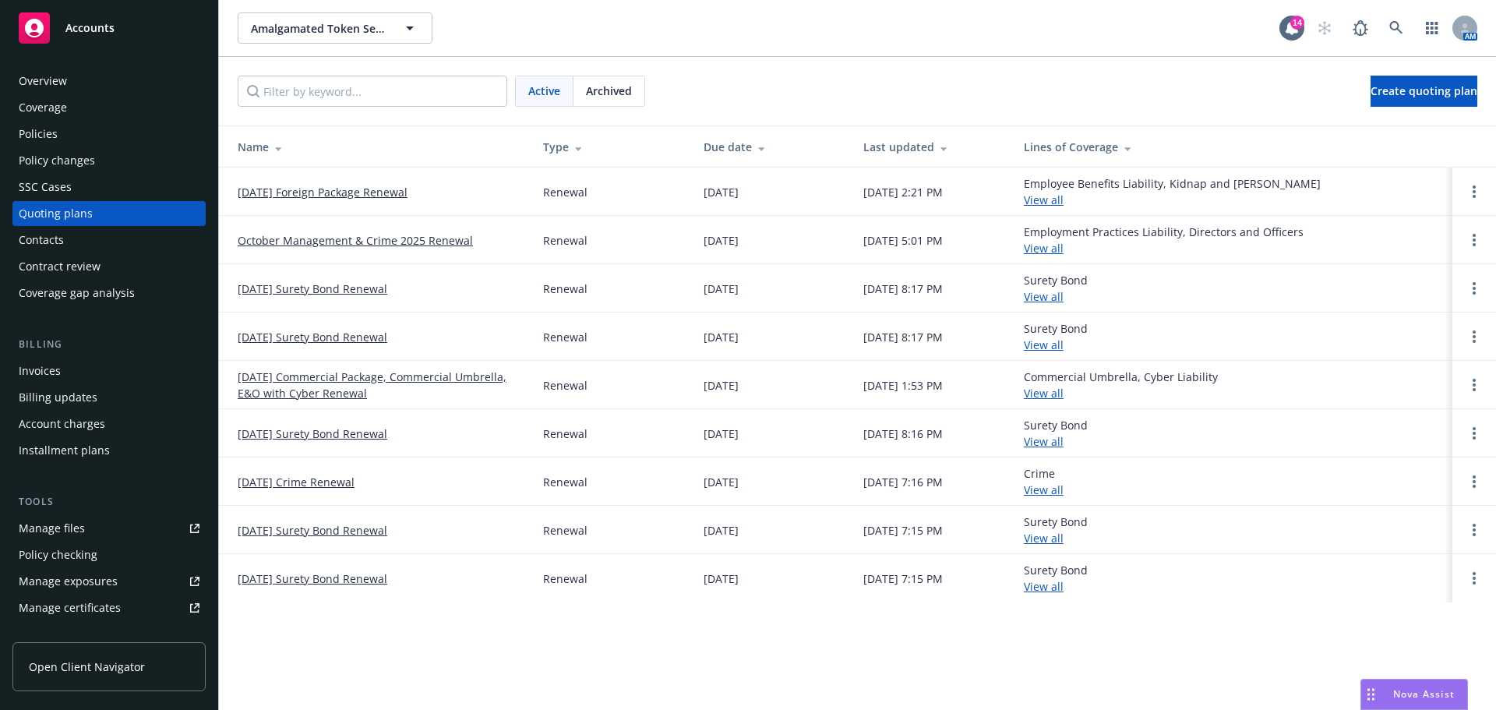
click at [374, 235] on link "October Management & Crime 2025 Renewal" at bounding box center [355, 240] width 235 height 16
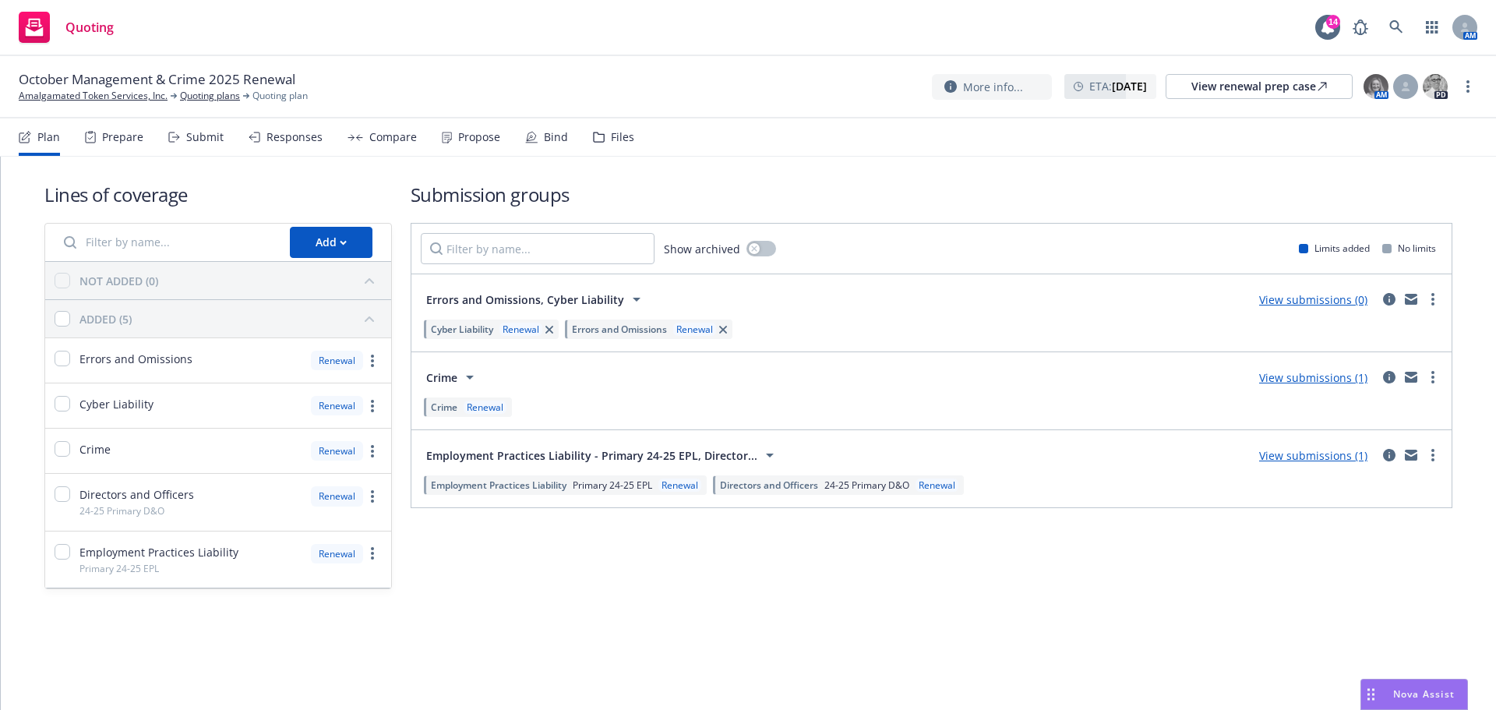
click at [1309, 302] on link "View submissions (0)" at bounding box center [1313, 299] width 108 height 15
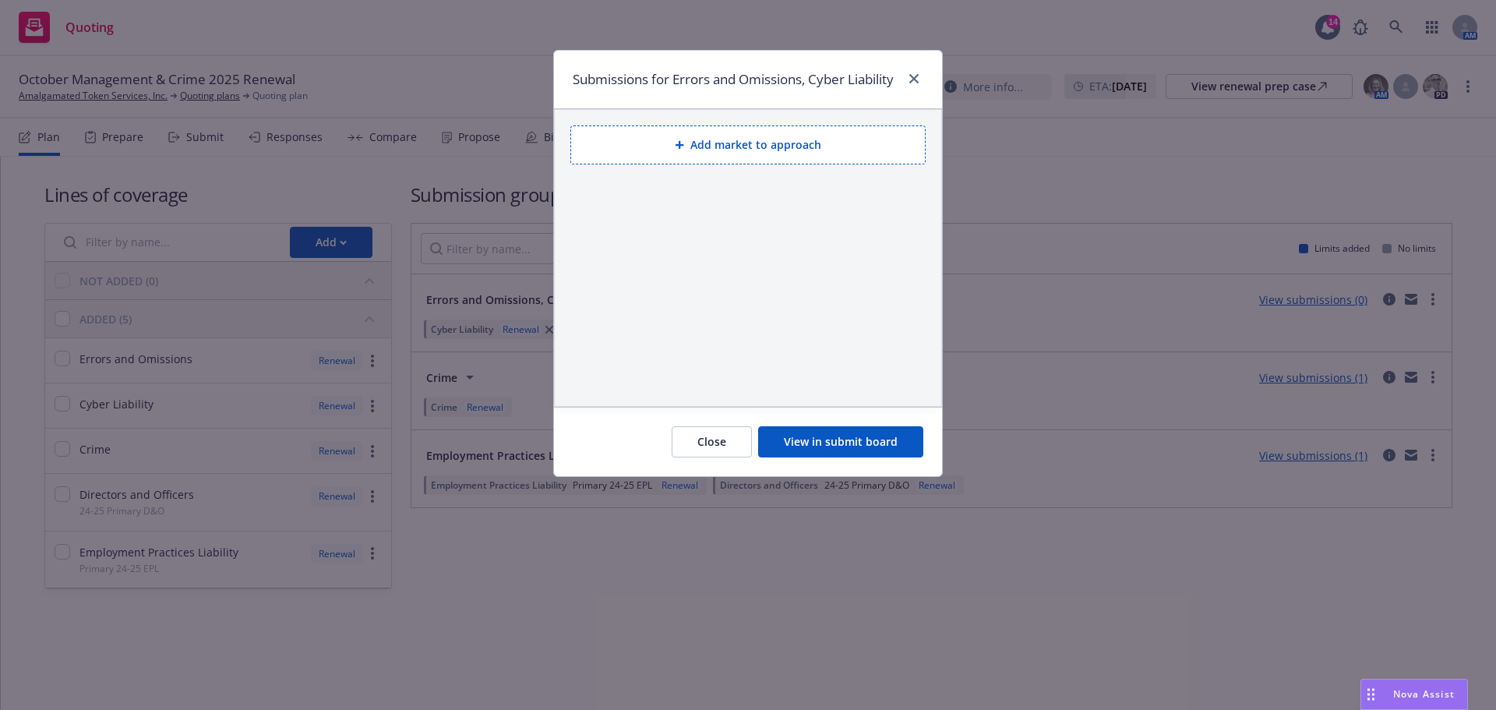
click at [827, 457] on button "View in submit board" at bounding box center [840, 441] width 165 height 31
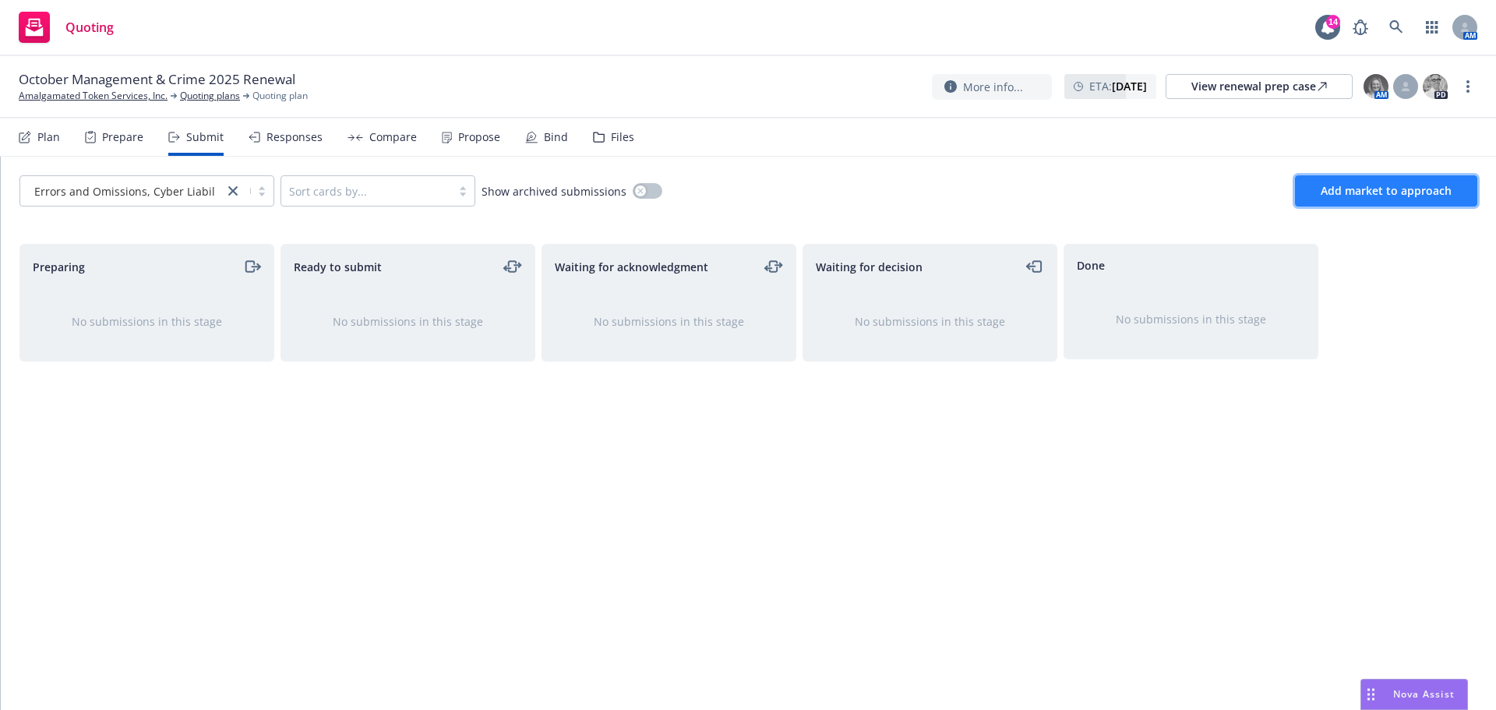
click at [1337, 189] on span "Add market to approach" at bounding box center [1386, 190] width 131 height 15
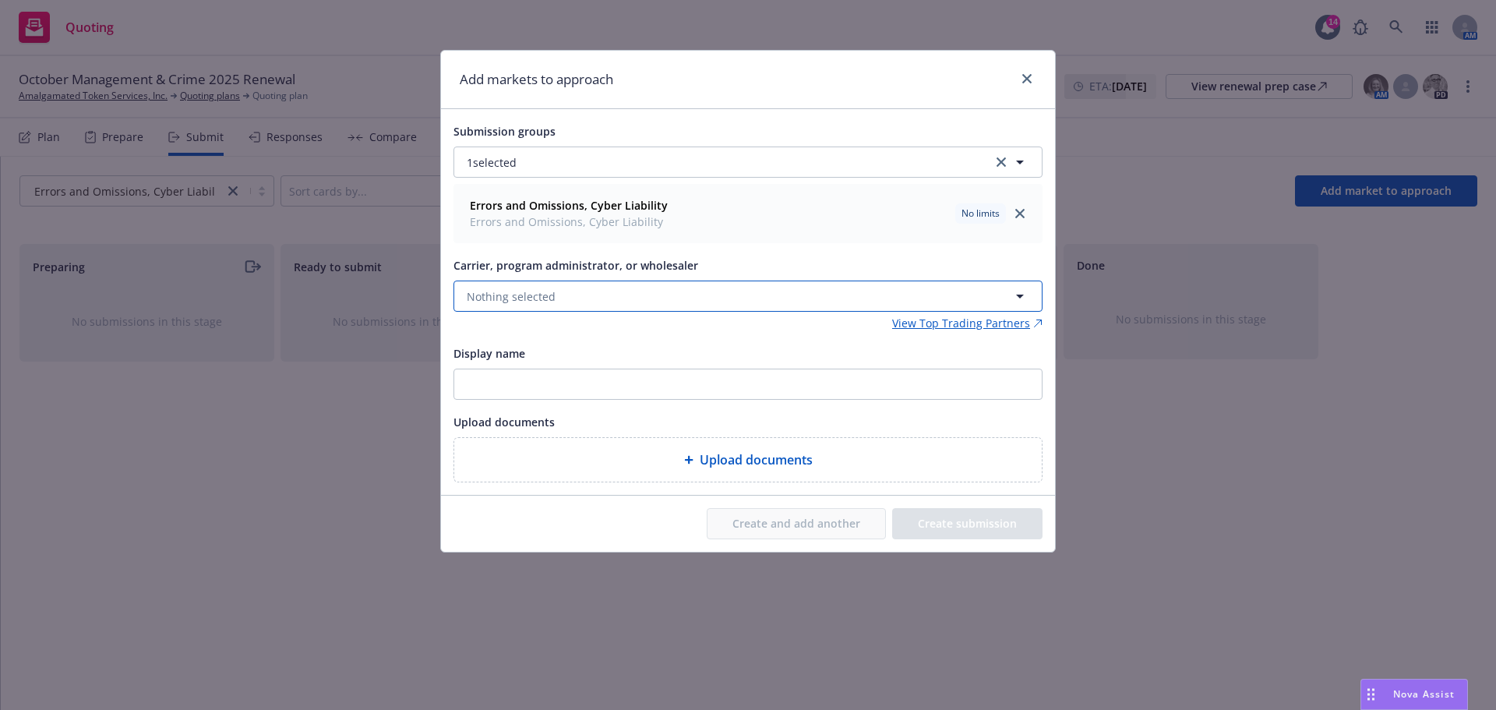
click at [497, 298] on span "Nothing selected" at bounding box center [511, 296] width 89 height 16
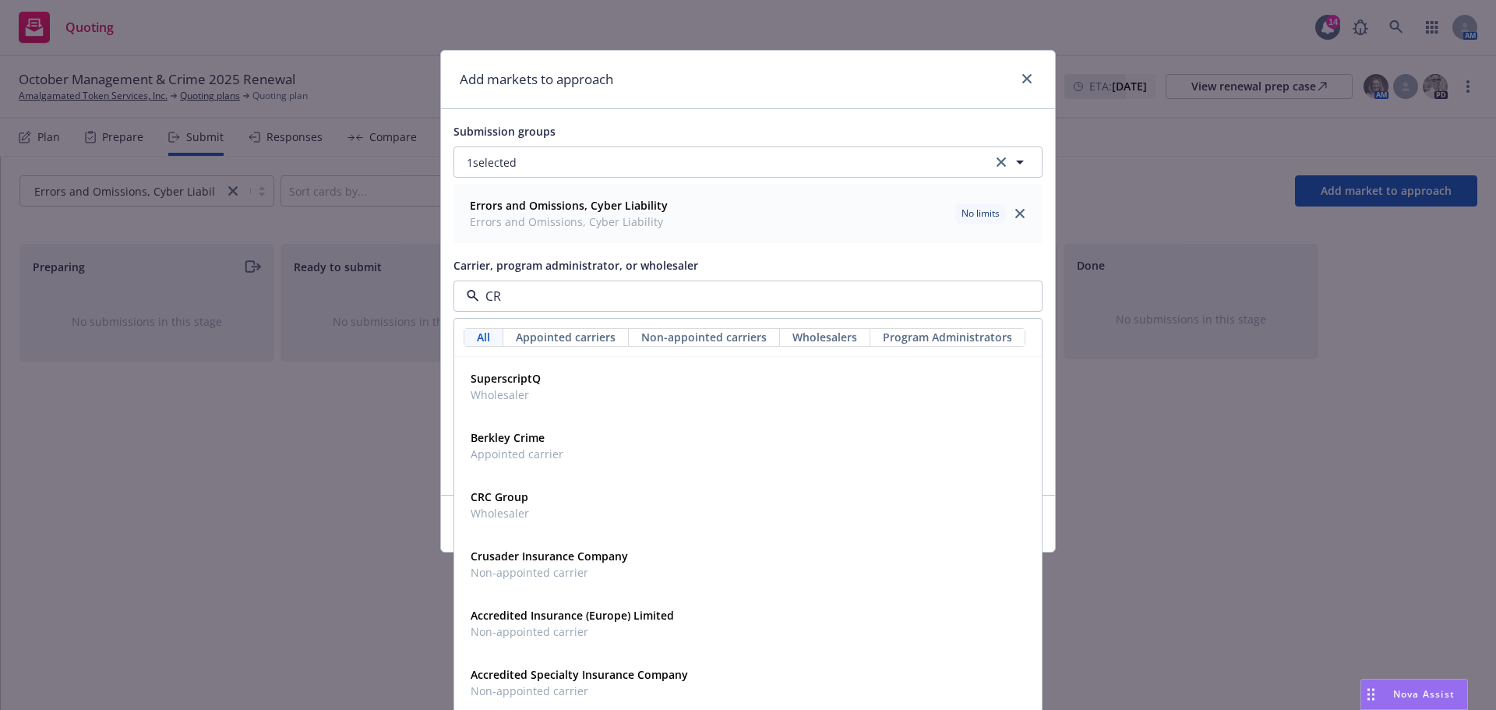
type input "CRC"
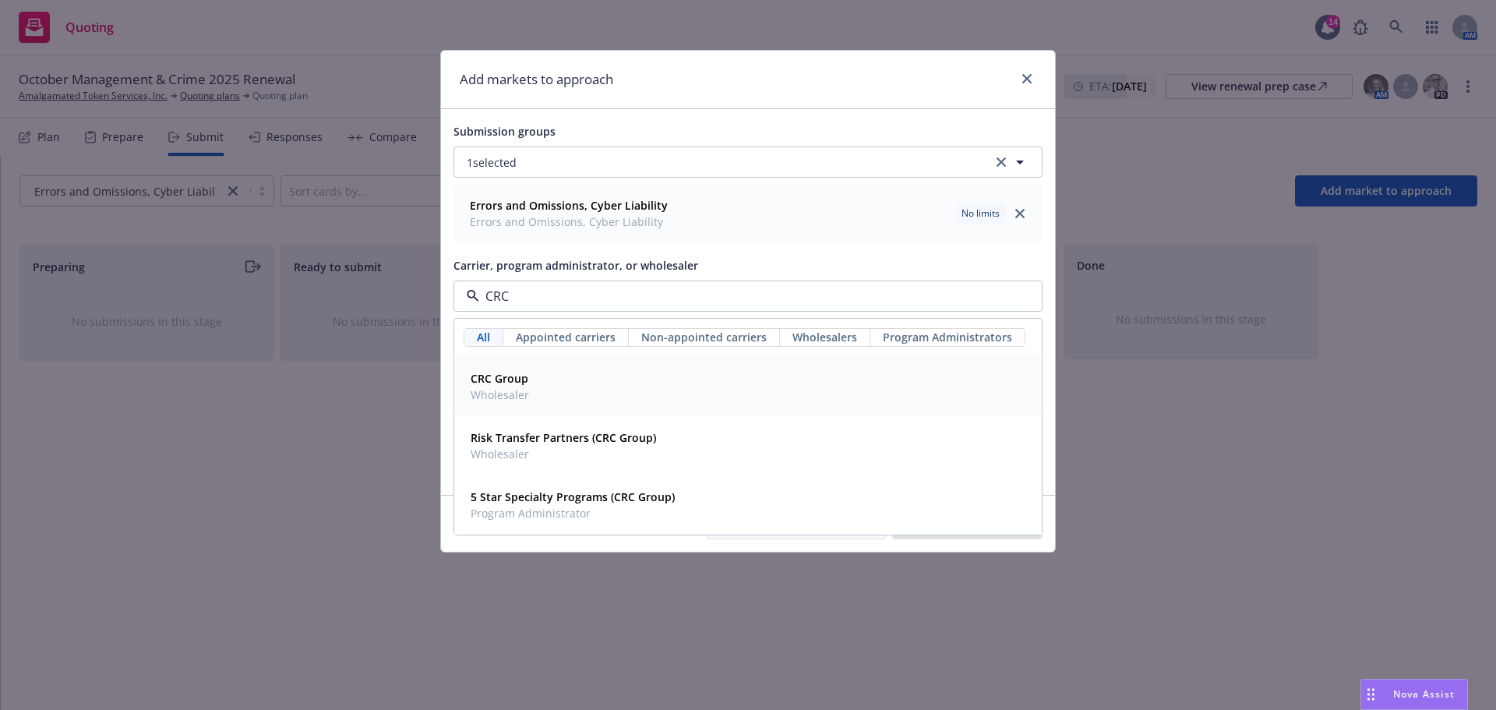
click at [511, 375] on strong "CRC Group" at bounding box center [500, 378] width 58 height 15
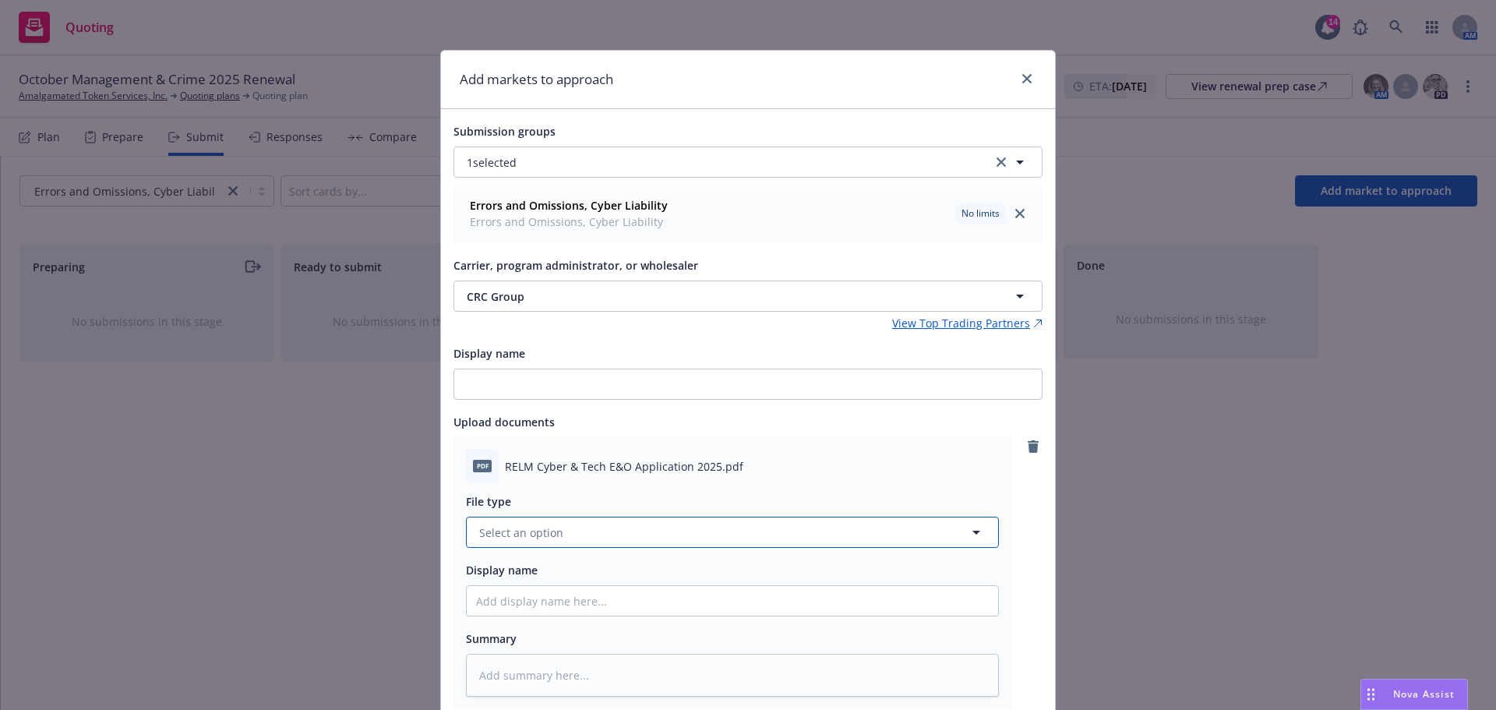
click at [562, 529] on button "Select an option" at bounding box center [732, 532] width 533 height 31
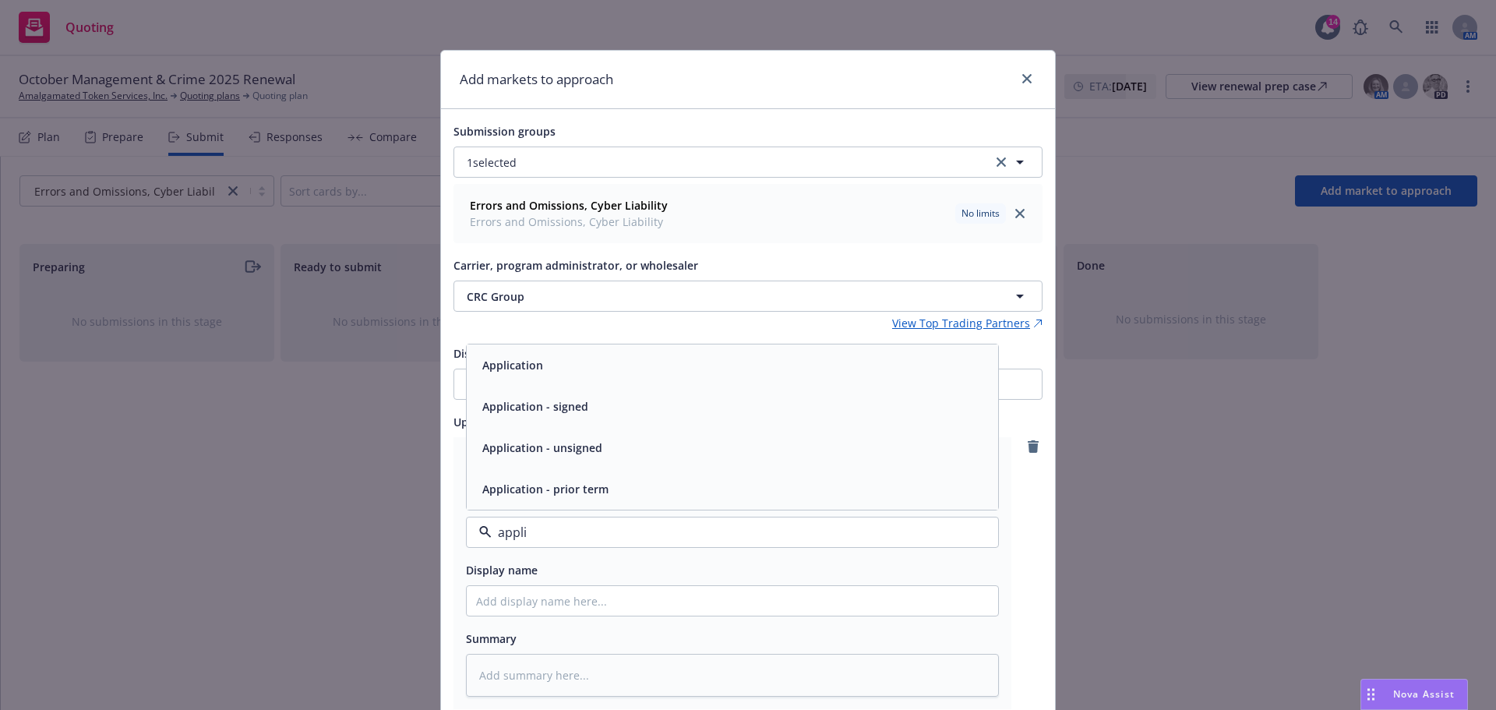
type input "applic"
click at [508, 371] on span "Application" at bounding box center [512, 365] width 61 height 16
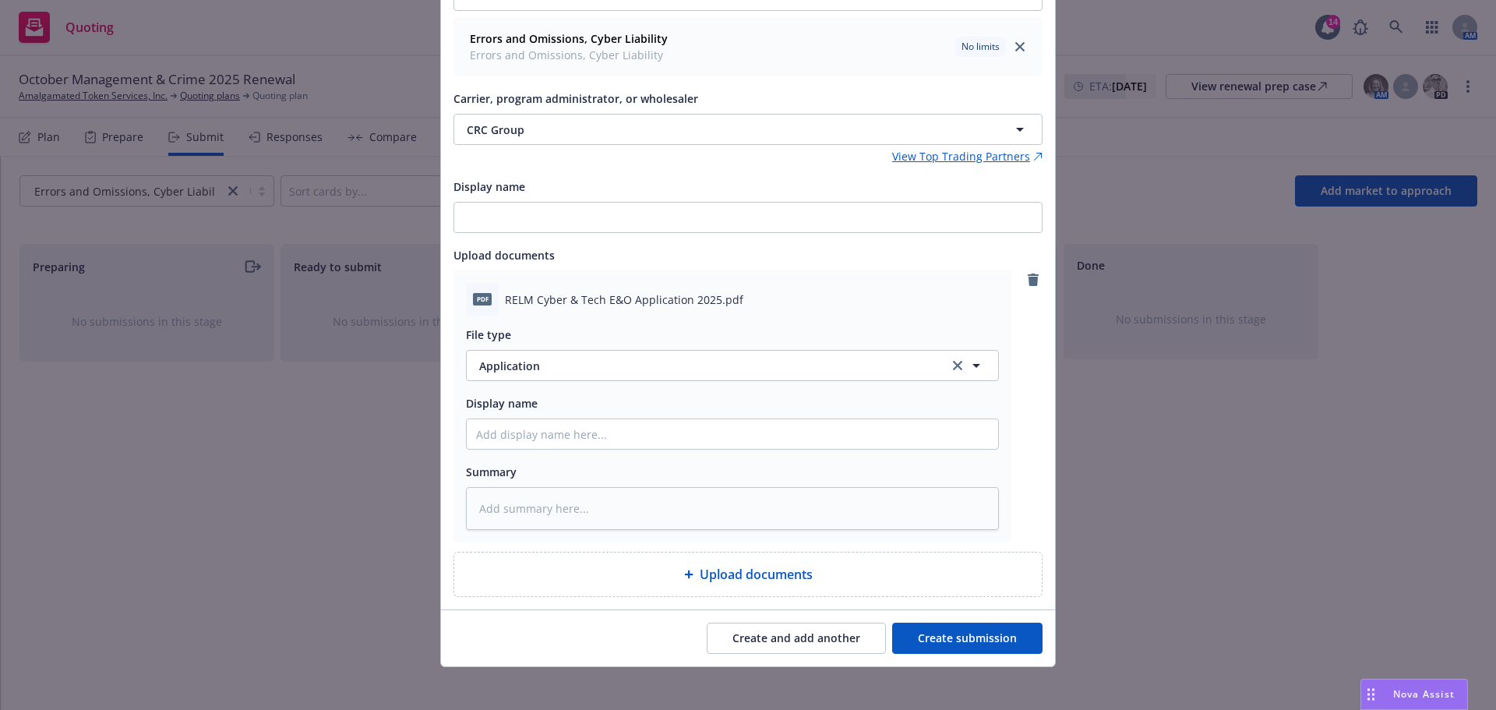
scroll to position [174, 0]
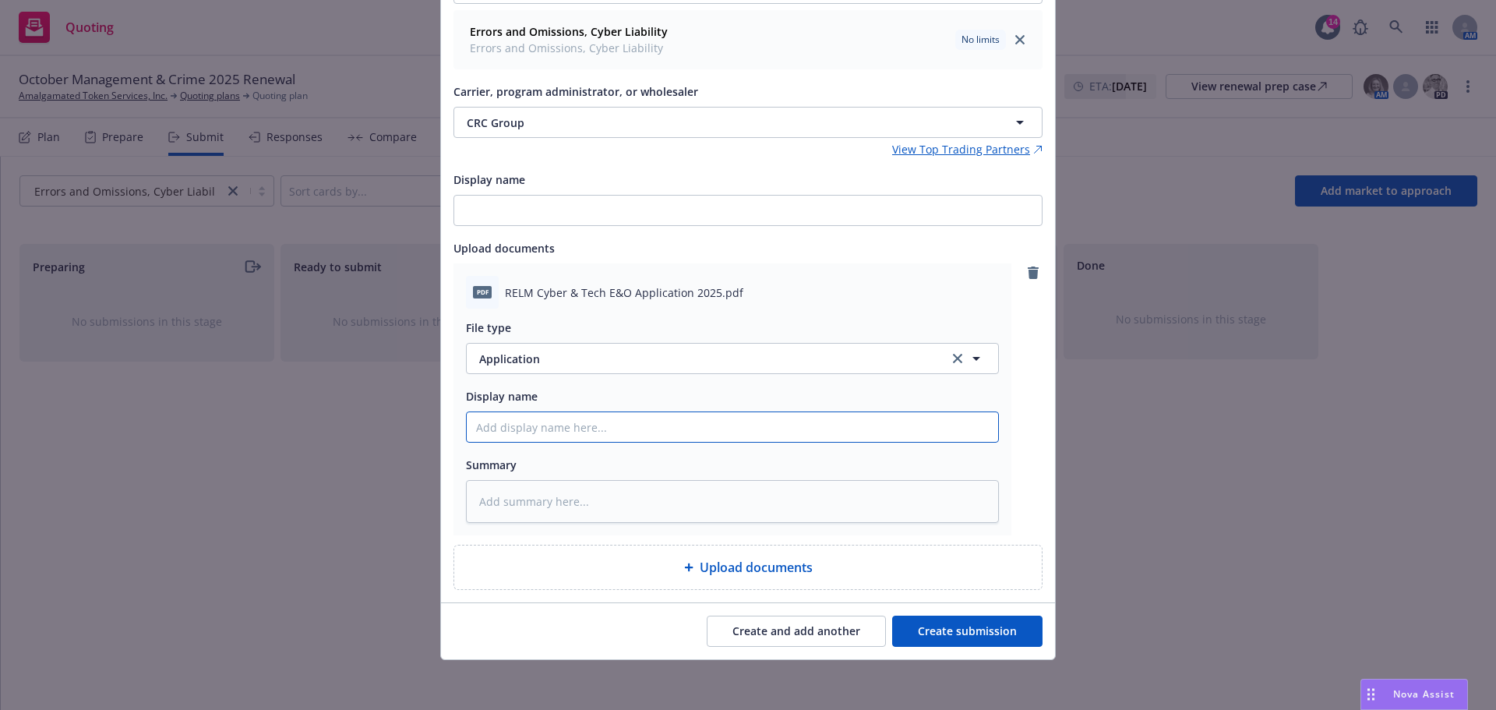
click at [544, 426] on input "Display name" at bounding box center [733, 427] width 532 height 30
type textarea "x"
type input "2"
type textarea "x"
type input "25"
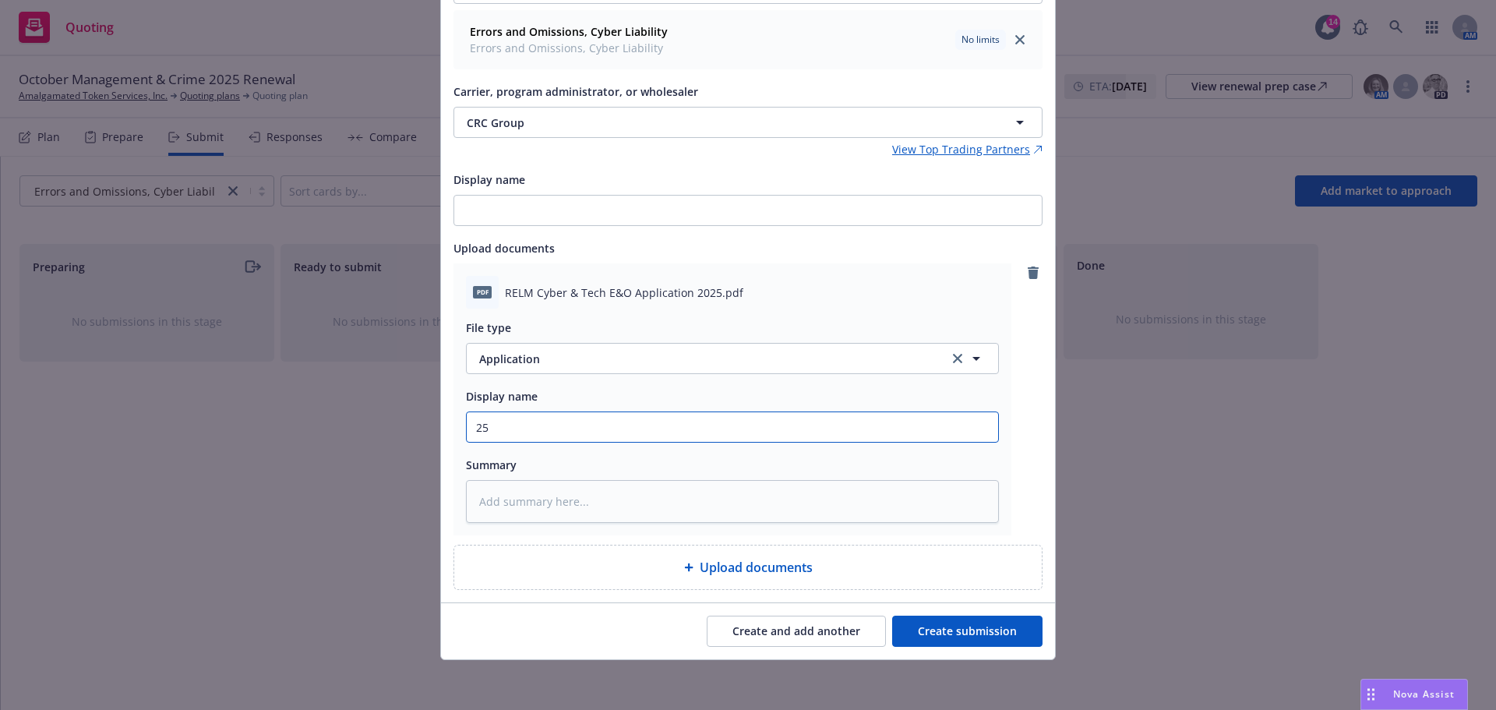
type textarea "x"
type input "25-"
type textarea "x"
type input "25-2"
type textarea "x"
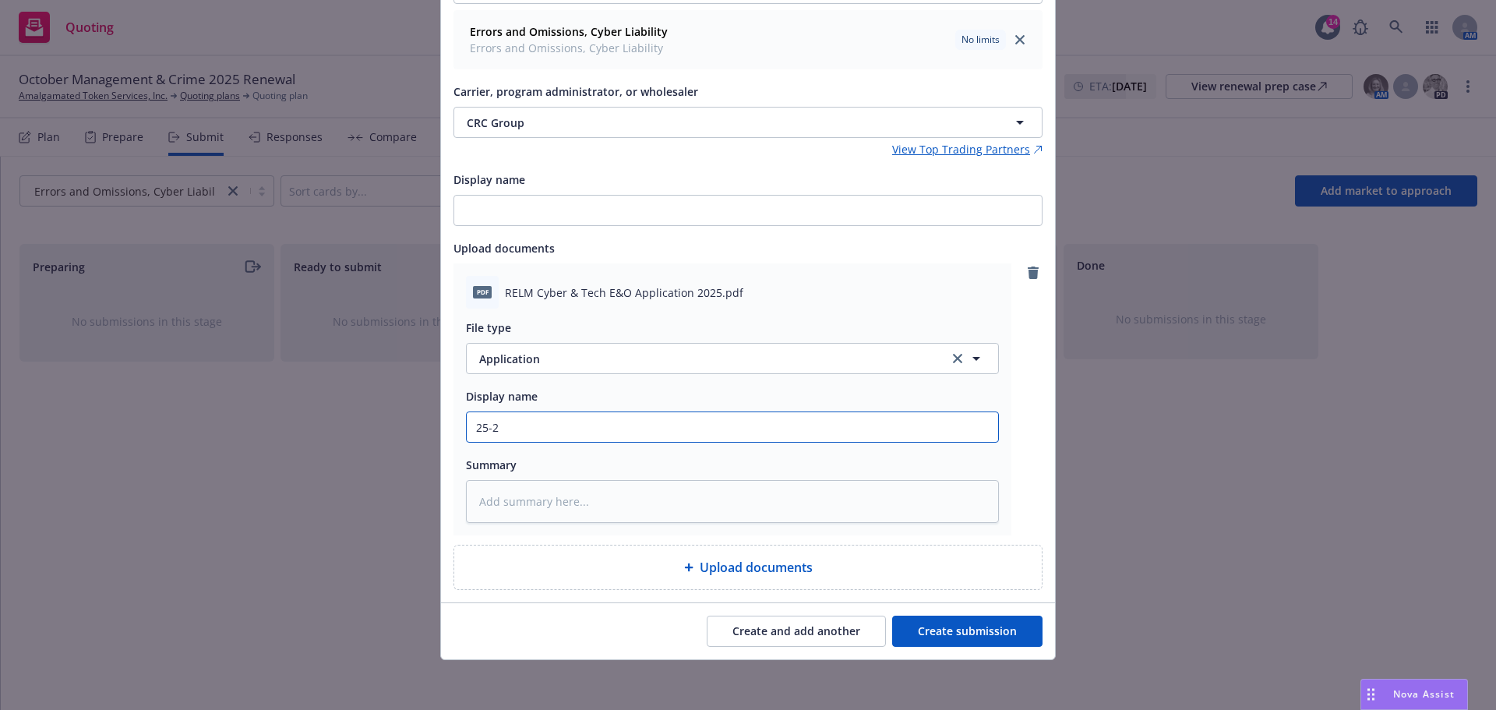
type input "25-26"
type textarea "x"
type input "25-26"
type textarea "x"
type input "25-26 C"
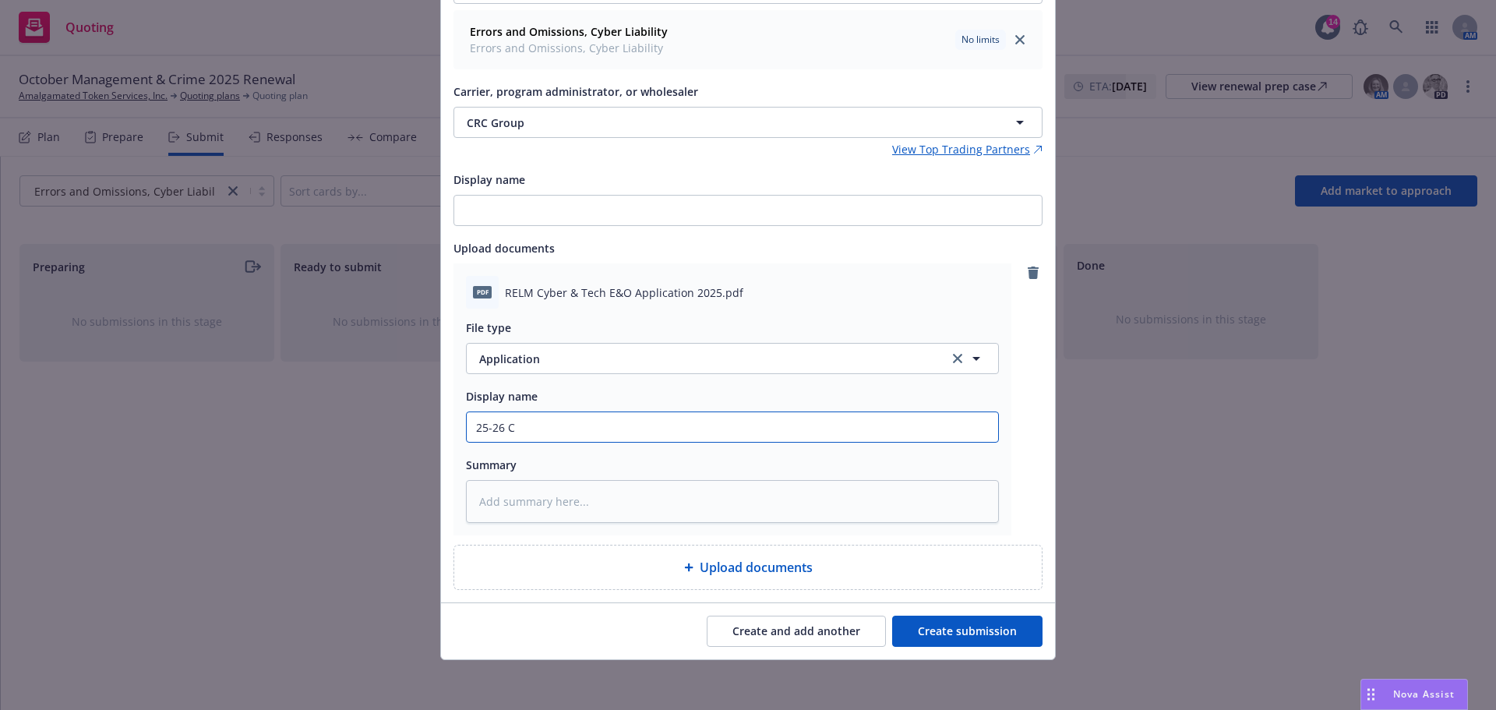
type textarea "x"
type input "25-26 Cy"
type textarea "x"
type input "25-26 Cyb"
type textarea "x"
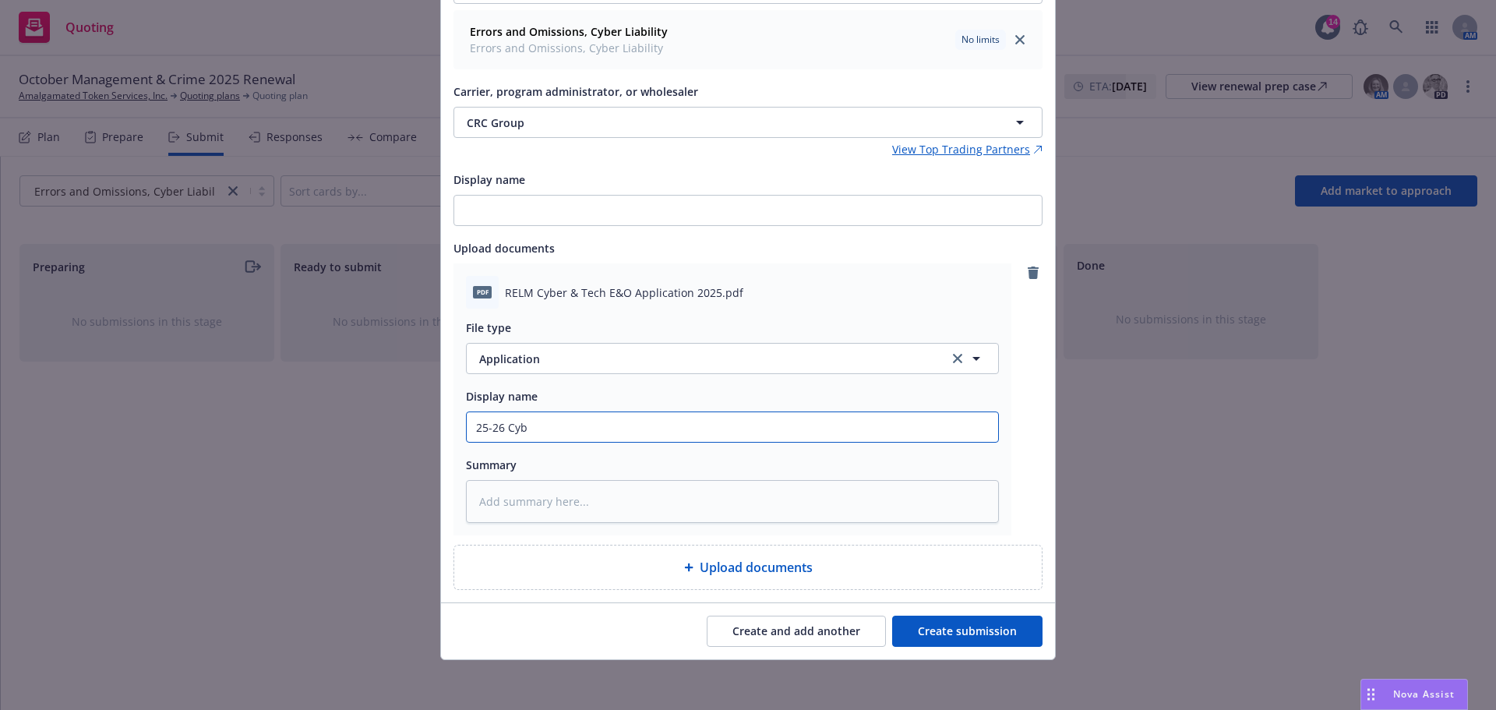
type input "25-26 Cybe"
type textarea "x"
type input "25-26 Cyber"
type textarea "x"
type input "25-26 Cyber"
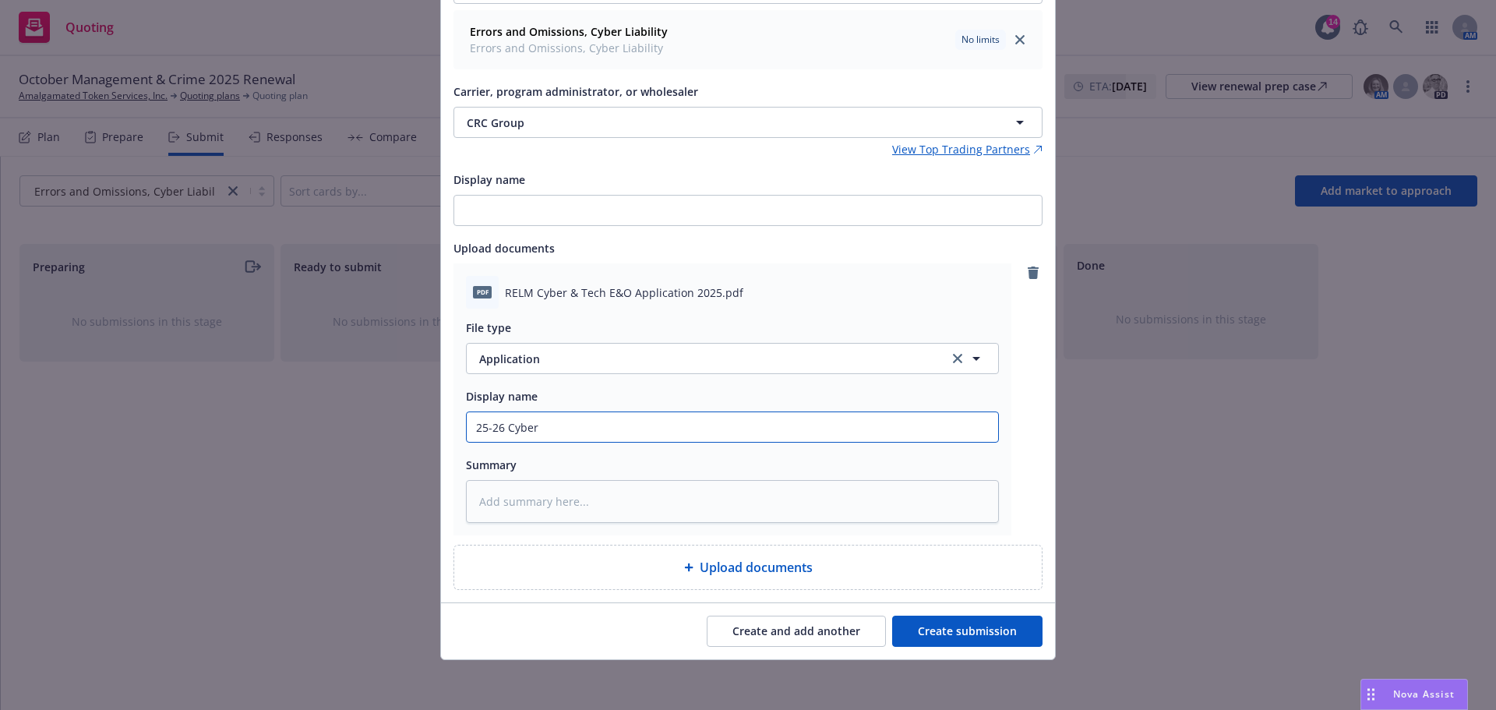
type textarea "x"
type input "25-26 Cyber a"
type textarea "x"
type input "25-26 Cyber ap"
type textarea "x"
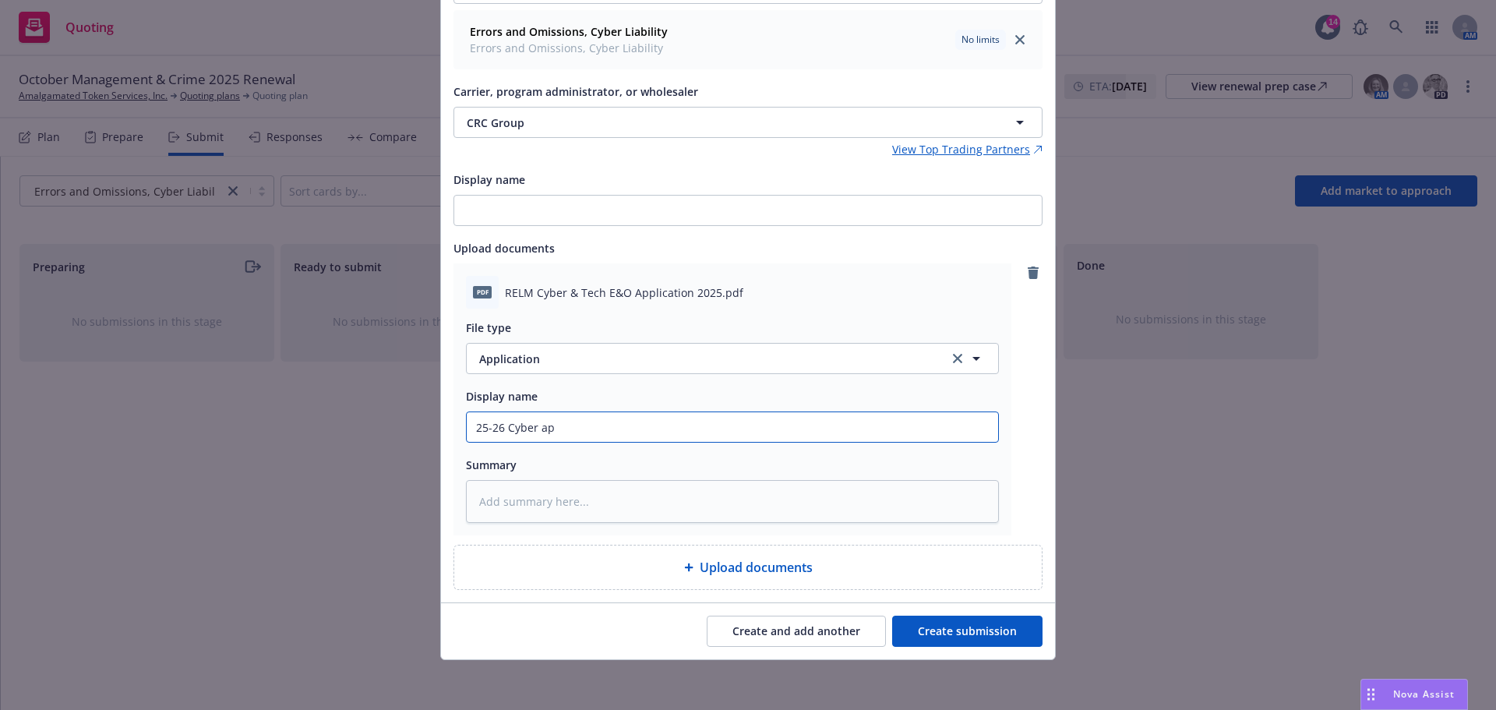
type input "25-26 Cyber app"
type textarea "x"
type input "25-26 Cyber appl"
type textarea "x"
type input "25-26 Cyber appli"
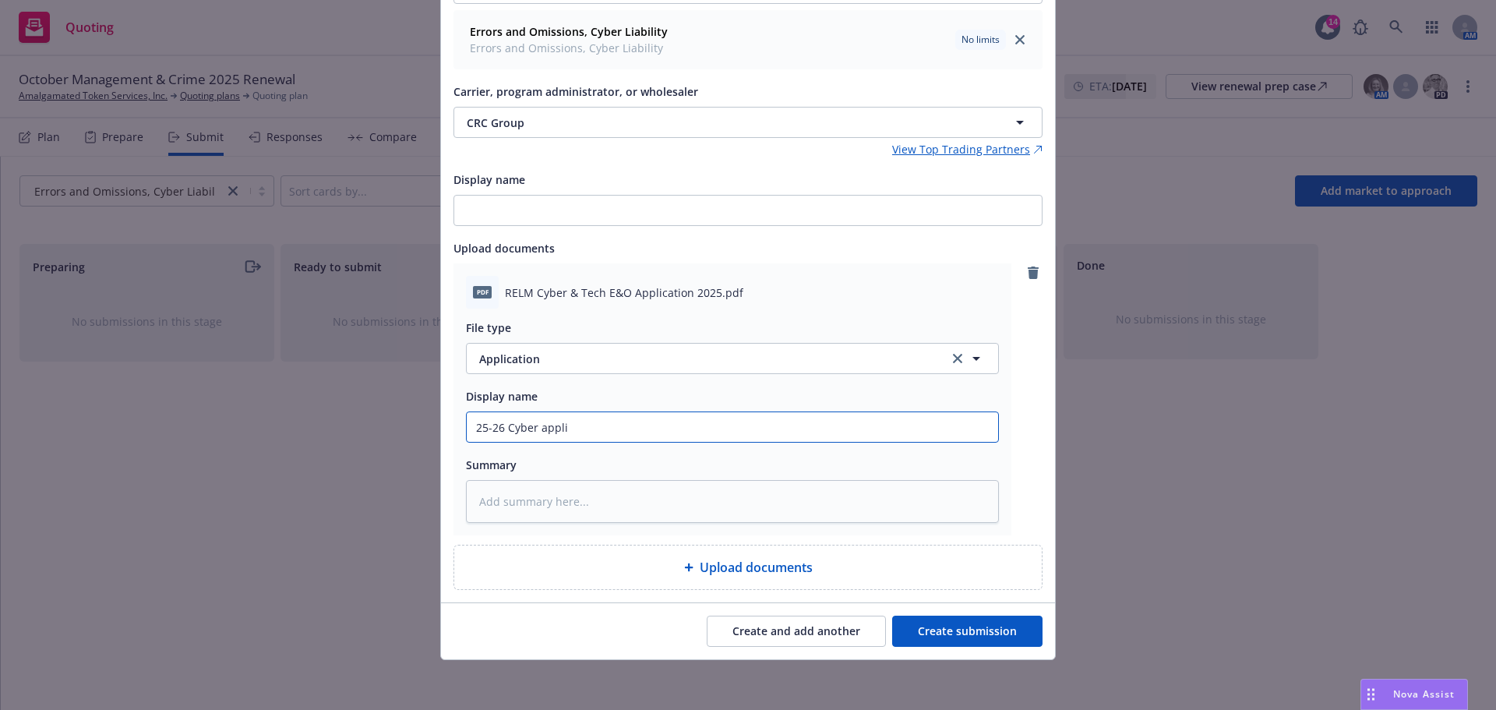
type textarea "x"
type input "25-26 Cyber applic"
type textarea "x"
type input "25-26 Cyber applict"
type textarea "x"
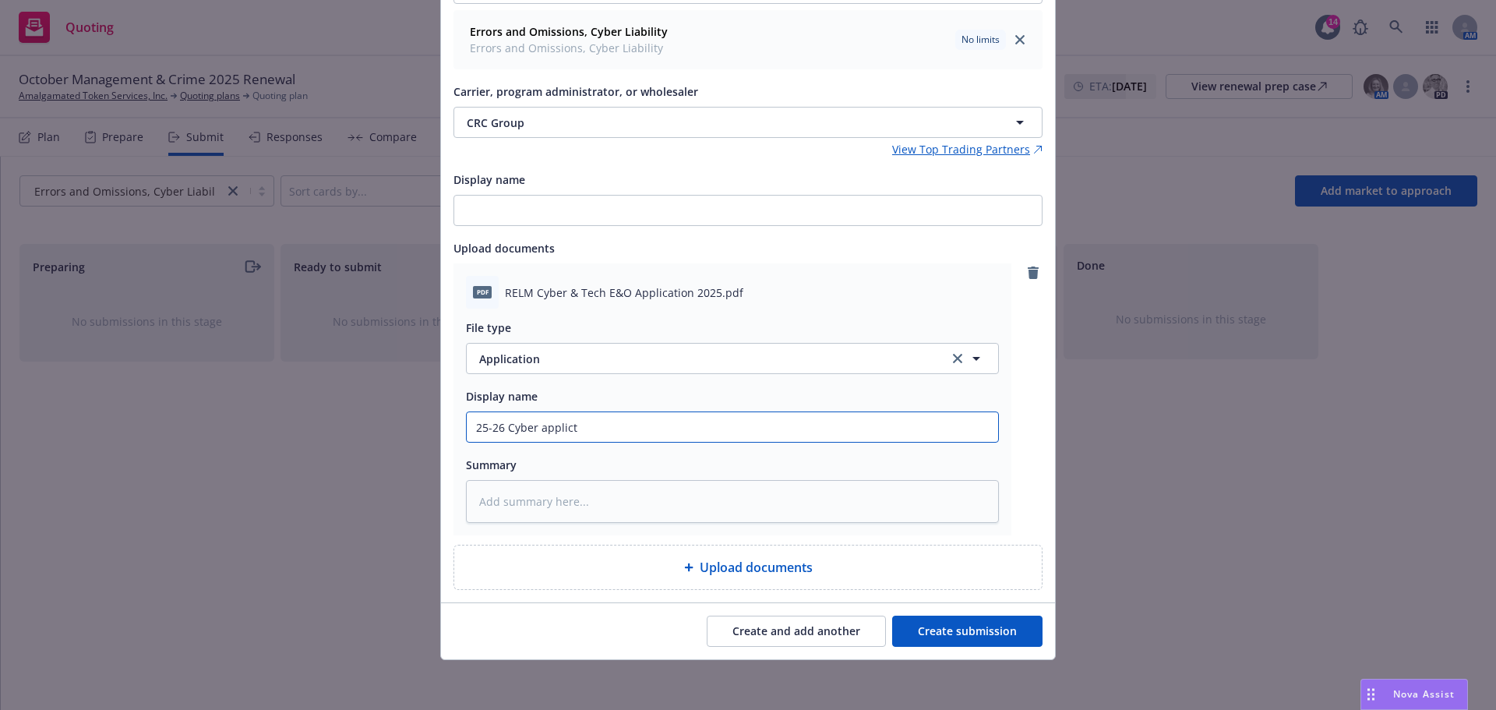
type input "25-26 Cyber applicta"
type textarea "x"
type input "25-26 Cyber applict"
type textarea "x"
type input "25-26 Cyber applic"
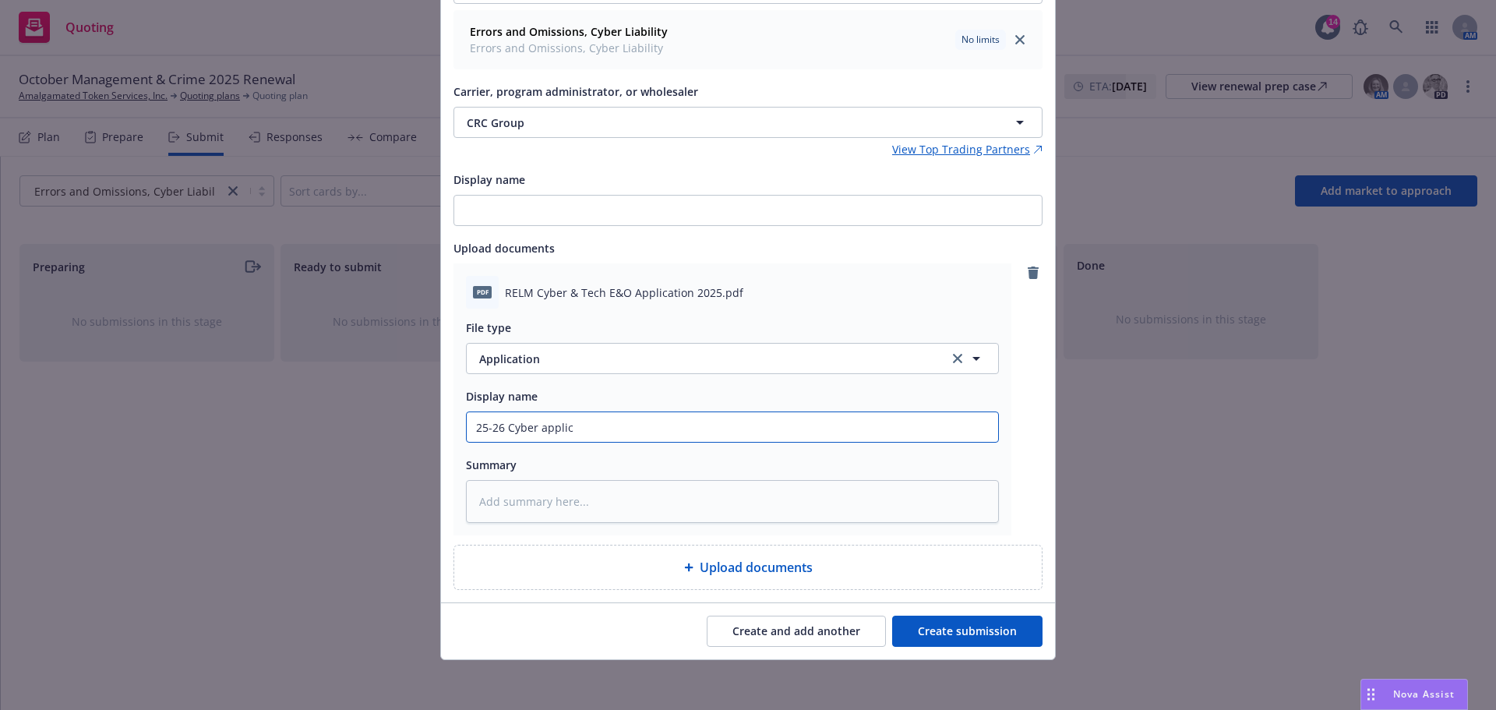
type textarea "x"
type input "25-26 Cyber applica"
type textarea "x"
type input "25-26 Cyber applicat"
type textarea "x"
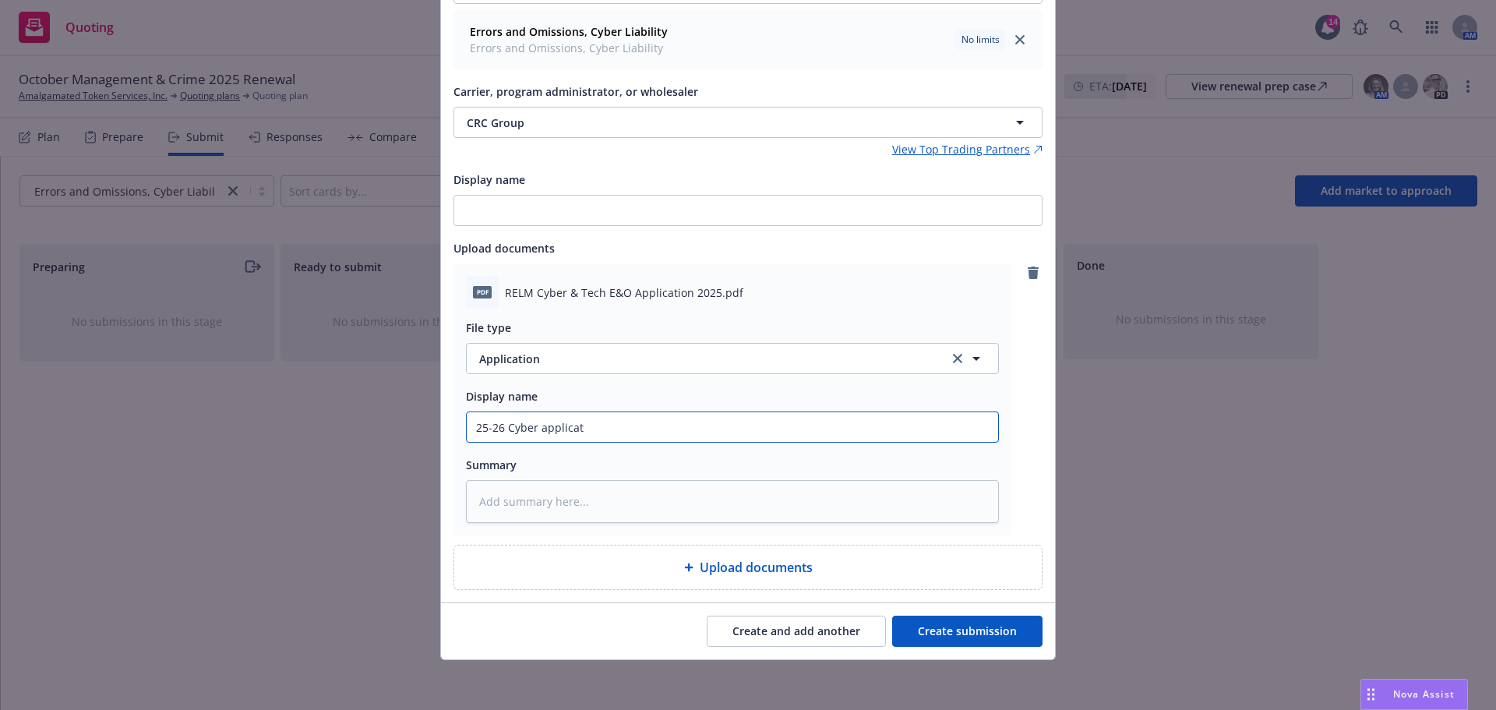
type input "25-26 Cyber applicati"
type textarea "x"
type input "25-26 Cyber applicatio"
type textarea "x"
type input "25-26 Cyber application"
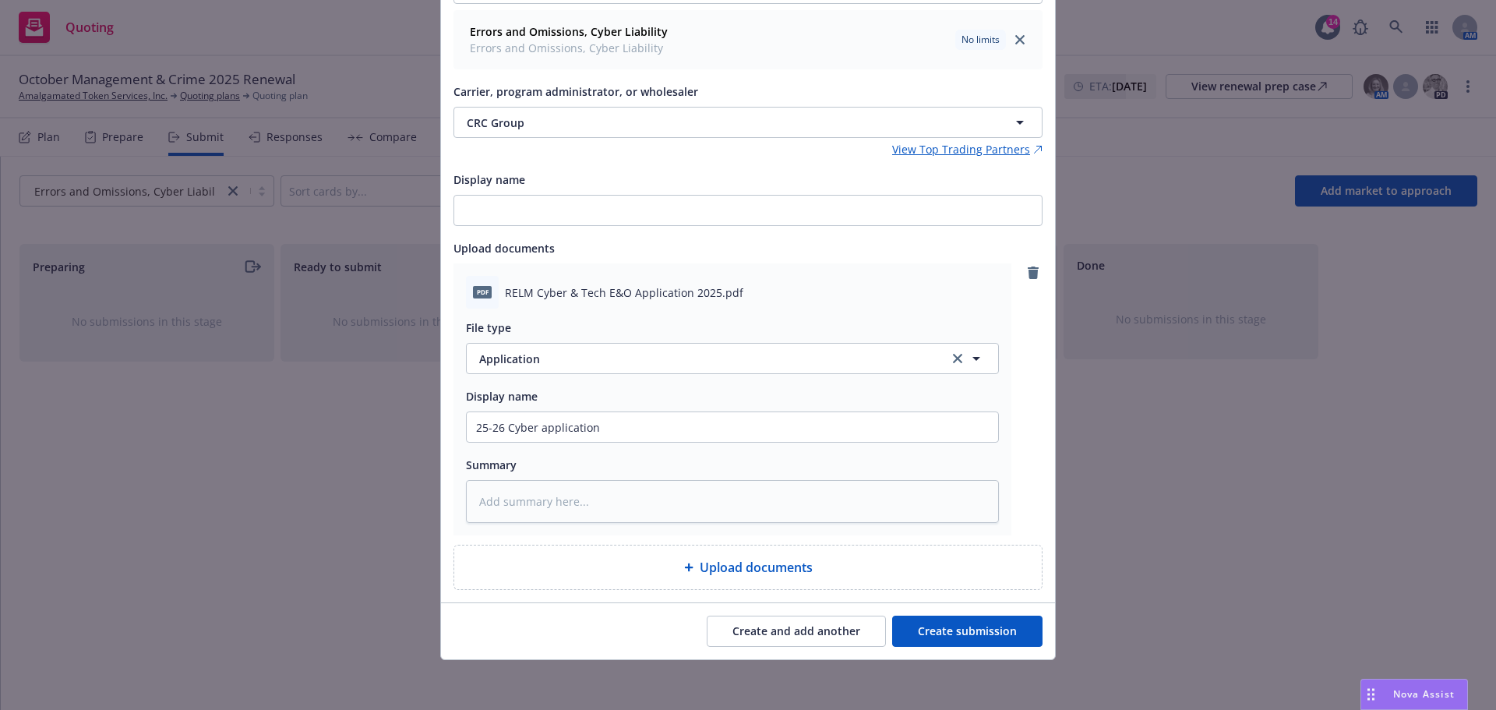
click at [963, 627] on button "Create submission" at bounding box center [967, 631] width 150 height 31
type textarea "x"
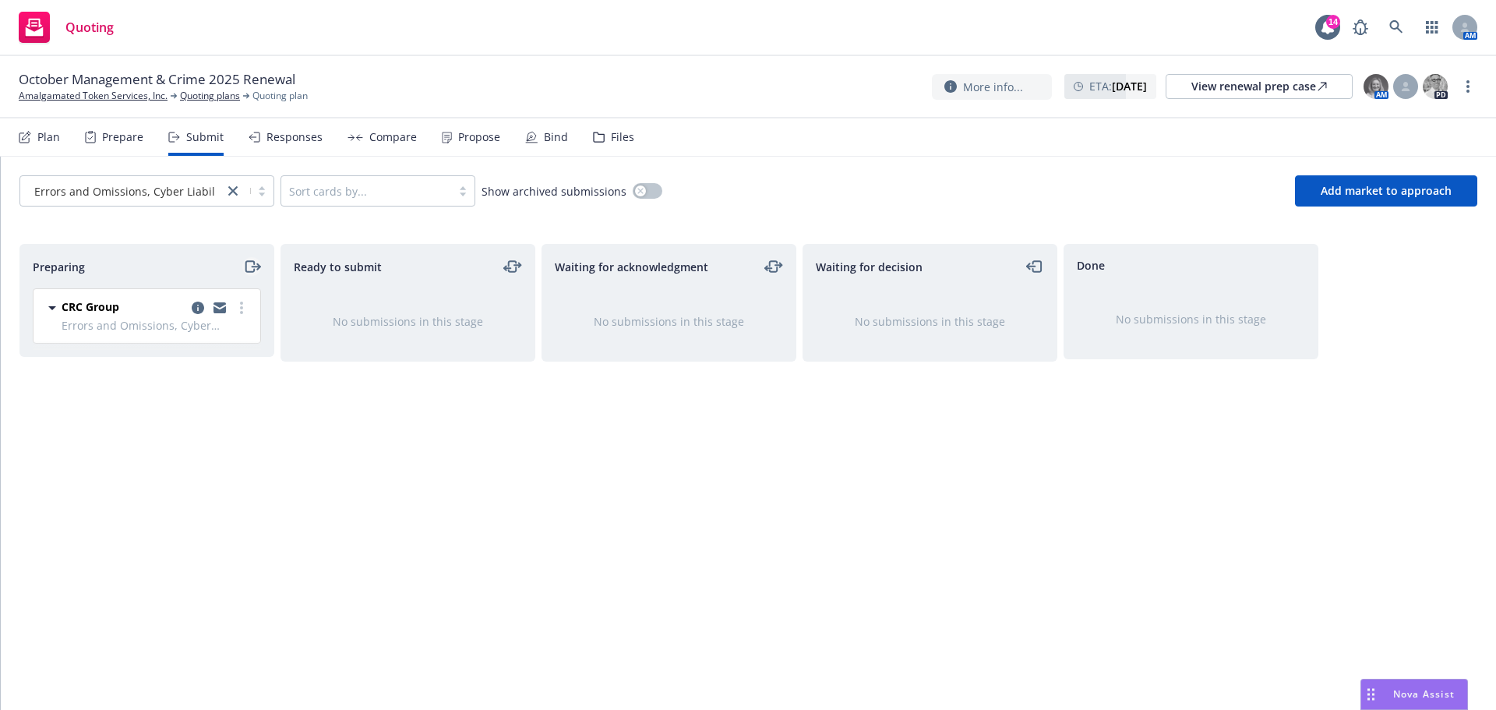
click at [249, 267] on icon "moveRight" at bounding box center [252, 266] width 18 height 19
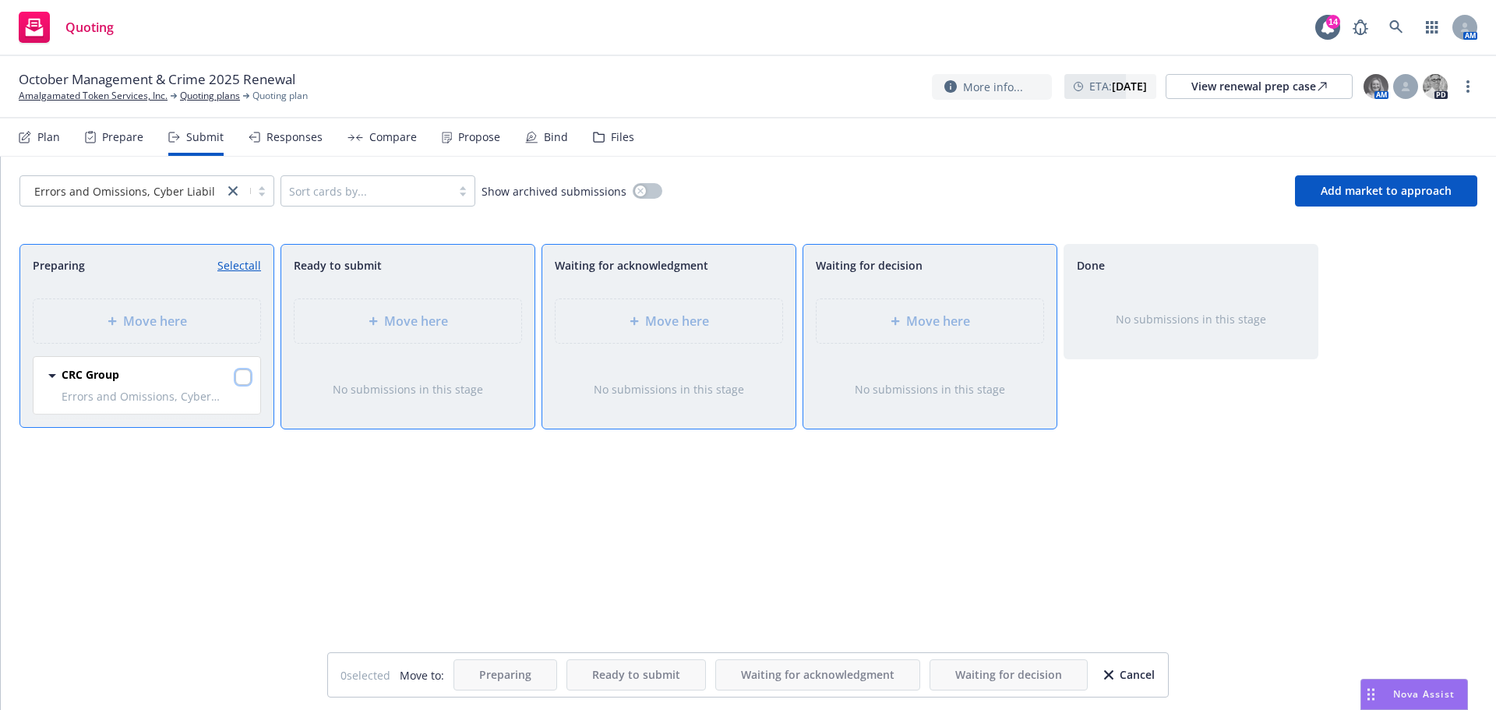
click at [238, 372] on input "checkbox" at bounding box center [243, 377] width 16 height 16
checkbox input "true"
click at [899, 317] on icon at bounding box center [895, 320] width 9 height 9
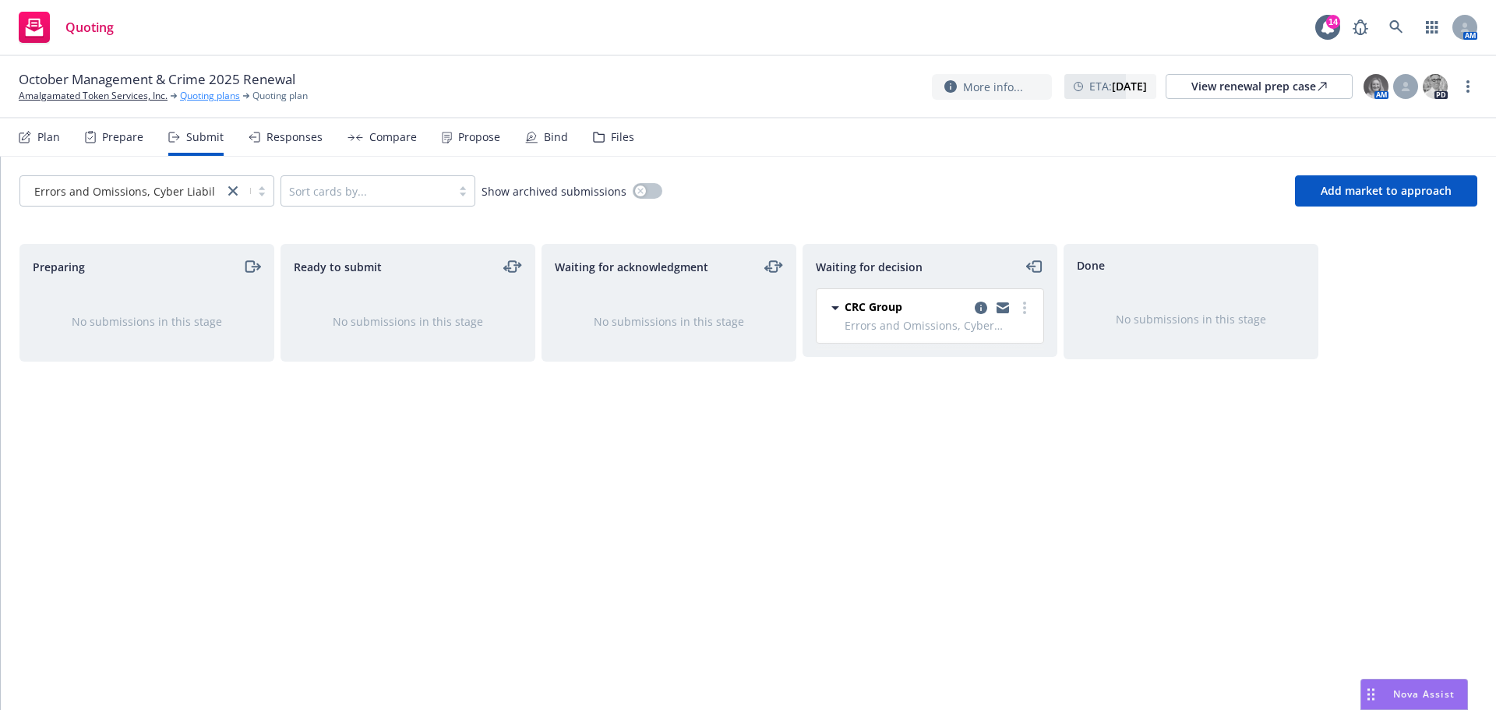
click at [210, 98] on link "Quoting plans" at bounding box center [210, 96] width 60 height 14
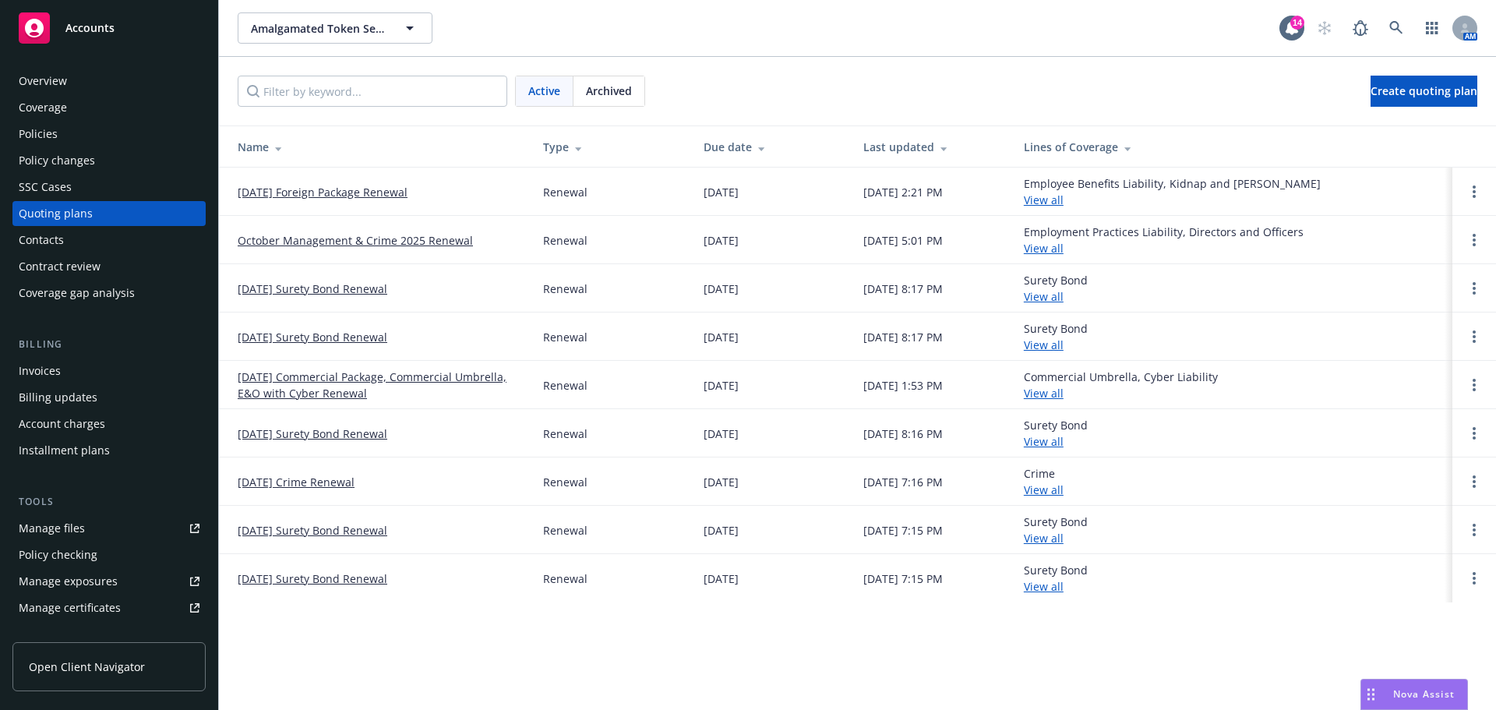
click at [308, 238] on link "October Management & Crime 2025 Renewal" at bounding box center [355, 240] width 235 height 16
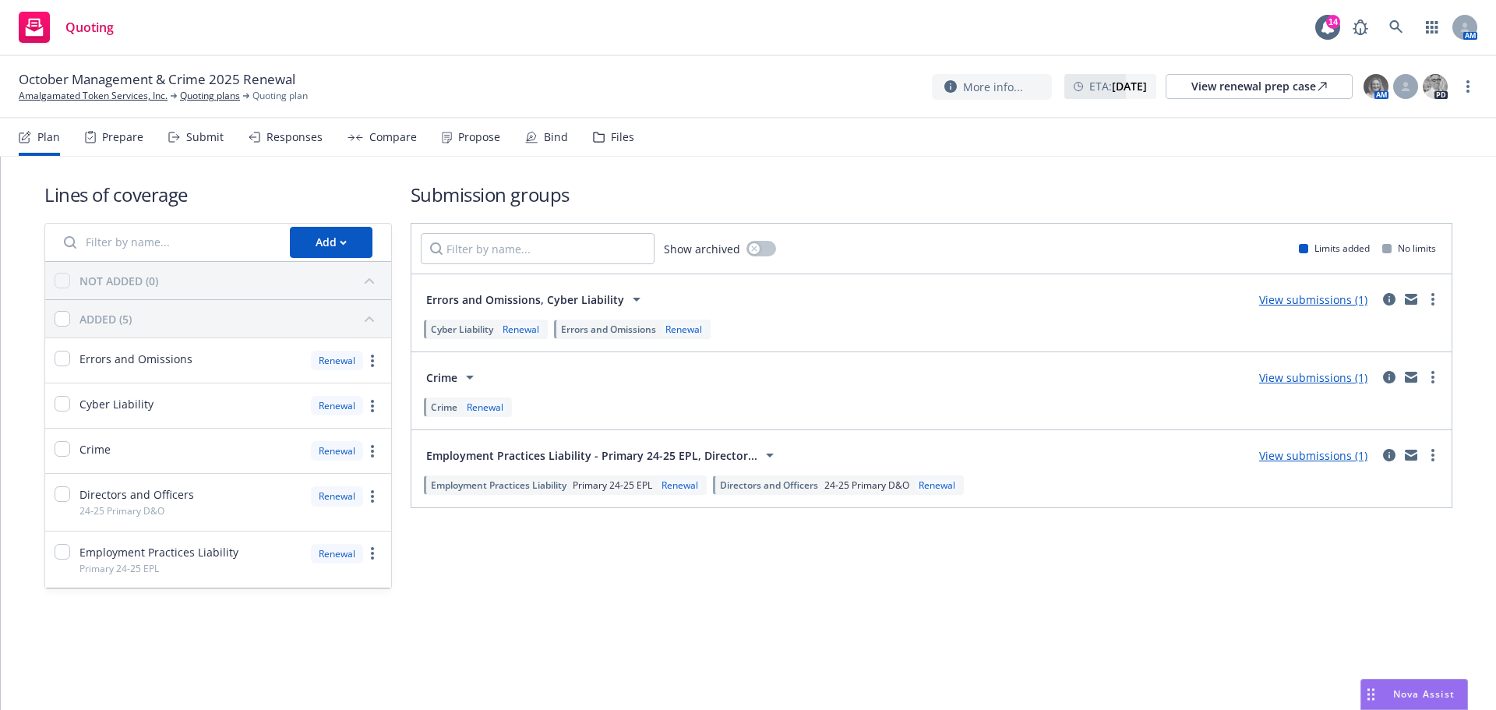
click at [1322, 459] on link "View submissions (1)" at bounding box center [1313, 455] width 108 height 15
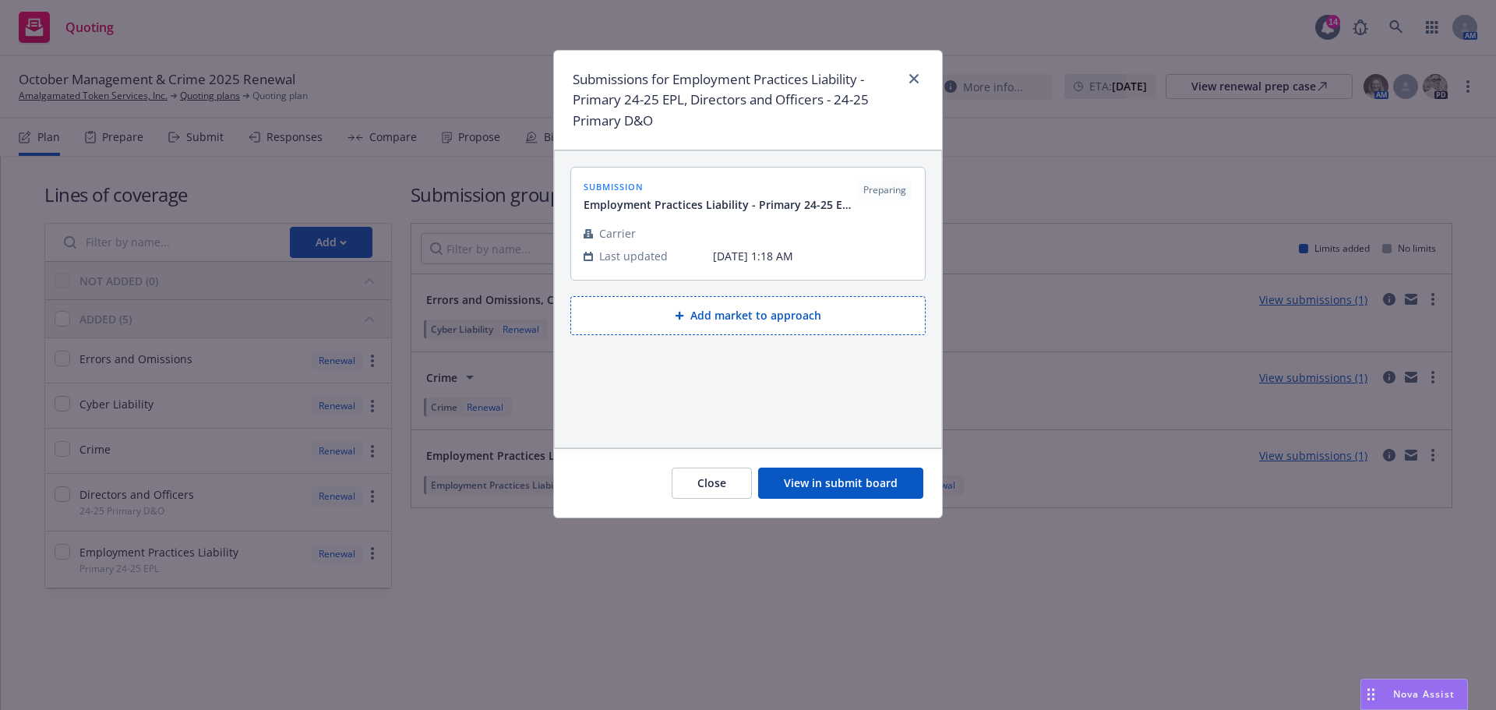
click at [856, 485] on button "View in submit board" at bounding box center [840, 483] width 165 height 31
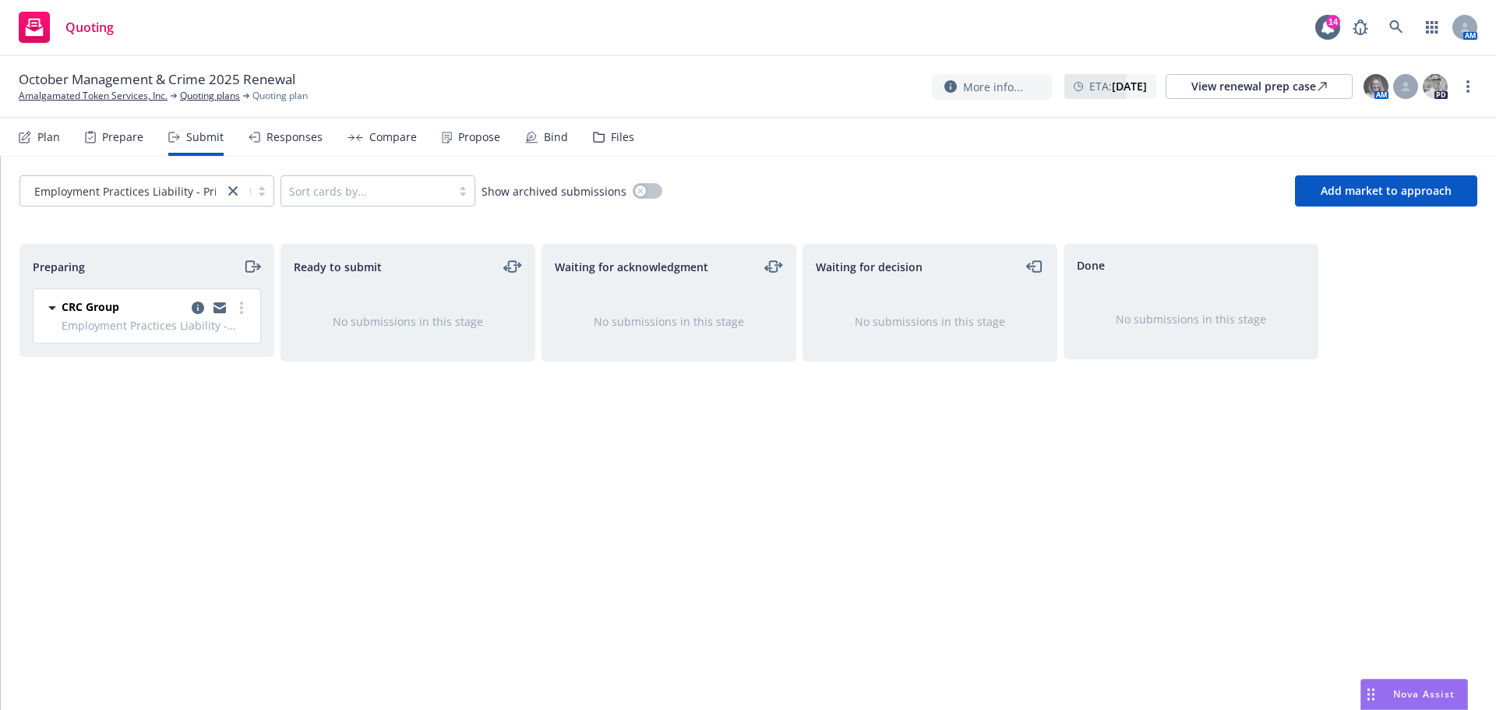
click at [252, 269] on icon "moveRight" at bounding box center [252, 266] width 18 height 19
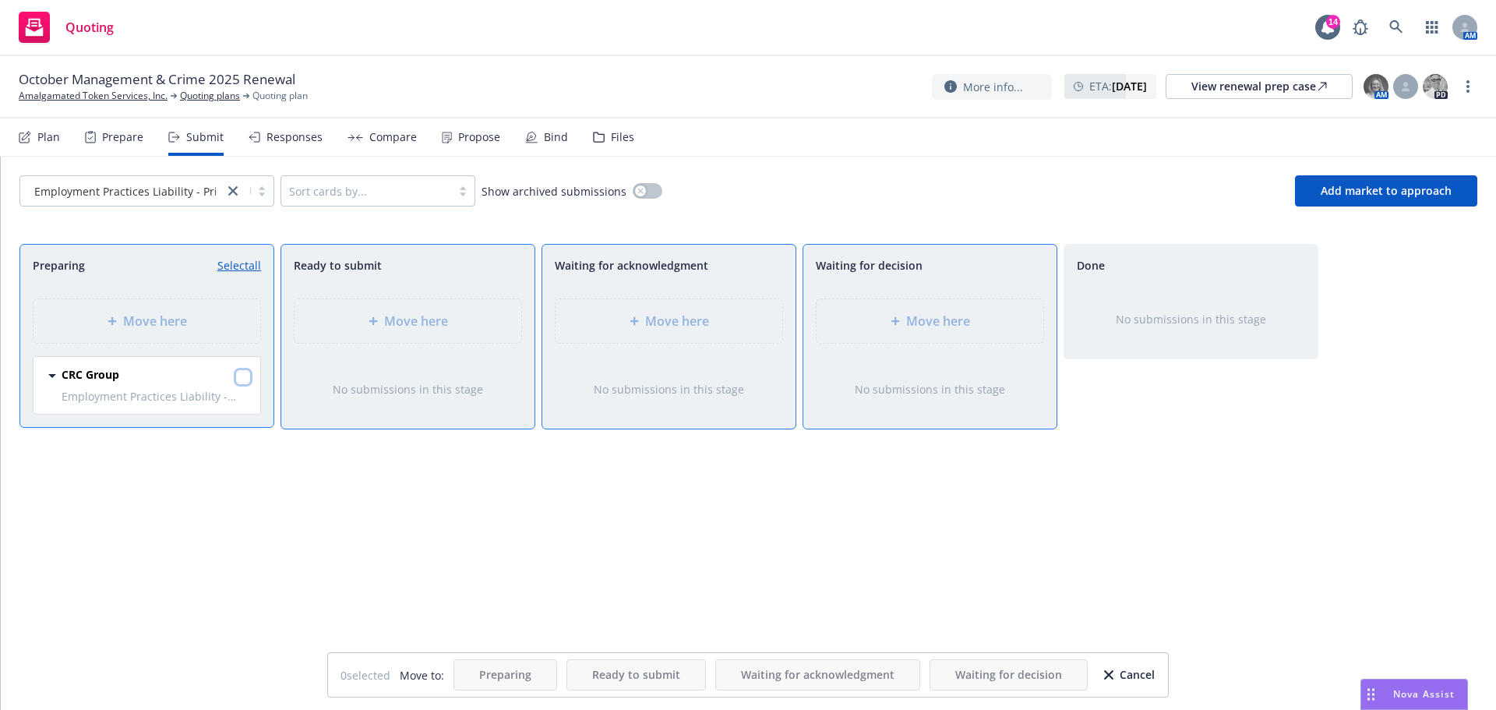
click at [238, 380] on input "checkbox" at bounding box center [243, 377] width 16 height 16
checkbox input "true"
click at [915, 327] on span "Move here" at bounding box center [938, 321] width 64 height 19
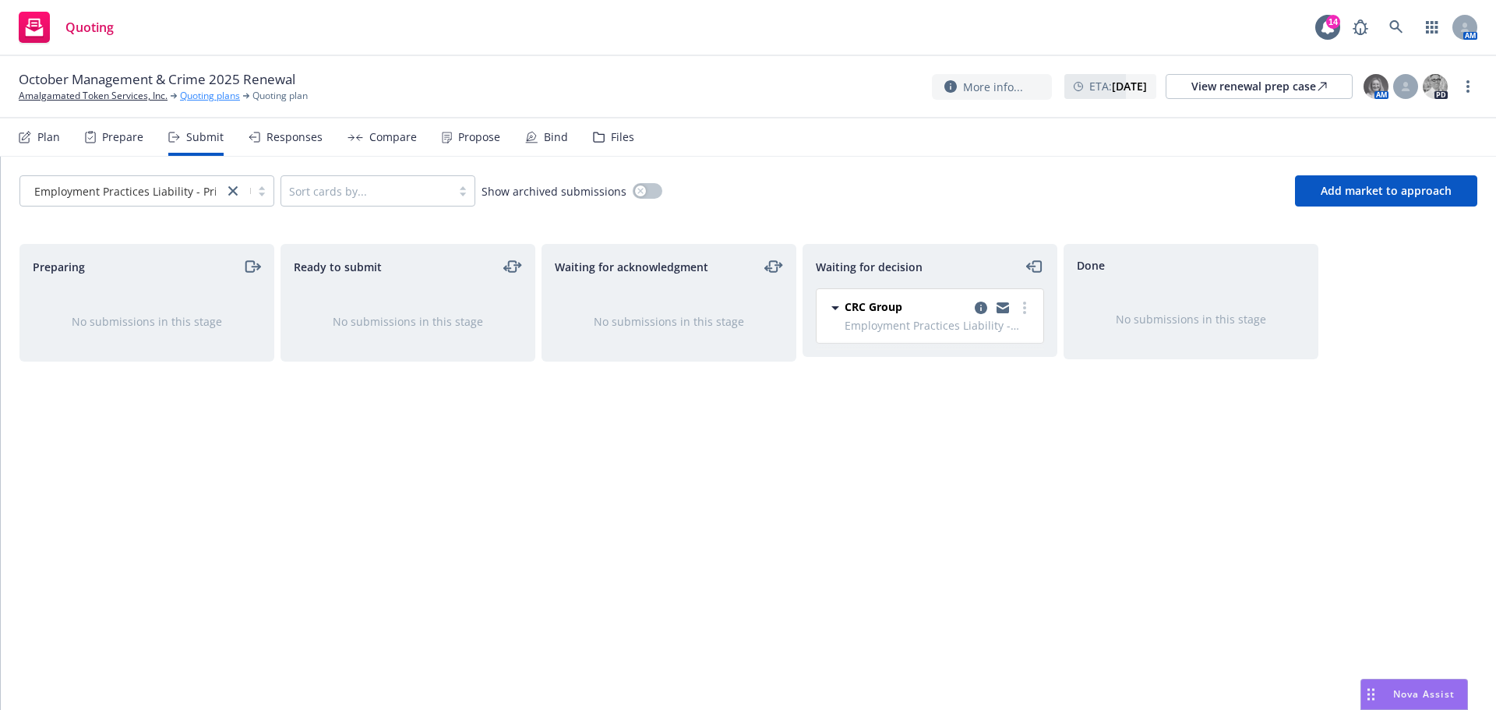
click at [217, 97] on link "Quoting plans" at bounding box center [210, 96] width 60 height 14
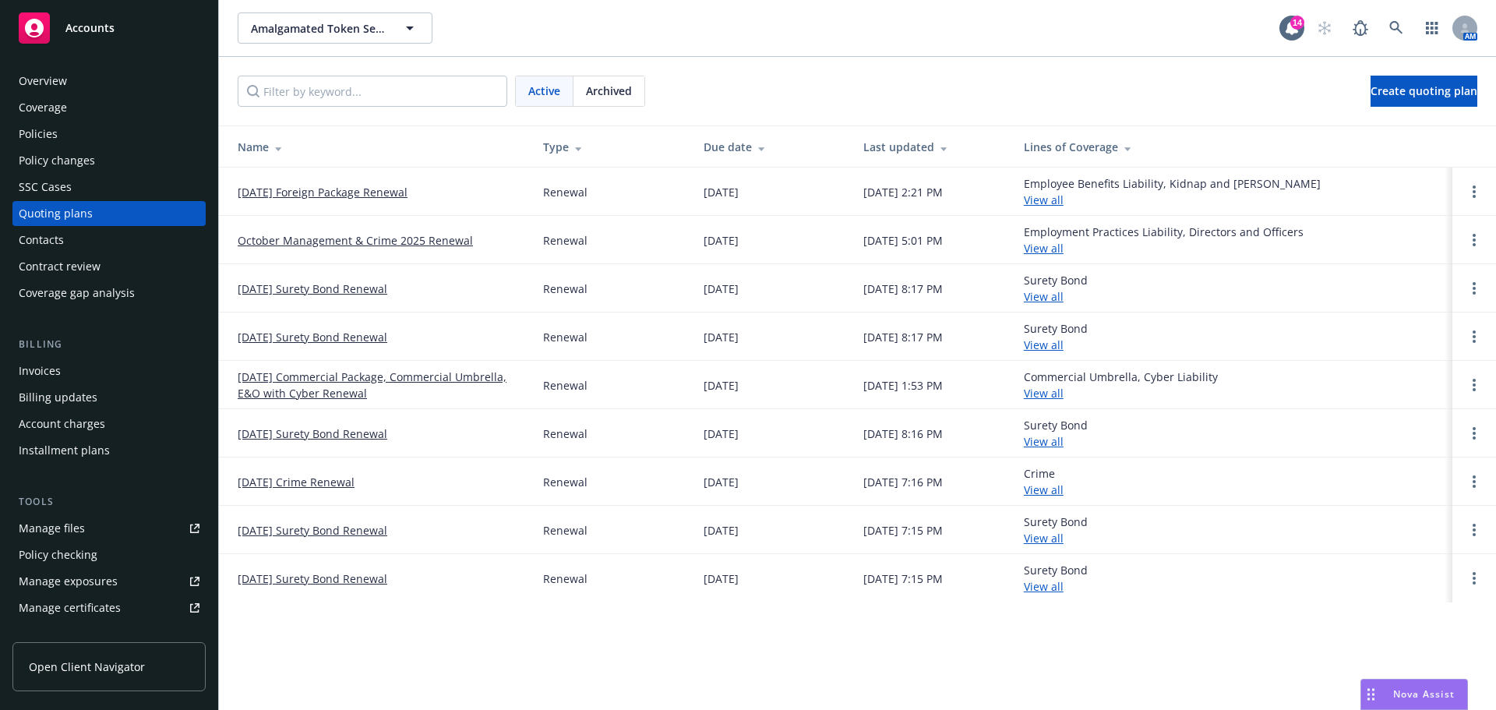
click at [382, 241] on link "October Management & Crime 2025 Renewal" at bounding box center [355, 240] width 235 height 16
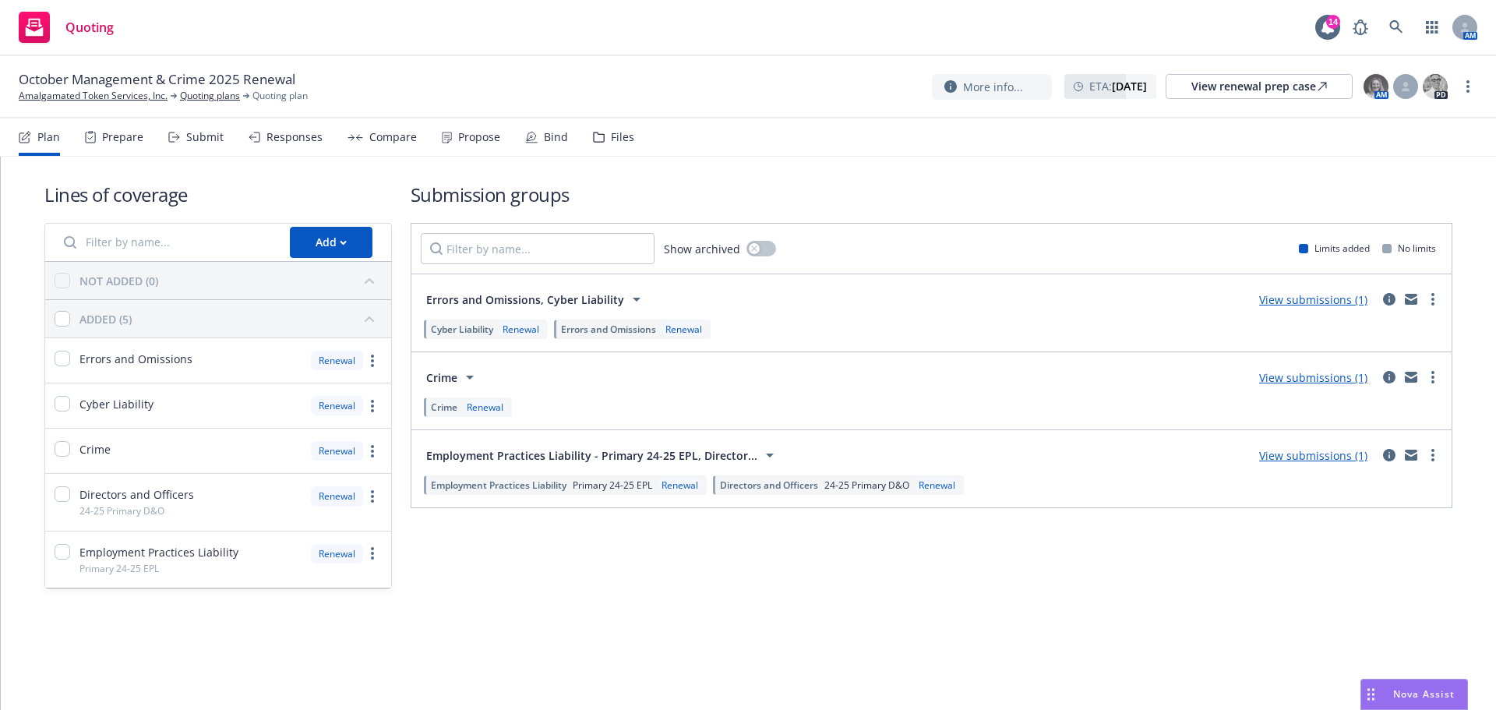
click at [1322, 374] on link "View submissions (1)" at bounding box center [1313, 377] width 108 height 15
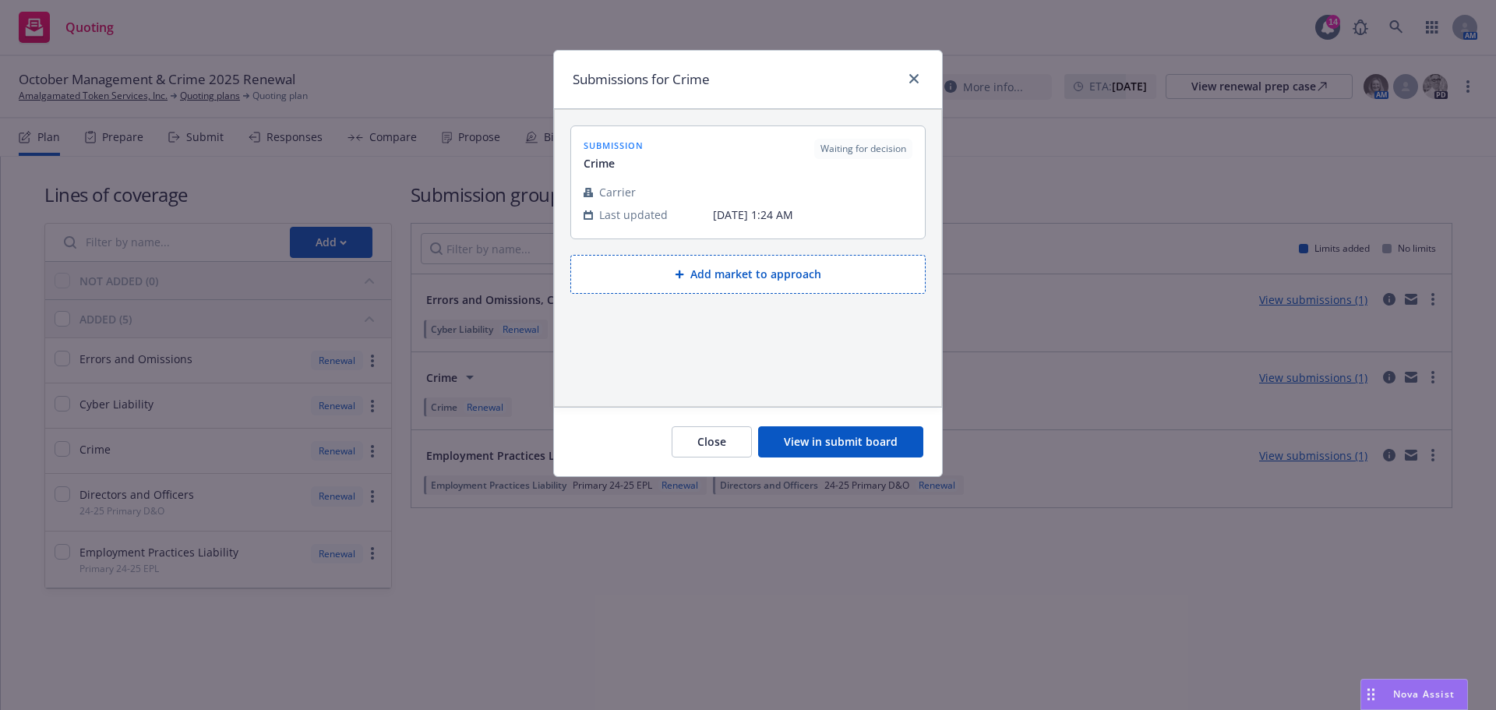
click at [843, 435] on button "View in submit board" at bounding box center [840, 441] width 165 height 31
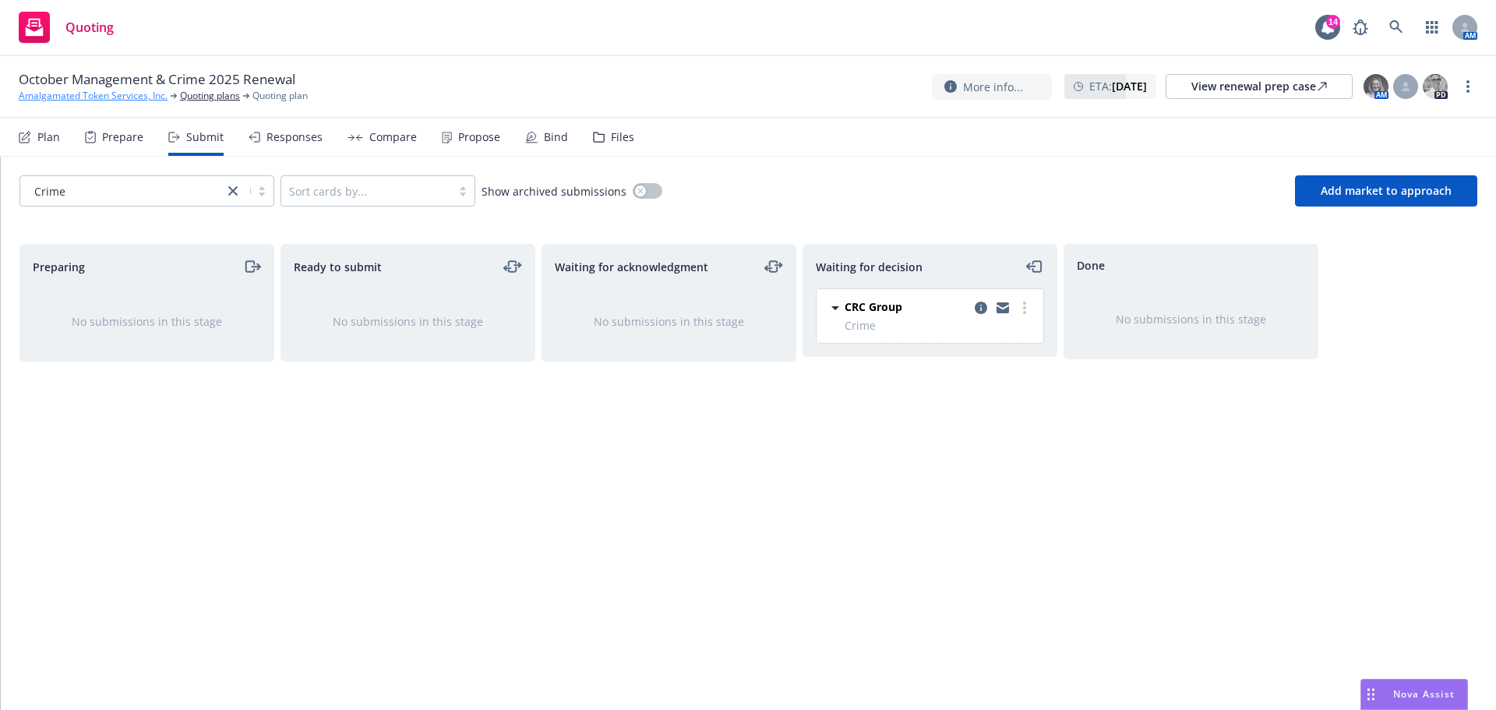
click at [69, 98] on link "Amalgamated Token Services, Inc." at bounding box center [93, 96] width 149 height 14
